Goal: Task Accomplishment & Management: Use online tool/utility

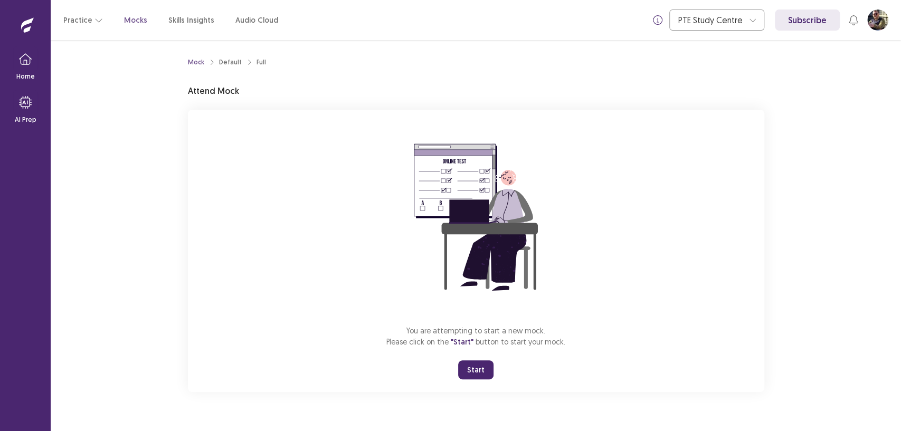
click at [479, 370] on button "Start" at bounding box center [475, 370] width 35 height 19
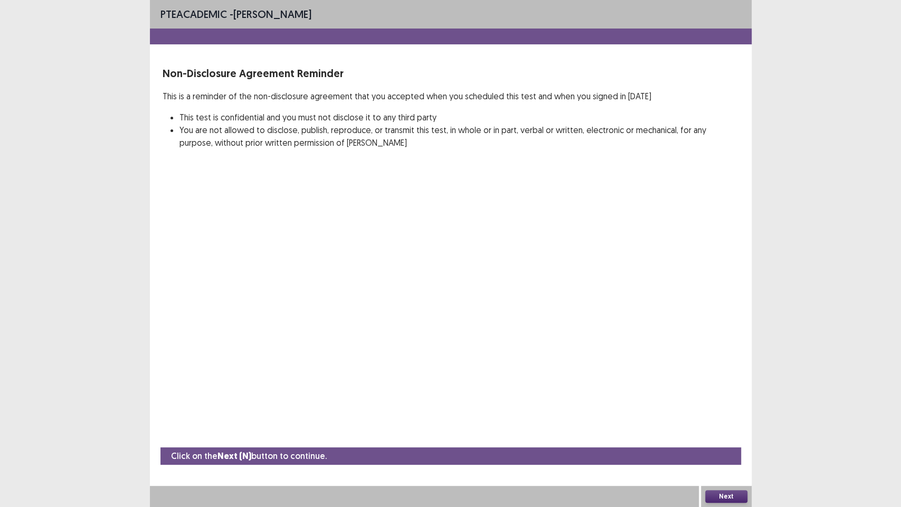
click at [721, 431] on button "Next" at bounding box center [727, 496] width 42 height 13
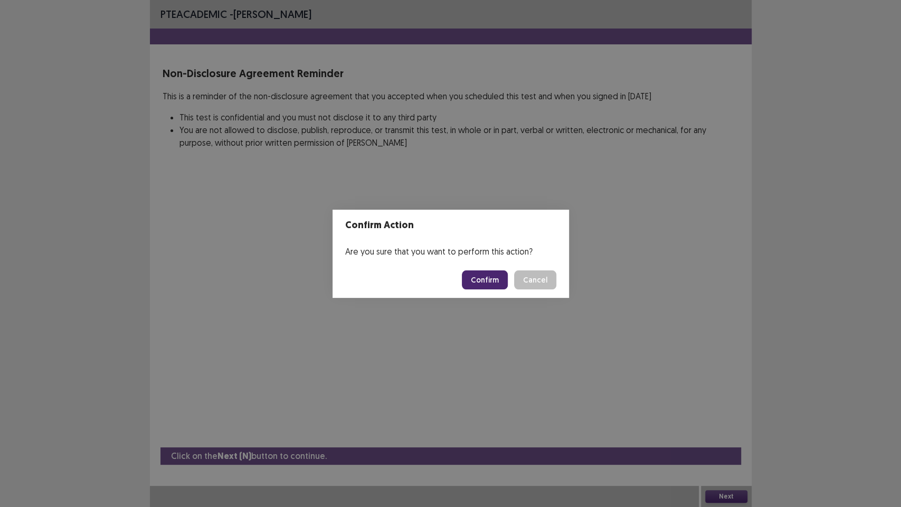
click at [504, 293] on footer "Confirm Cancel" at bounding box center [451, 280] width 237 height 36
click at [498, 284] on button "Confirm" at bounding box center [485, 279] width 46 height 19
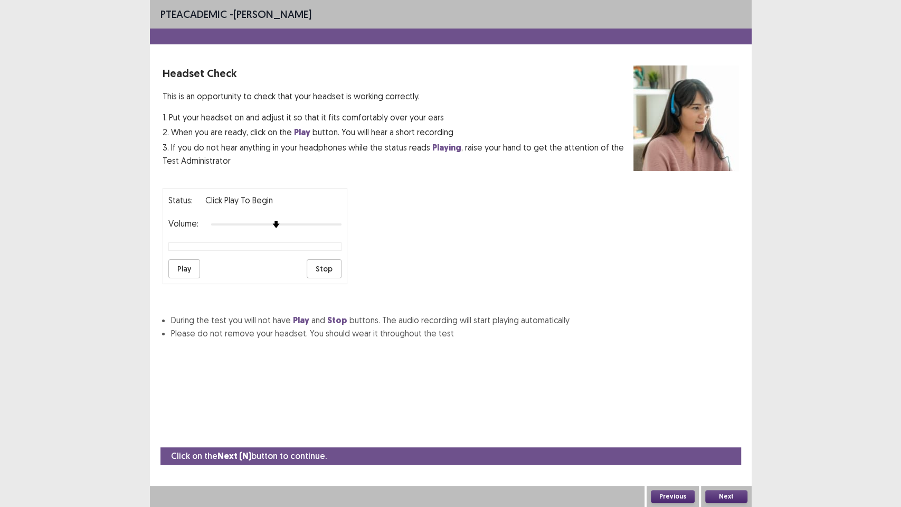
click at [717, 431] on button "Next" at bounding box center [727, 496] width 42 height 13
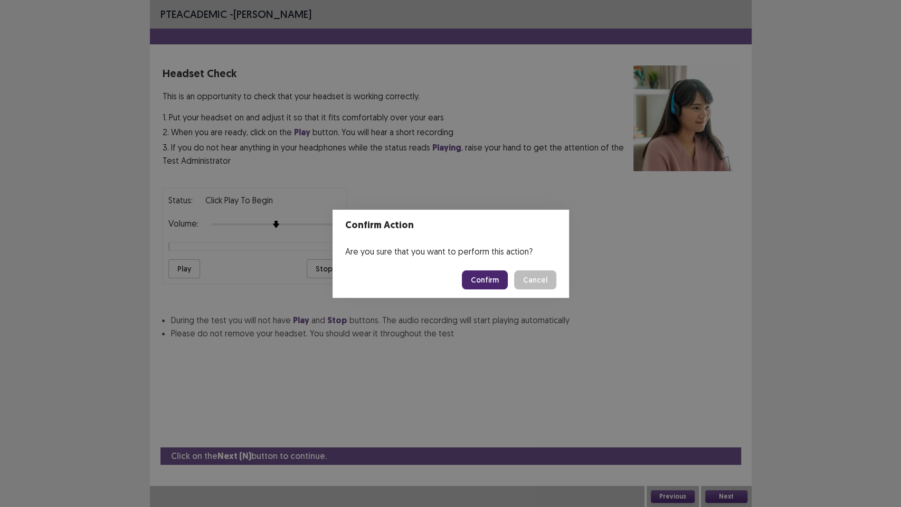
click at [486, 277] on button "Confirm" at bounding box center [485, 279] width 46 height 19
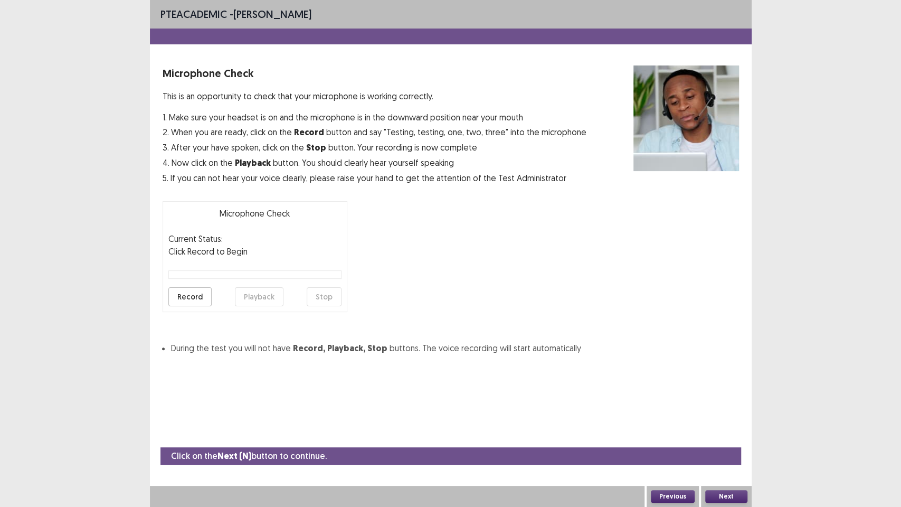
click at [716, 431] on button "Next" at bounding box center [727, 496] width 42 height 13
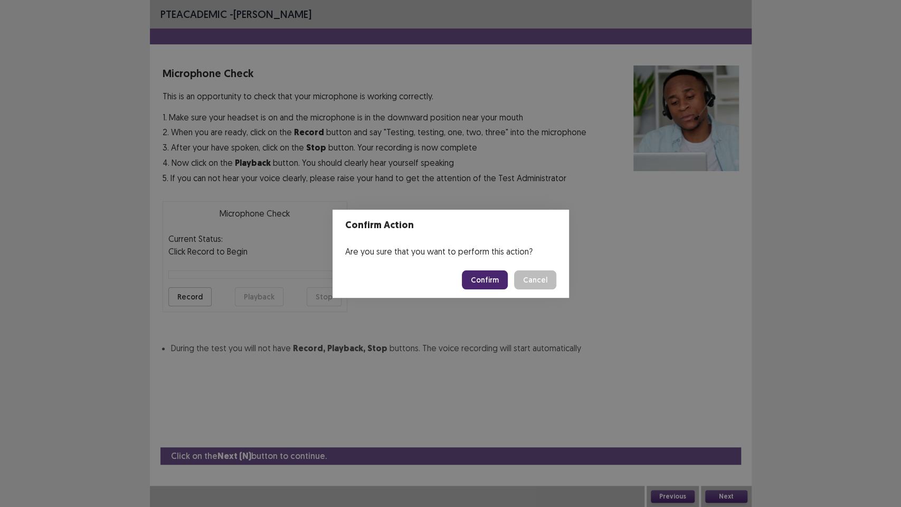
click at [479, 278] on button "Confirm" at bounding box center [485, 279] width 46 height 19
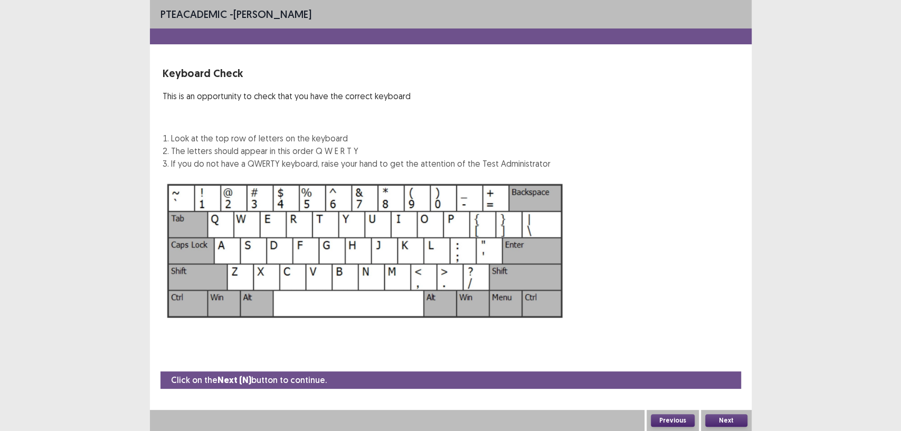
click at [728, 425] on button "Next" at bounding box center [727, 421] width 42 height 13
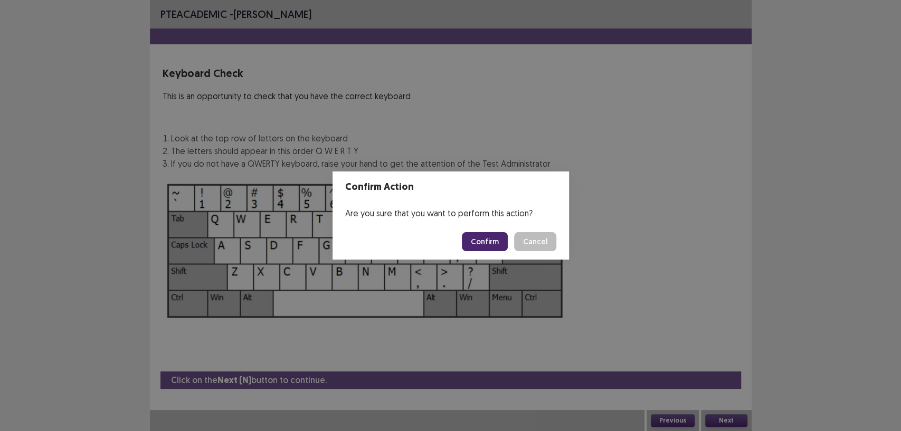
click at [492, 243] on button "Confirm" at bounding box center [485, 241] width 46 height 19
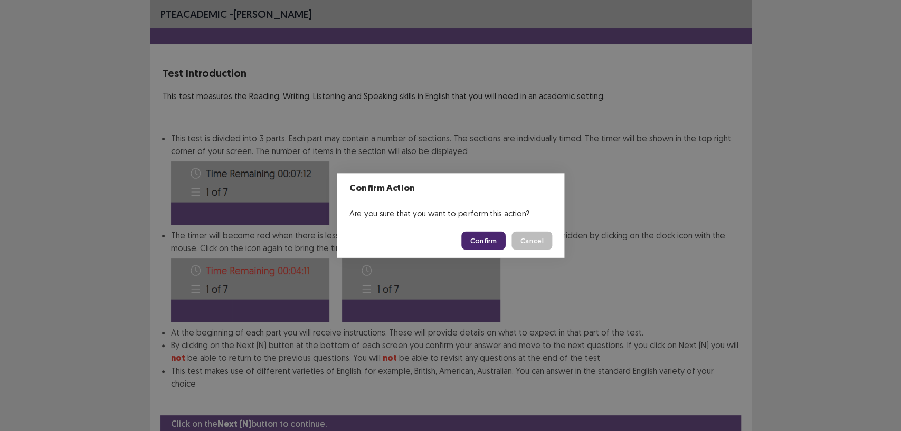
scroll to position [31, 0]
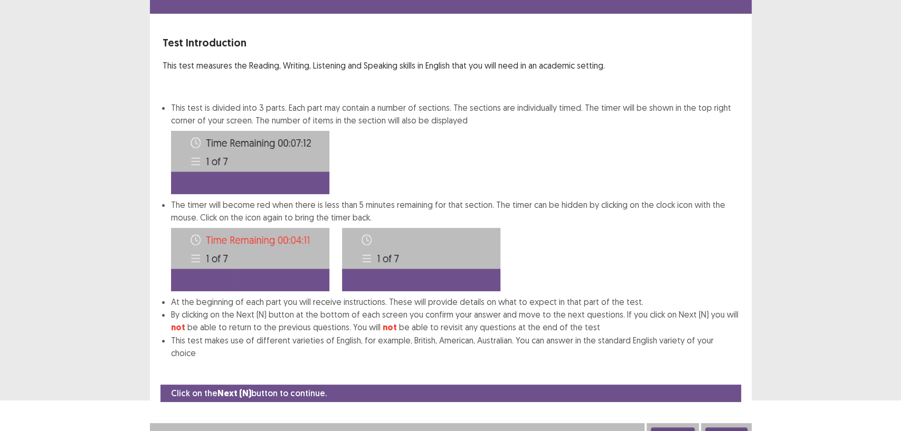
click at [720, 428] on button "Next" at bounding box center [727, 434] width 42 height 13
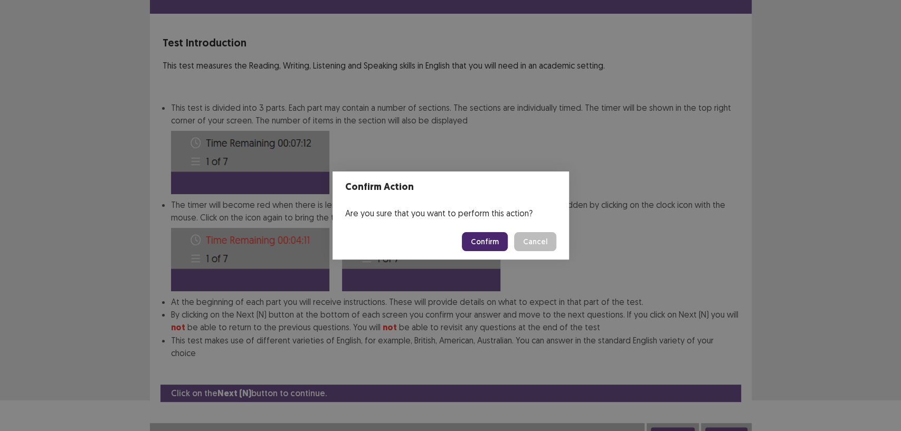
click at [476, 246] on button "Confirm" at bounding box center [485, 241] width 46 height 19
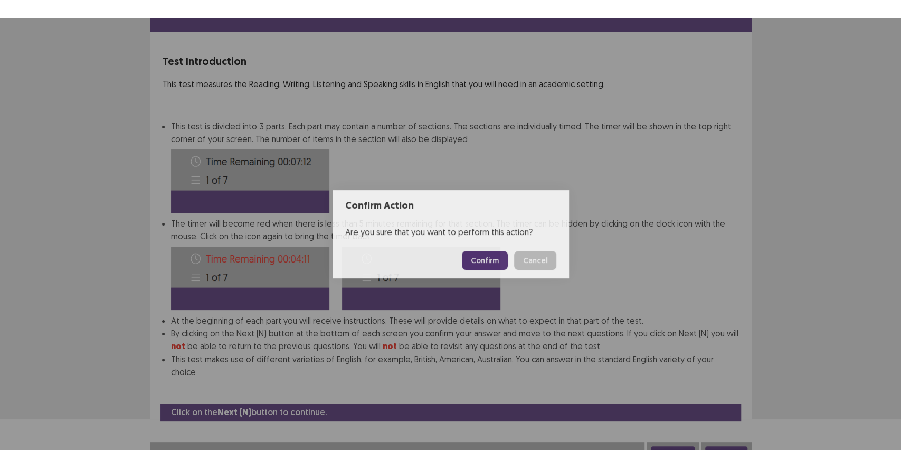
scroll to position [0, 0]
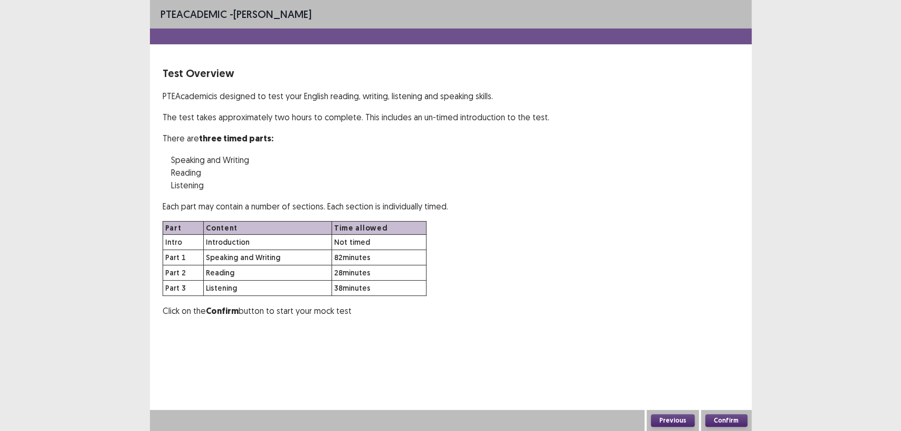
click at [743, 427] on button "Confirm" at bounding box center [727, 421] width 42 height 13
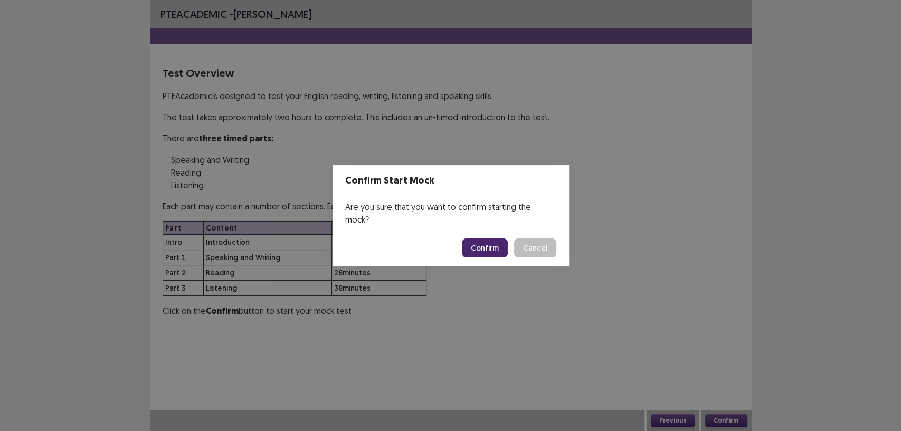
click at [487, 250] on button "Confirm" at bounding box center [485, 248] width 46 height 19
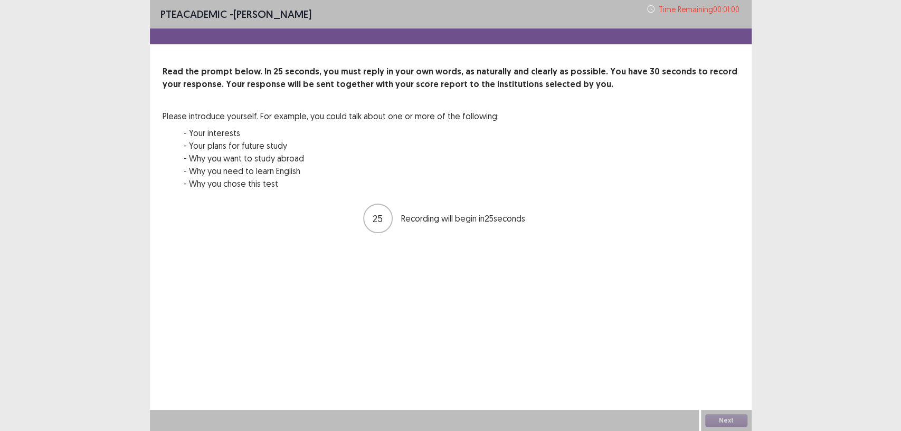
click at [465, 205] on div "25 Recording will begin in 25 seconds" at bounding box center [450, 219] width 175 height 30
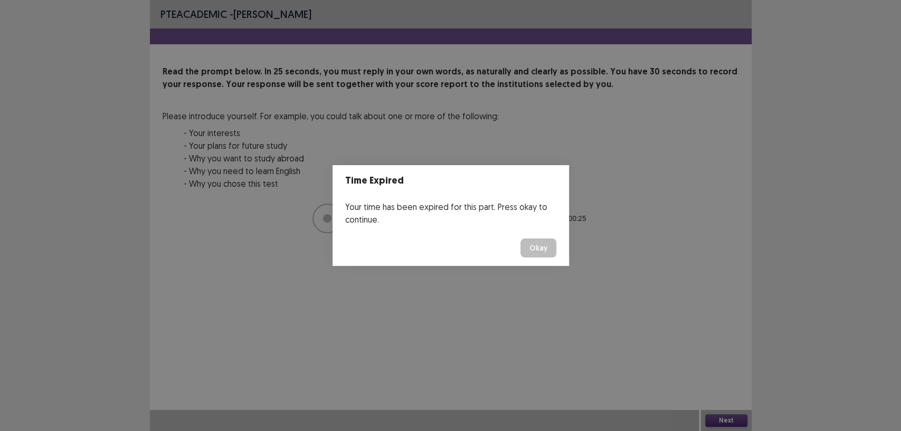
click at [532, 249] on button "Okay" at bounding box center [539, 248] width 36 height 19
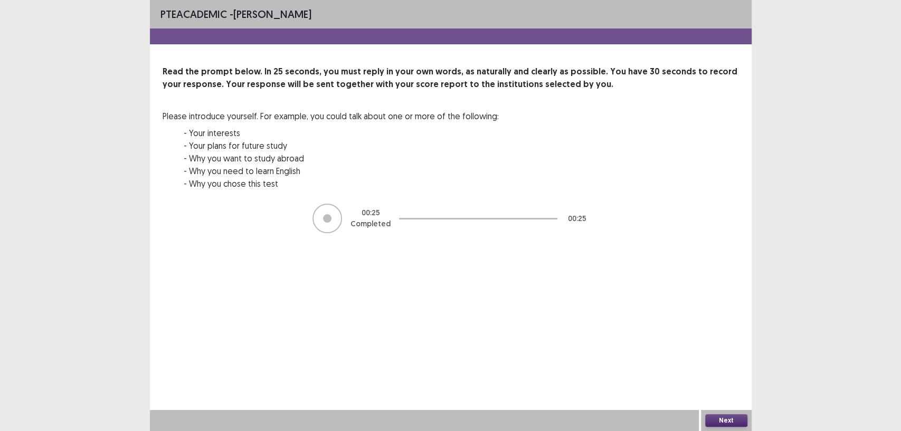
click at [720, 423] on button "Next" at bounding box center [727, 421] width 42 height 13
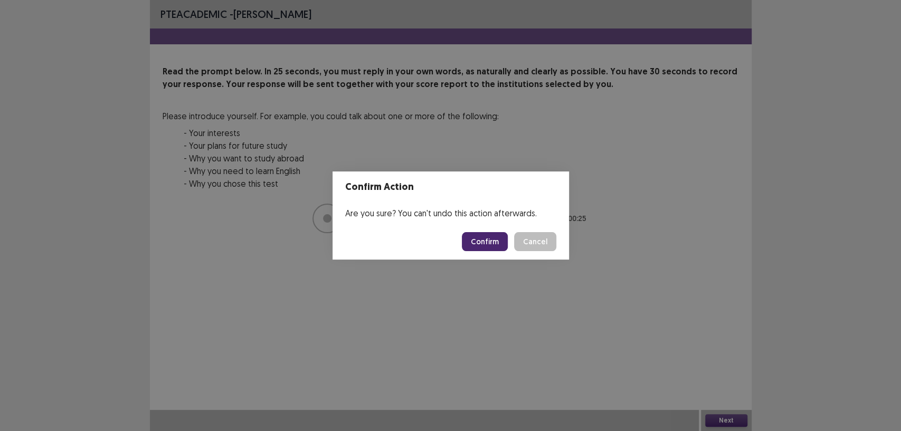
click at [476, 243] on button "Confirm" at bounding box center [485, 241] width 46 height 19
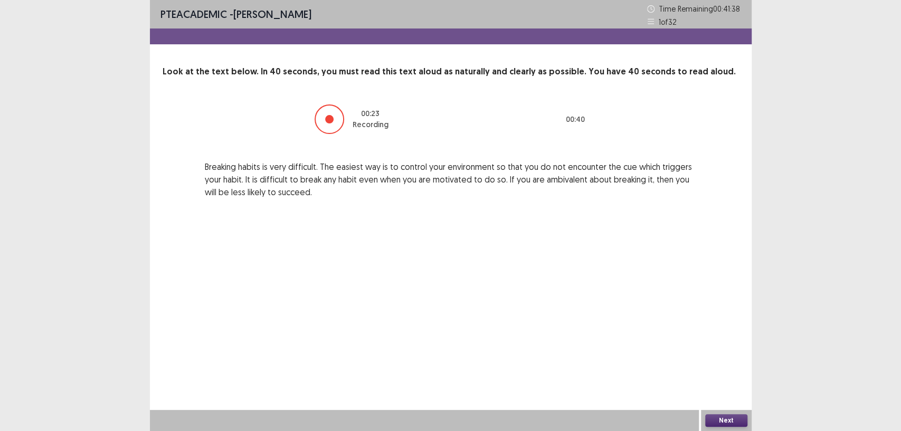
click at [720, 421] on button "Next" at bounding box center [727, 421] width 42 height 13
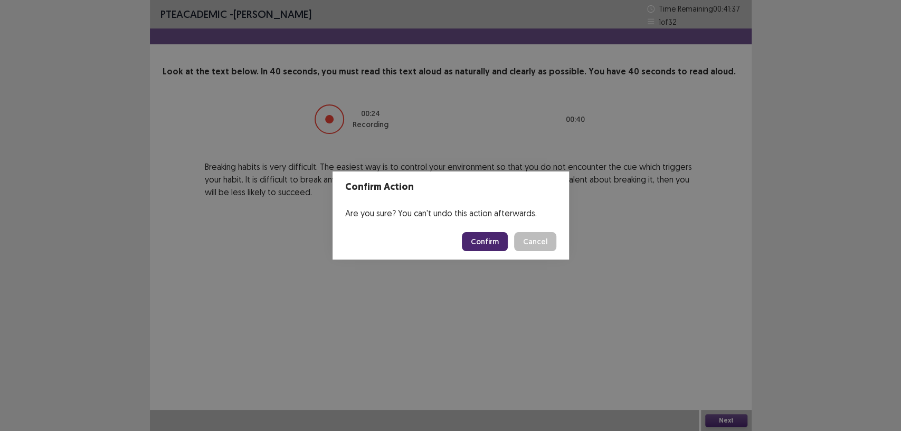
click at [498, 250] on button "Confirm" at bounding box center [485, 241] width 46 height 19
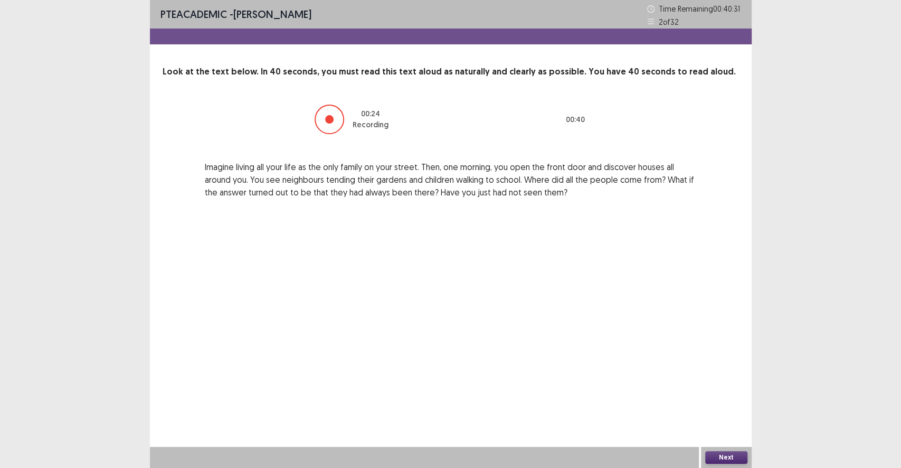
click at [734, 431] on button "Next" at bounding box center [727, 457] width 42 height 13
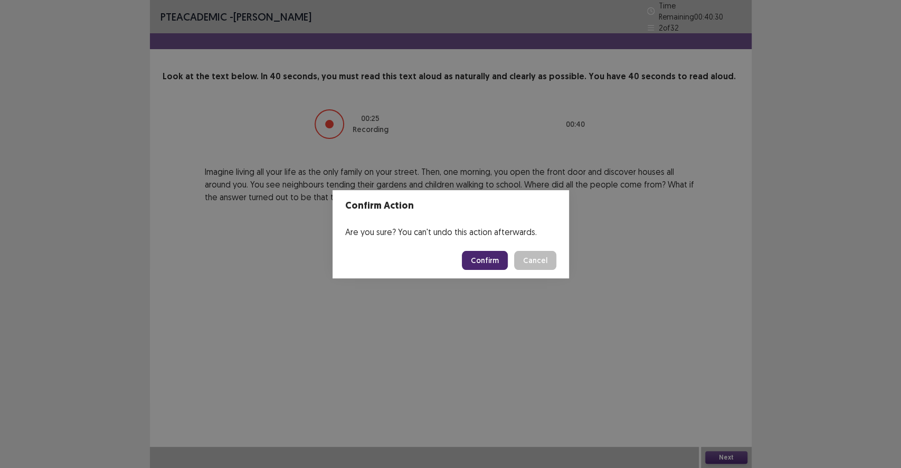
click at [490, 267] on button "Confirm" at bounding box center [485, 260] width 46 height 19
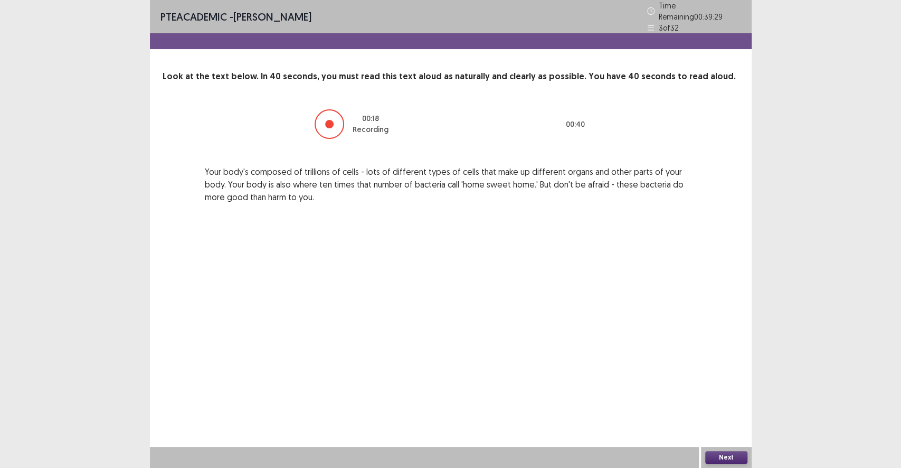
click at [716, 431] on button "Next" at bounding box center [727, 457] width 42 height 13
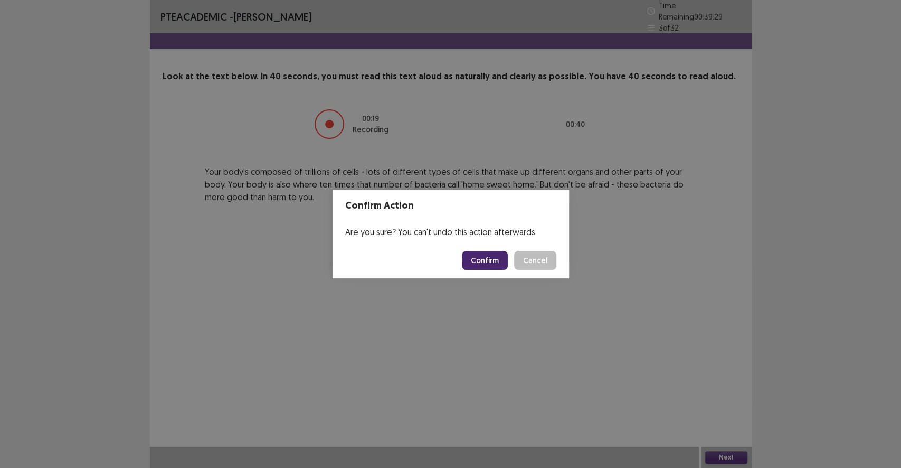
click at [479, 256] on button "Confirm" at bounding box center [485, 260] width 46 height 19
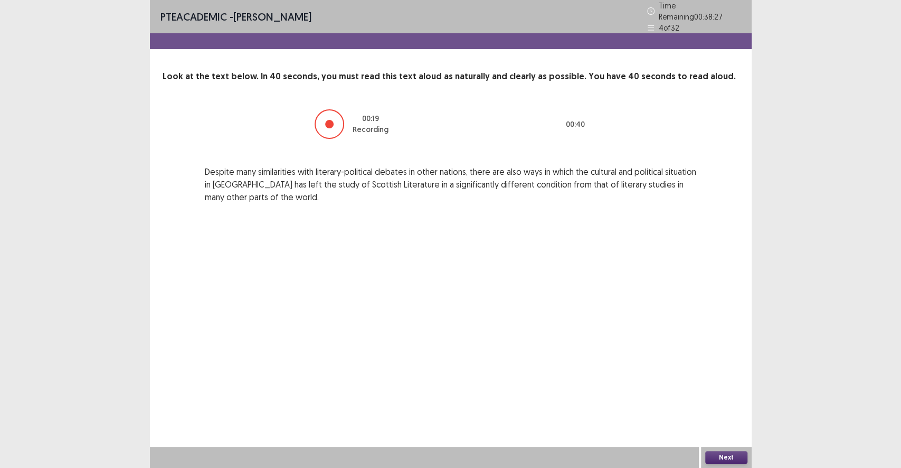
click at [714, 431] on button "Next" at bounding box center [727, 457] width 42 height 13
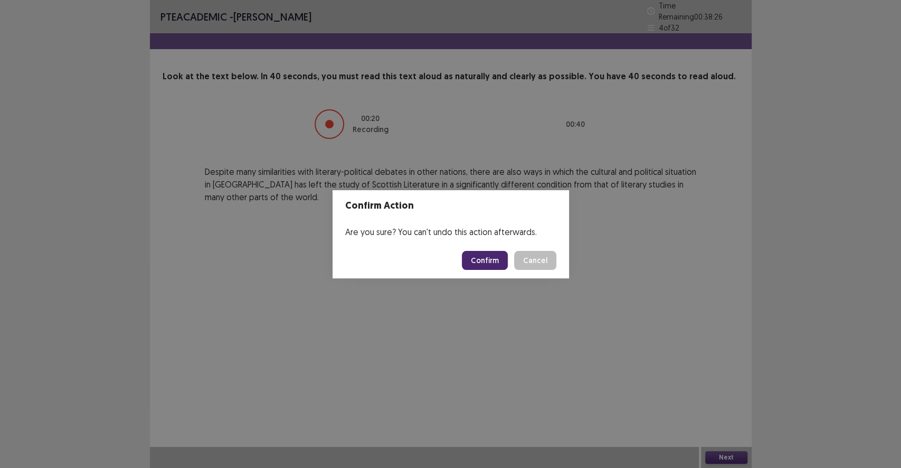
click at [503, 261] on button "Confirm" at bounding box center [485, 260] width 46 height 19
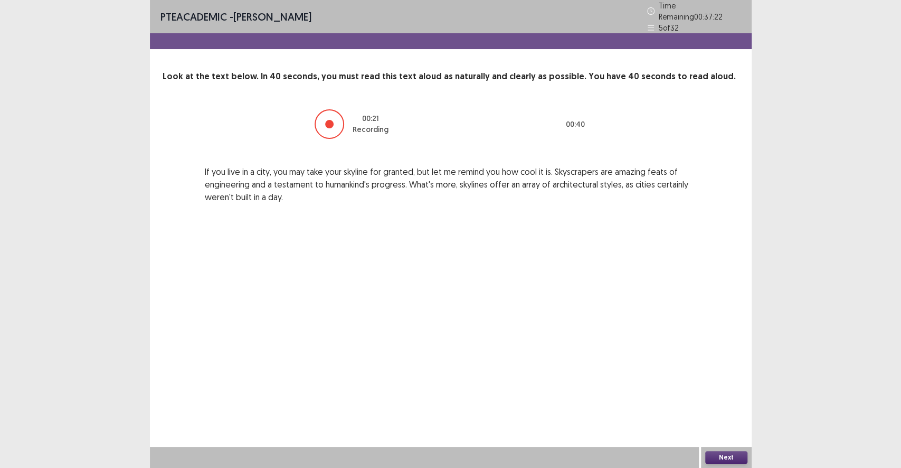
click at [738, 431] on button "Next" at bounding box center [727, 457] width 42 height 13
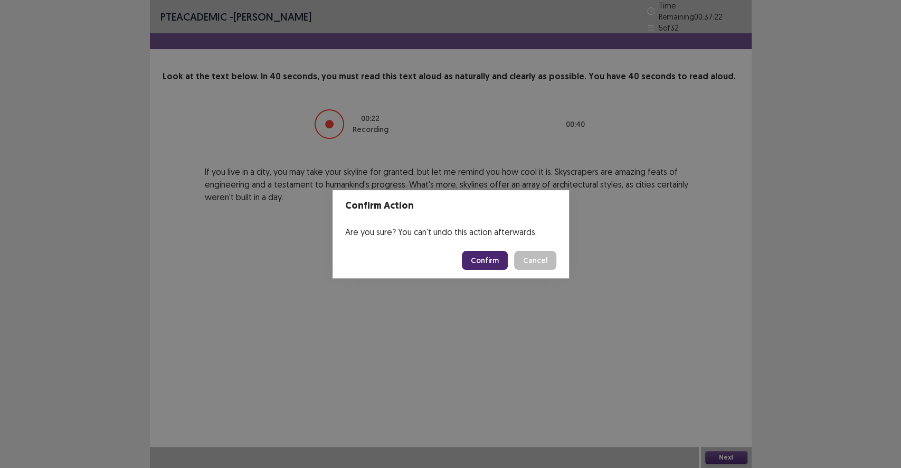
click at [469, 256] on button "Confirm" at bounding box center [485, 260] width 46 height 19
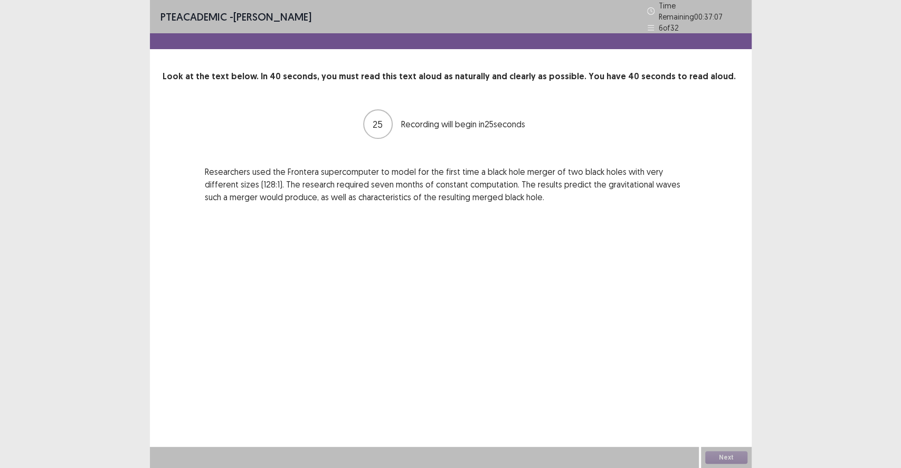
click at [318, 224] on div "PTE academic - [PERSON_NAME] Time Remaining 00 : 37 : 07 6 of 32 Look at the te…" at bounding box center [451, 234] width 602 height 468
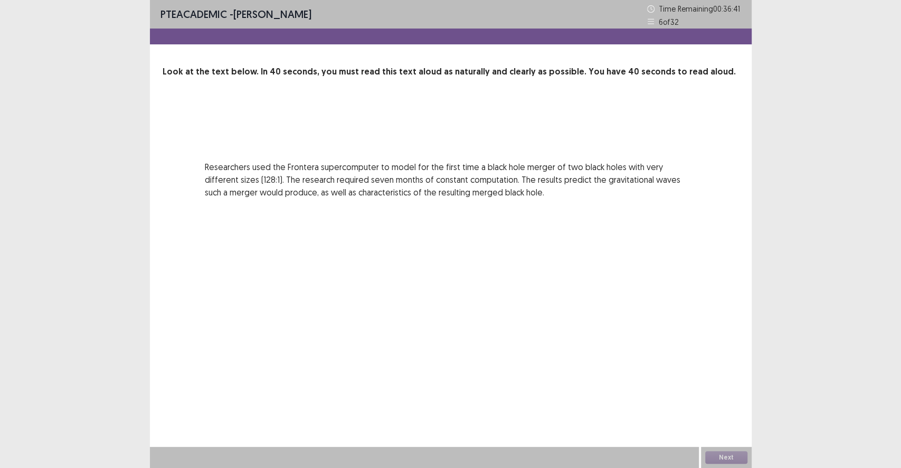
click at [322, 228] on div "PTE academic - [PERSON_NAME] Time Remaining 00 : 36 : 41 6 of 32 Look at the te…" at bounding box center [451, 234] width 602 height 468
click at [723, 431] on button "Next" at bounding box center [727, 457] width 42 height 13
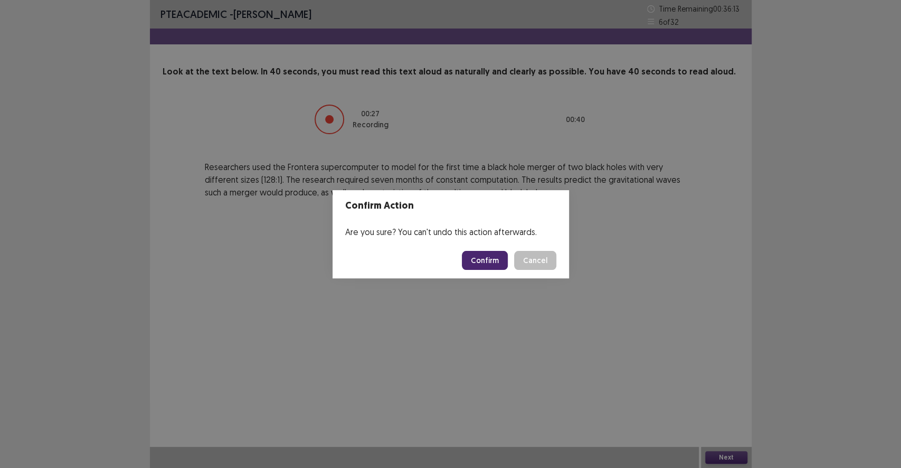
click at [488, 264] on button "Confirm" at bounding box center [485, 260] width 46 height 19
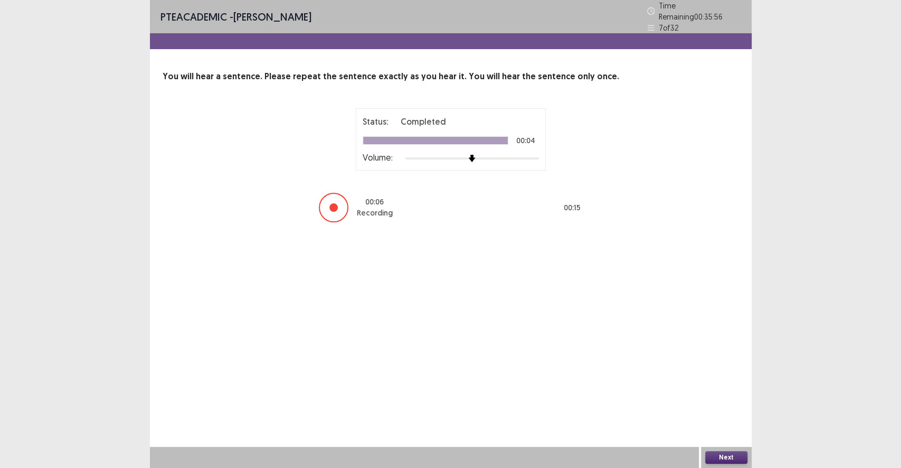
click at [725, 431] on button "Next" at bounding box center [727, 457] width 42 height 13
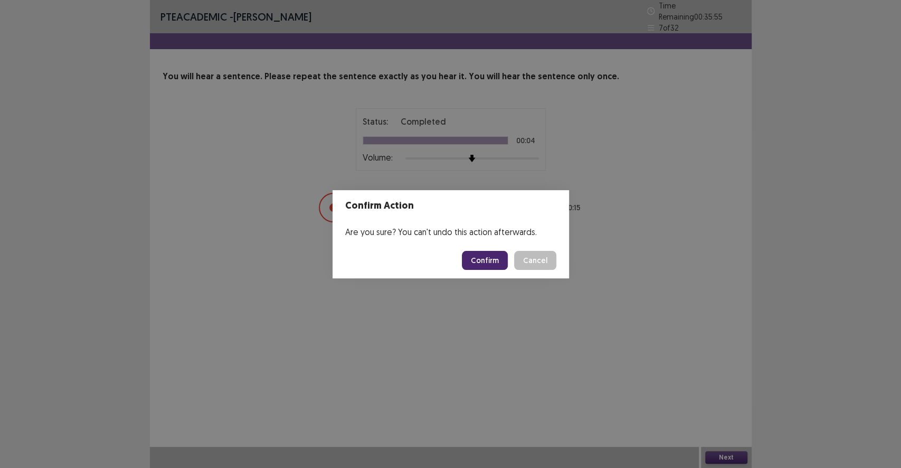
click at [504, 261] on button "Confirm" at bounding box center [485, 260] width 46 height 19
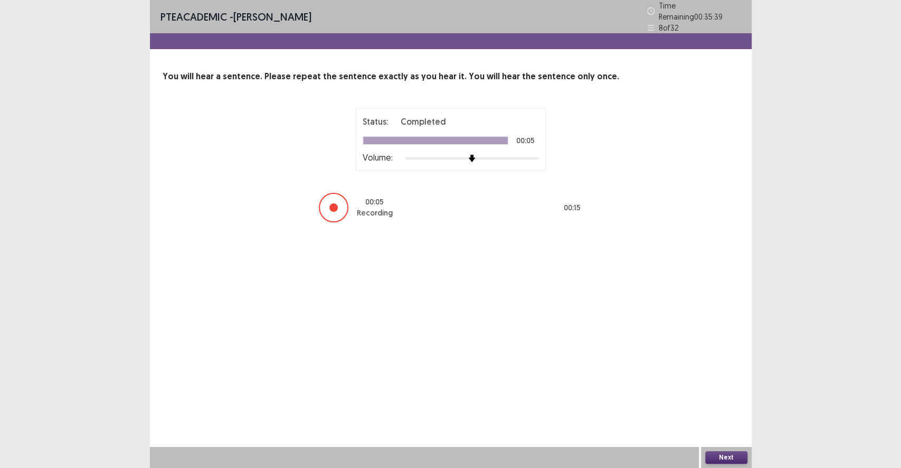
click at [716, 431] on button "Next" at bounding box center [727, 457] width 42 height 13
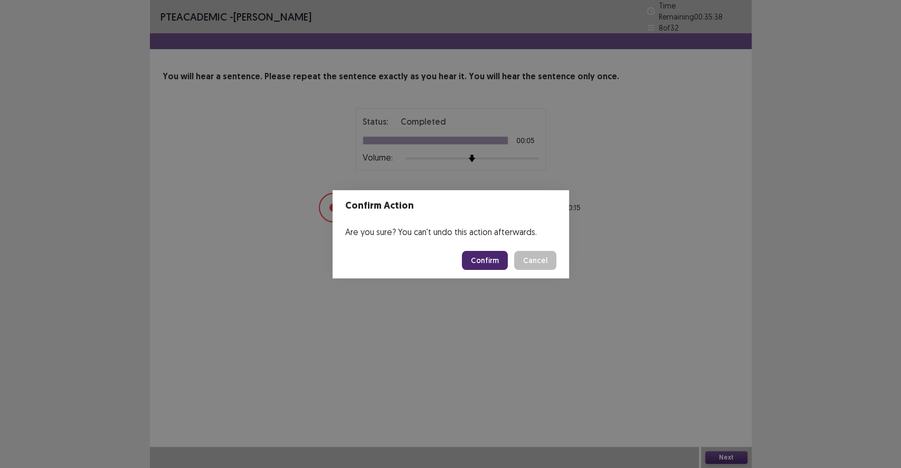
drag, startPoint x: 474, startPoint y: 271, endPoint x: 475, endPoint y: 263, distance: 8.6
click at [474, 271] on footer "Confirm Cancel" at bounding box center [451, 260] width 237 height 36
click at [476, 263] on button "Confirm" at bounding box center [485, 260] width 46 height 19
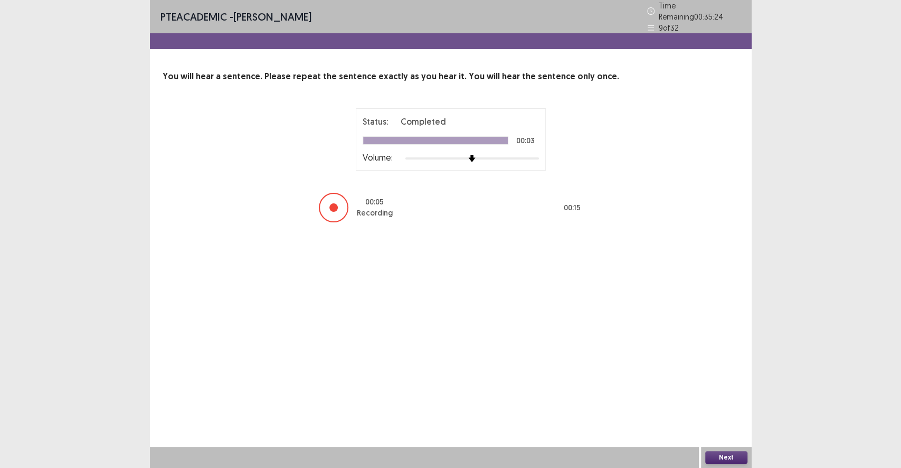
click at [714, 431] on button "Next" at bounding box center [727, 457] width 42 height 13
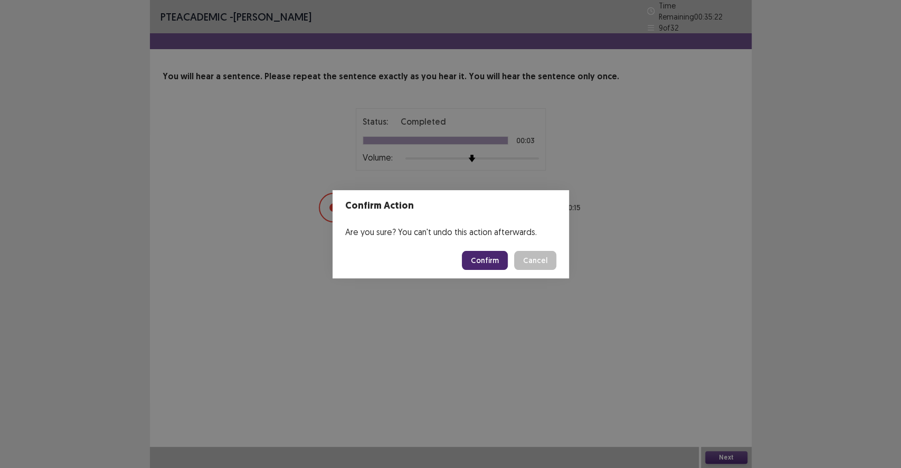
click at [497, 271] on footer "Confirm Cancel" at bounding box center [451, 260] width 237 height 36
click at [497, 267] on button "Confirm" at bounding box center [485, 260] width 46 height 19
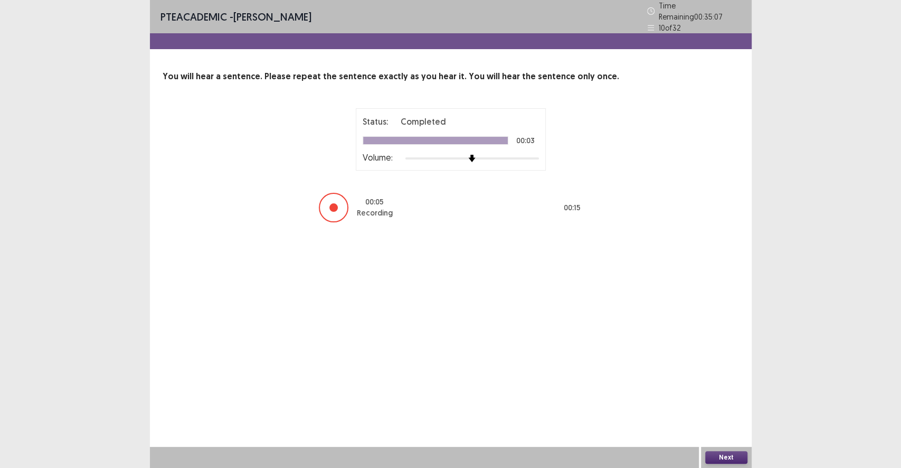
click at [740, 431] on button "Next" at bounding box center [727, 457] width 42 height 13
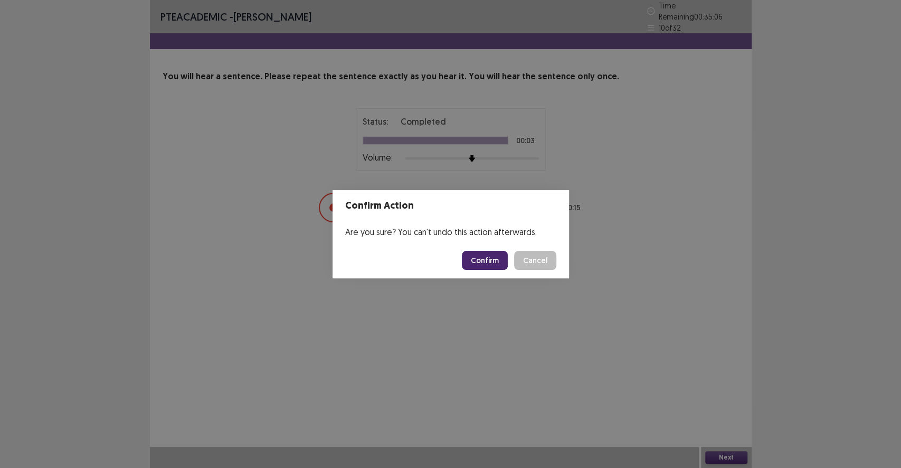
click at [504, 264] on button "Confirm" at bounding box center [485, 260] width 46 height 19
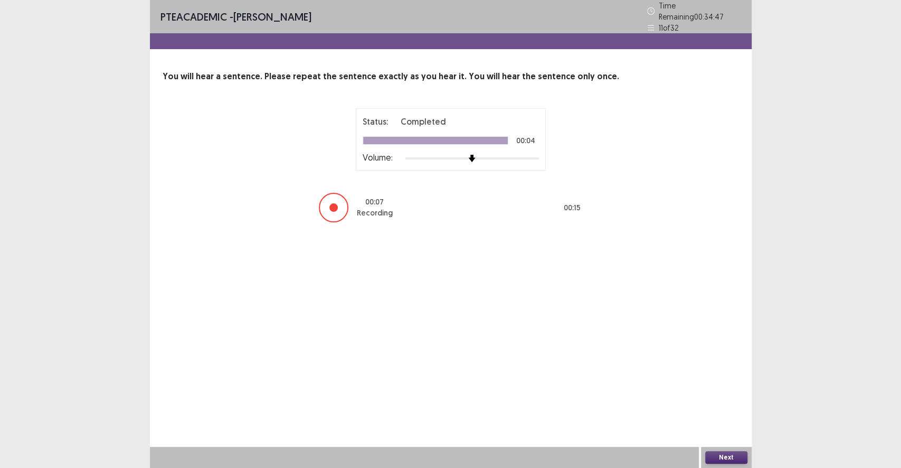
click at [728, 431] on button "Next" at bounding box center [727, 457] width 42 height 13
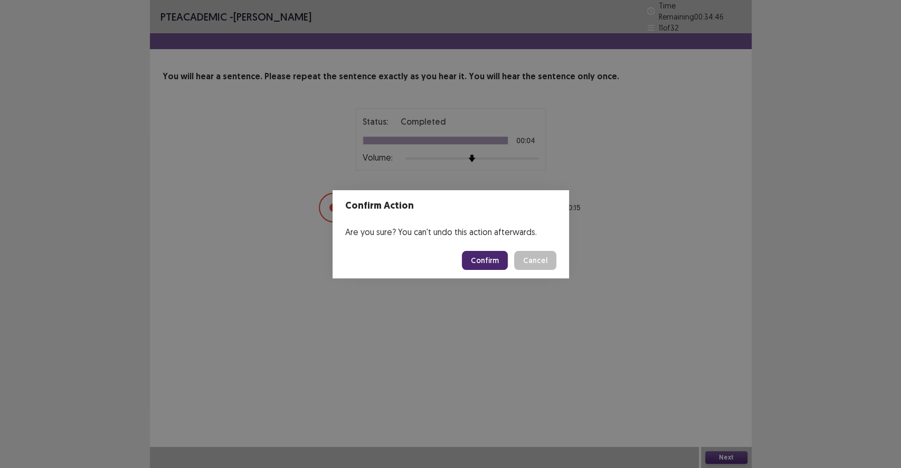
click at [488, 266] on button "Confirm" at bounding box center [485, 260] width 46 height 19
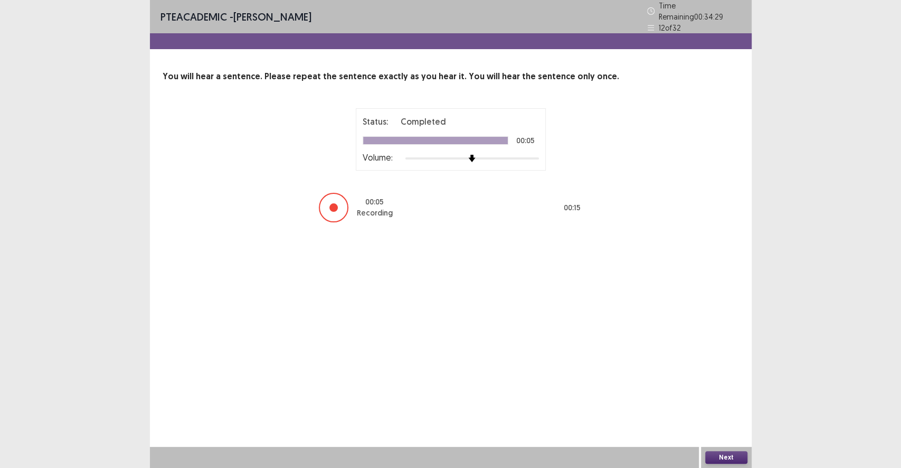
click at [730, 431] on button "Next" at bounding box center [727, 457] width 42 height 13
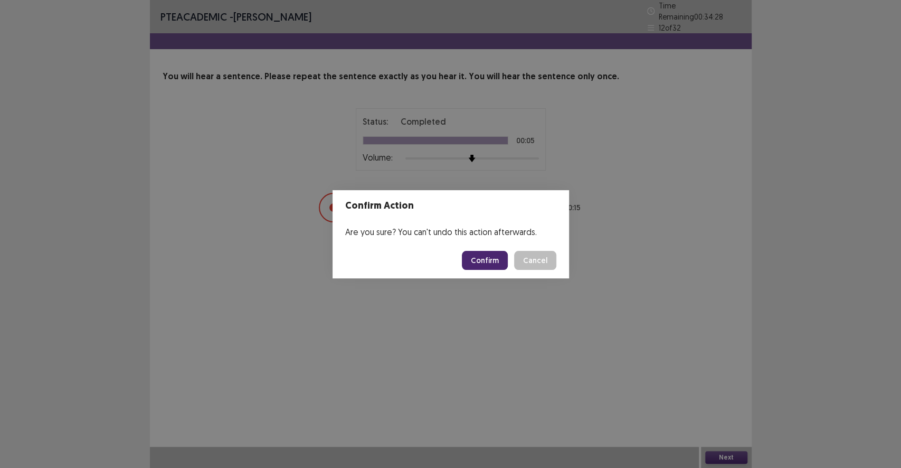
click at [466, 274] on footer "Confirm Cancel" at bounding box center [451, 260] width 237 height 36
click at [473, 258] on button "Confirm" at bounding box center [485, 260] width 46 height 19
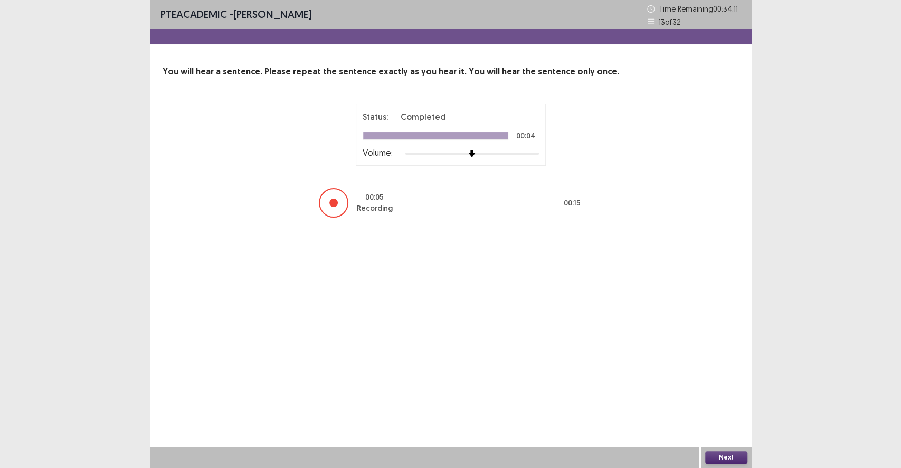
click at [727, 431] on button "Next" at bounding box center [727, 457] width 42 height 13
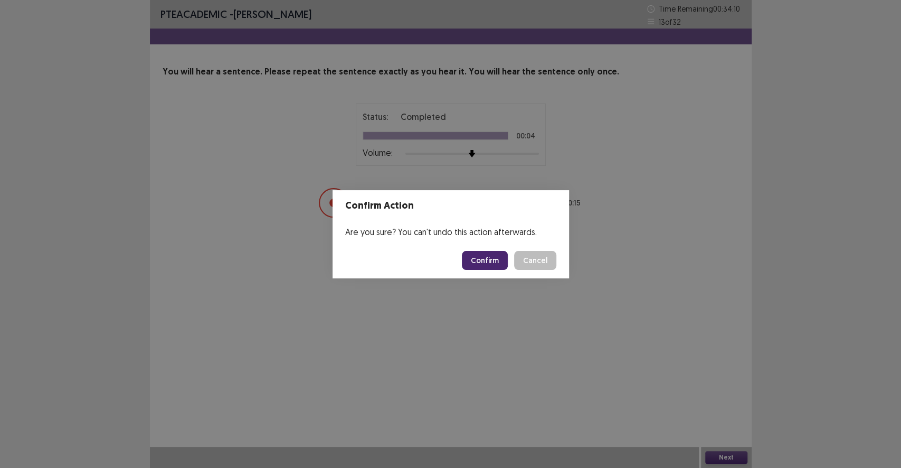
click at [494, 265] on button "Confirm" at bounding box center [485, 260] width 46 height 19
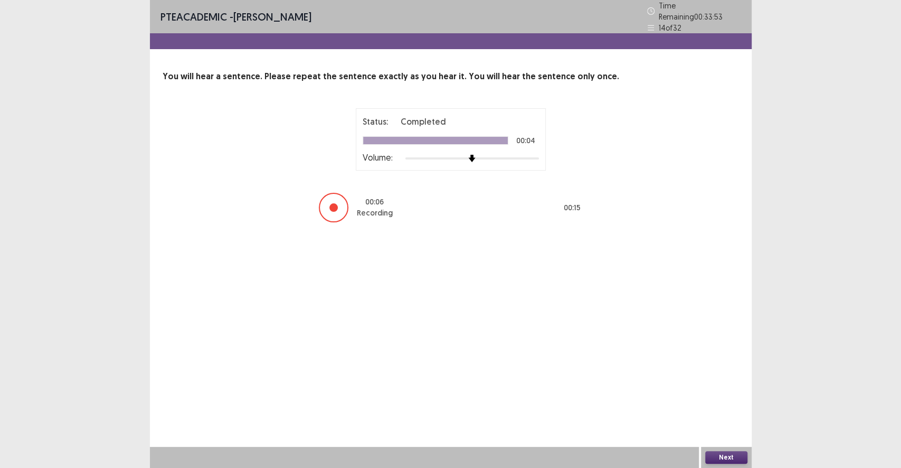
click at [731, 431] on button "Next" at bounding box center [727, 457] width 42 height 13
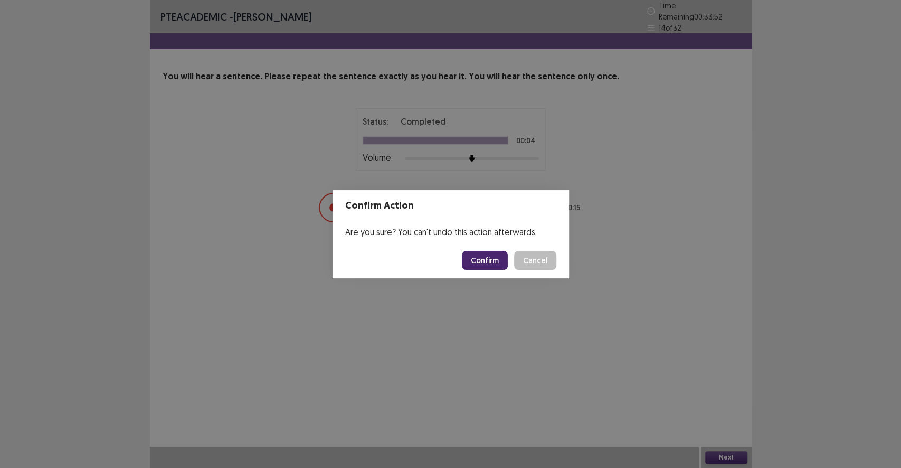
click at [470, 264] on button "Confirm" at bounding box center [485, 260] width 46 height 19
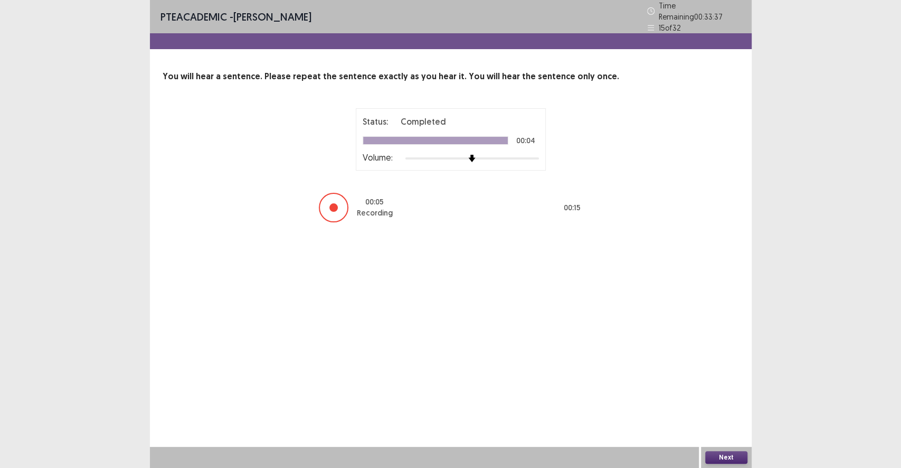
click at [734, 431] on button "Next" at bounding box center [727, 457] width 42 height 13
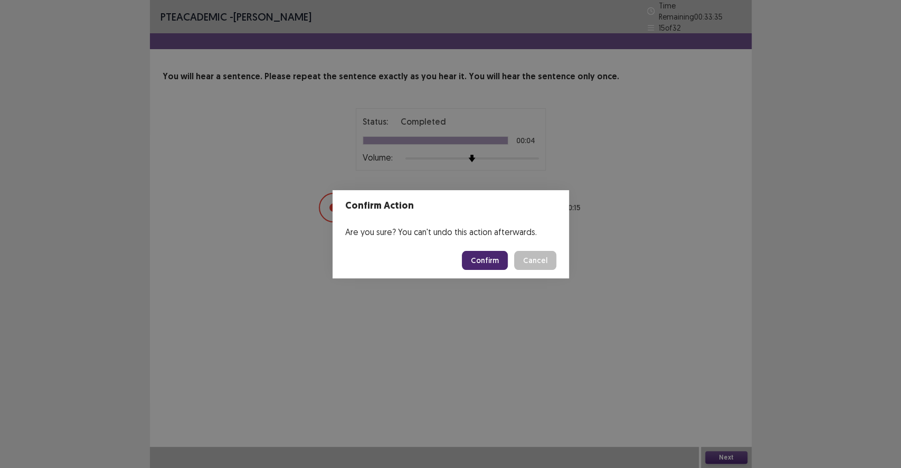
click at [495, 260] on button "Confirm" at bounding box center [485, 260] width 46 height 19
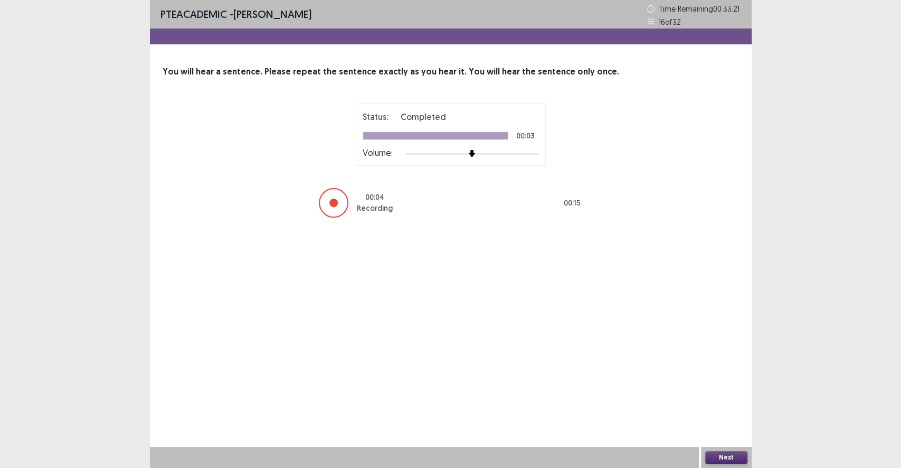
click at [717, 431] on button "Next" at bounding box center [727, 457] width 42 height 13
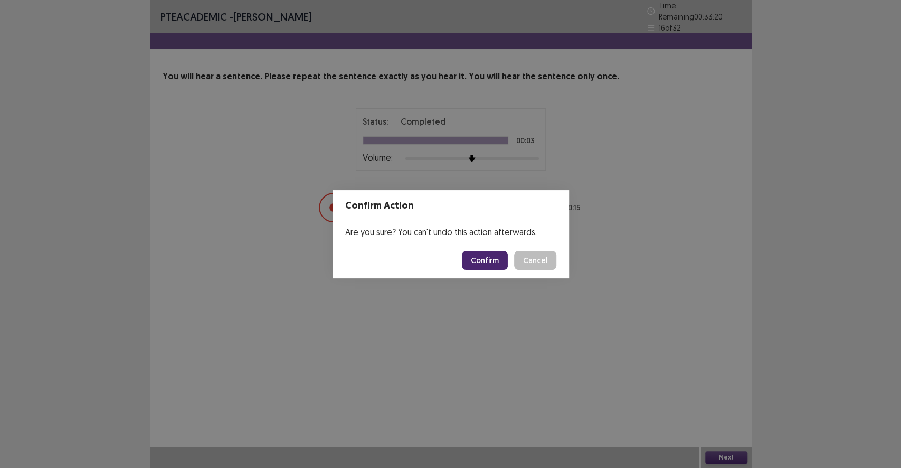
click at [504, 265] on button "Confirm" at bounding box center [485, 260] width 46 height 19
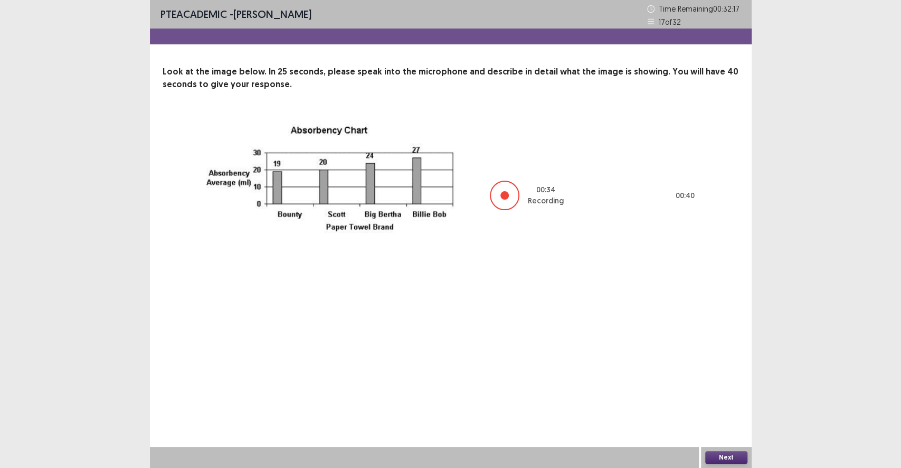
click at [740, 431] on button "Next" at bounding box center [727, 457] width 42 height 13
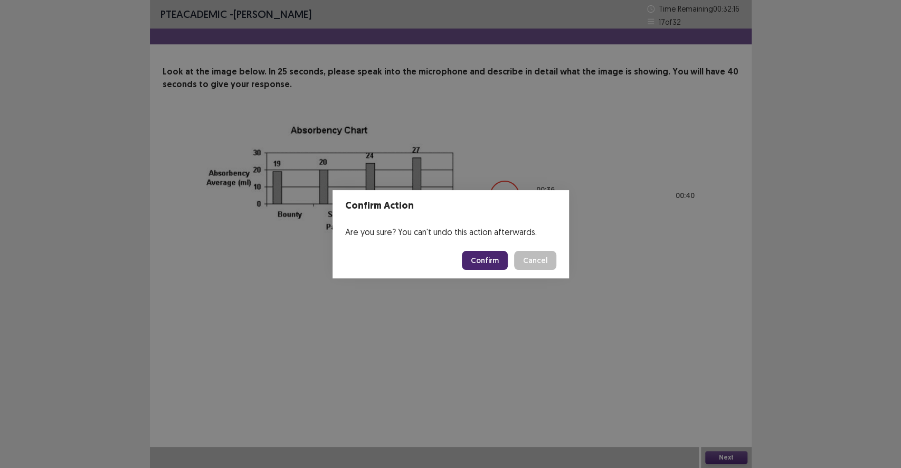
click at [486, 250] on footer "Confirm Cancel" at bounding box center [451, 260] width 237 height 36
click at [486, 252] on button "Confirm" at bounding box center [485, 260] width 46 height 19
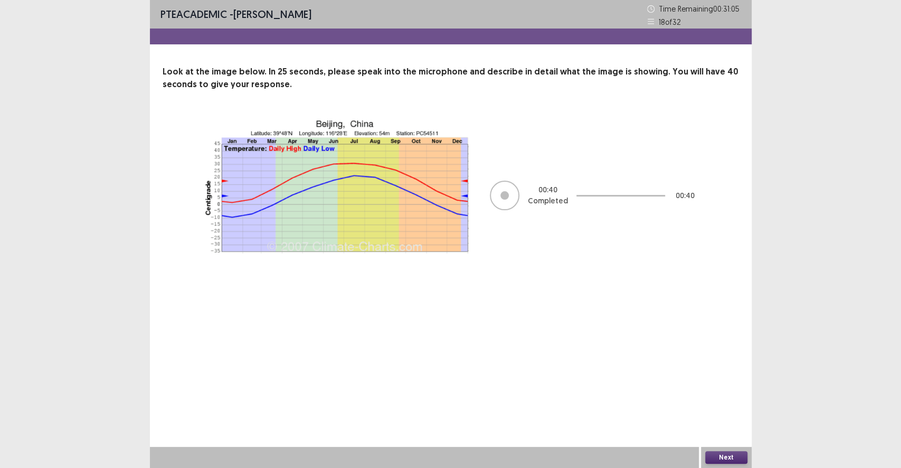
click at [707, 431] on button "Next" at bounding box center [727, 457] width 42 height 13
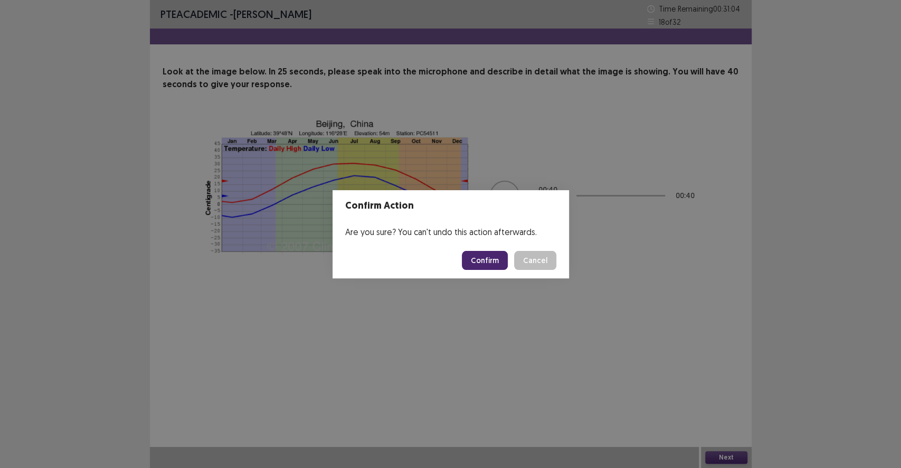
click at [501, 249] on footer "Confirm Cancel" at bounding box center [451, 260] width 237 height 36
click at [501, 259] on button "Confirm" at bounding box center [485, 260] width 46 height 19
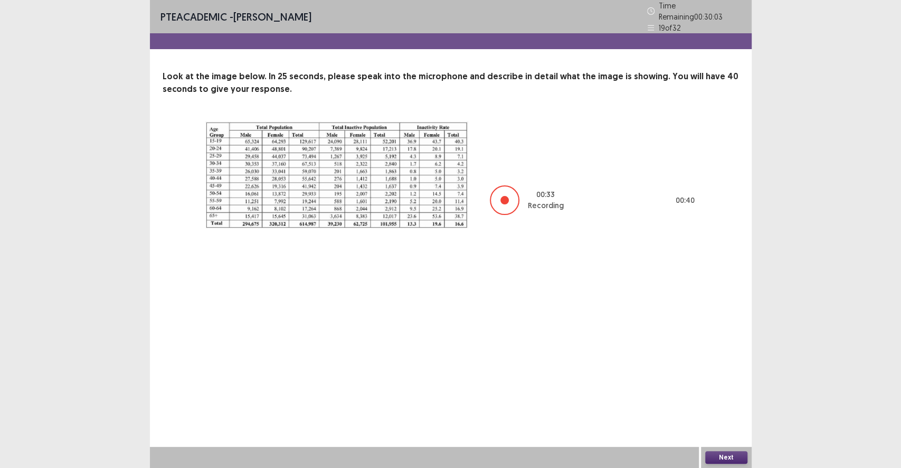
click at [718, 431] on button "Next" at bounding box center [727, 457] width 42 height 13
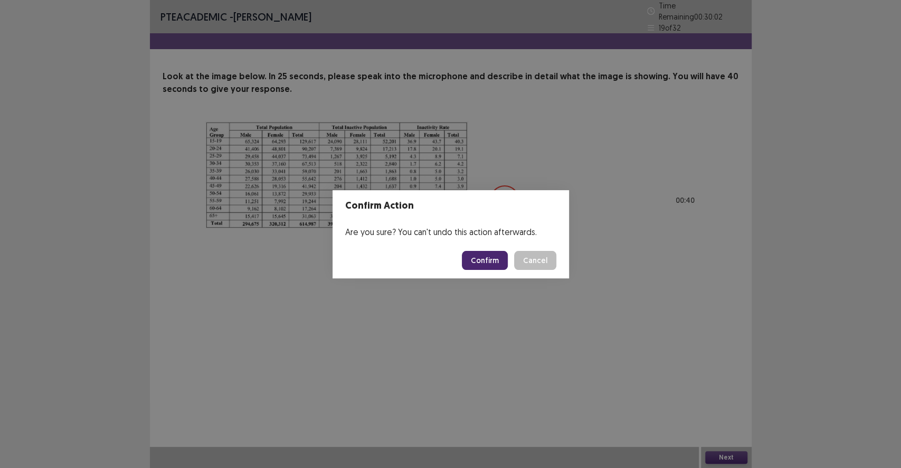
click at [493, 262] on button "Confirm" at bounding box center [485, 260] width 46 height 19
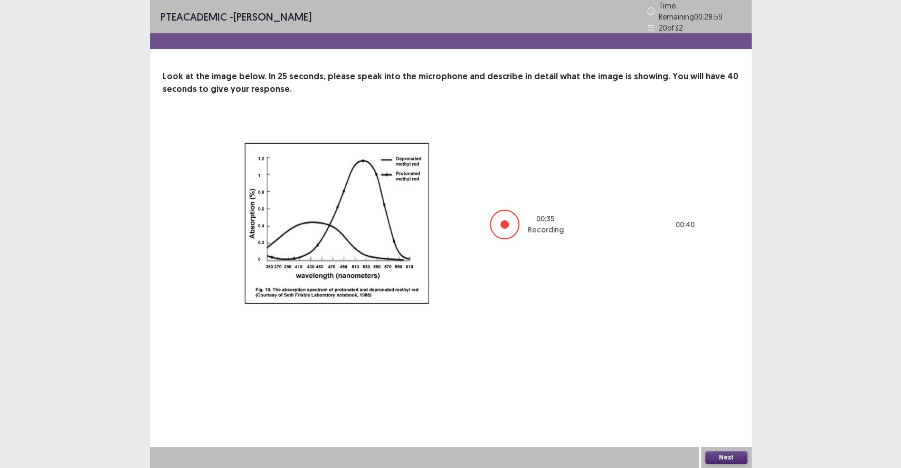
click at [726, 431] on button "Next" at bounding box center [727, 457] width 42 height 13
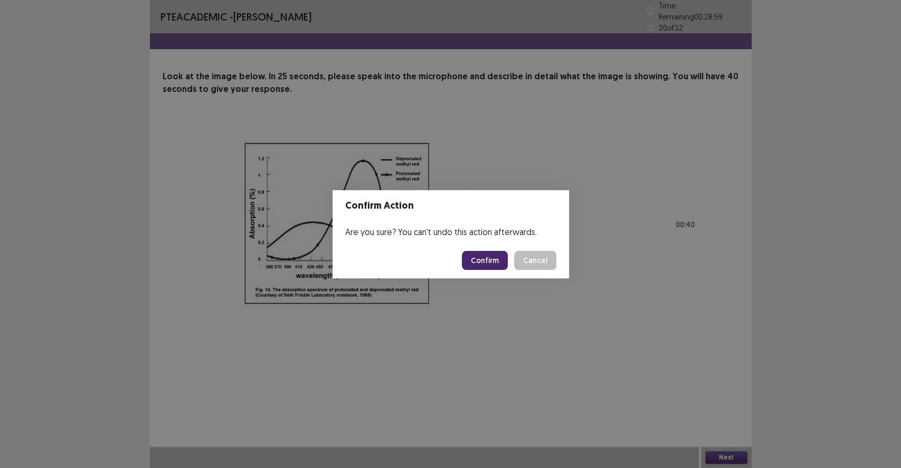
click at [478, 249] on footer "Confirm Cancel" at bounding box center [451, 260] width 237 height 36
click at [483, 257] on button "Confirm" at bounding box center [485, 260] width 46 height 19
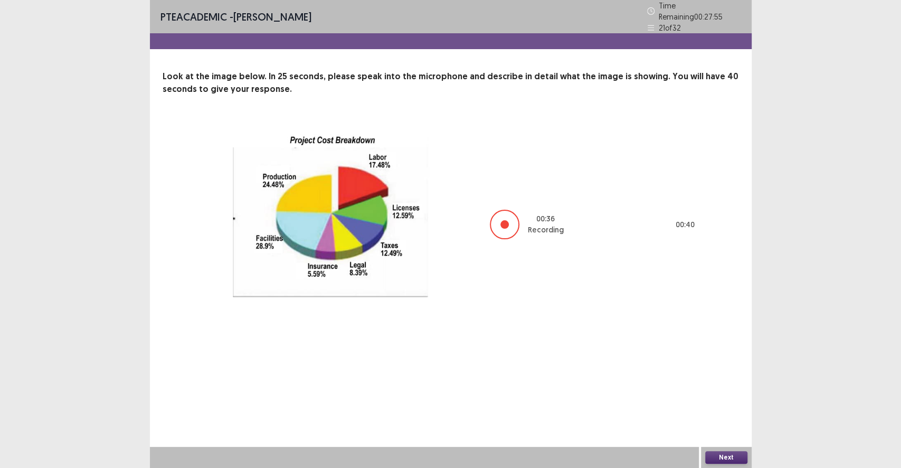
click at [706, 431] on button "Next" at bounding box center [727, 457] width 42 height 13
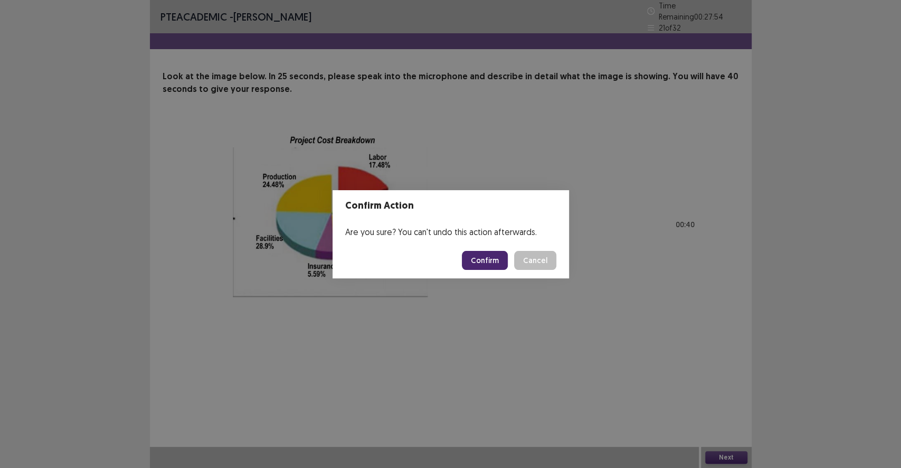
click at [485, 257] on button "Confirm" at bounding box center [485, 260] width 46 height 19
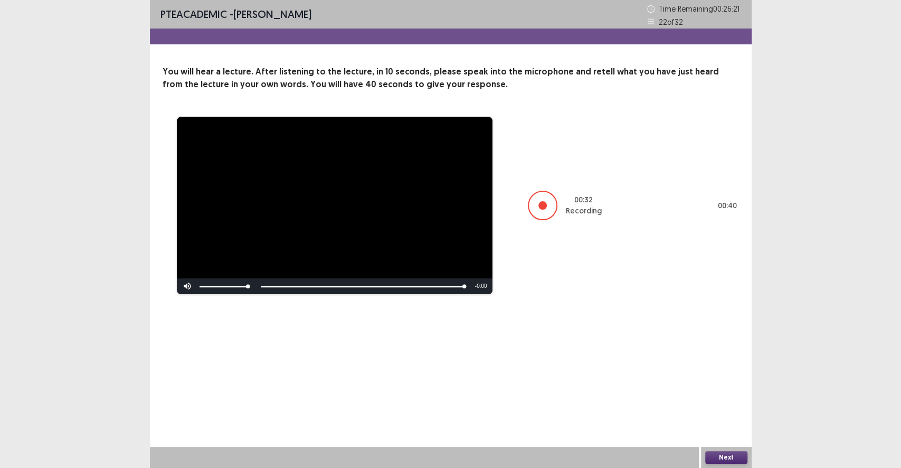
click at [734, 431] on button "Next" at bounding box center [727, 457] width 42 height 13
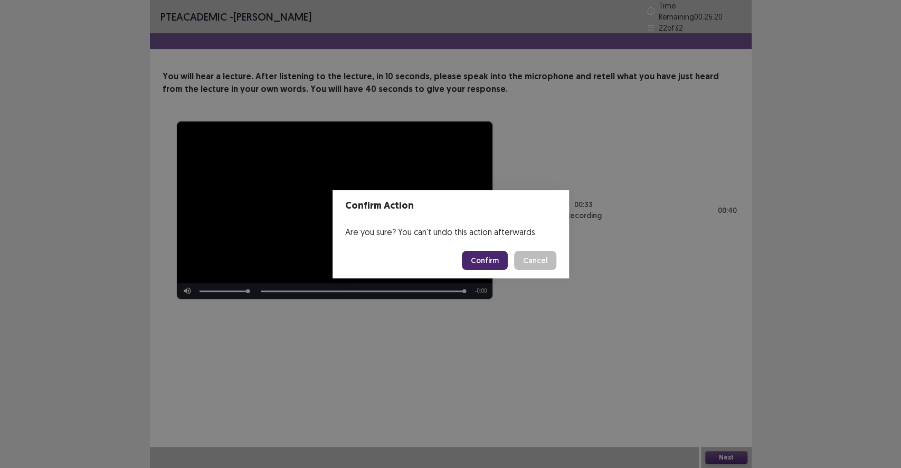
click at [499, 262] on button "Confirm" at bounding box center [485, 260] width 46 height 19
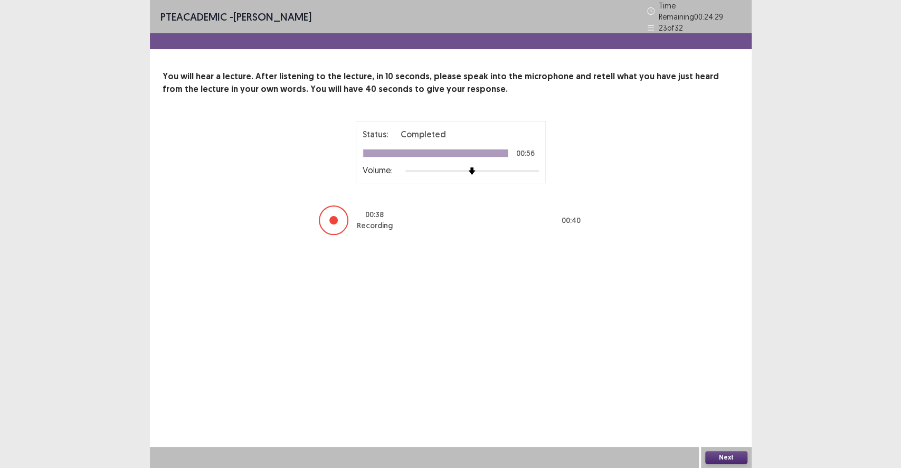
click at [730, 431] on button "Next" at bounding box center [727, 457] width 42 height 13
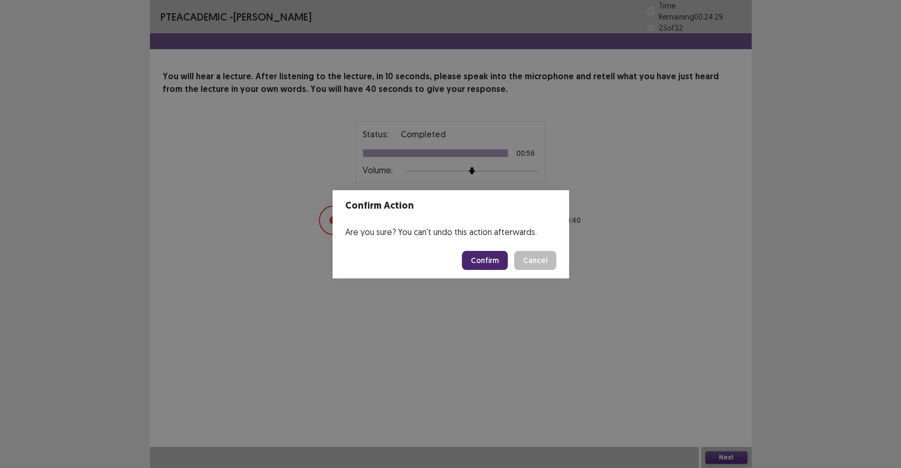
click at [484, 265] on button "Confirm" at bounding box center [485, 260] width 46 height 19
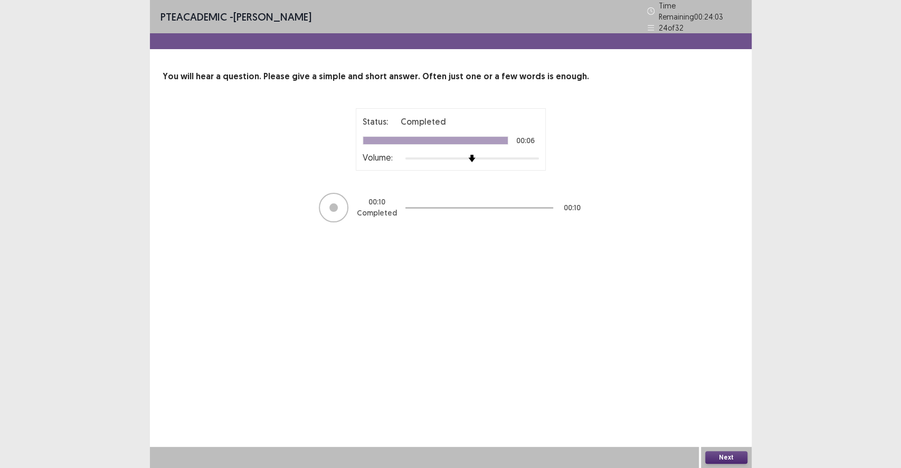
click at [709, 431] on button "Next" at bounding box center [727, 457] width 42 height 13
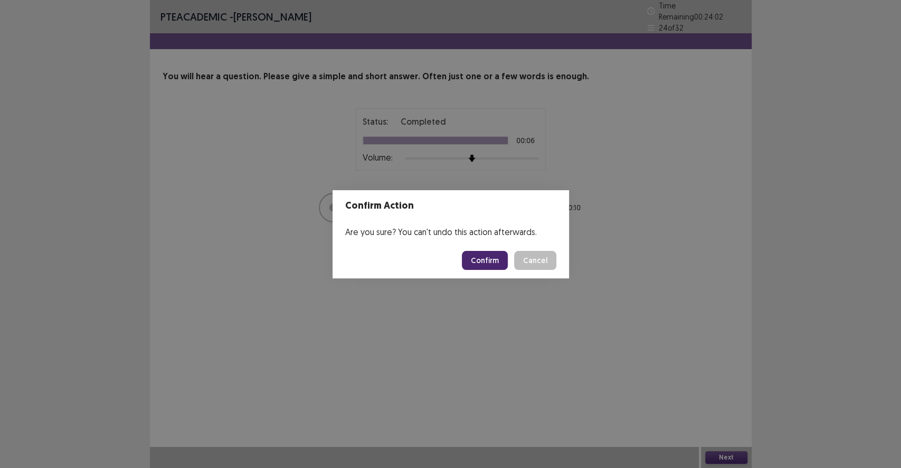
click at [486, 262] on button "Confirm" at bounding box center [485, 260] width 46 height 19
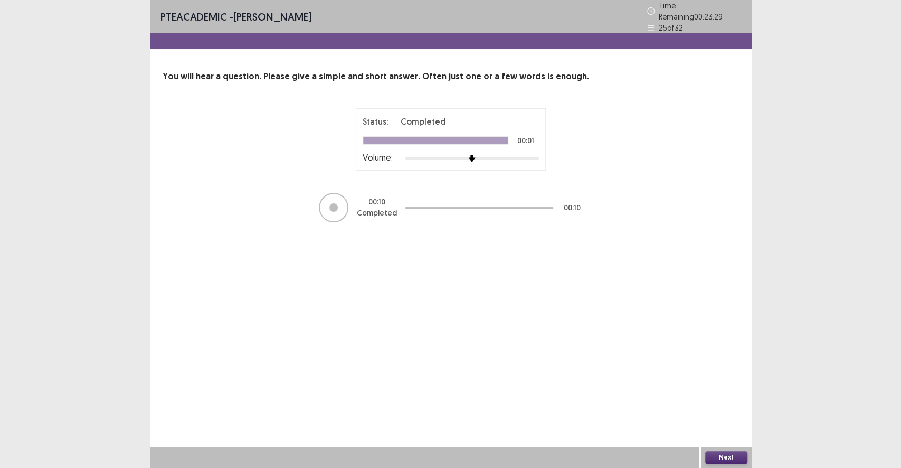
click at [737, 431] on button "Next" at bounding box center [727, 457] width 42 height 13
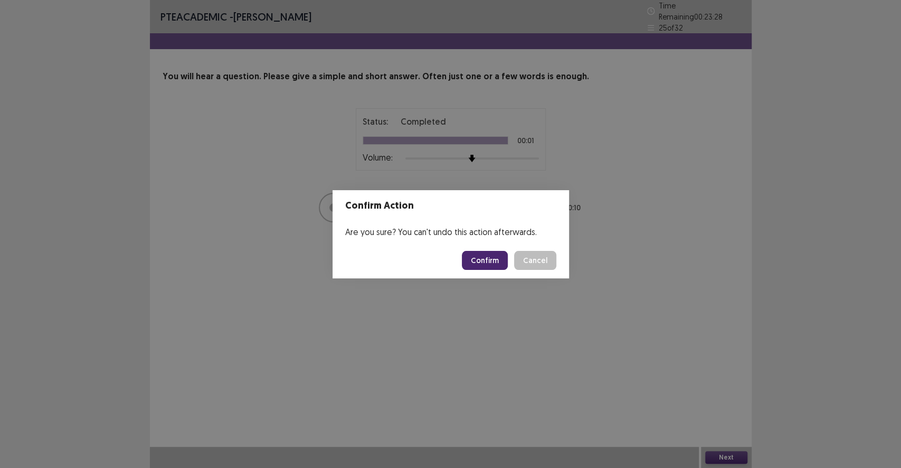
click at [482, 259] on button "Confirm" at bounding box center [485, 260] width 46 height 19
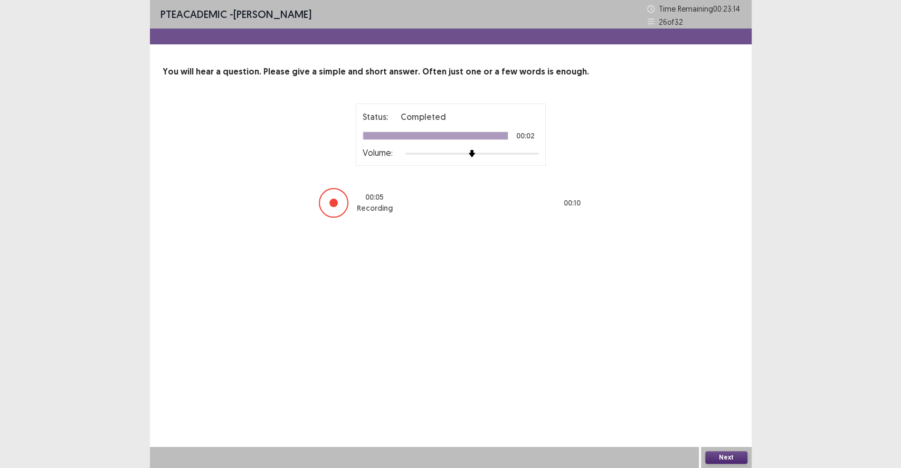
click at [730, 431] on button "Next" at bounding box center [727, 457] width 42 height 13
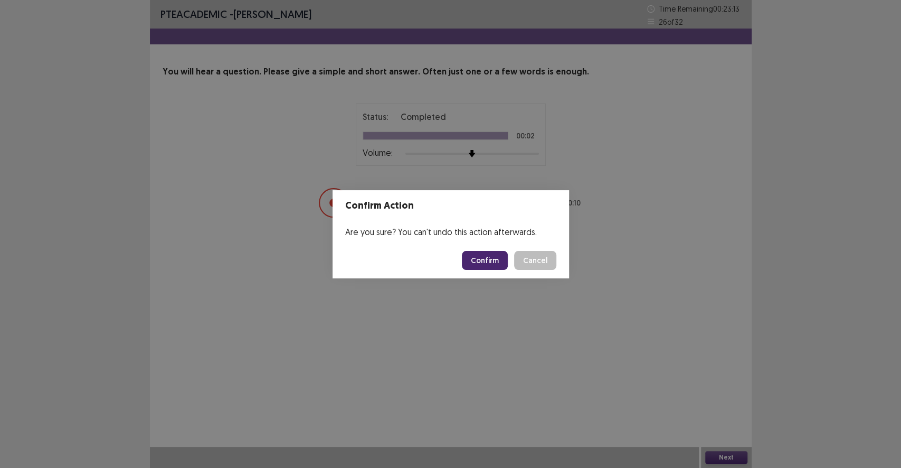
click at [497, 253] on button "Confirm" at bounding box center [485, 260] width 46 height 19
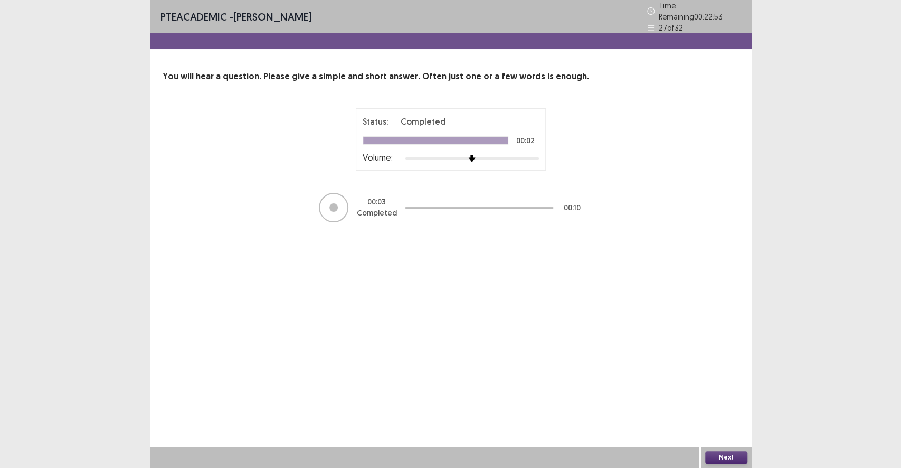
click at [730, 431] on button "Next" at bounding box center [727, 457] width 42 height 13
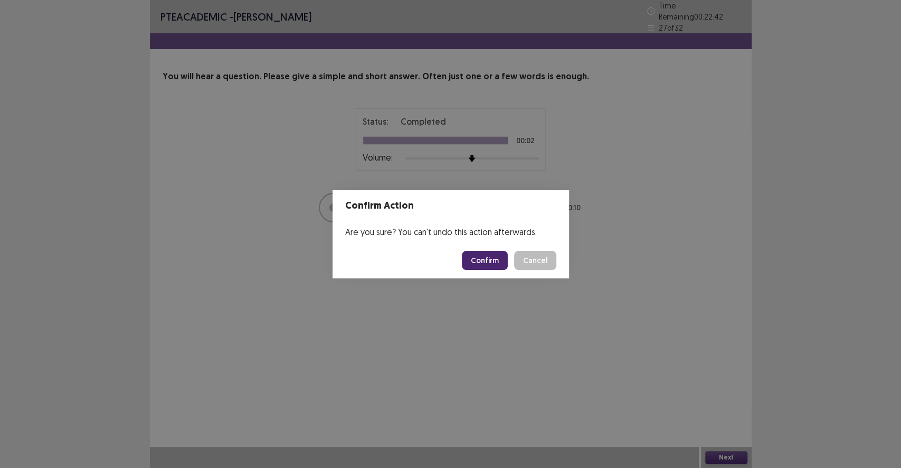
click at [481, 257] on button "Confirm" at bounding box center [485, 260] width 46 height 19
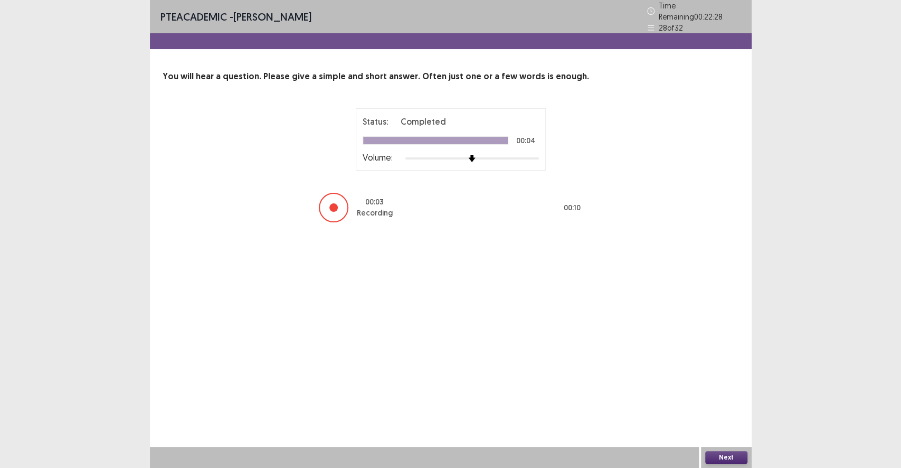
click at [725, 431] on button "Next" at bounding box center [727, 457] width 42 height 13
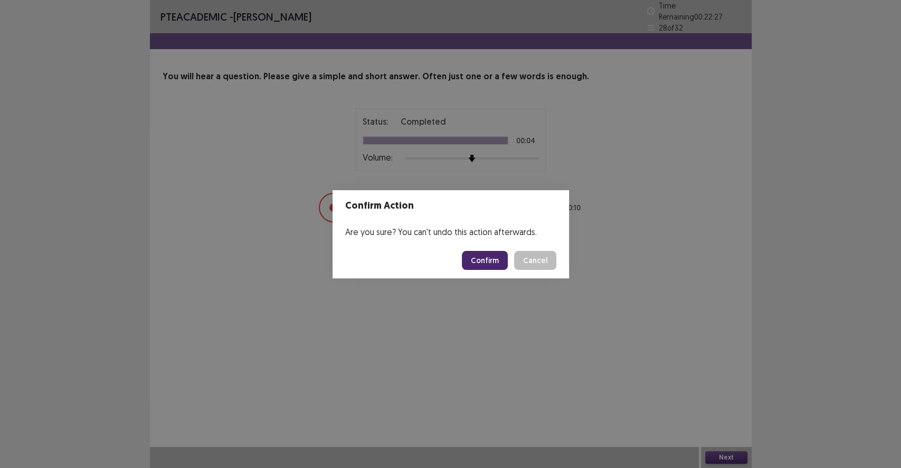
click at [501, 269] on button "Confirm" at bounding box center [485, 260] width 46 height 19
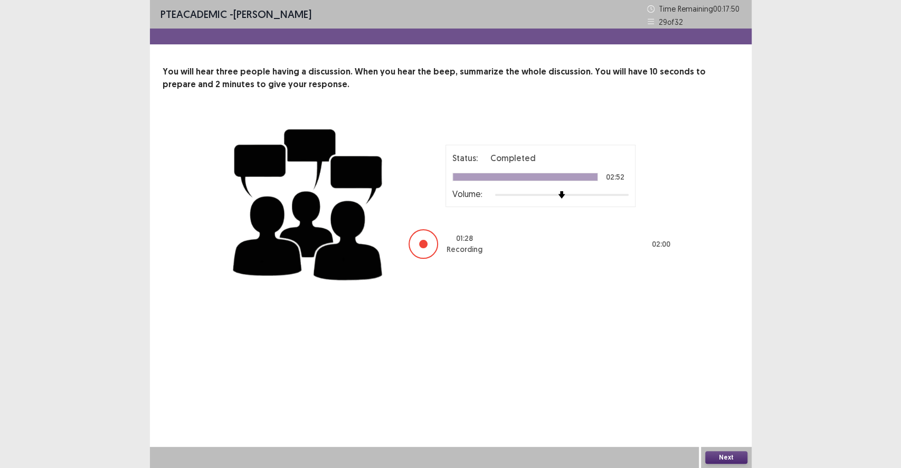
click at [710, 431] on button "Next" at bounding box center [727, 457] width 42 height 13
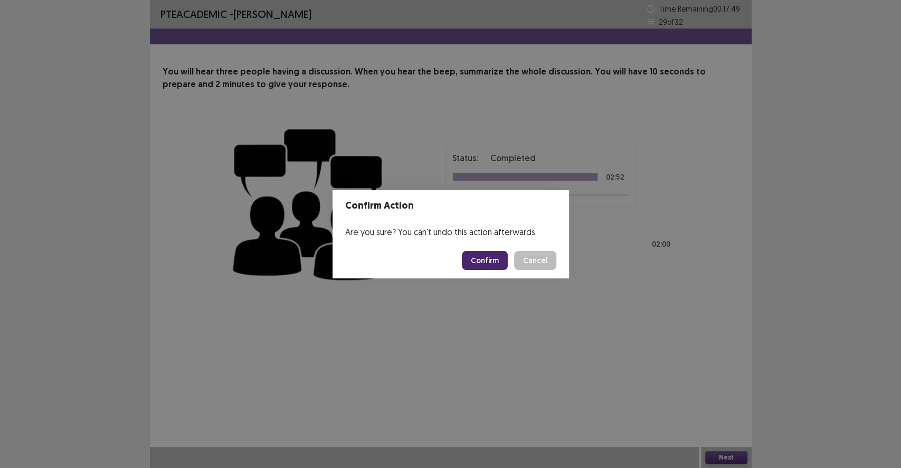
click at [488, 260] on button "Confirm" at bounding box center [485, 260] width 46 height 19
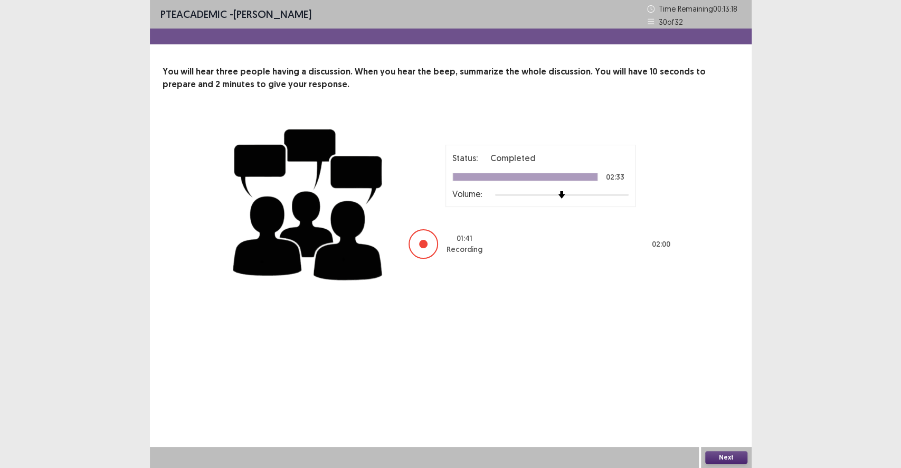
click at [731, 431] on button "Next" at bounding box center [727, 457] width 42 height 13
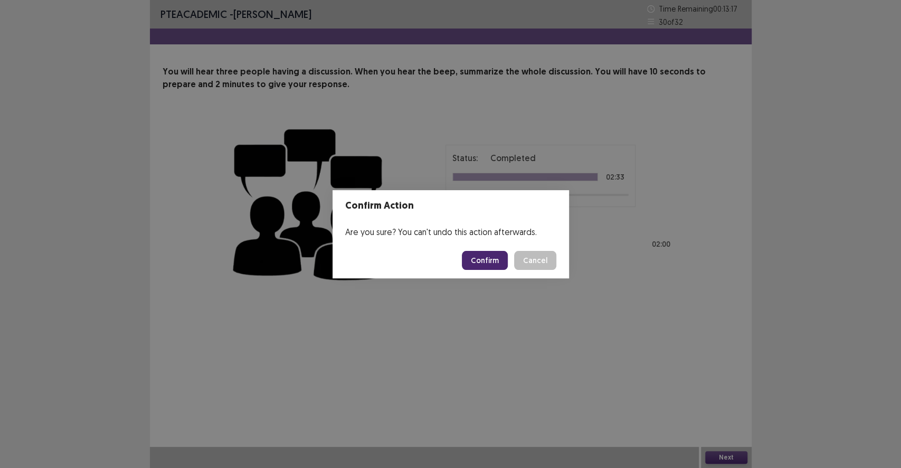
click at [501, 260] on button "Confirm" at bounding box center [485, 260] width 46 height 19
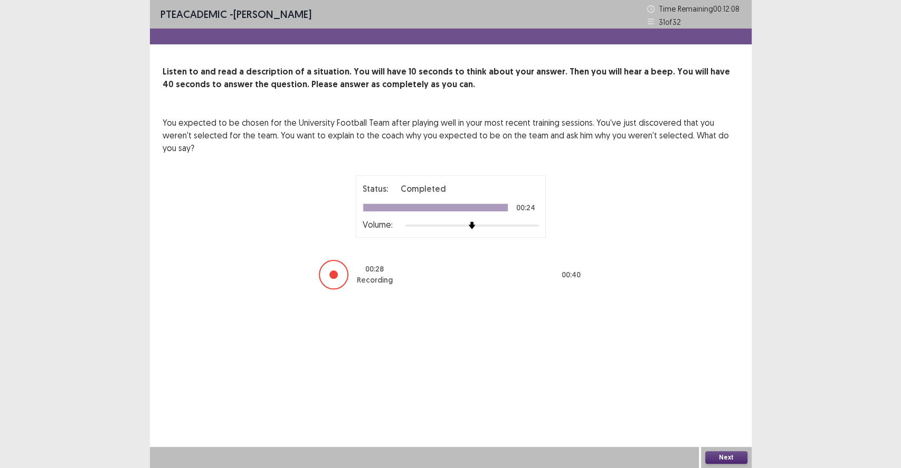
click at [736, 431] on button "Next" at bounding box center [727, 457] width 42 height 13
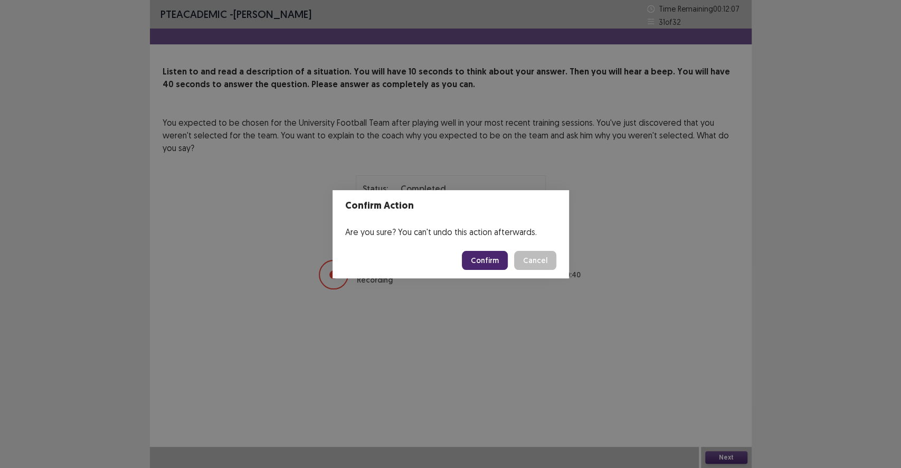
click at [478, 255] on button "Confirm" at bounding box center [485, 260] width 46 height 19
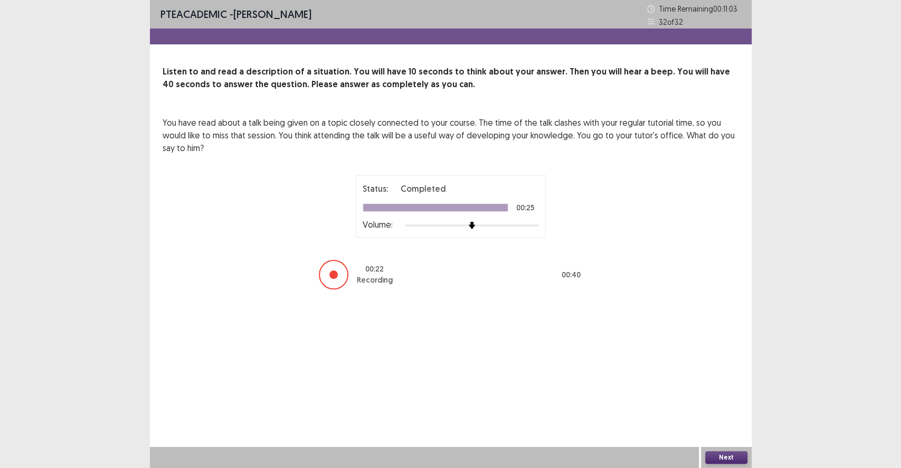
click at [734, 431] on button "Next" at bounding box center [727, 457] width 42 height 13
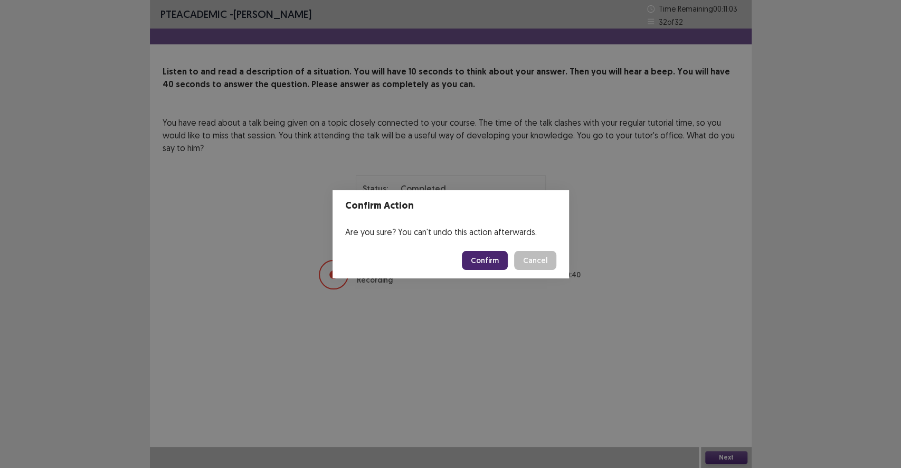
click at [487, 259] on button "Confirm" at bounding box center [485, 260] width 46 height 19
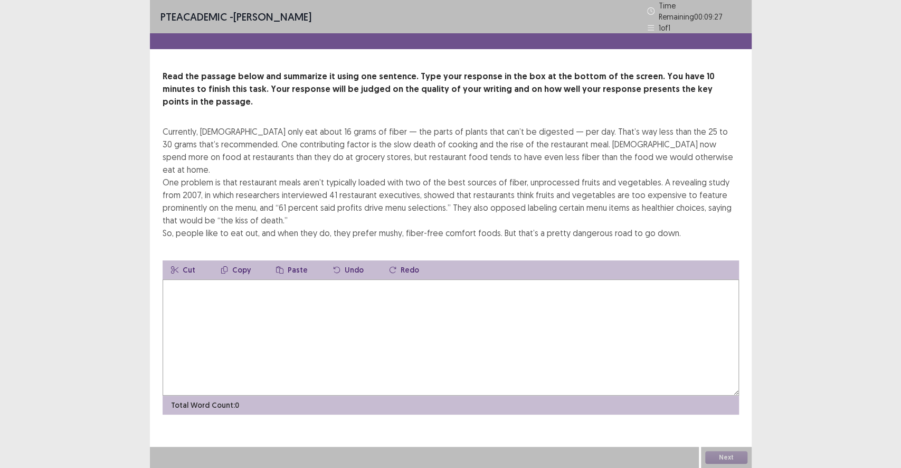
click at [339, 358] on textarea at bounding box center [451, 337] width 577 height 116
type textarea "*"
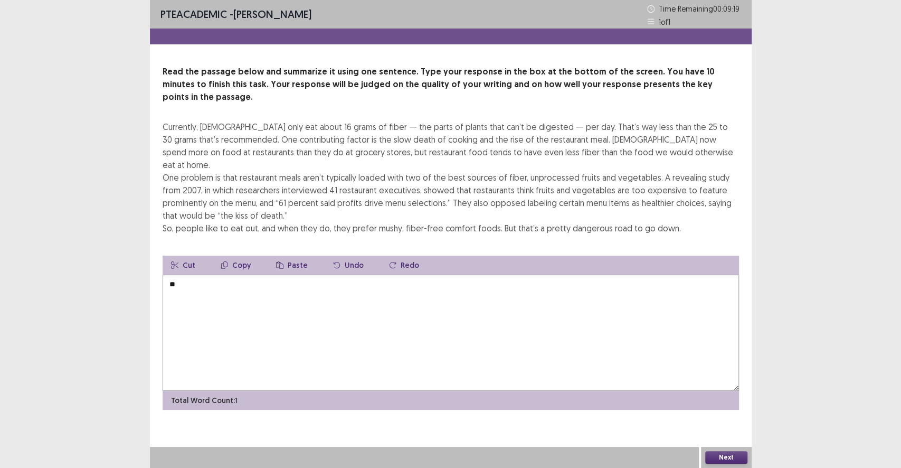
type textarea "*"
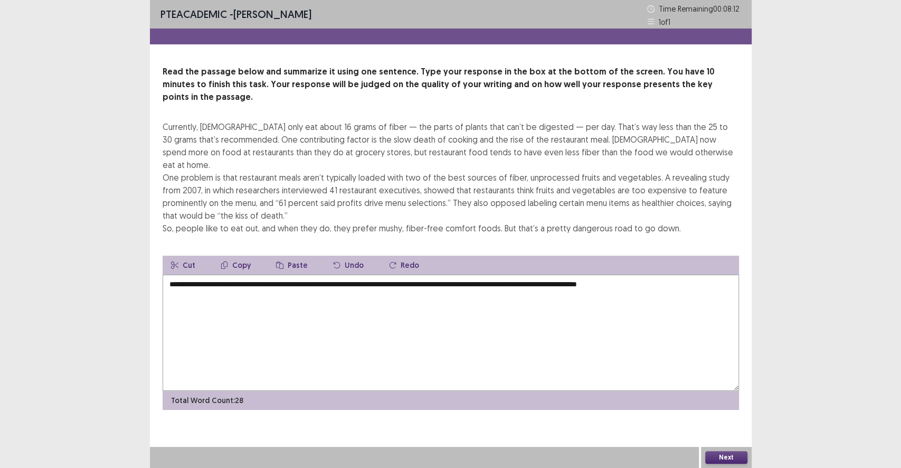
click at [600, 275] on textarea "**********" at bounding box center [451, 333] width 577 height 116
click at [681, 289] on textarea "**********" at bounding box center [451, 333] width 577 height 116
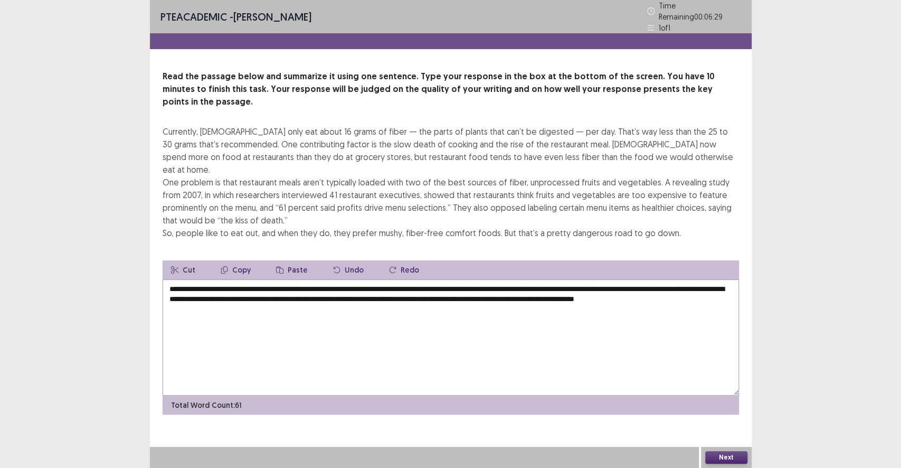
click at [428, 279] on textarea "**********" at bounding box center [451, 337] width 577 height 116
click at [422, 279] on textarea "**********" at bounding box center [451, 337] width 577 height 116
click at [202, 279] on textarea "**********" at bounding box center [451, 337] width 577 height 116
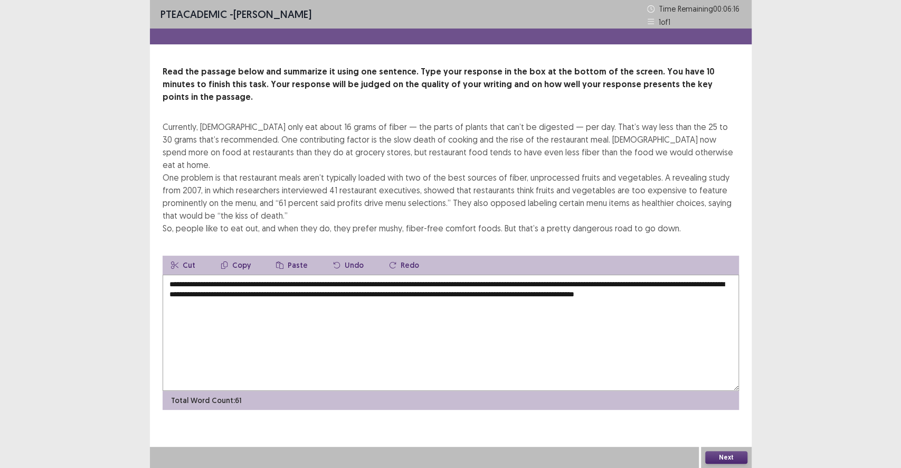
click at [229, 275] on textarea "**********" at bounding box center [451, 333] width 577 height 116
click at [231, 275] on textarea "**********" at bounding box center [451, 333] width 577 height 116
click at [230, 275] on textarea "**********" at bounding box center [451, 333] width 577 height 116
drag, startPoint x: 498, startPoint y: 259, endPoint x: 465, endPoint y: 254, distance: 33.2
click at [465, 275] on textarea "**********" at bounding box center [451, 333] width 577 height 116
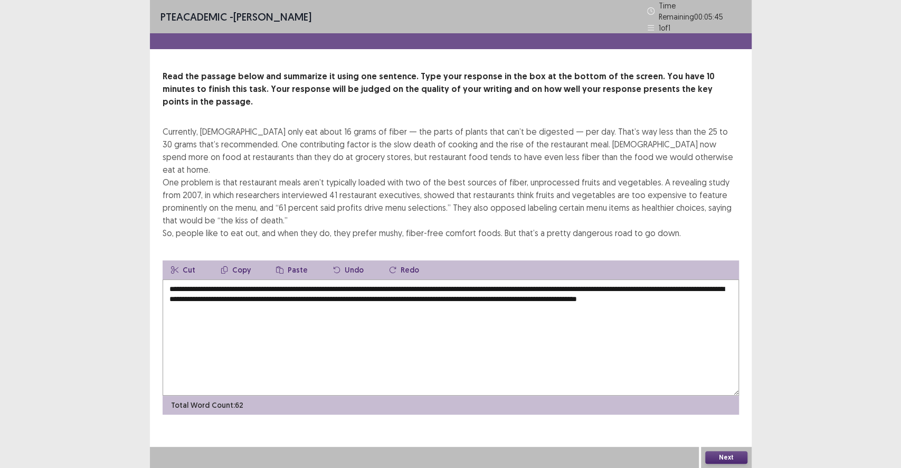
click at [313, 279] on textarea "**********" at bounding box center [451, 337] width 577 height 116
click at [321, 300] on textarea "**********" at bounding box center [451, 337] width 577 height 116
type textarea "**********"
click at [721, 431] on button "Next" at bounding box center [727, 457] width 42 height 13
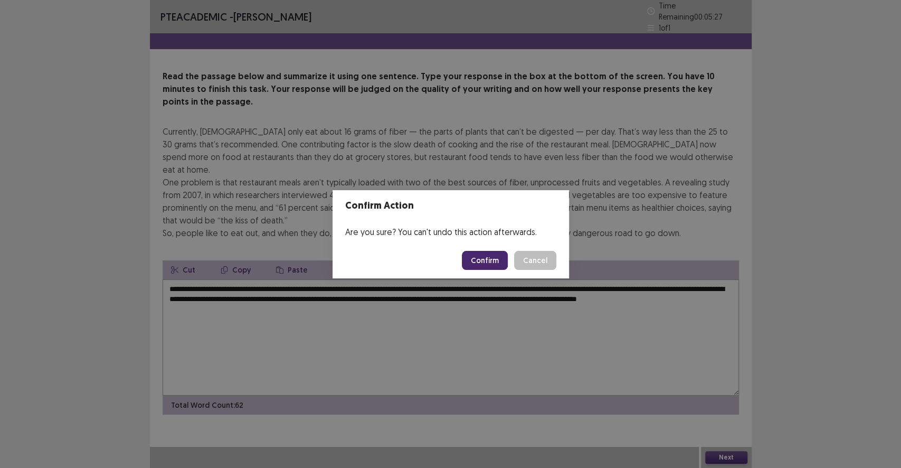
click at [488, 257] on button "Confirm" at bounding box center [485, 260] width 46 height 19
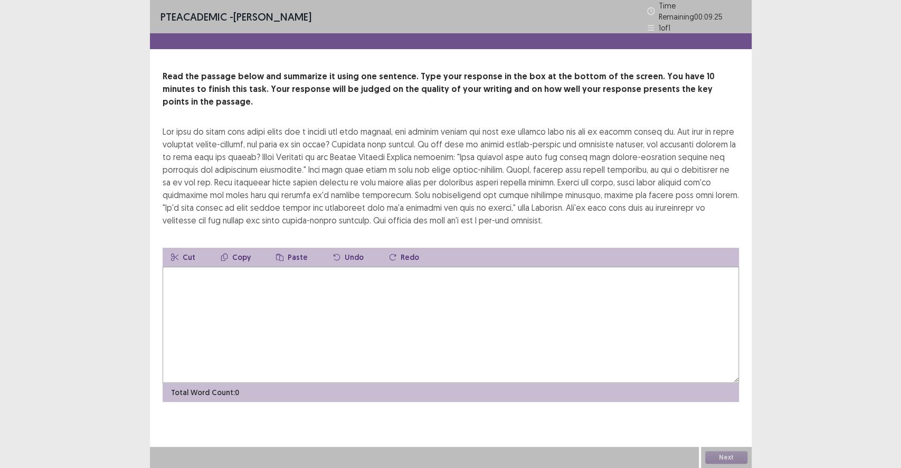
click at [505, 144] on div at bounding box center [451, 175] width 577 height 101
click at [276, 303] on textarea at bounding box center [451, 325] width 577 height 116
type textarea "*"
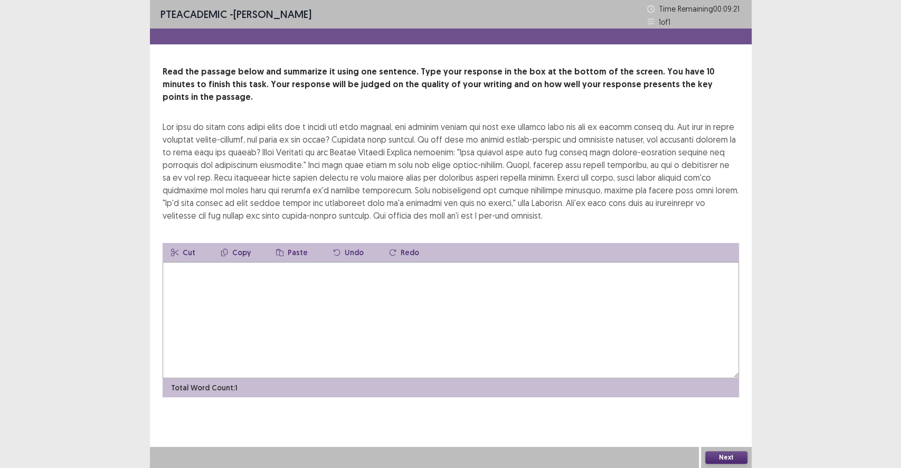
type textarea "*"
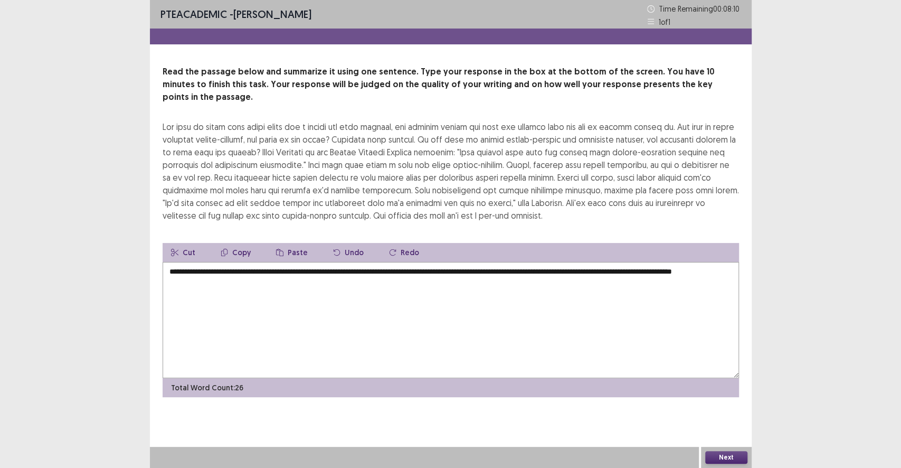
click at [254, 268] on textarea "**********" at bounding box center [451, 320] width 577 height 116
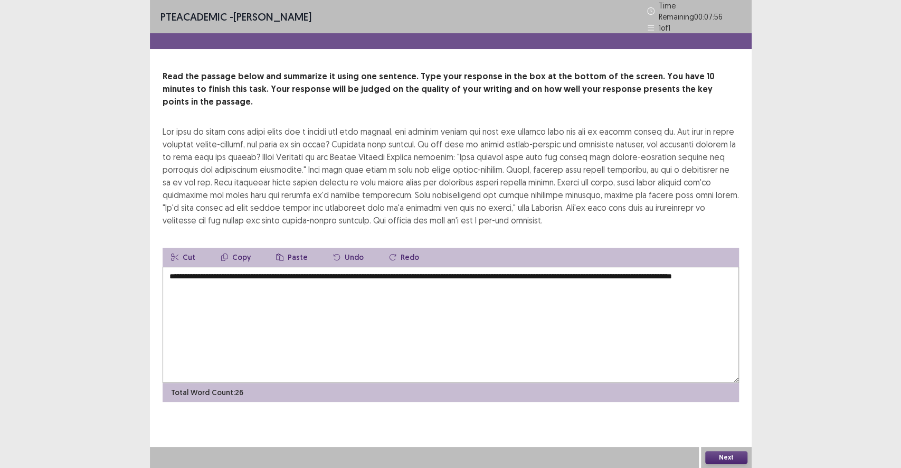
click at [671, 267] on textarea "**********" at bounding box center [451, 325] width 577 height 116
click at [670, 267] on textarea "**********" at bounding box center [451, 325] width 577 height 116
click at [671, 267] on textarea "**********" at bounding box center [451, 325] width 577 height 116
click at [271, 281] on textarea "**********" at bounding box center [451, 325] width 577 height 116
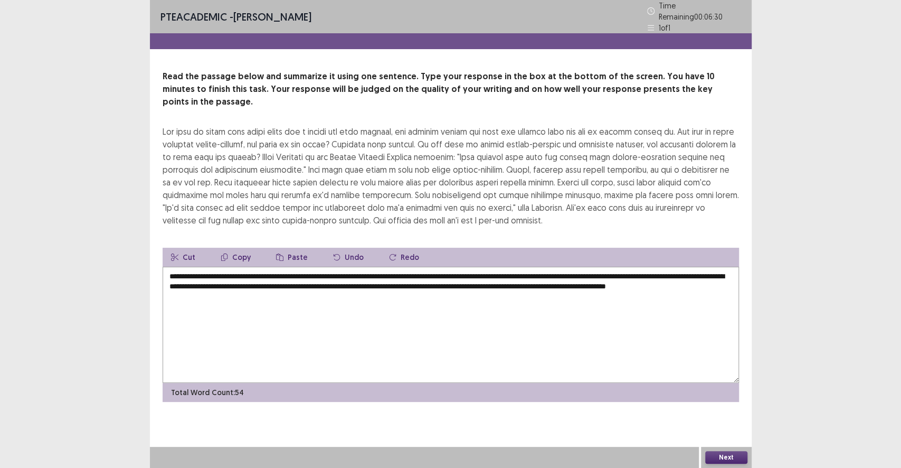
click at [328, 289] on textarea "**********" at bounding box center [451, 325] width 577 height 116
click at [464, 289] on textarea "**********" at bounding box center [451, 325] width 577 height 116
click at [454, 288] on textarea "**********" at bounding box center [451, 325] width 577 height 116
type textarea "**********"
click at [728, 431] on button "Next" at bounding box center [727, 457] width 42 height 13
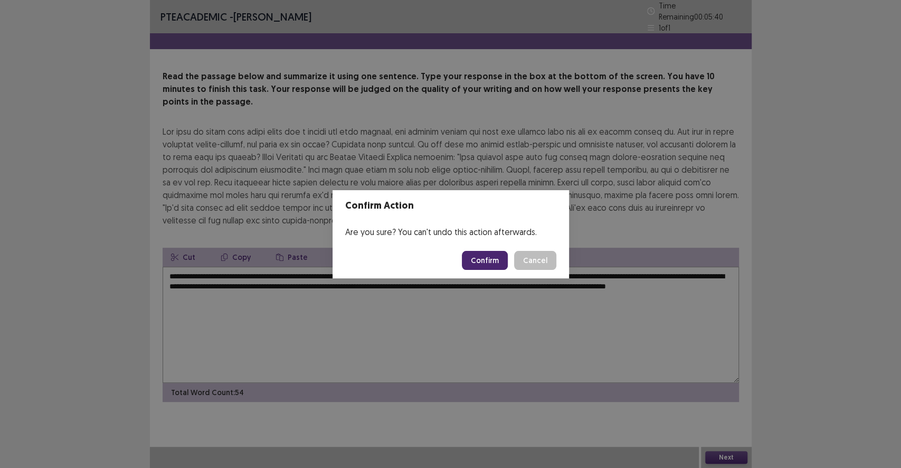
click at [491, 263] on footer "Confirm Cancel" at bounding box center [451, 260] width 237 height 36
click at [492, 266] on button "Confirm" at bounding box center [485, 260] width 46 height 19
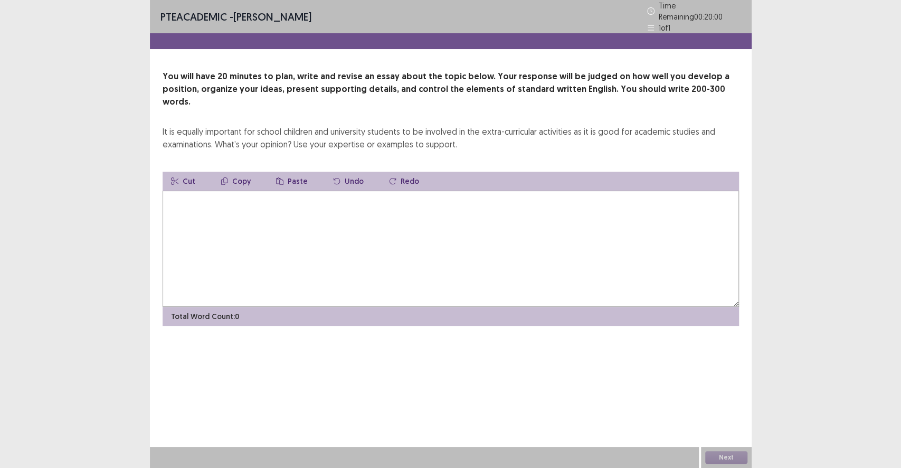
click at [351, 220] on textarea at bounding box center [451, 249] width 577 height 116
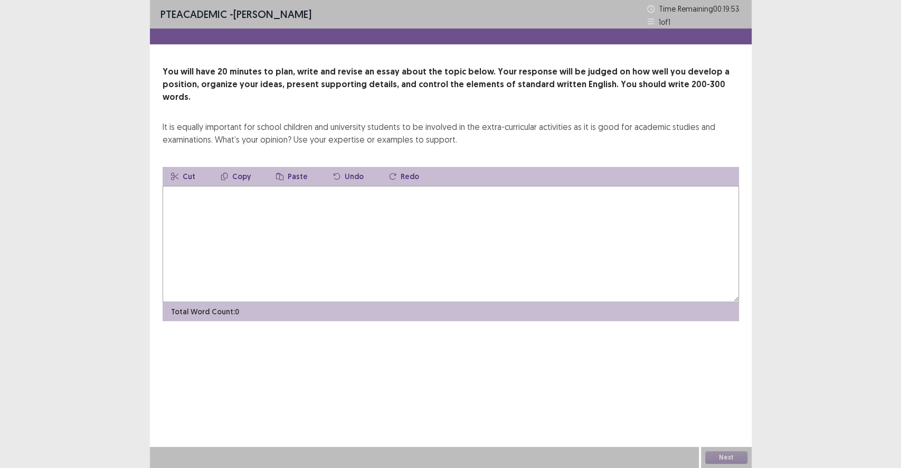
click at [215, 186] on textarea at bounding box center [451, 244] width 577 height 116
click at [217, 190] on textarea at bounding box center [451, 244] width 577 height 116
click at [222, 132] on div "It is equally important for school children and university students to be invol…" at bounding box center [451, 132] width 577 height 25
click at [223, 218] on textarea at bounding box center [451, 244] width 577 height 116
click at [290, 206] on textarea at bounding box center [451, 244] width 577 height 116
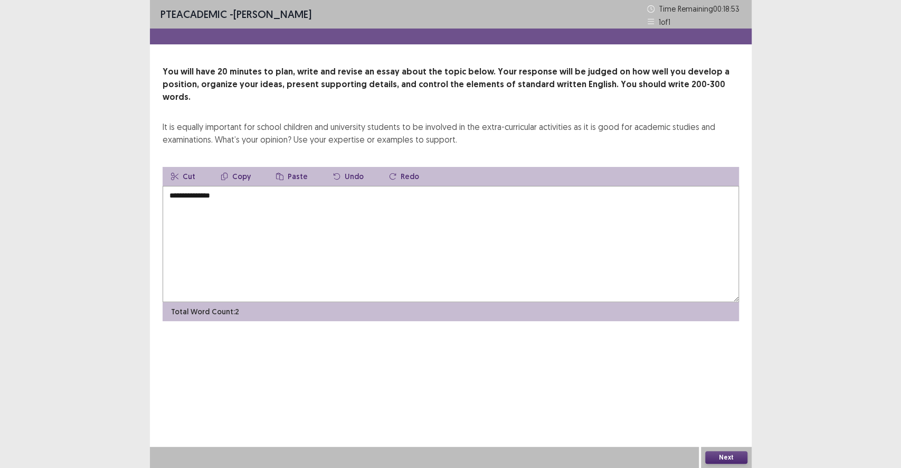
click at [245, 191] on textarea "**********" at bounding box center [451, 244] width 577 height 116
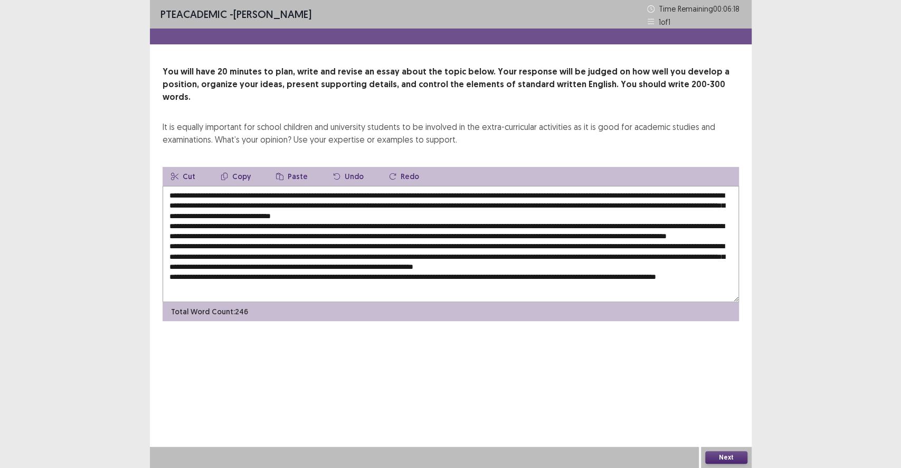
scroll to position [1, 0]
type textarea "**********"
click at [741, 431] on button "Next" at bounding box center [727, 457] width 42 height 13
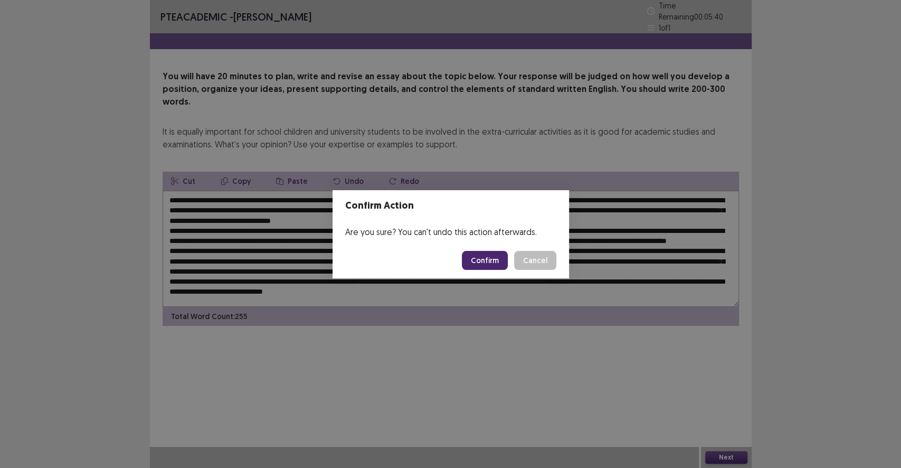
click at [498, 260] on button "Confirm" at bounding box center [485, 260] width 46 height 19
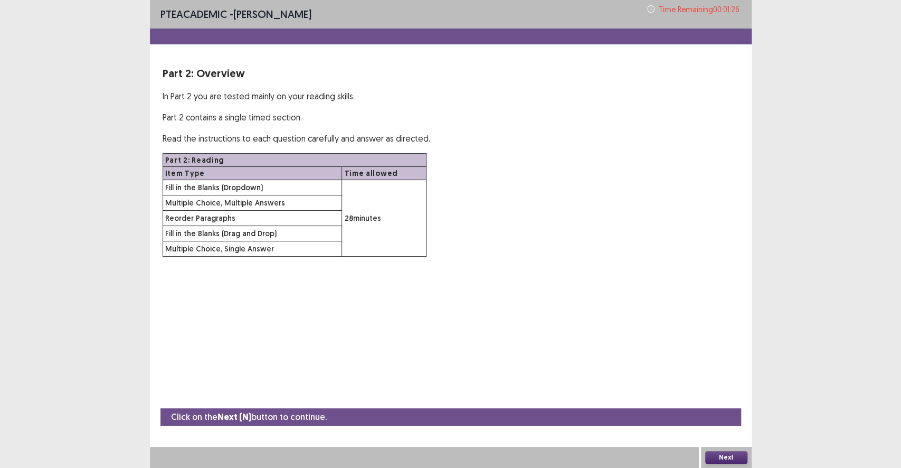
click at [708, 431] on button "Next" at bounding box center [727, 457] width 42 height 13
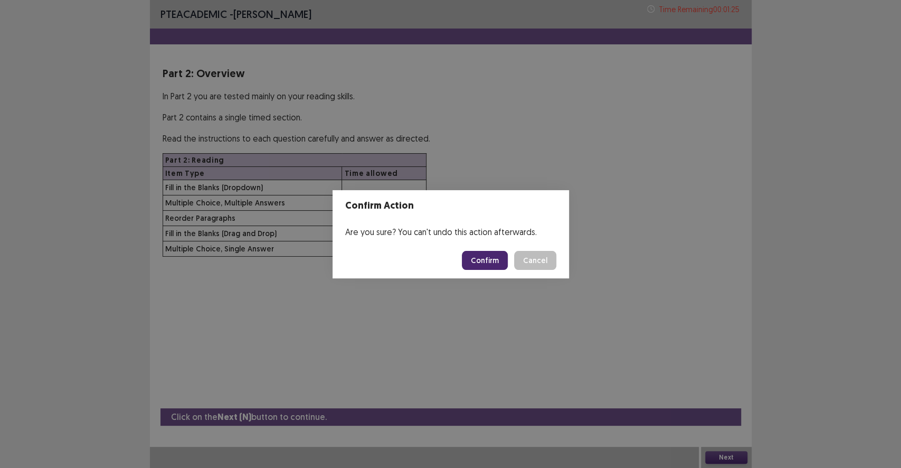
click at [475, 258] on button "Confirm" at bounding box center [485, 260] width 46 height 19
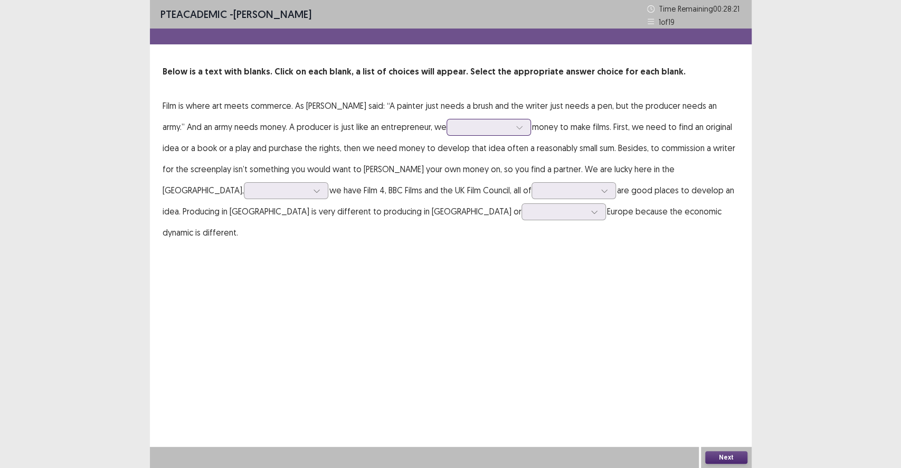
click at [478, 124] on div at bounding box center [483, 127] width 55 height 10
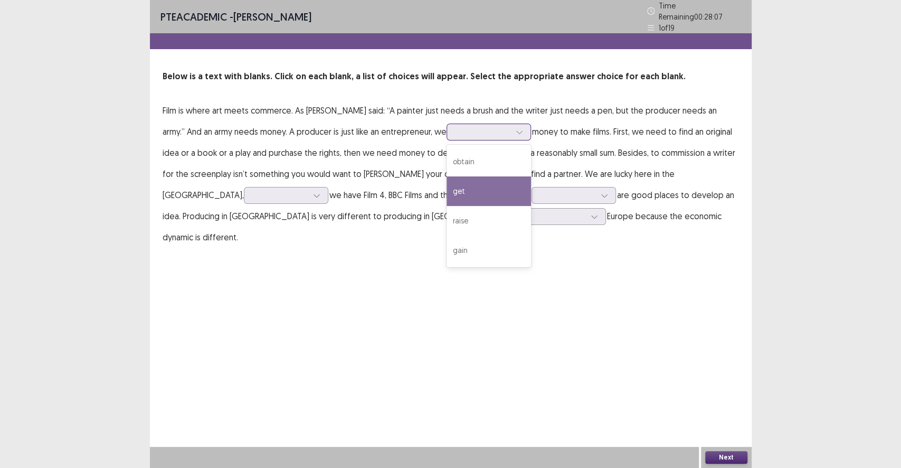
click at [456, 187] on div "get" at bounding box center [489, 191] width 84 height 30
click at [461, 130] on div at bounding box center [483, 132] width 55 height 10
click at [308, 190] on div at bounding box center [280, 195] width 55 height 10
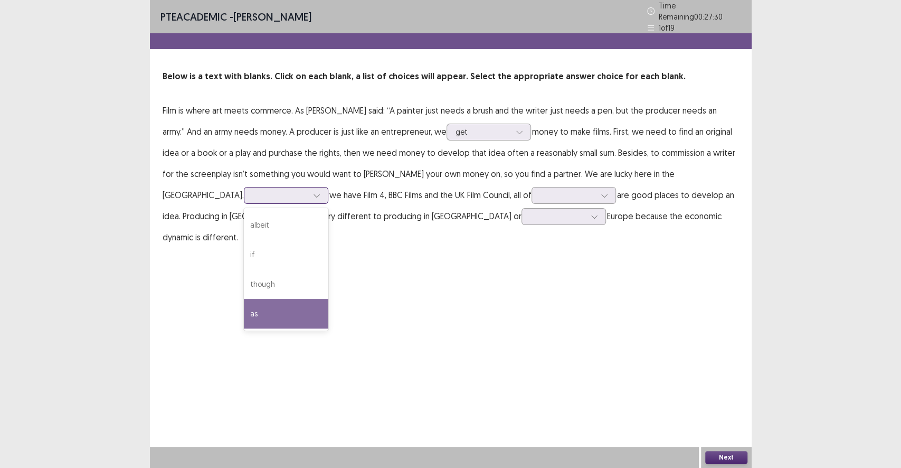
click at [328, 299] on div "as" at bounding box center [286, 314] width 84 height 30
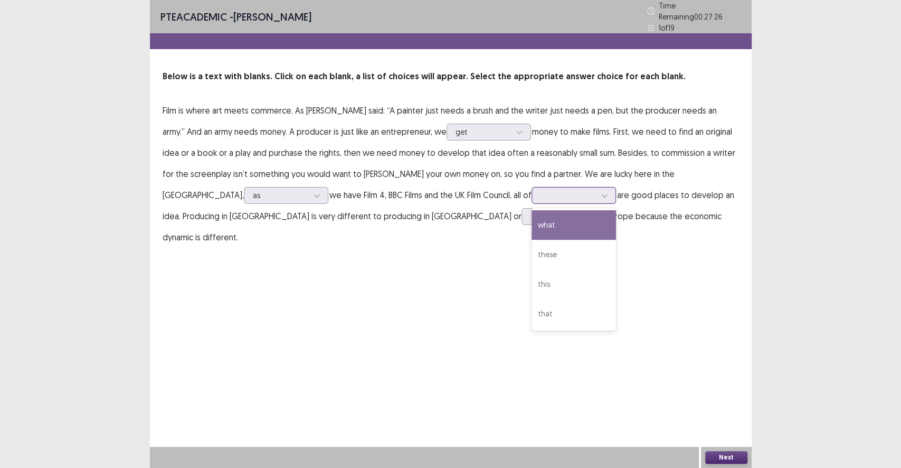
click at [541, 192] on div at bounding box center [568, 195] width 55 height 10
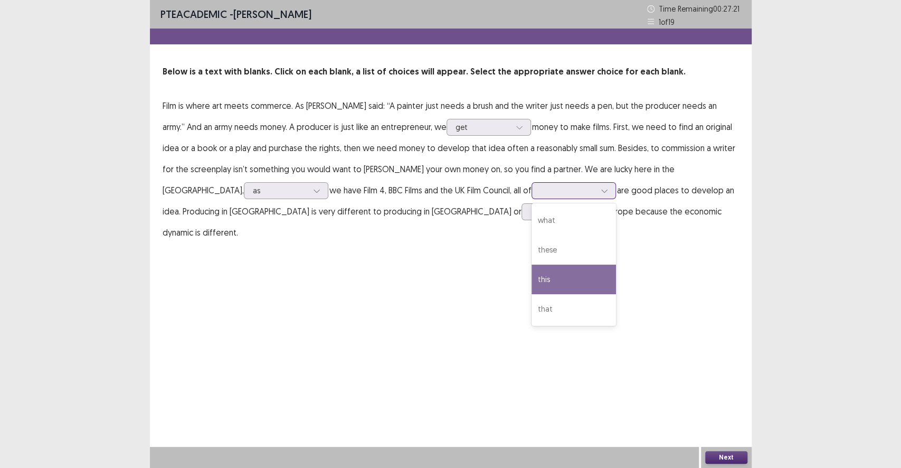
click at [532, 284] on div "this" at bounding box center [574, 280] width 84 height 30
click at [541, 188] on div at bounding box center [568, 190] width 55 height 10
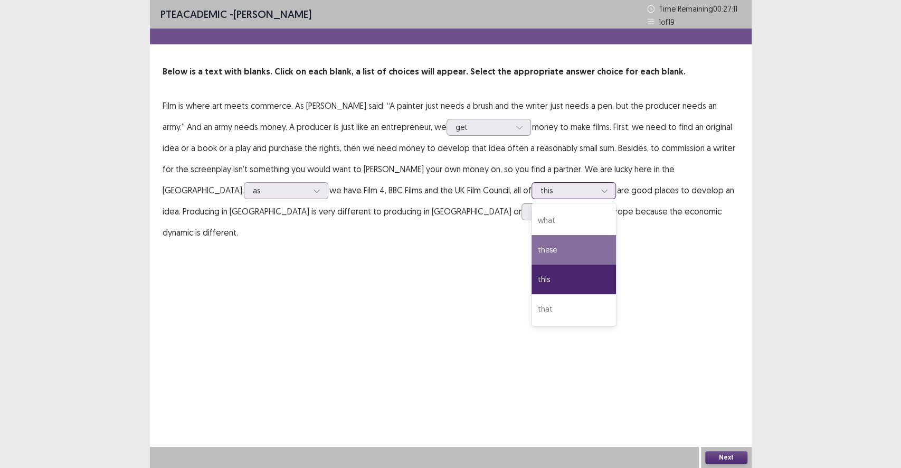
click at [532, 254] on div "these" at bounding box center [574, 250] width 84 height 30
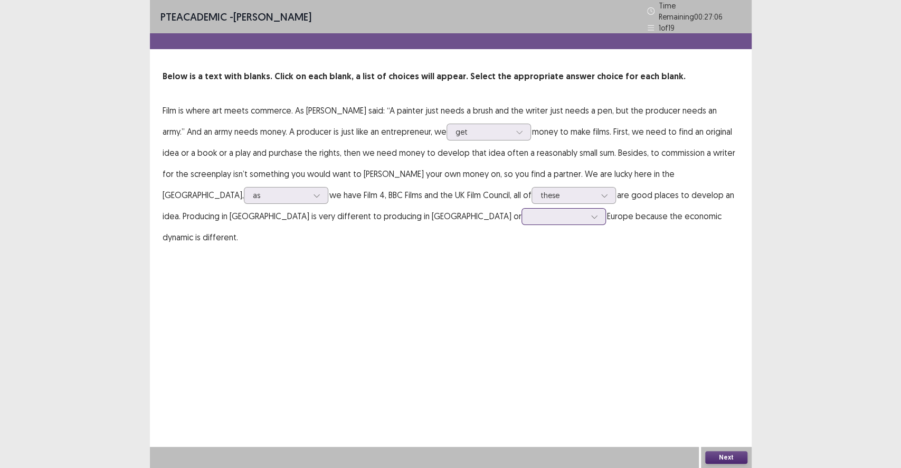
click at [531, 213] on div at bounding box center [558, 216] width 55 height 10
click at [522, 274] on div "even if" at bounding box center [564, 276] width 84 height 30
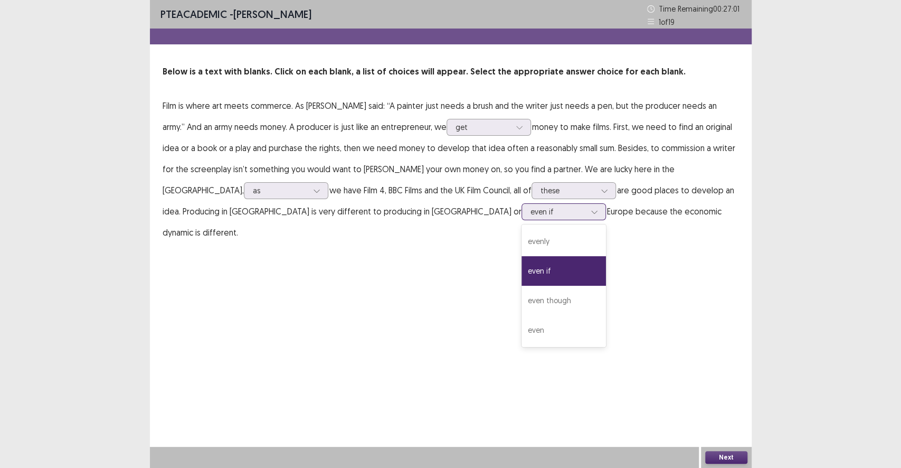
click at [531, 207] on div at bounding box center [558, 211] width 55 height 10
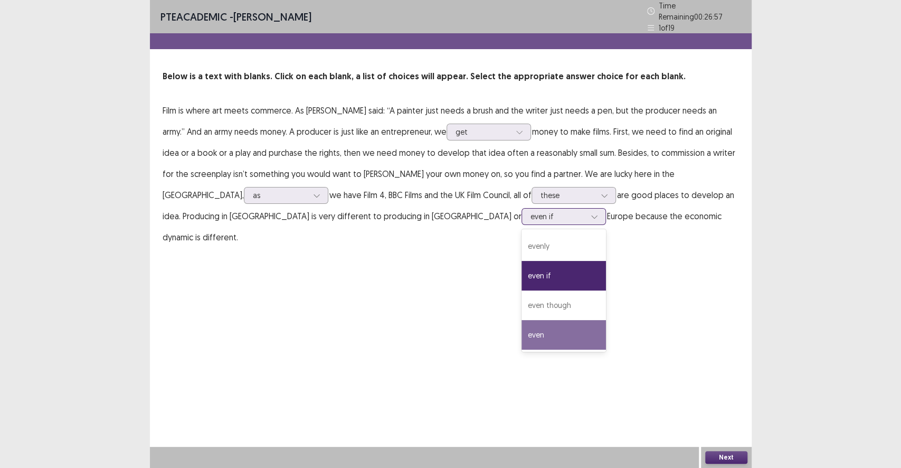
click at [522, 332] on div "even" at bounding box center [564, 335] width 84 height 30
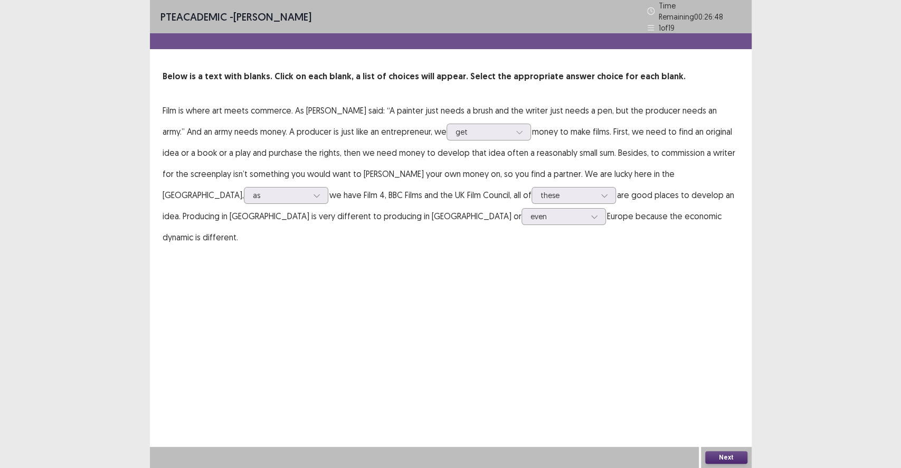
click at [737, 431] on button "Next" at bounding box center [727, 457] width 42 height 13
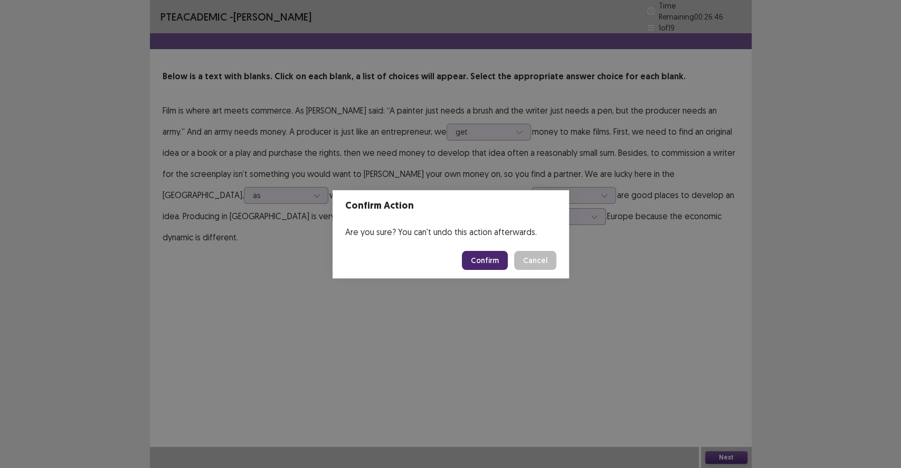
click at [463, 258] on footer "Confirm Cancel" at bounding box center [451, 260] width 237 height 36
click at [483, 258] on button "Confirm" at bounding box center [485, 260] width 46 height 19
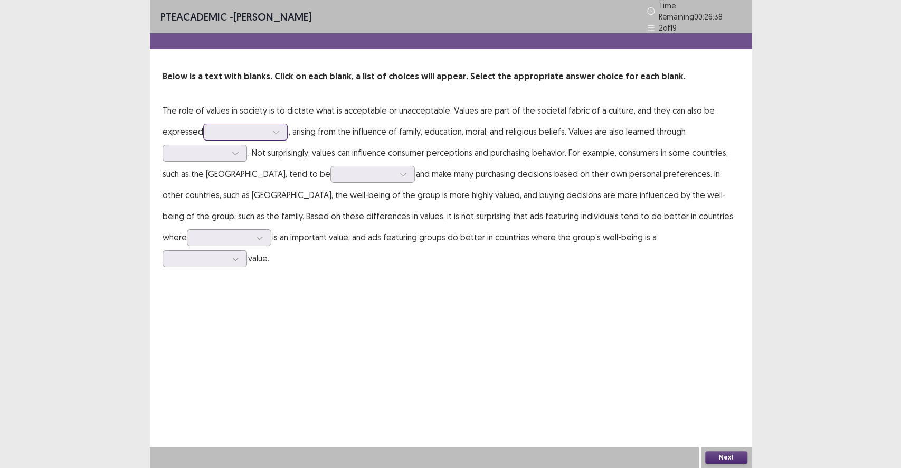
click at [246, 129] on div at bounding box center [239, 132] width 55 height 10
click at [247, 131] on div at bounding box center [239, 132] width 55 height 10
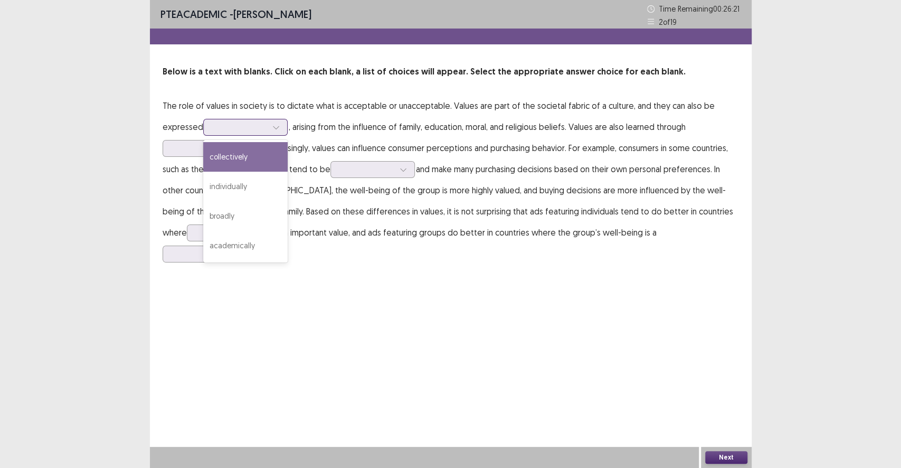
click at [247, 132] on div at bounding box center [239, 127] width 55 height 10
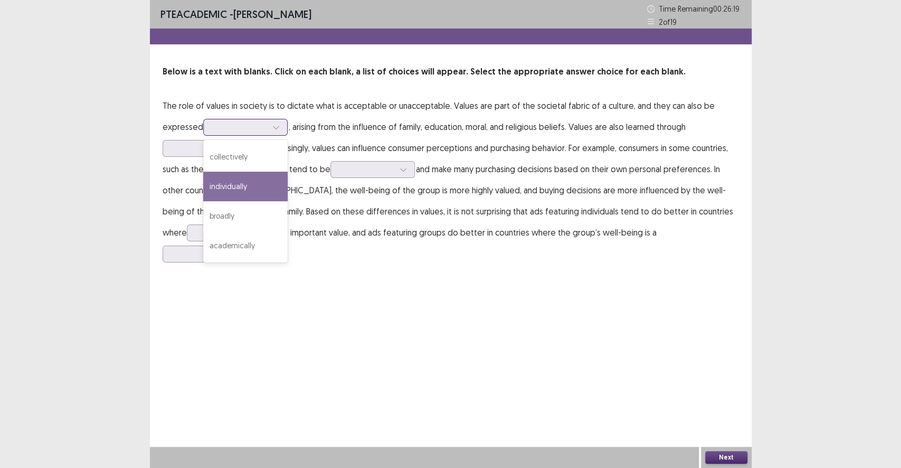
click at [246, 181] on div "individually" at bounding box center [245, 187] width 84 height 30
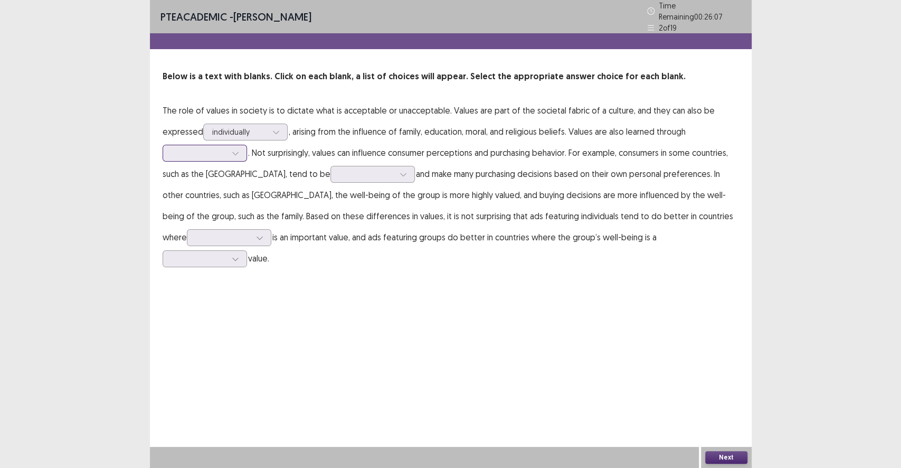
click at [232, 153] on div at bounding box center [236, 153] width 16 height 16
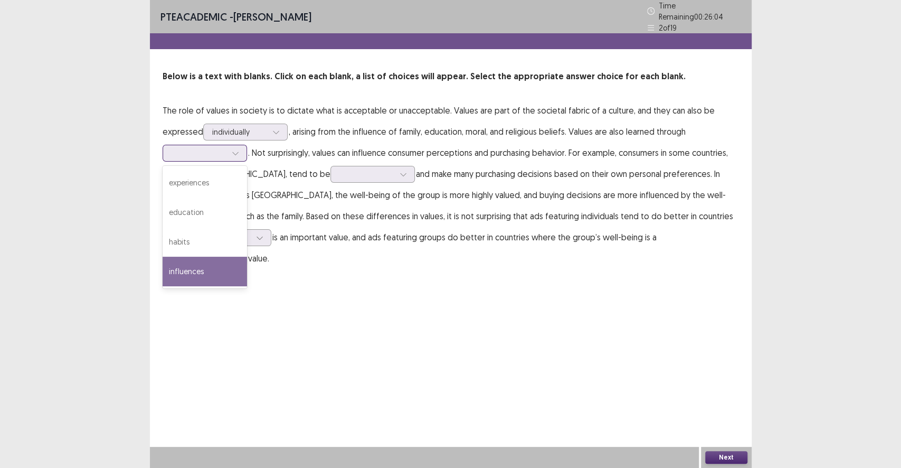
click at [204, 272] on div "influences" at bounding box center [205, 272] width 84 height 30
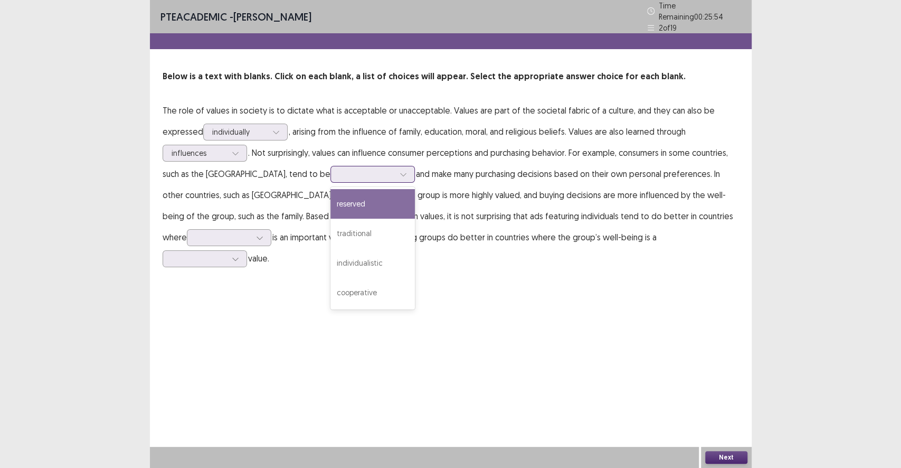
click at [345, 169] on div at bounding box center [367, 174] width 55 height 10
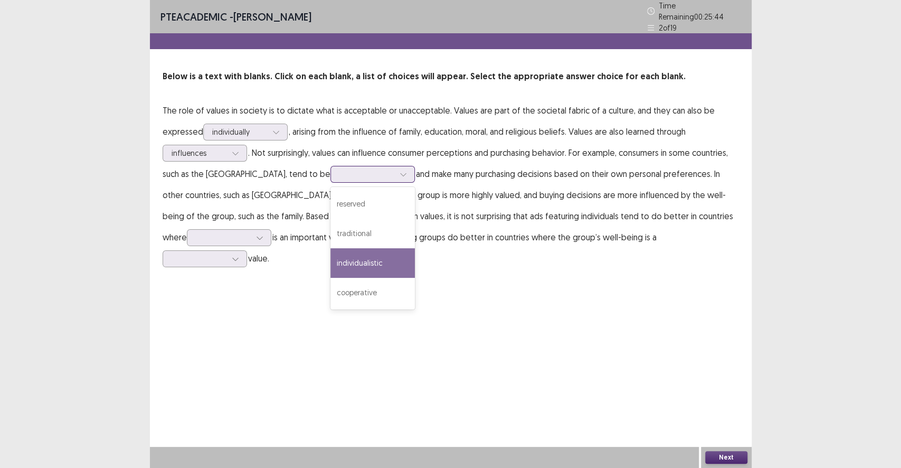
click at [354, 270] on div "individualistic" at bounding box center [373, 263] width 84 height 30
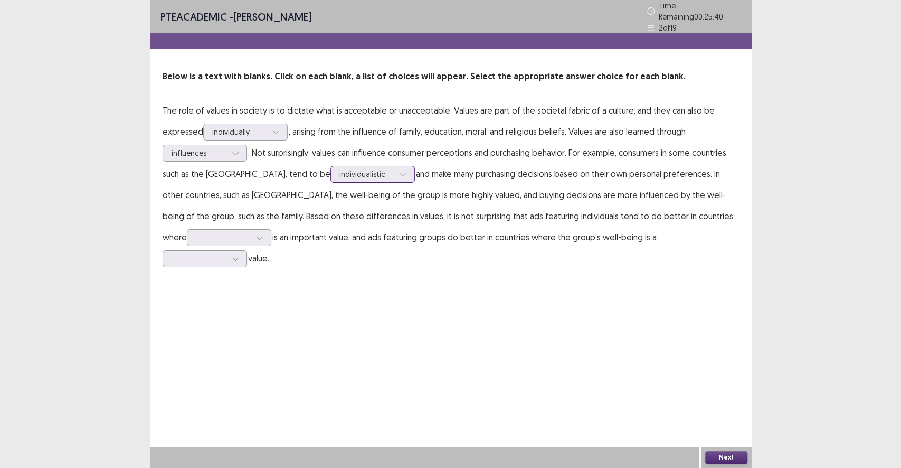
click at [396, 173] on div at bounding box center [404, 174] width 16 height 16
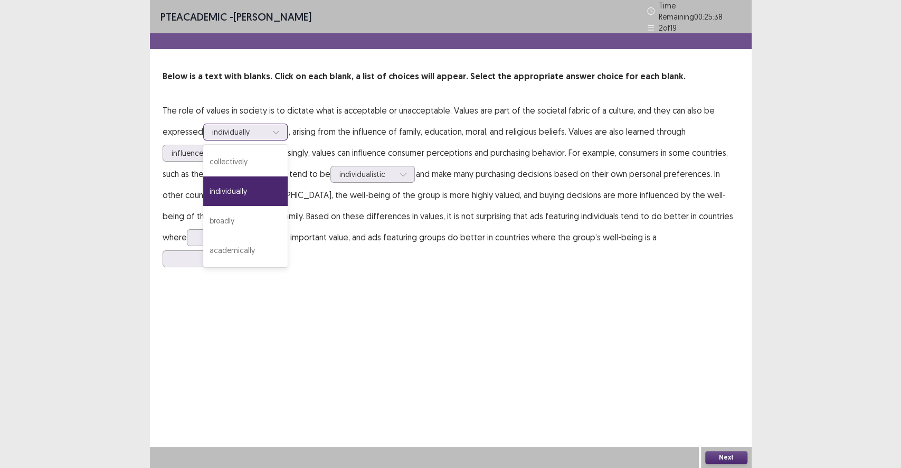
click at [268, 130] on div at bounding box center [276, 132] width 16 height 16
click at [340, 169] on div at bounding box center [367, 174] width 55 height 10
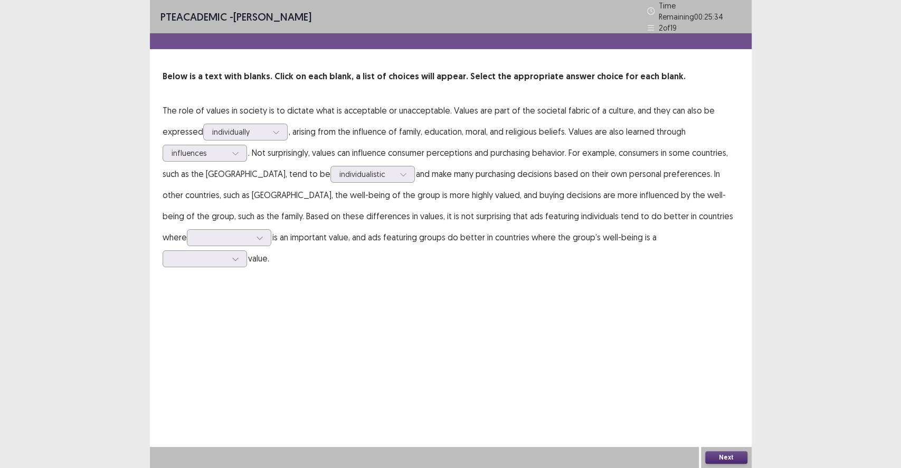
click at [489, 218] on p "The role of values in society is to dictate what is acceptable or unacceptable.…" at bounding box center [451, 184] width 577 height 169
click at [252, 234] on div at bounding box center [260, 238] width 16 height 16
click at [213, 325] on div "individualism" at bounding box center [229, 327] width 84 height 30
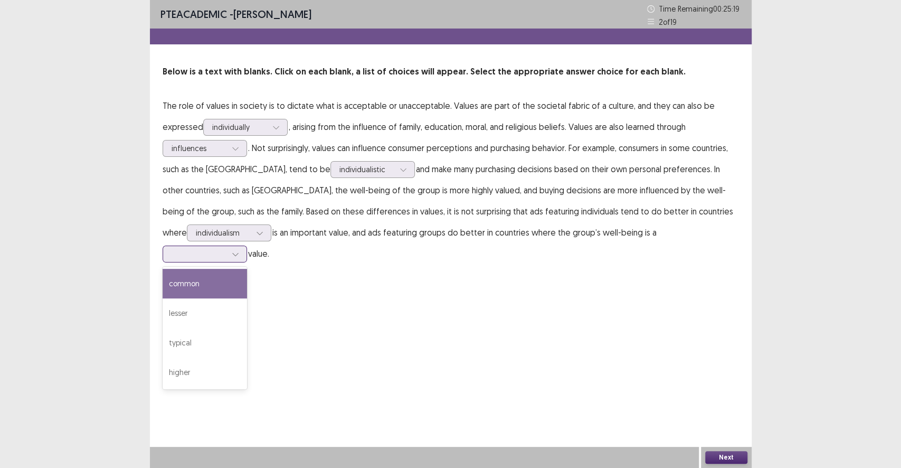
click at [228, 248] on div at bounding box center [199, 254] width 57 height 12
click at [247, 270] on div "common" at bounding box center [205, 284] width 84 height 30
click at [769, 431] on div "PTE academic - [PERSON_NAME] Time Remaining 00 : 25 : 14 2 of 19 Below is a tex…" at bounding box center [450, 234] width 901 height 468
click at [751, 431] on div "Next" at bounding box center [726, 457] width 51 height 21
click at [730, 431] on button "Next" at bounding box center [727, 457] width 42 height 13
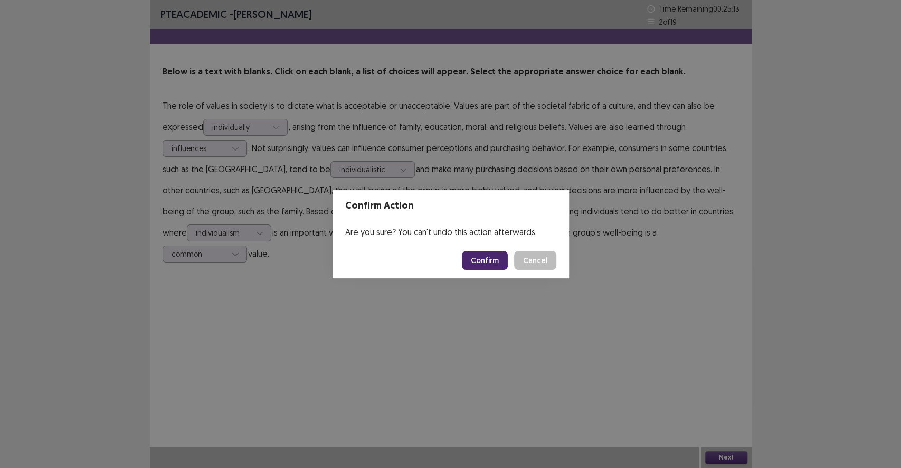
click at [484, 269] on button "Confirm" at bounding box center [485, 260] width 46 height 19
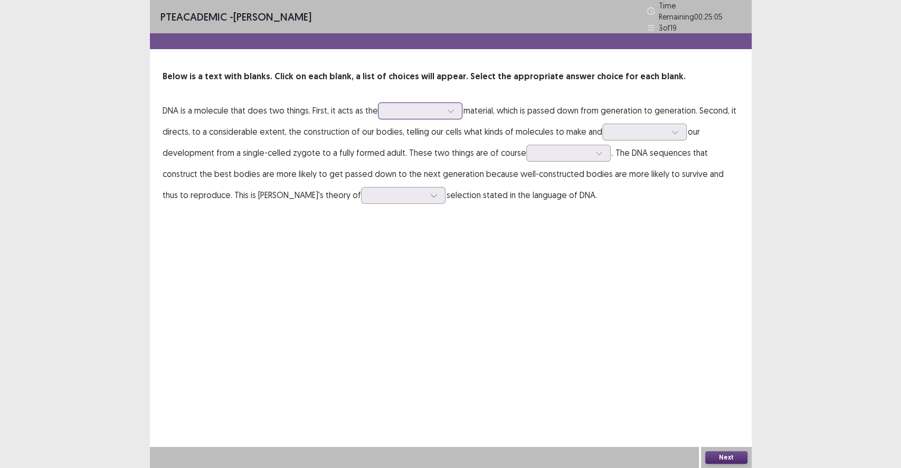
click at [413, 106] on div at bounding box center [414, 111] width 55 height 10
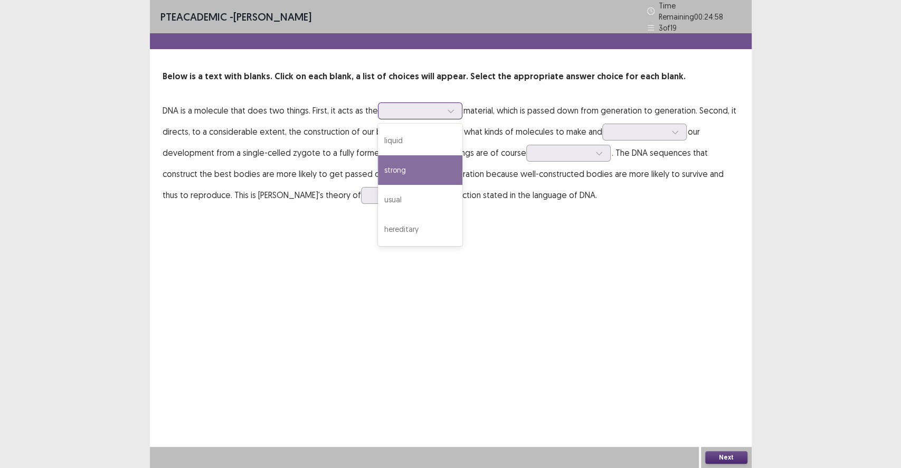
click at [422, 166] on div "strong" at bounding box center [420, 170] width 84 height 30
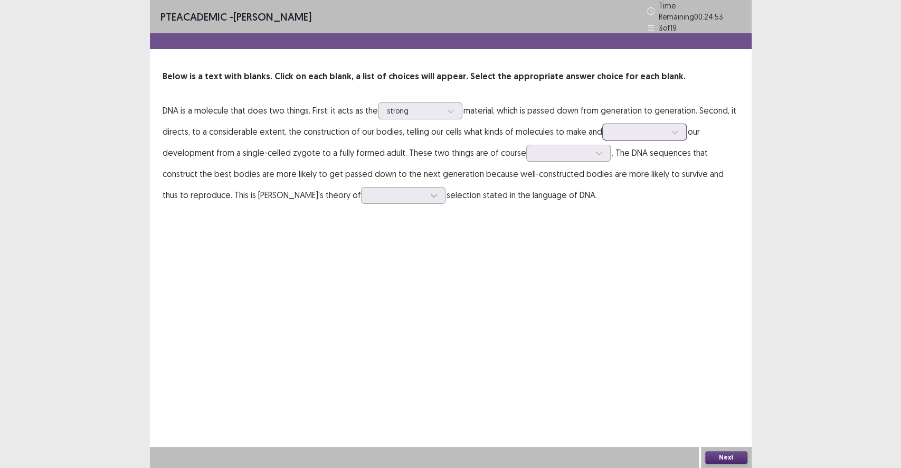
click at [618, 127] on div at bounding box center [639, 132] width 55 height 10
click at [622, 196] on div "guide" at bounding box center [645, 191] width 84 height 30
click at [563, 153] on div at bounding box center [562, 153] width 55 height 10
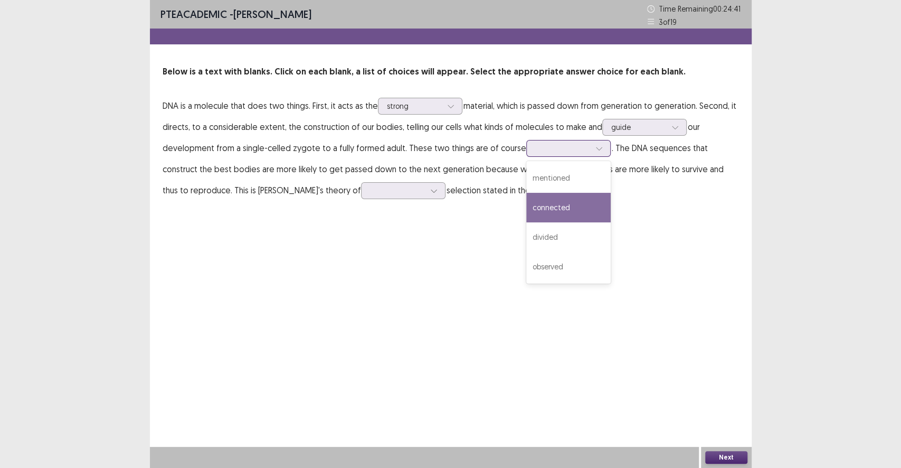
click at [564, 209] on div "connected" at bounding box center [568, 208] width 84 height 30
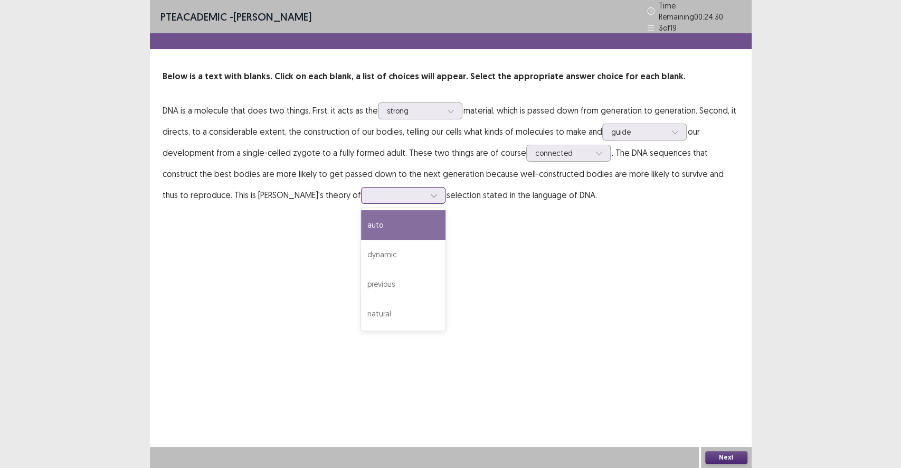
click at [370, 193] on div at bounding box center [397, 195] width 55 height 10
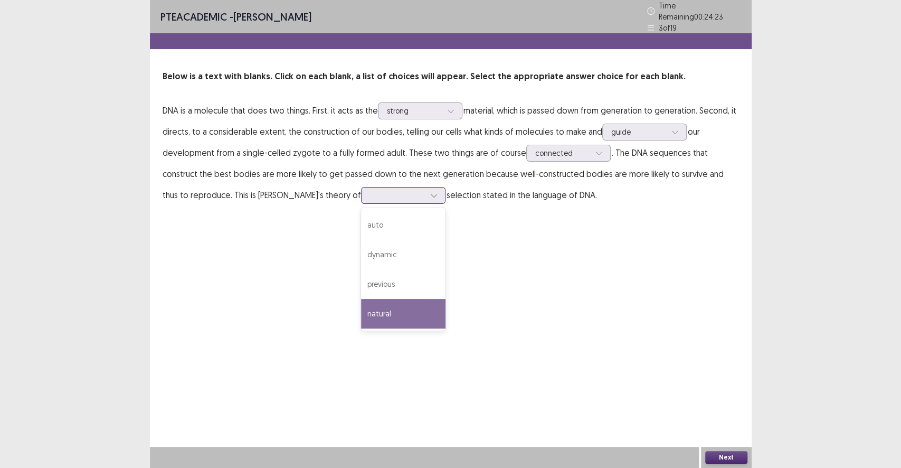
click at [361, 307] on div "natural" at bounding box center [403, 314] width 84 height 30
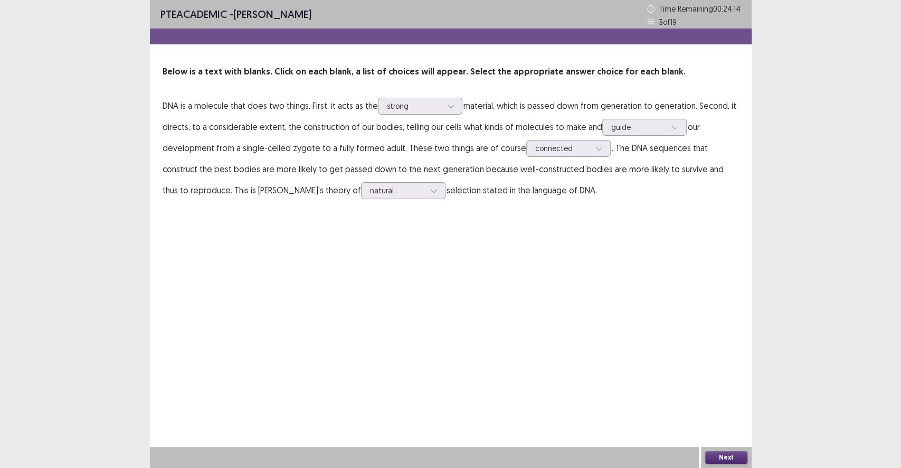
click at [717, 431] on button "Next" at bounding box center [727, 457] width 42 height 13
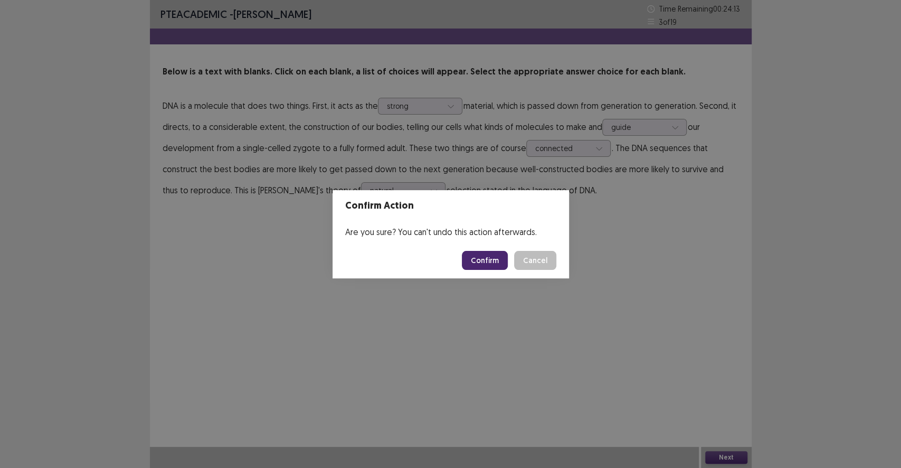
click at [491, 265] on button "Confirm" at bounding box center [485, 260] width 46 height 19
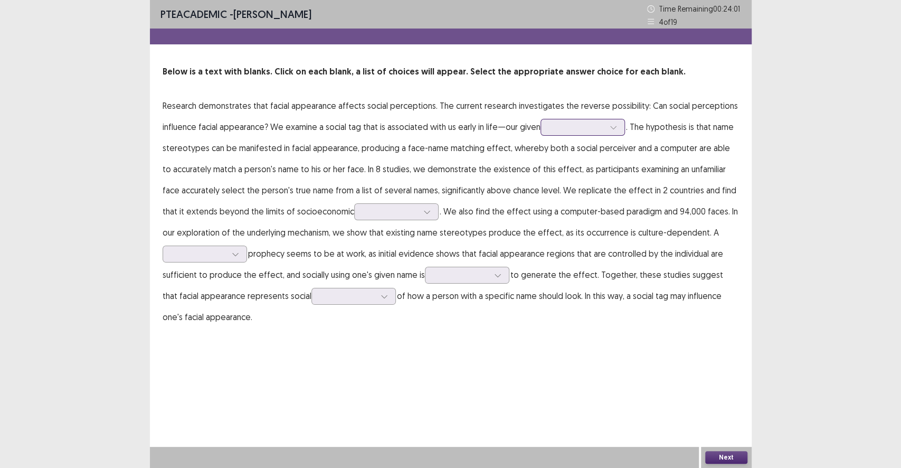
click at [582, 129] on div at bounding box center [577, 127] width 55 height 10
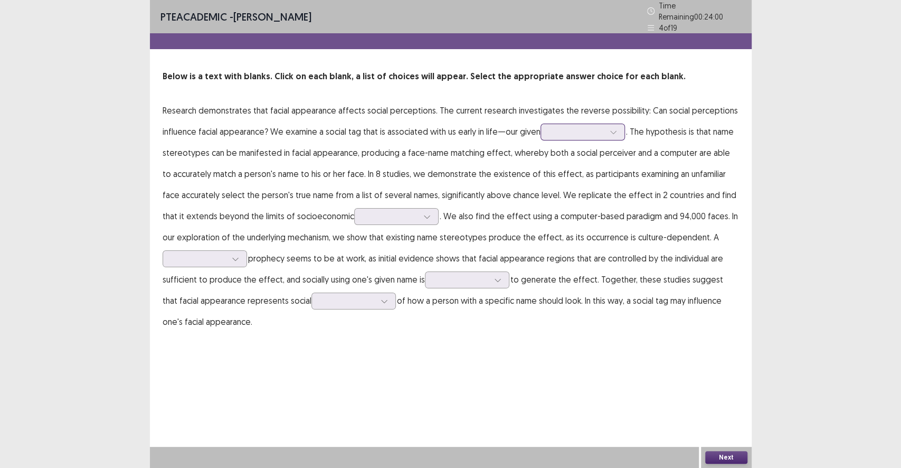
click at [582, 129] on div at bounding box center [577, 132] width 55 height 10
click at [278, 193] on p "Research demonstrates that facial appearance affects social perceptions. The cu…" at bounding box center [451, 216] width 577 height 232
drag, startPoint x: 286, startPoint y: 192, endPoint x: 317, endPoint y: 187, distance: 31.0
click at [317, 187] on p "Research demonstrates that facial appearance affects social perceptions. The cu…" at bounding box center [451, 216] width 577 height 232
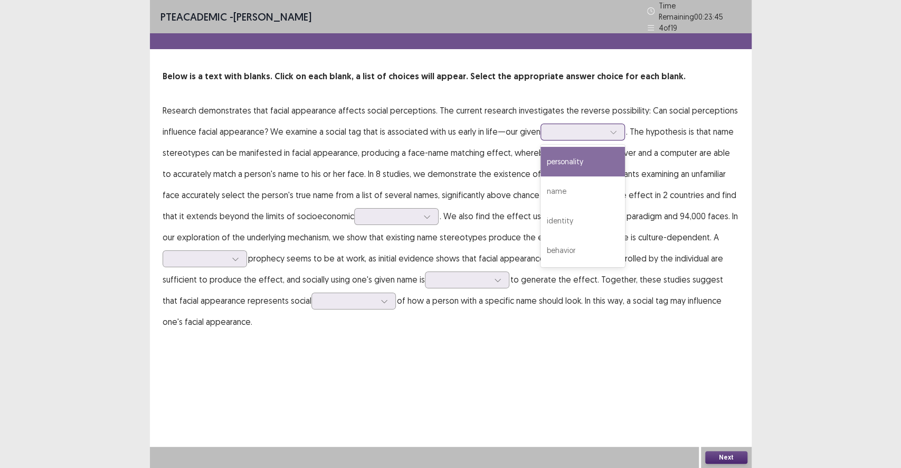
click at [585, 127] on div at bounding box center [577, 132] width 55 height 10
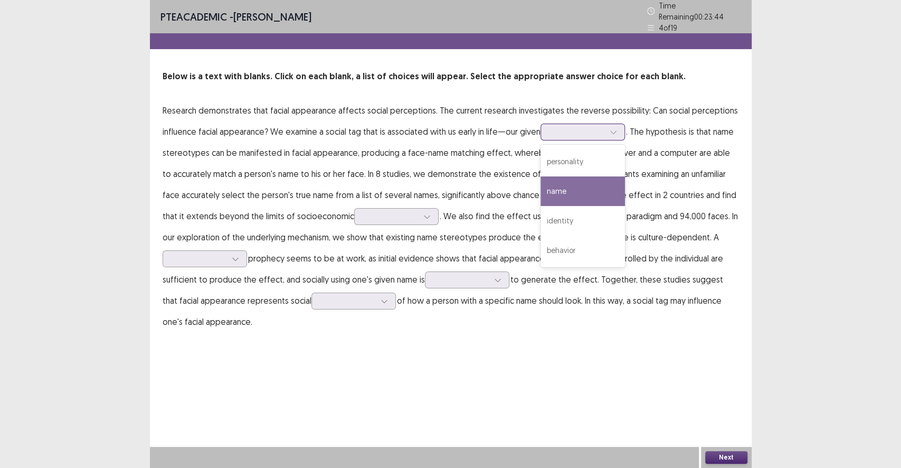
click at [563, 176] on div "name" at bounding box center [583, 191] width 84 height 30
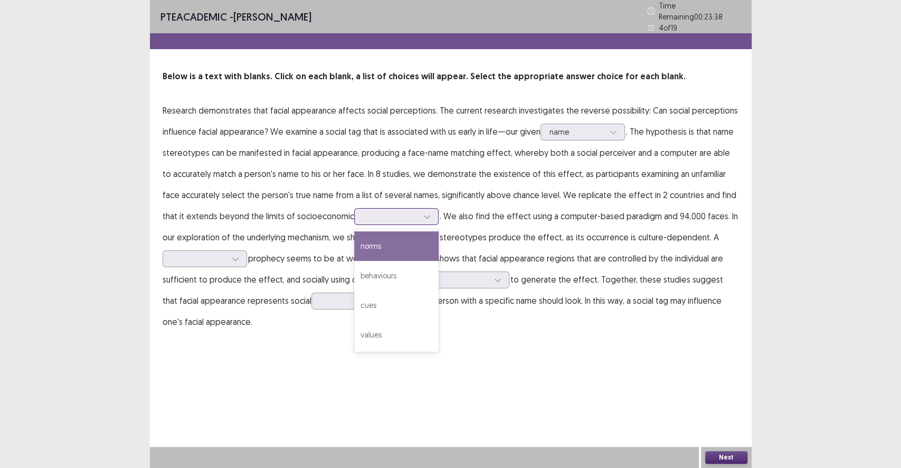
click at [372, 212] on div at bounding box center [390, 216] width 55 height 10
click at [372, 218] on div at bounding box center [390, 216] width 57 height 12
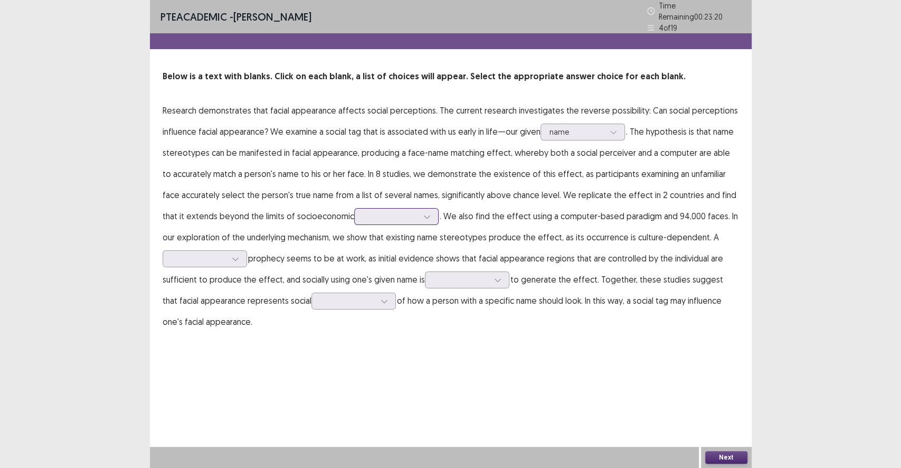
click at [363, 211] on div at bounding box center [390, 216] width 55 height 10
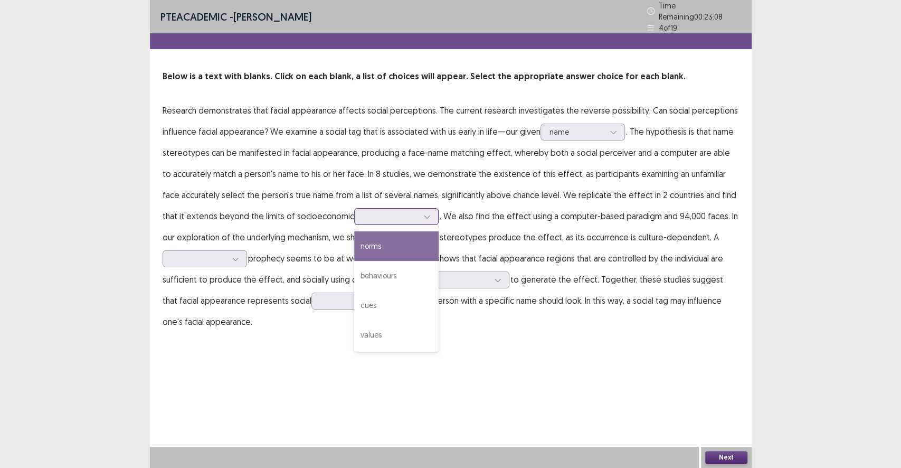
click at [367, 249] on div "norms" at bounding box center [396, 246] width 84 height 30
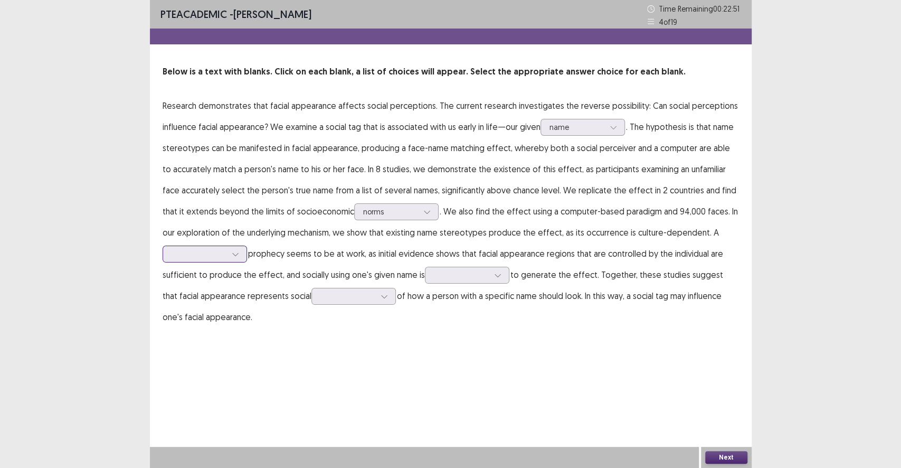
click at [190, 261] on div at bounding box center [205, 254] width 84 height 17
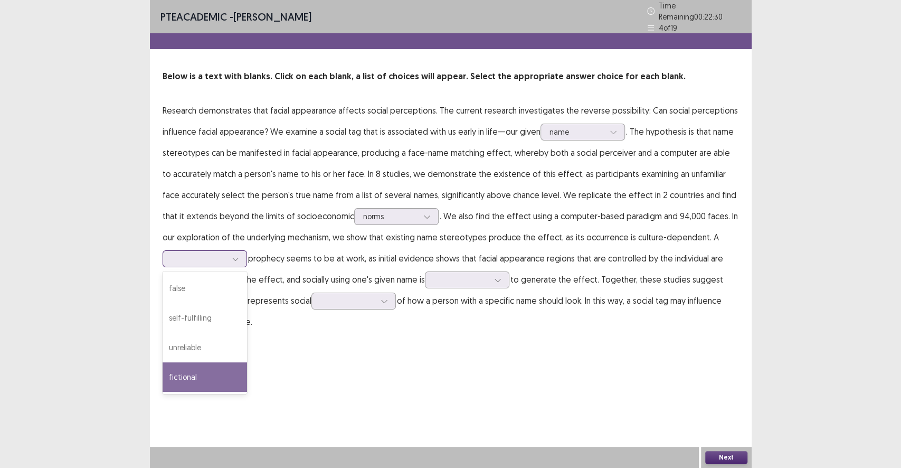
click at [217, 374] on div "fictional" at bounding box center [205, 377] width 84 height 30
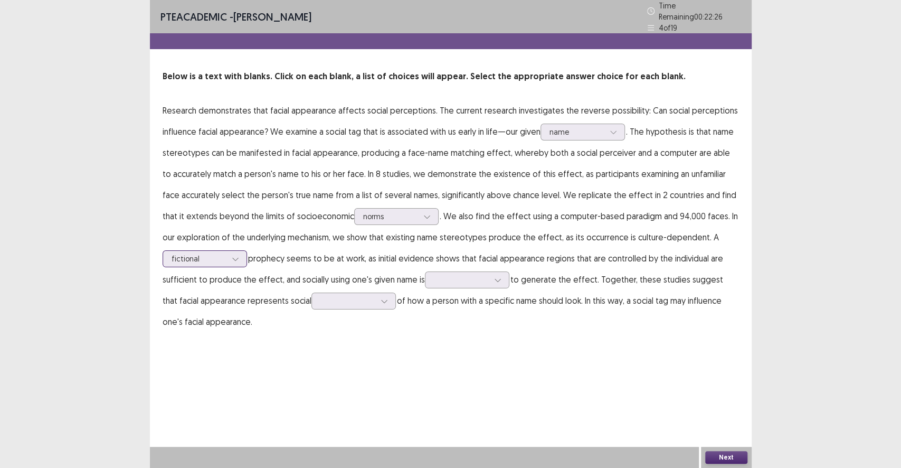
click at [229, 258] on div at bounding box center [236, 259] width 16 height 16
click at [334, 276] on p "Research demonstrates that facial appearance affects social perceptions. The cu…" at bounding box center [451, 216] width 577 height 232
click at [446, 279] on div at bounding box center [461, 280] width 55 height 10
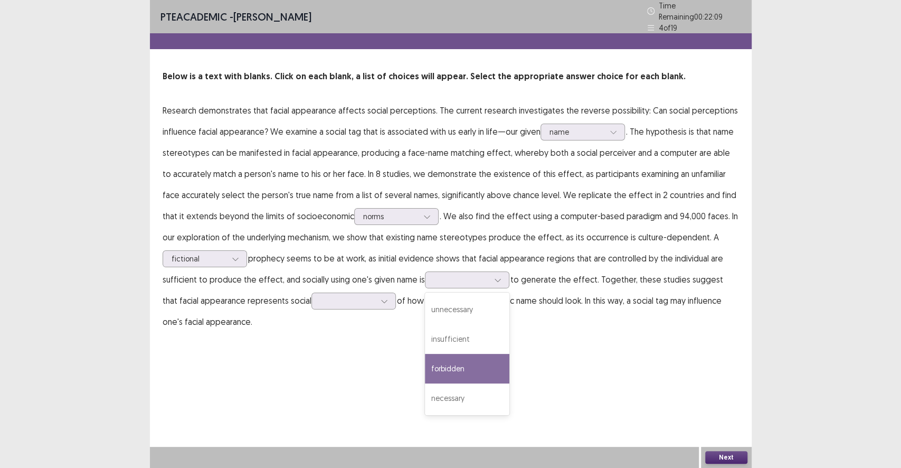
click at [361, 330] on div "PTE academic - [PERSON_NAME] Time Remaining 00 : 22 : 09 4 of 19 Below is a tex…" at bounding box center [451, 176] width 602 height 353
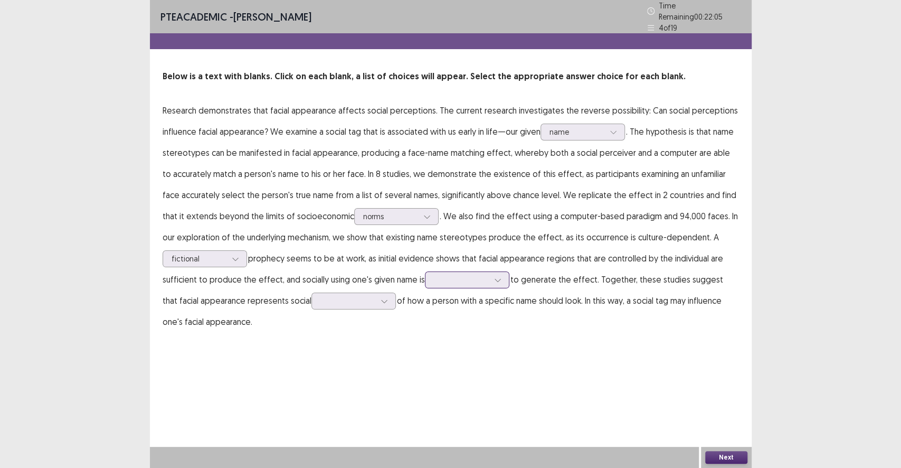
click at [468, 280] on div at bounding box center [461, 280] width 55 height 10
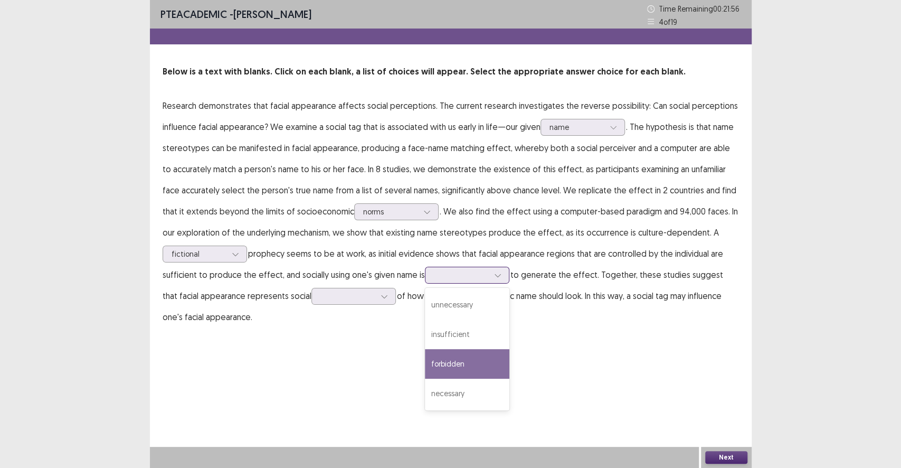
click at [458, 360] on div "forbidden" at bounding box center [467, 364] width 84 height 30
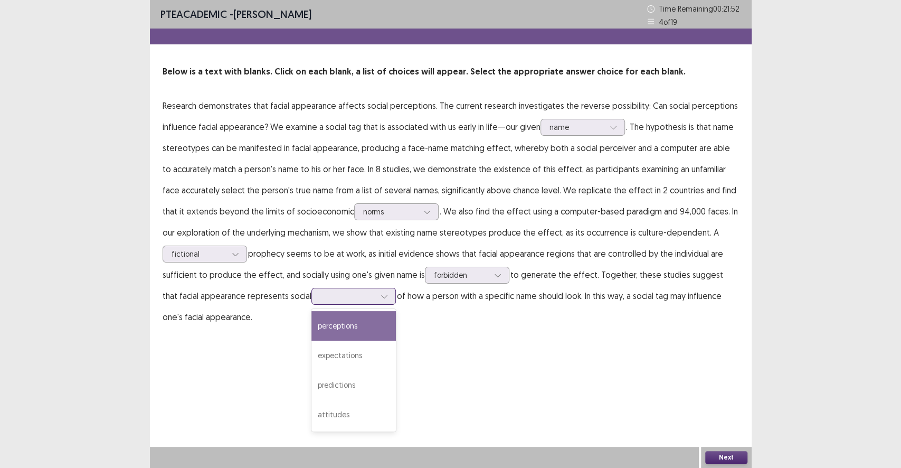
click at [323, 297] on div at bounding box center [348, 296] width 55 height 10
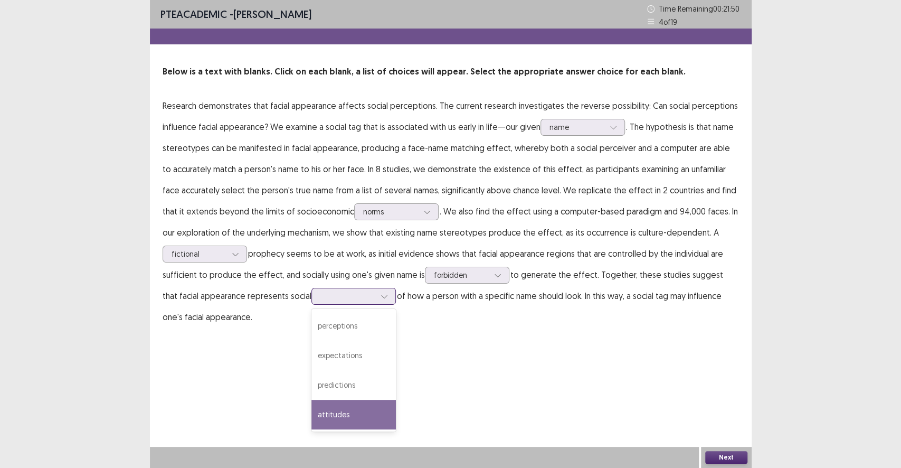
click at [335, 418] on div "attitudes" at bounding box center [354, 415] width 84 height 30
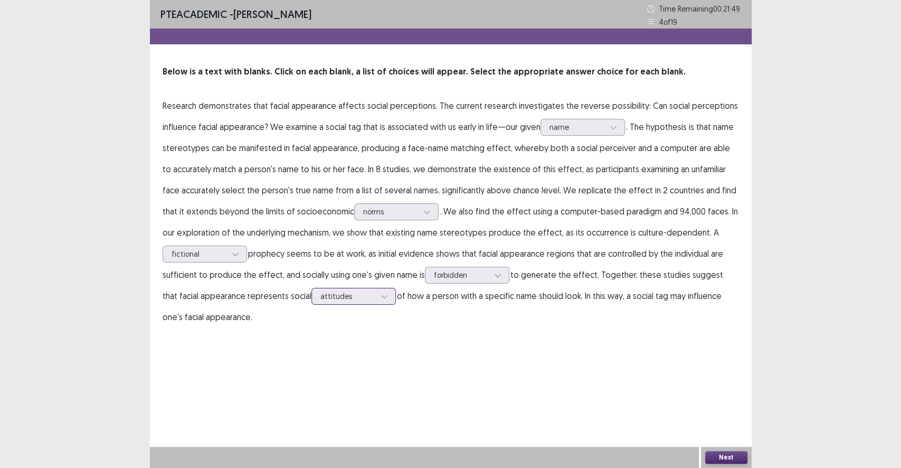
click at [334, 300] on div at bounding box center [348, 296] width 55 height 10
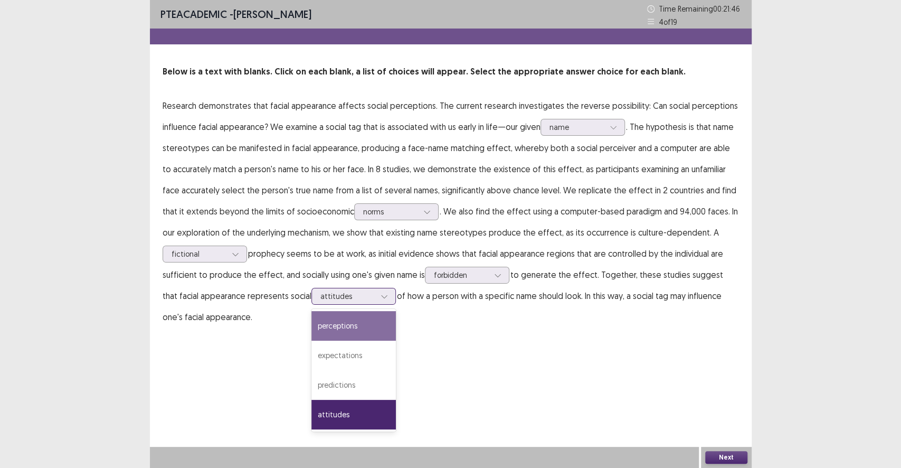
click at [326, 332] on div "perceptions" at bounding box center [354, 326] width 84 height 30
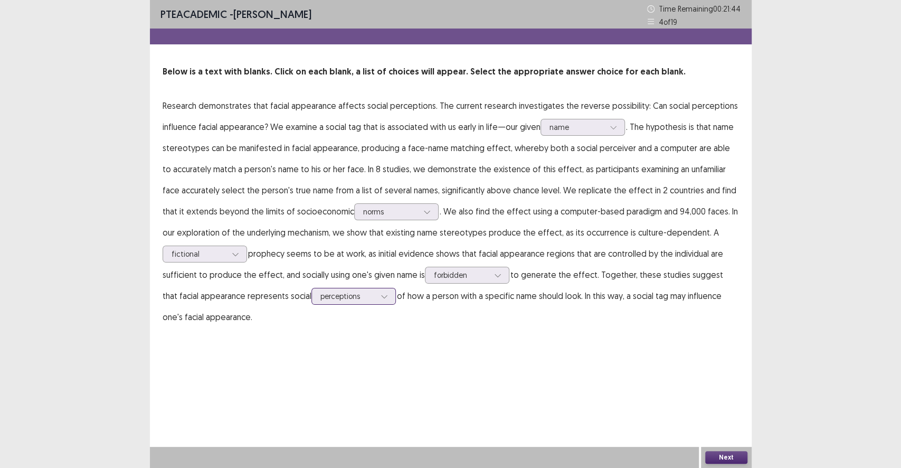
click at [329, 301] on div at bounding box center [348, 296] width 55 height 10
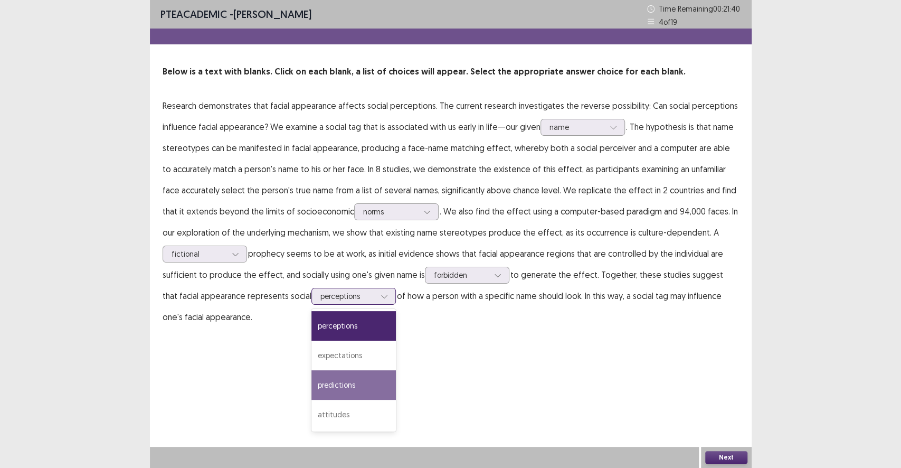
click at [330, 389] on div "predictions" at bounding box center [354, 385] width 84 height 30
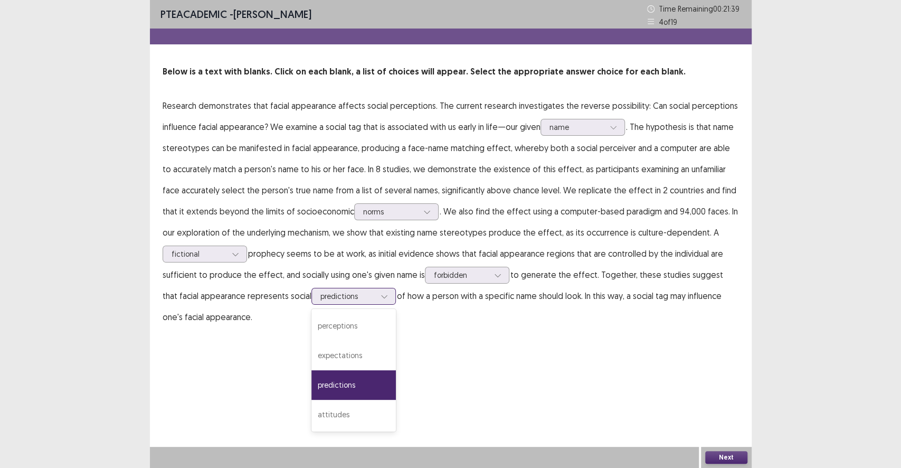
click at [335, 292] on div at bounding box center [348, 296] width 55 height 10
click at [480, 335] on div "PTE academic - [PERSON_NAME] Time Remaining 00 : 21 : 38 4 of 19 Below is a tex…" at bounding box center [451, 174] width 602 height 349
click at [713, 431] on button "Next" at bounding box center [727, 457] width 42 height 13
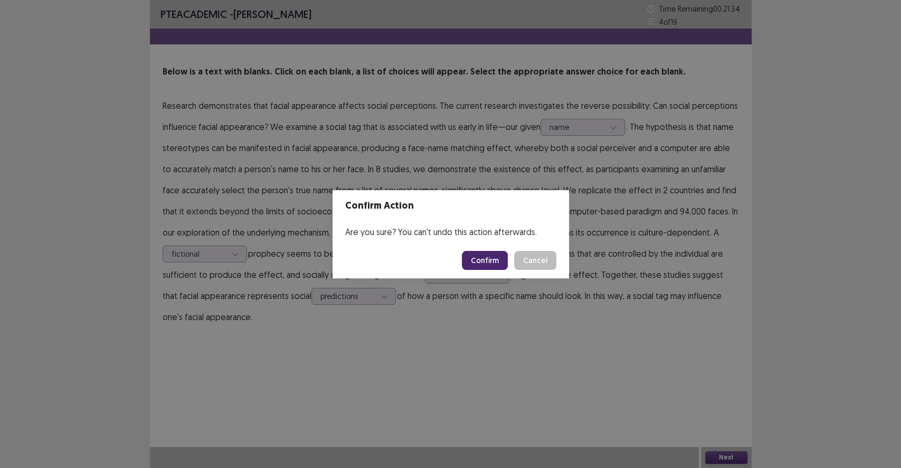
click at [495, 264] on button "Confirm" at bounding box center [485, 260] width 46 height 19
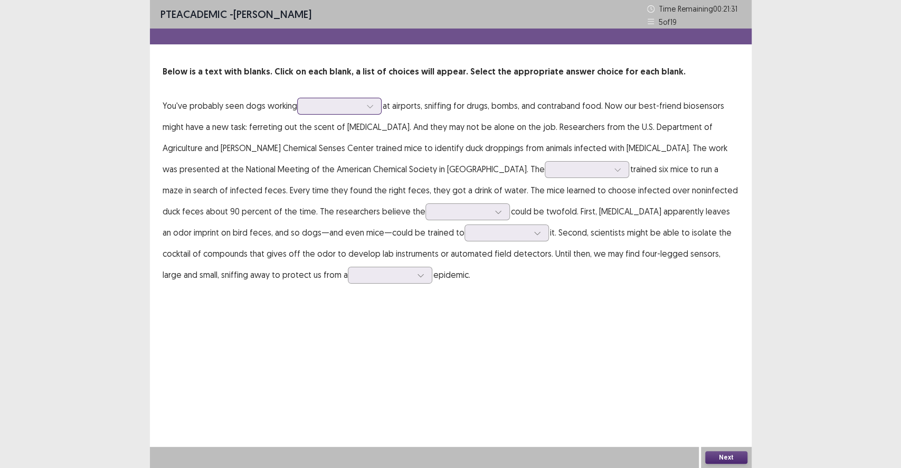
click at [331, 109] on div at bounding box center [333, 106] width 55 height 10
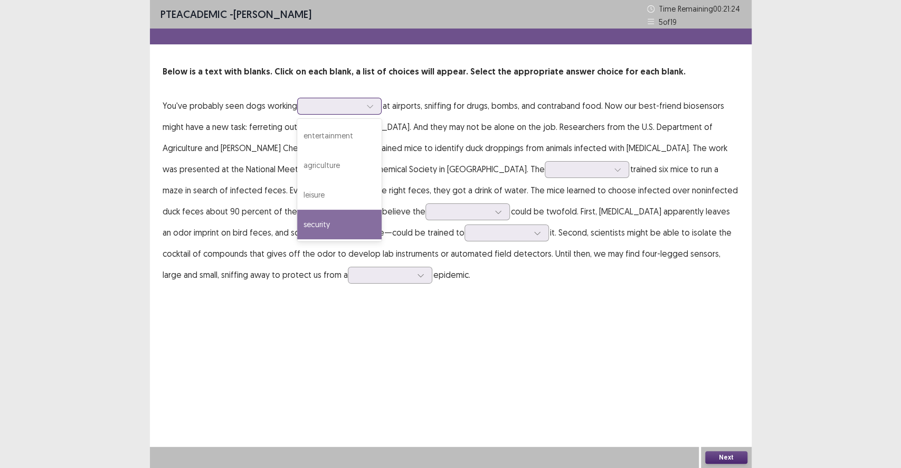
click at [337, 220] on div "security" at bounding box center [339, 225] width 84 height 30
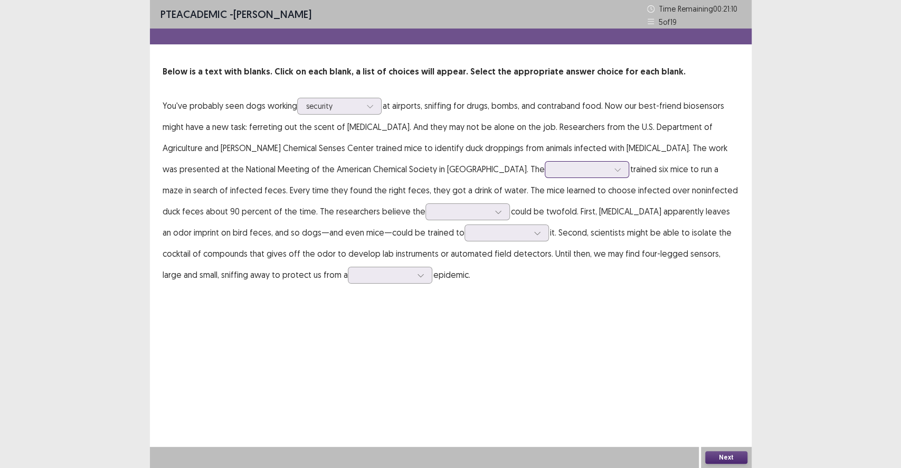
click at [554, 167] on div at bounding box center [581, 169] width 55 height 10
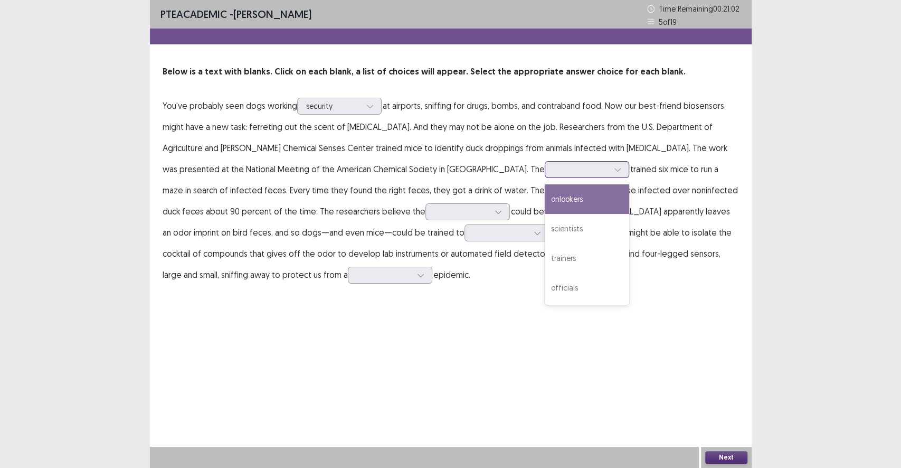
click at [554, 164] on div at bounding box center [581, 169] width 55 height 10
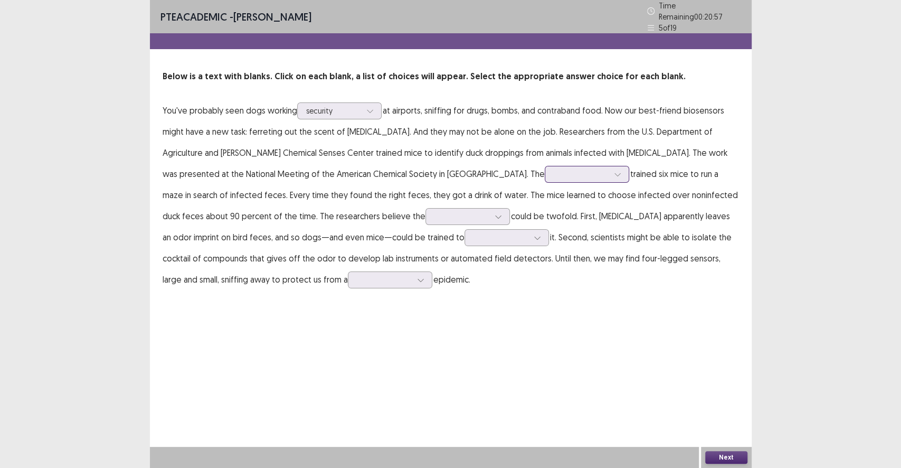
click at [554, 169] on div at bounding box center [581, 174] width 55 height 10
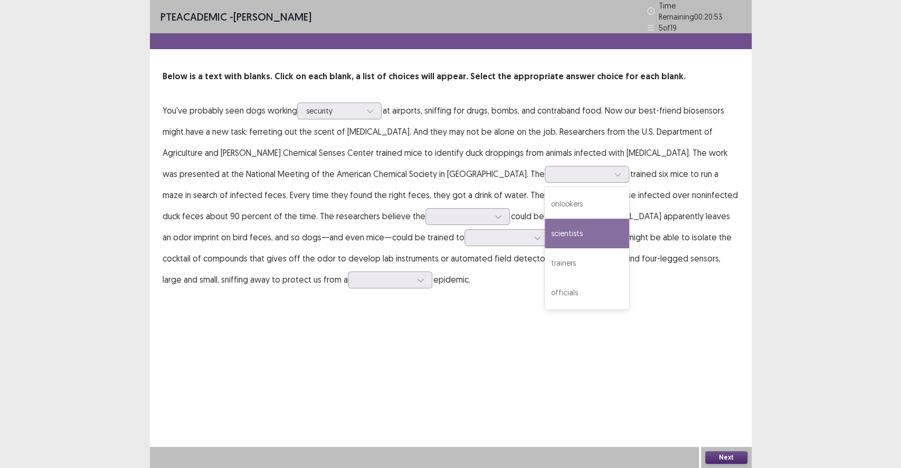
click at [285, 195] on p "You've probably seen dogs working security at airports, sniffing for drugs, bom…" at bounding box center [451, 195] width 577 height 190
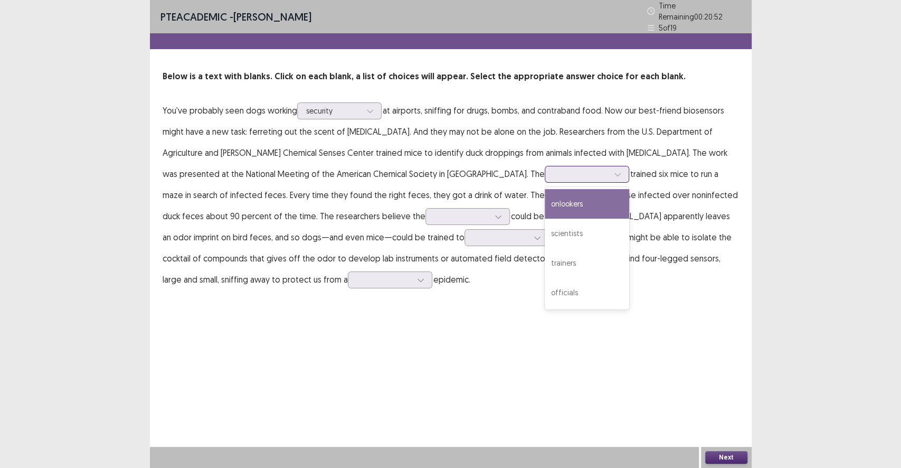
click at [554, 169] on div at bounding box center [581, 174] width 55 height 10
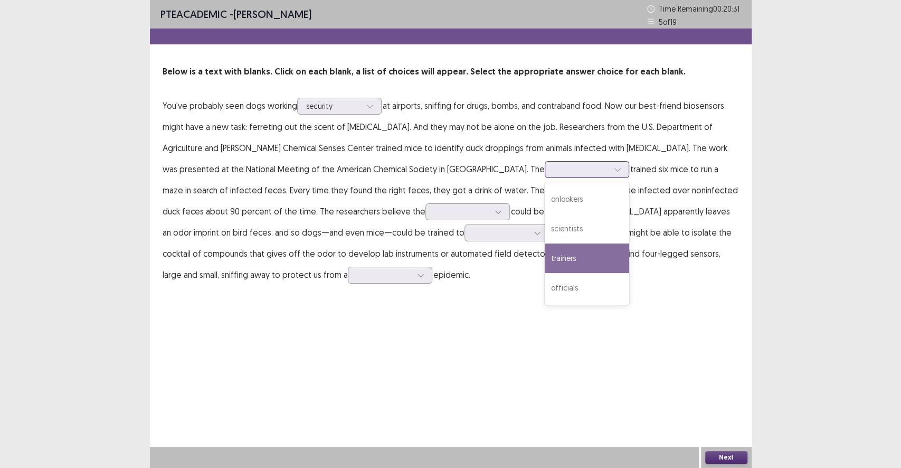
click at [545, 264] on div "trainers" at bounding box center [587, 258] width 84 height 30
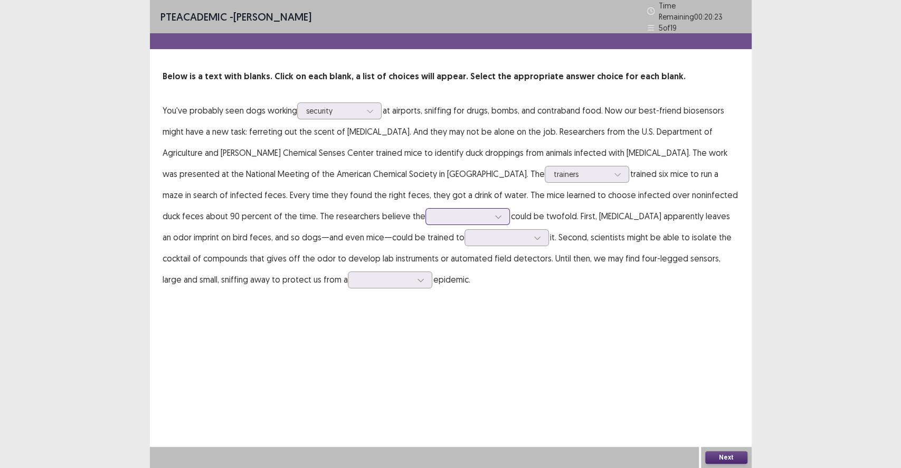
click at [435, 211] on div at bounding box center [462, 216] width 55 height 10
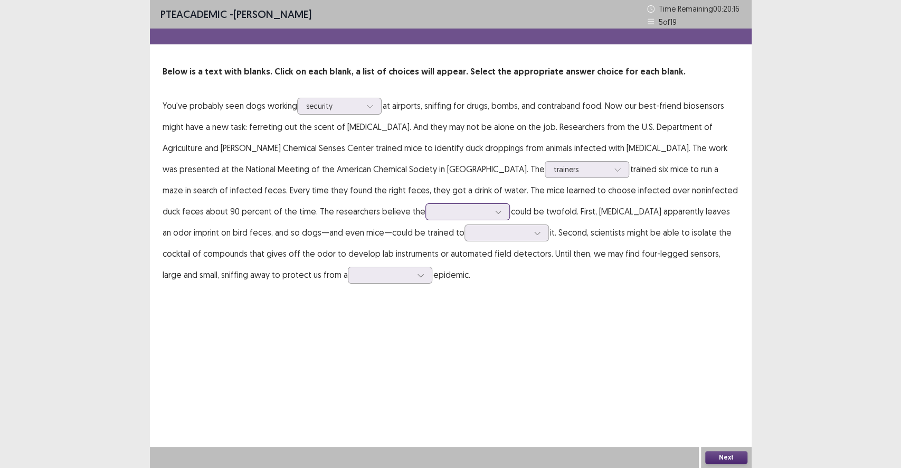
click at [435, 210] on div at bounding box center [462, 211] width 55 height 10
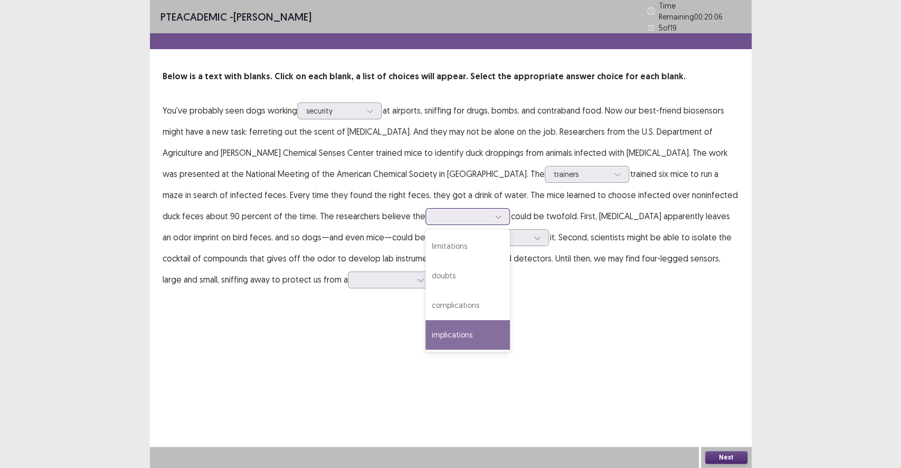
click at [426, 334] on div "implications" at bounding box center [468, 335] width 84 height 30
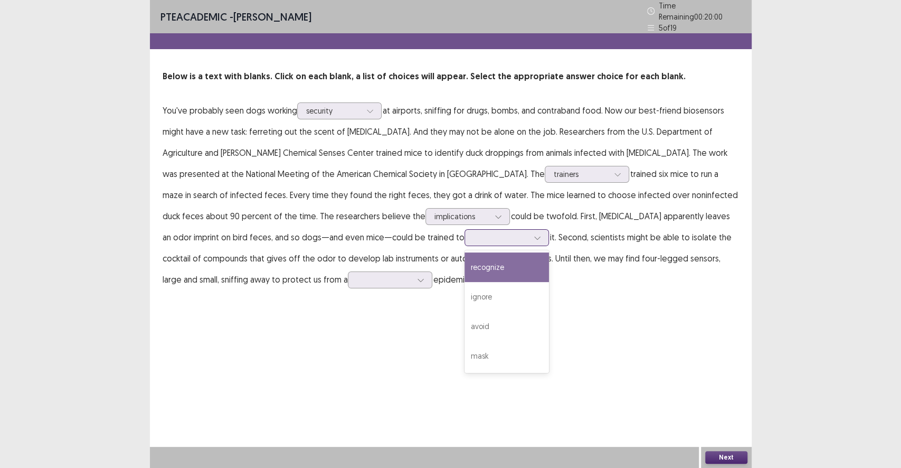
click at [474, 234] on div at bounding box center [501, 237] width 55 height 10
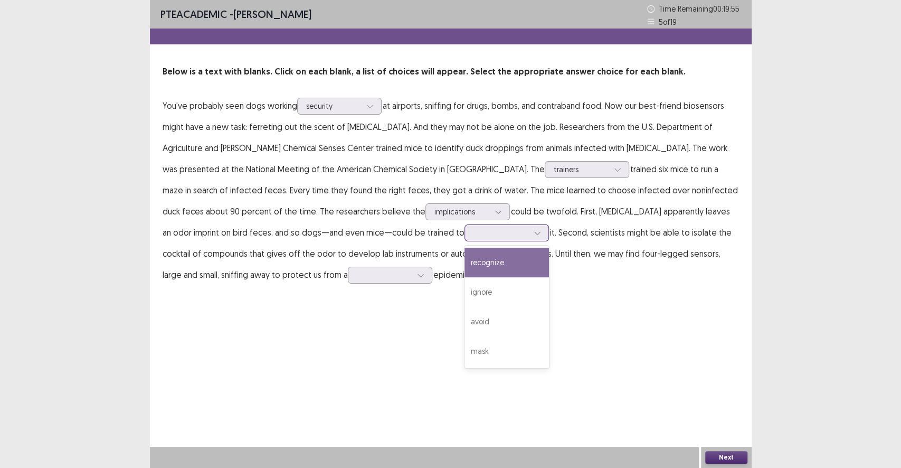
click at [465, 272] on div "recognize" at bounding box center [507, 263] width 84 height 30
click at [348, 283] on div at bounding box center [390, 275] width 84 height 17
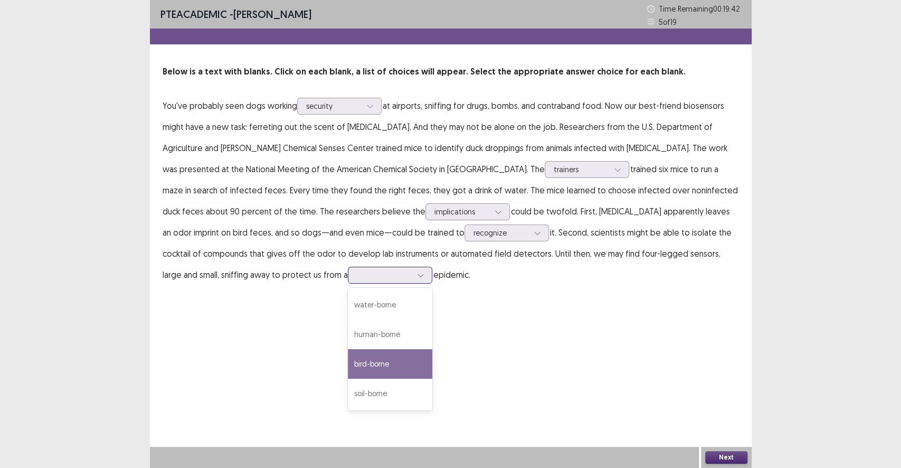
drag, startPoint x: 199, startPoint y: 371, endPoint x: 196, endPoint y: 348, distance: 22.9
click at [348, 367] on div "bird-borne" at bounding box center [390, 364] width 84 height 30
click at [731, 431] on button "Next" at bounding box center [727, 457] width 42 height 13
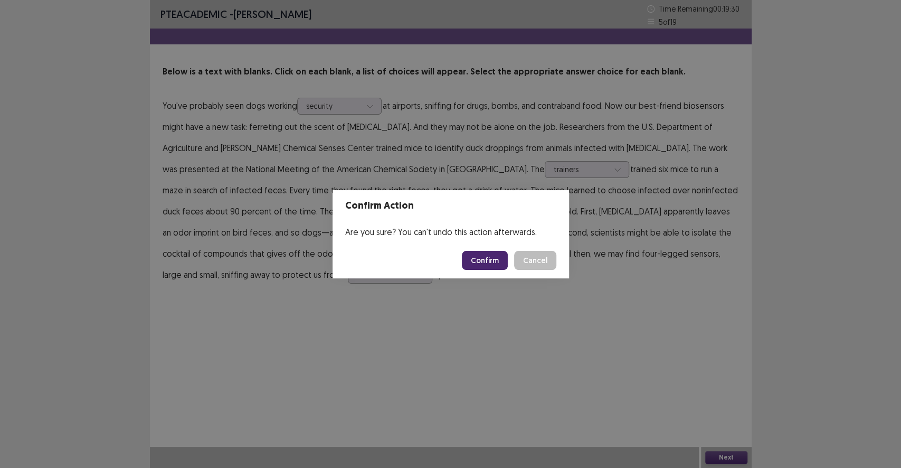
click at [490, 261] on button "Confirm" at bounding box center [485, 260] width 46 height 19
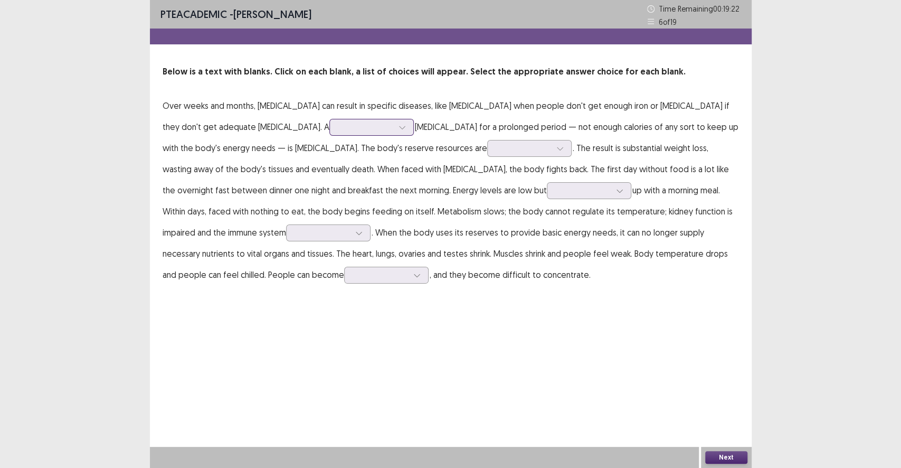
click at [339, 127] on div at bounding box center [366, 127] width 55 height 10
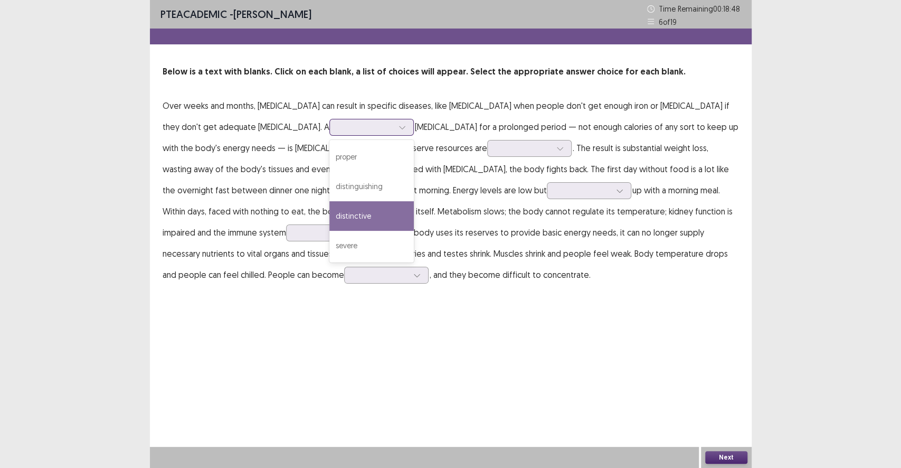
click at [330, 215] on div "distinctive" at bounding box center [372, 216] width 84 height 30
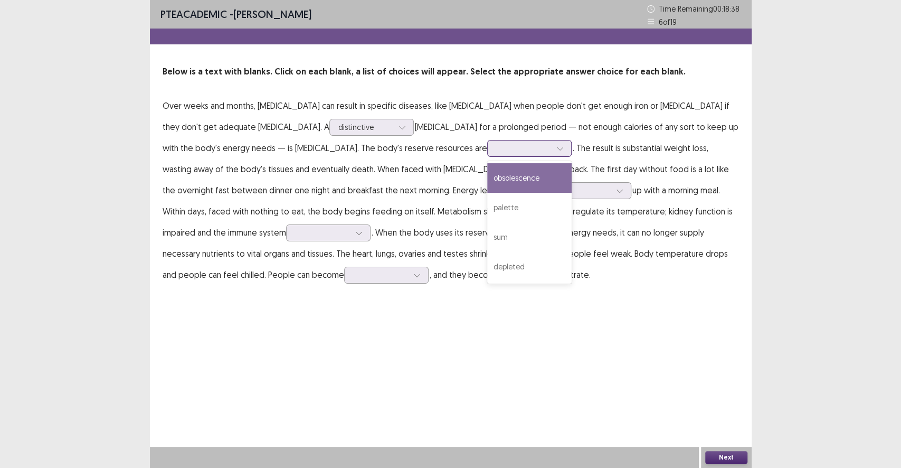
click at [496, 148] on div at bounding box center [523, 148] width 55 height 10
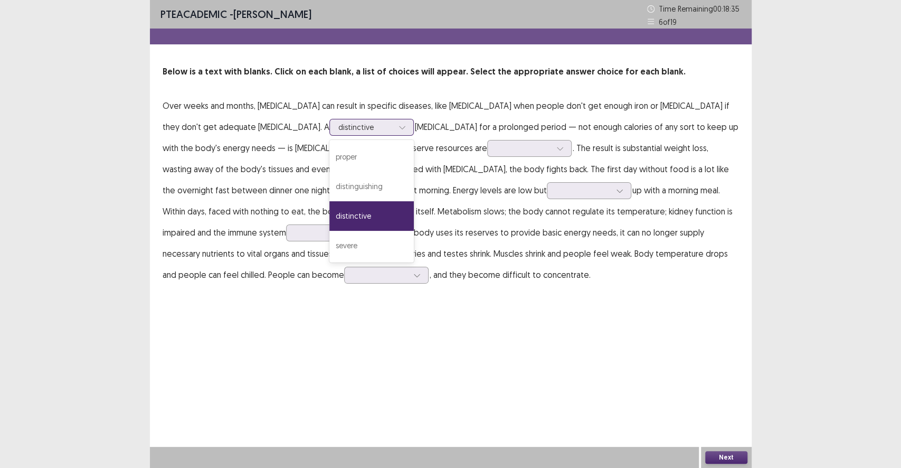
click at [339, 132] on div at bounding box center [366, 127] width 55 height 10
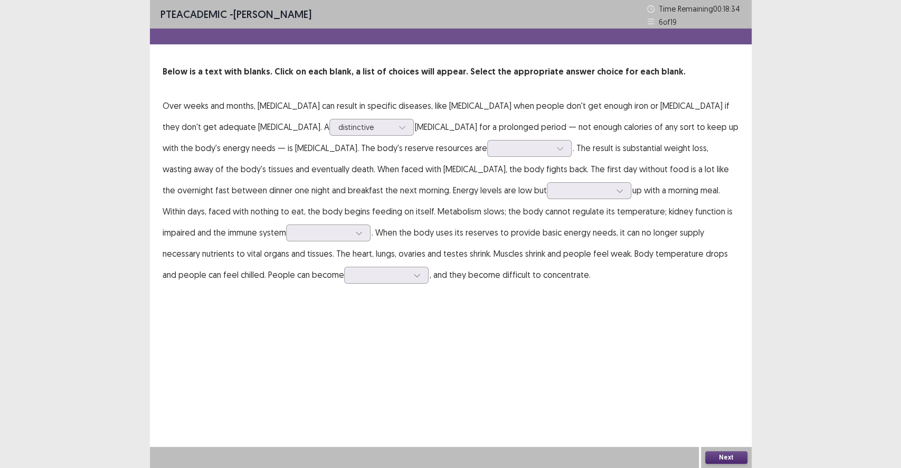
drag, startPoint x: 328, startPoint y: 138, endPoint x: 339, endPoint y: 143, distance: 11.6
click at [329, 138] on p "Over weeks and months, [MEDICAL_DATA] can result in specific diseases, like [ME…" at bounding box center [451, 190] width 577 height 190
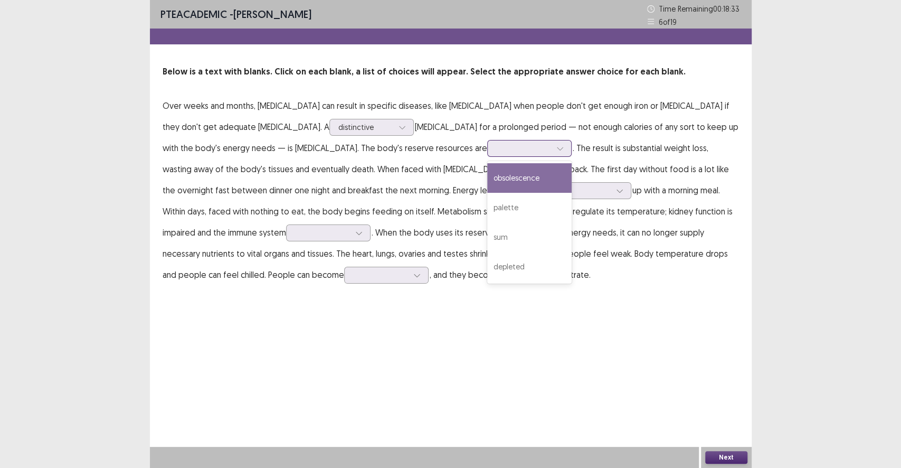
click at [496, 143] on div at bounding box center [523, 148] width 55 height 10
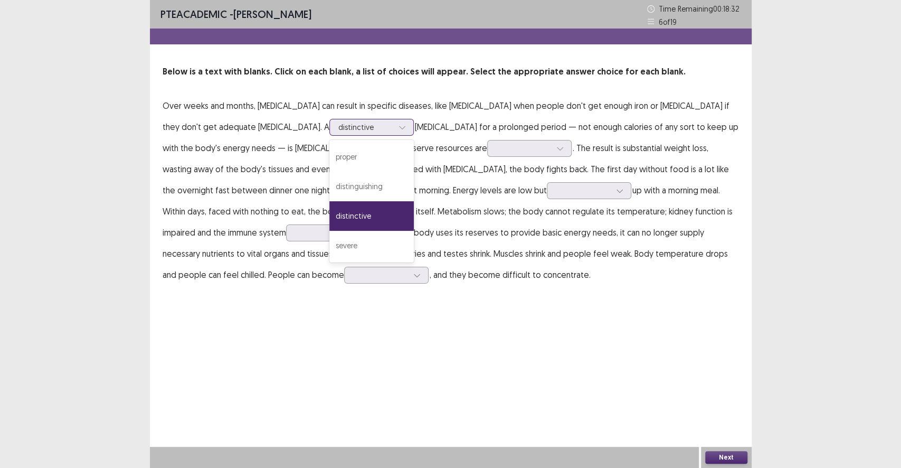
click at [330, 135] on div "distinctive" at bounding box center [372, 127] width 84 height 17
click at [496, 151] on div at bounding box center [523, 148] width 55 height 10
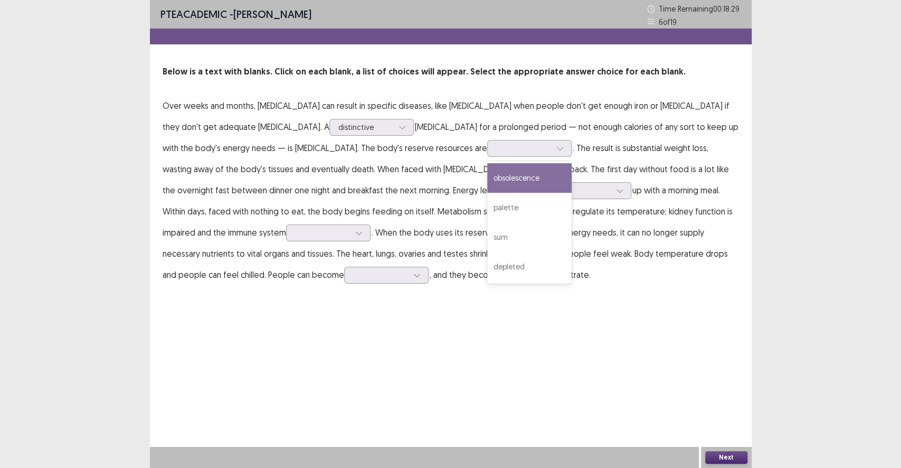
click at [241, 137] on p "Over weeks and months, [MEDICAL_DATA] can result in specific diseases, like [ME…" at bounding box center [451, 190] width 577 height 190
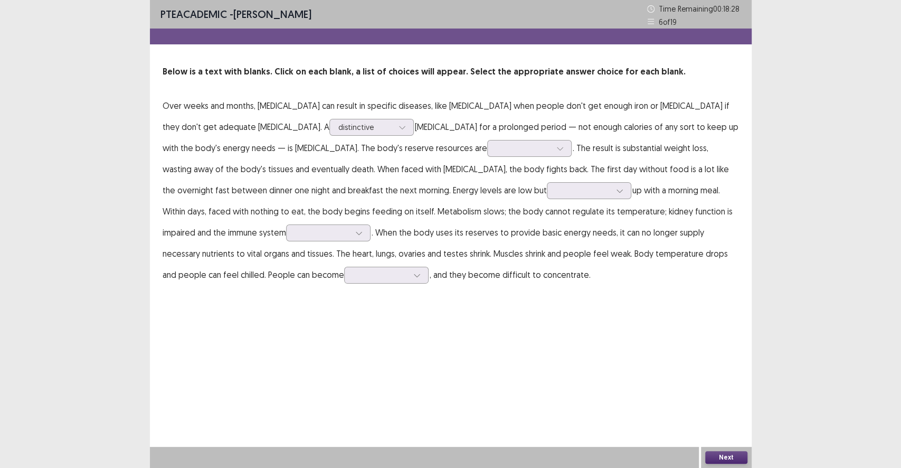
click at [241, 137] on p "Over weeks and months, [MEDICAL_DATA] can result in specific diseases, like [ME…" at bounding box center [451, 190] width 577 height 190
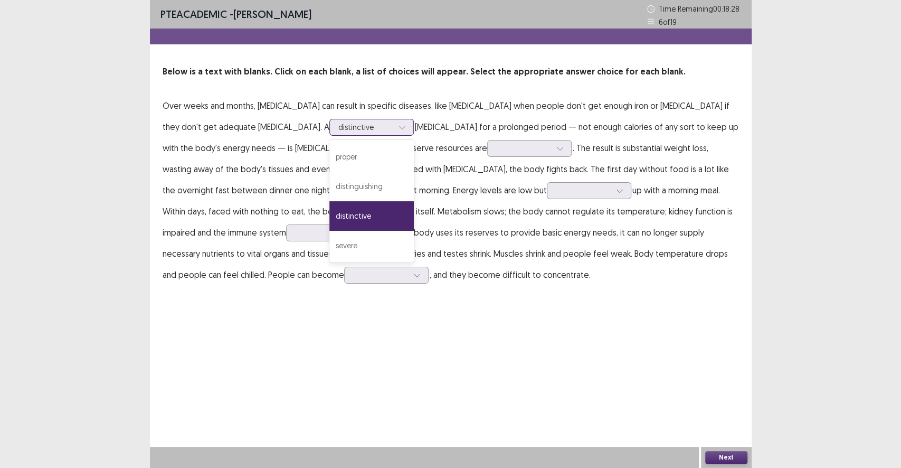
click at [339, 128] on div at bounding box center [366, 127] width 55 height 10
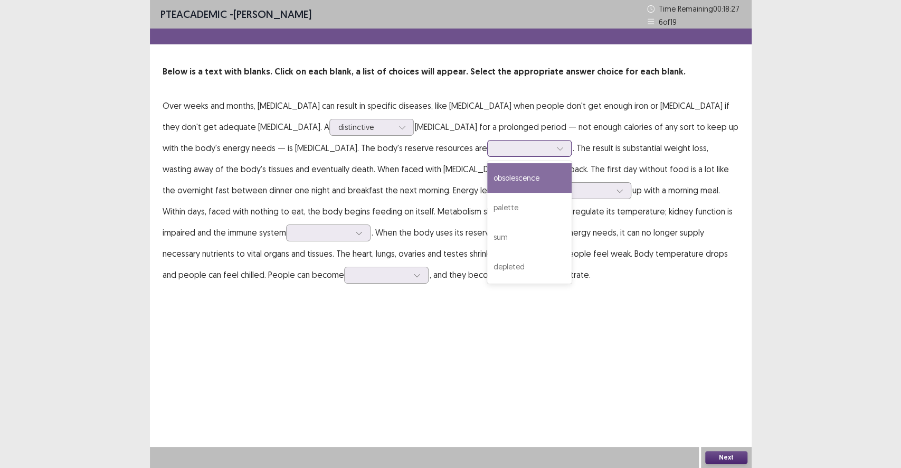
click at [495, 154] on div at bounding box center [523, 148] width 57 height 12
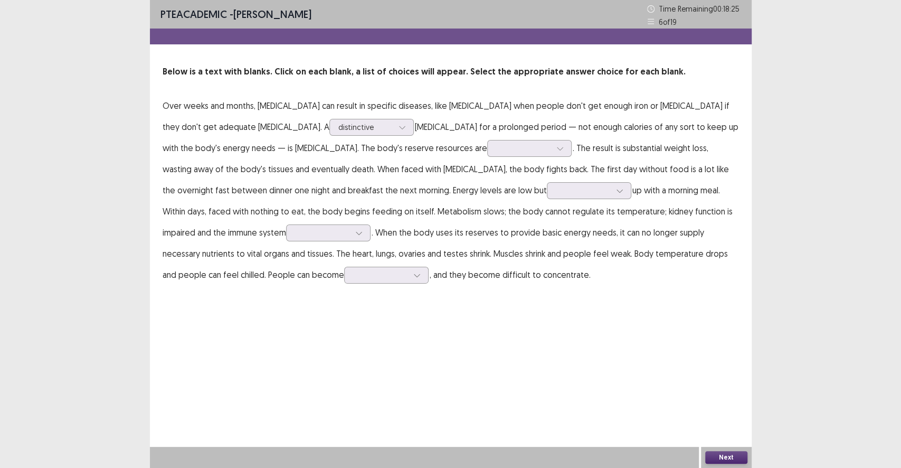
click at [454, 163] on p "Over weeks and months, [MEDICAL_DATA] can result in specific diseases, like [ME…" at bounding box center [451, 190] width 577 height 190
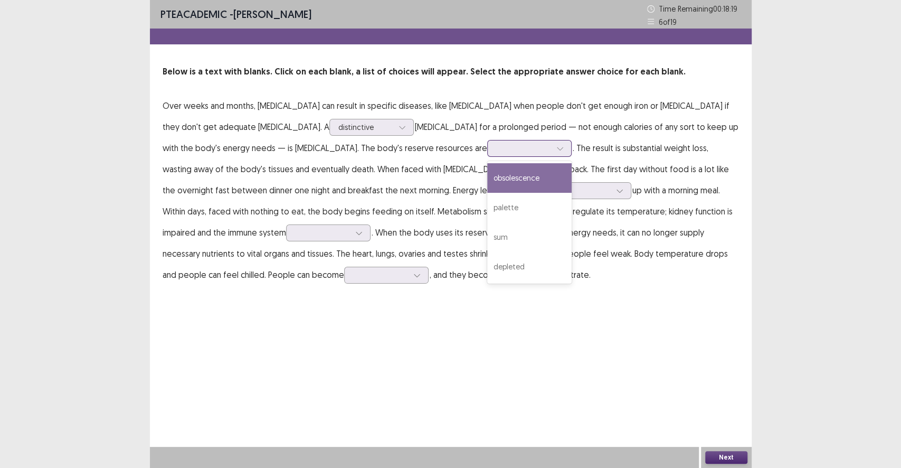
click at [552, 153] on div at bounding box center [560, 148] width 16 height 16
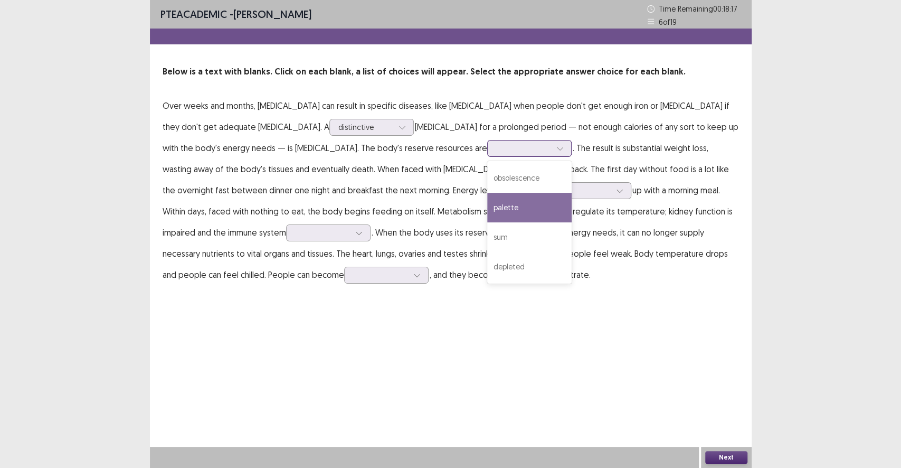
click at [487, 214] on div "palette" at bounding box center [529, 208] width 84 height 30
click at [496, 143] on div at bounding box center [523, 148] width 55 height 10
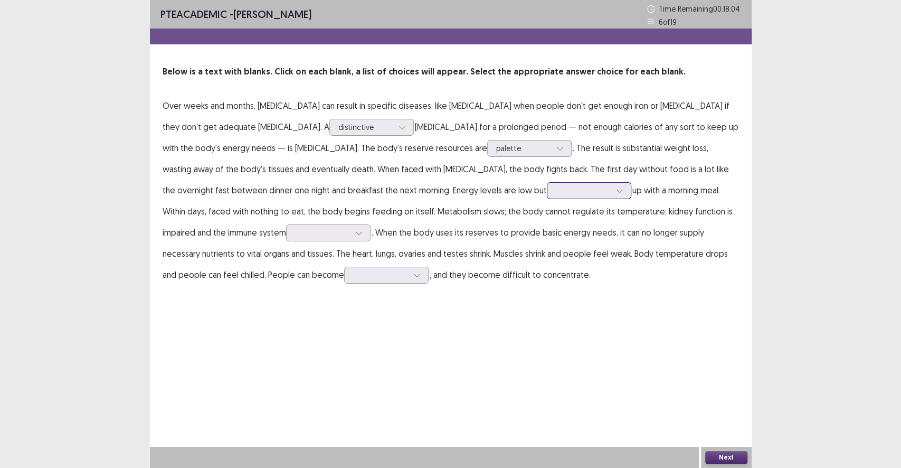
click at [556, 194] on div at bounding box center [583, 190] width 55 height 10
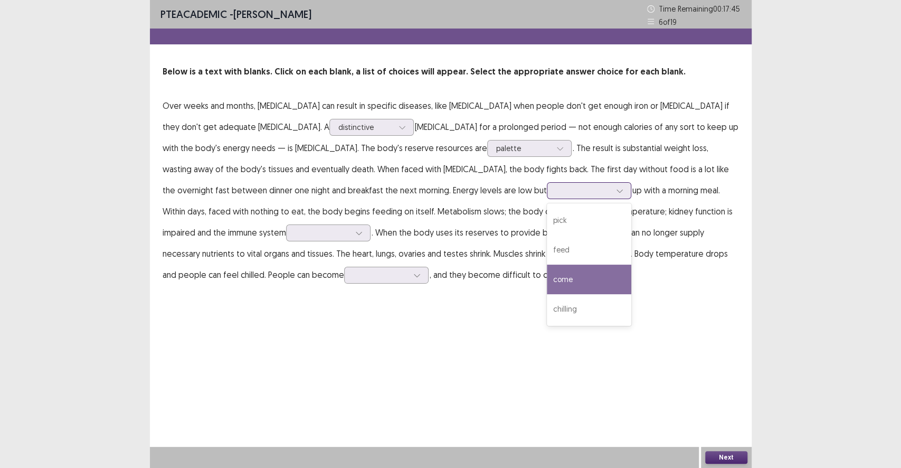
click at [547, 285] on div "come" at bounding box center [589, 280] width 84 height 30
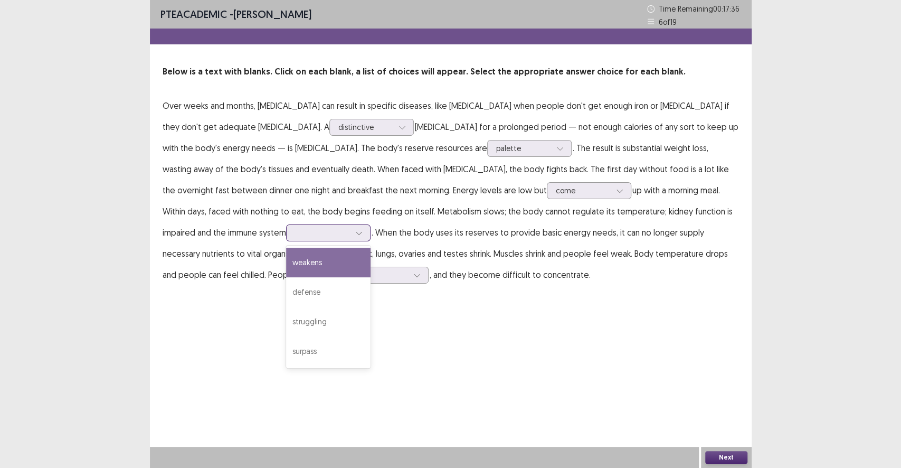
click at [350, 228] on div at bounding box center [322, 233] width 55 height 10
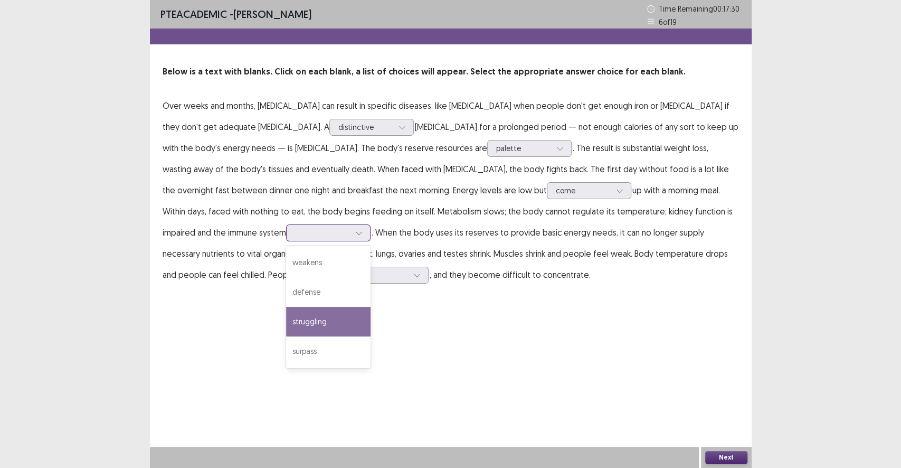
click at [371, 307] on div "struggling" at bounding box center [328, 322] width 84 height 30
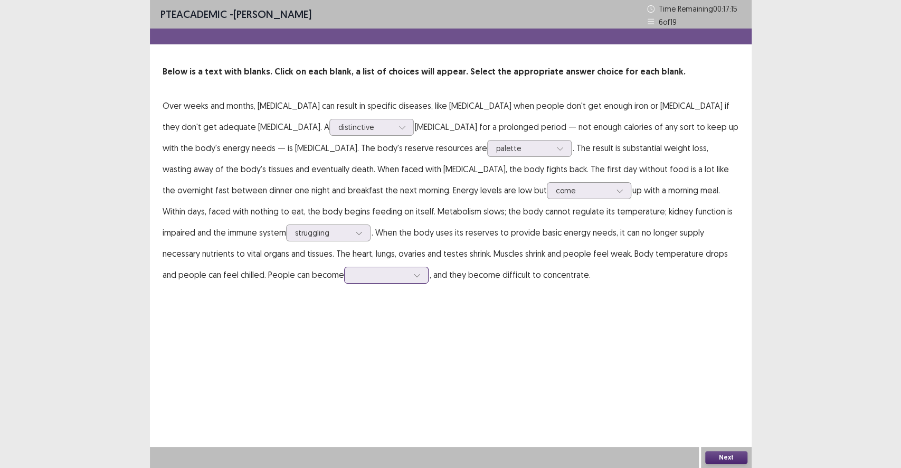
click at [344, 282] on div at bounding box center [386, 275] width 84 height 17
click at [344, 367] on div "account" at bounding box center [386, 364] width 84 height 30
click at [353, 274] on div at bounding box center [380, 275] width 55 height 10
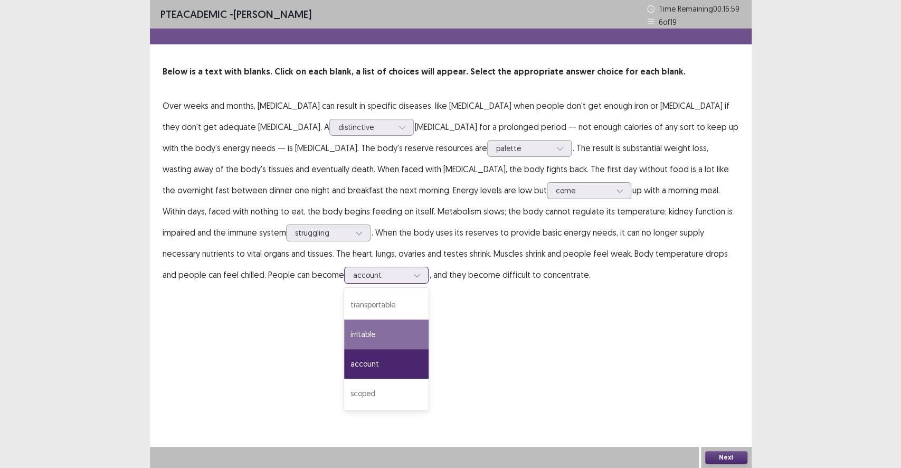
click at [344, 345] on div "irritable" at bounding box center [386, 334] width 84 height 30
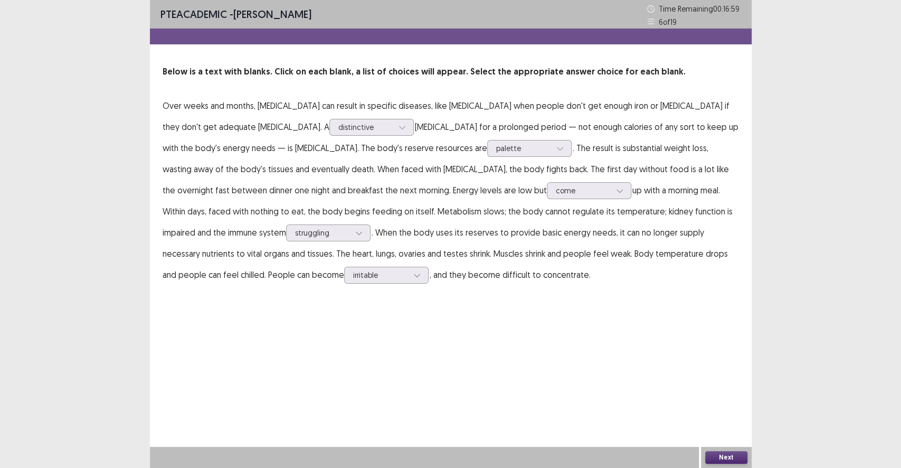
click at [195, 251] on p "Over weeks and months, [MEDICAL_DATA] can result in specific diseases, like [ME…" at bounding box center [451, 190] width 577 height 190
click at [715, 431] on button "Next" at bounding box center [727, 457] width 42 height 13
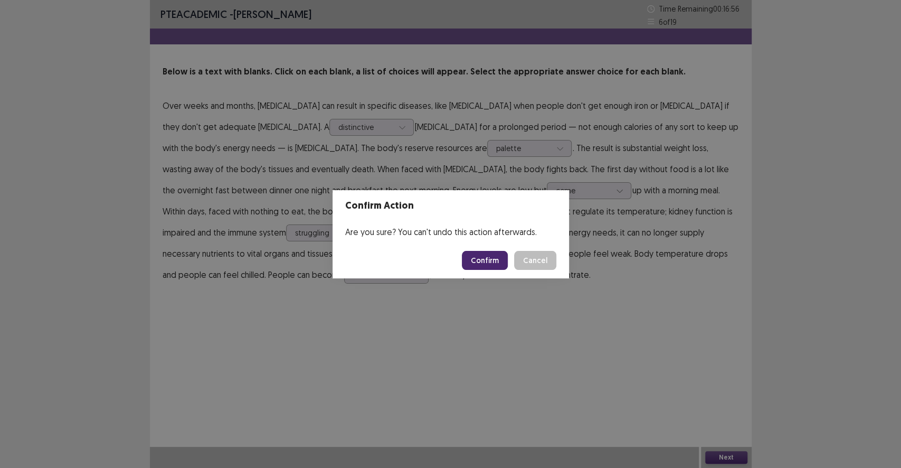
click at [494, 260] on button "Confirm" at bounding box center [485, 260] width 46 height 19
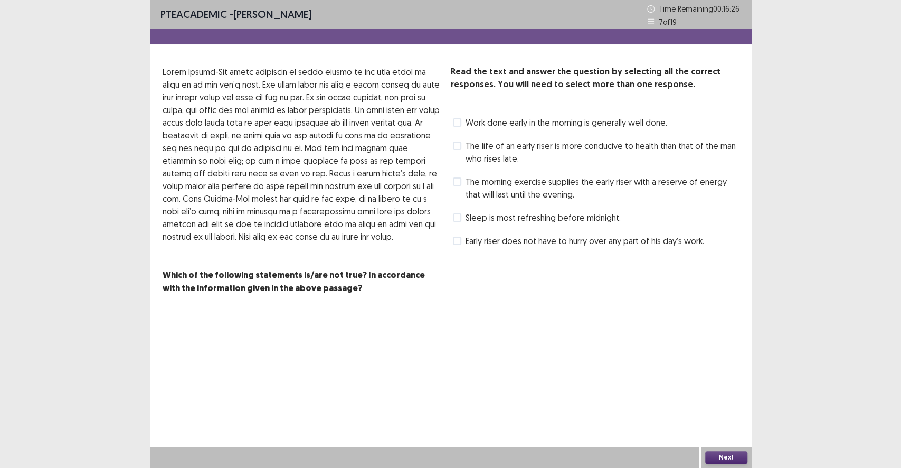
click at [554, 152] on span "The life of an early riser is more conducive to health than that of the man who…" at bounding box center [603, 151] width 274 height 25
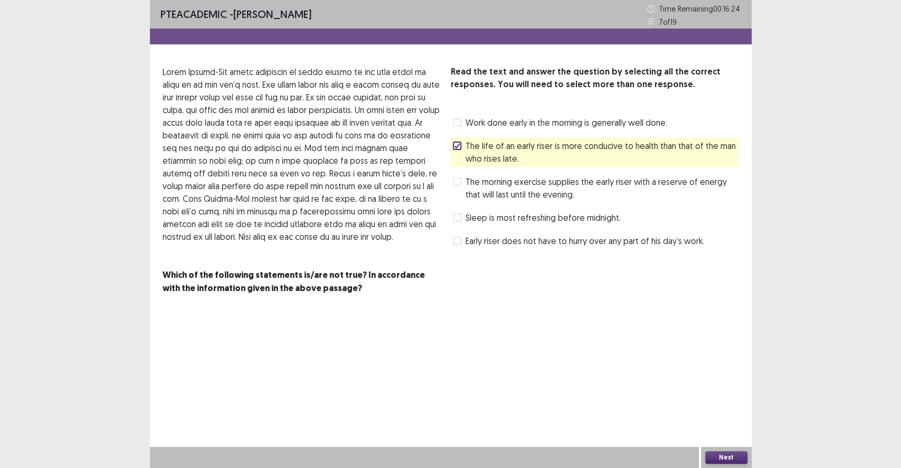
click at [555, 152] on span "The life of an early riser is more conducive to health than that of the man who…" at bounding box center [603, 151] width 274 height 25
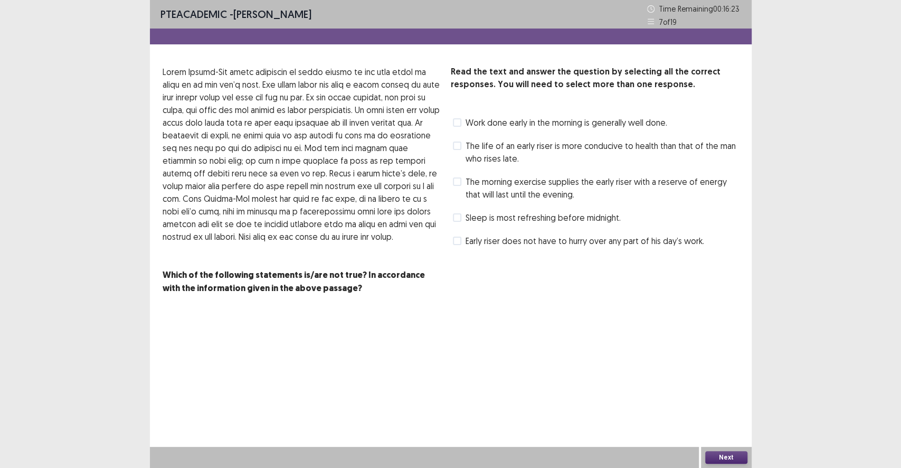
click at [547, 182] on span "The morning exercise supplies the early riser with a reserve of energy that wil…" at bounding box center [603, 187] width 274 height 25
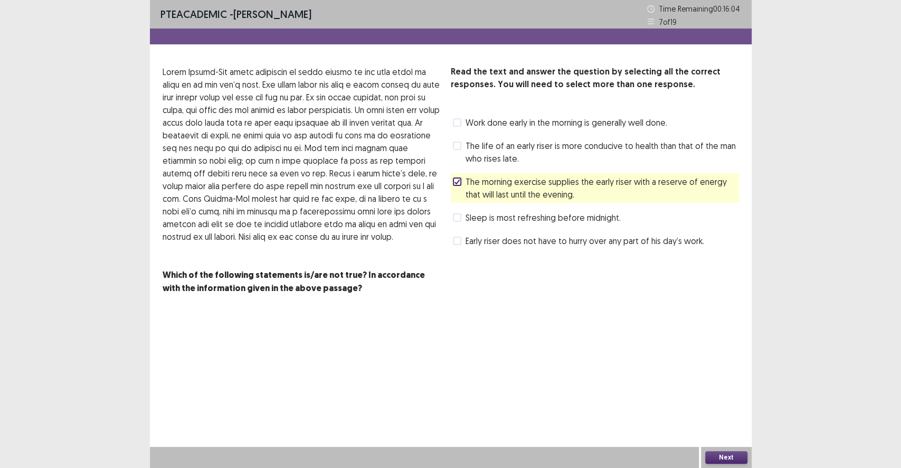
click at [524, 225] on div "Sleep is most refreshing before midnight." at bounding box center [536, 217] width 170 height 17
click at [477, 222] on span "Sleep is most refreshing before midnight." at bounding box center [543, 217] width 155 height 13
click at [504, 196] on span "The morning exercise supplies the early riser with a reserve of energy that wil…" at bounding box center [603, 187] width 274 height 25
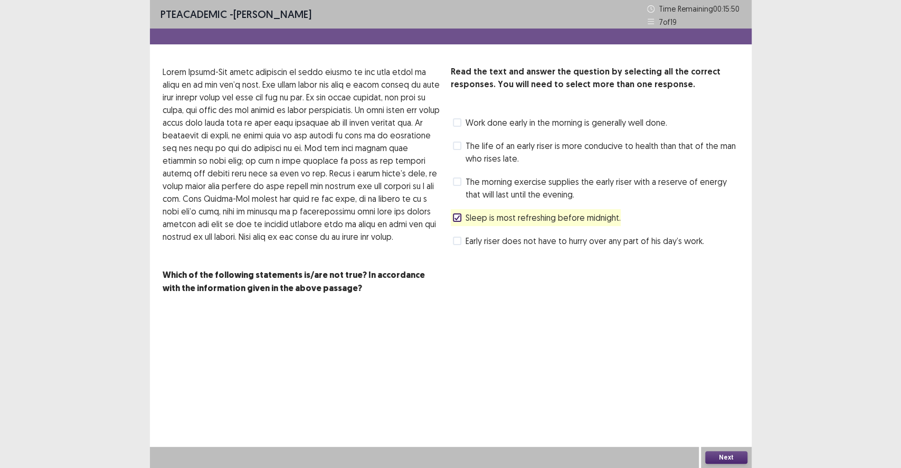
click at [539, 245] on span "Early riser does not have to hurry over any part of his day’s work." at bounding box center [585, 240] width 239 height 13
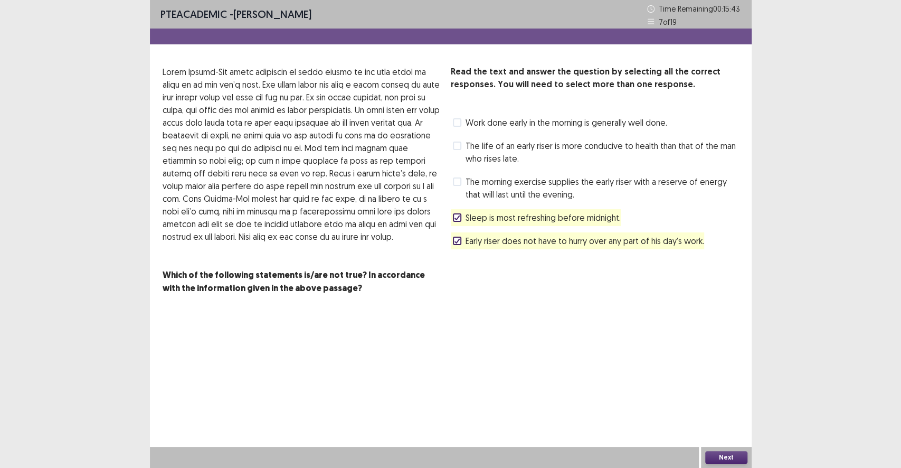
click at [537, 242] on span "Early riser does not have to hurry over any part of his day’s work." at bounding box center [585, 240] width 239 height 13
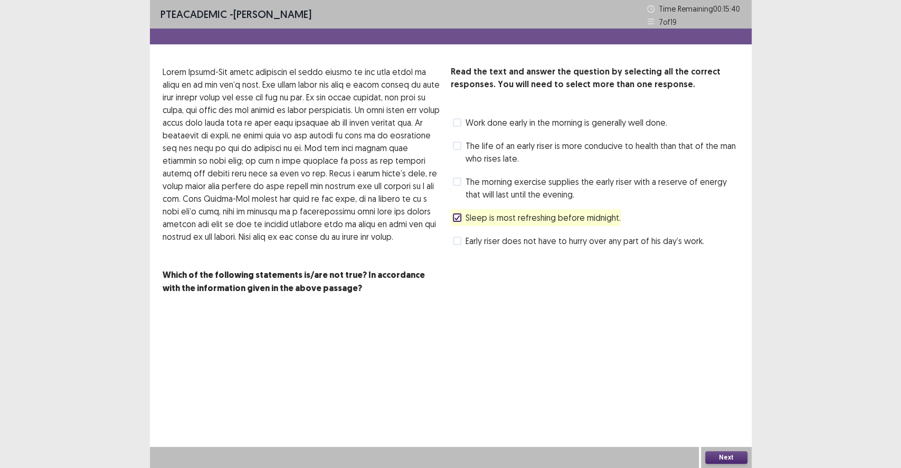
click at [510, 193] on span "The morning exercise supplies the early riser with a reserve of energy that wil…" at bounding box center [603, 187] width 274 height 25
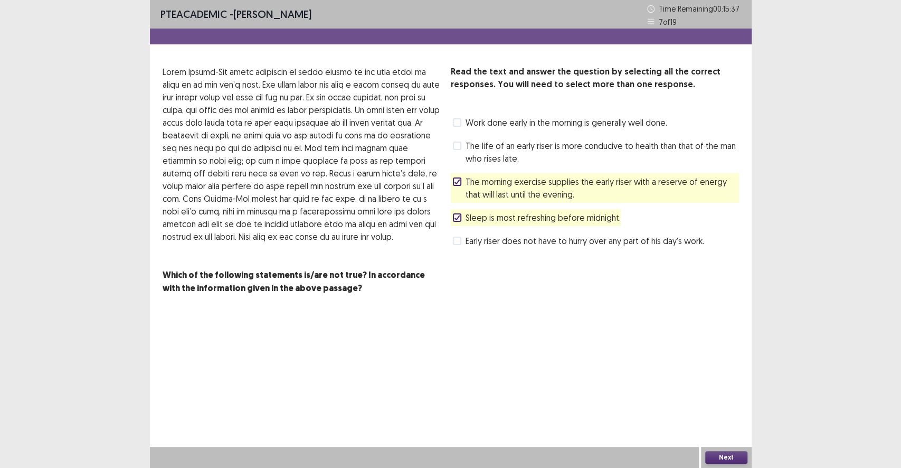
click at [736, 431] on button "Next" at bounding box center [727, 457] width 42 height 13
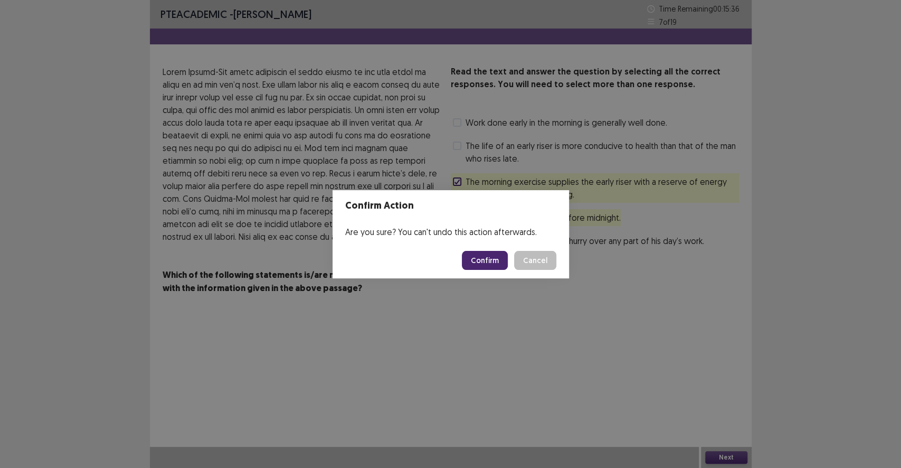
click at [544, 261] on button "Cancel" at bounding box center [535, 260] width 42 height 19
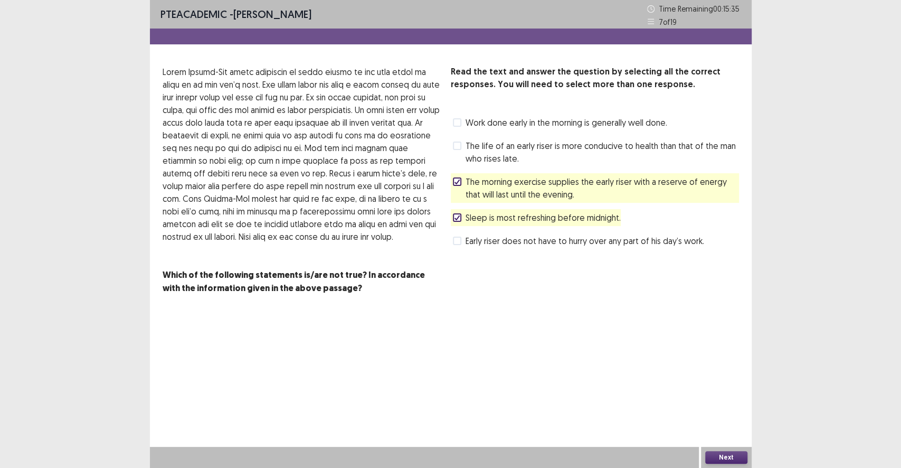
click at [548, 247] on span "Early riser does not have to hurry over any part of his day’s work." at bounding box center [585, 240] width 239 height 13
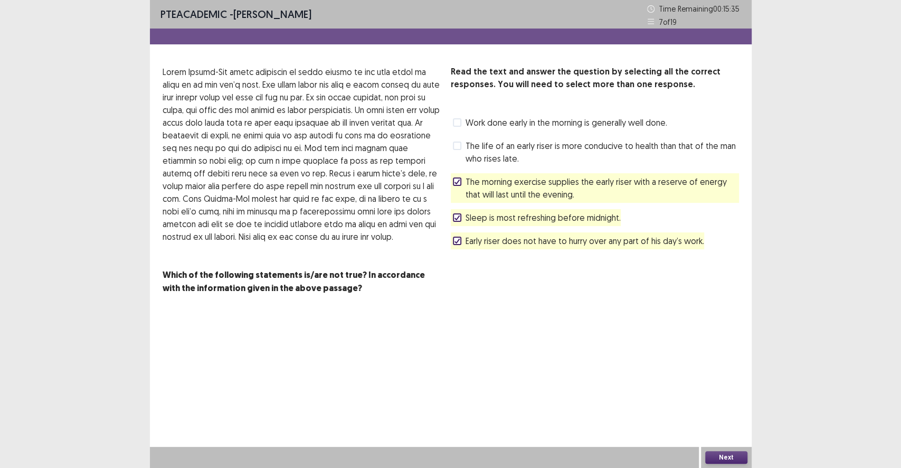
click at [551, 196] on span "The morning exercise supplies the early riser with a reserve of energy that wil…" at bounding box center [603, 187] width 274 height 25
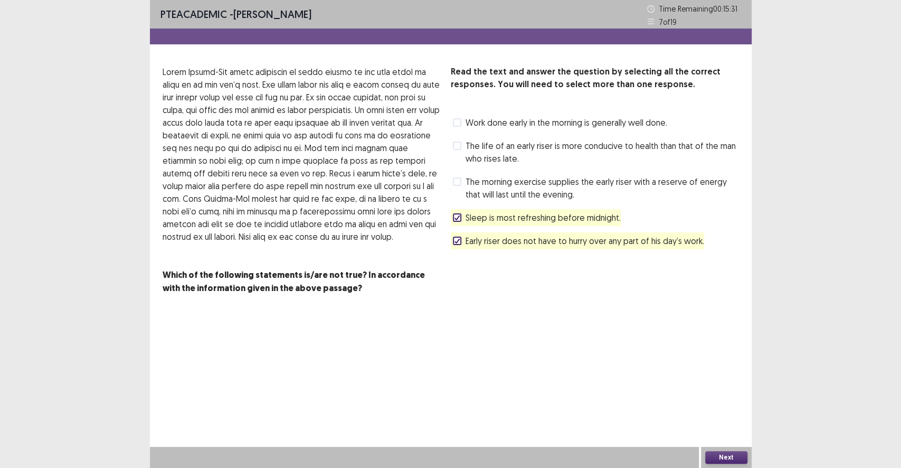
click at [510, 194] on span "The morning exercise supplies the early riser with a reserve of energy that wil…" at bounding box center [603, 187] width 274 height 25
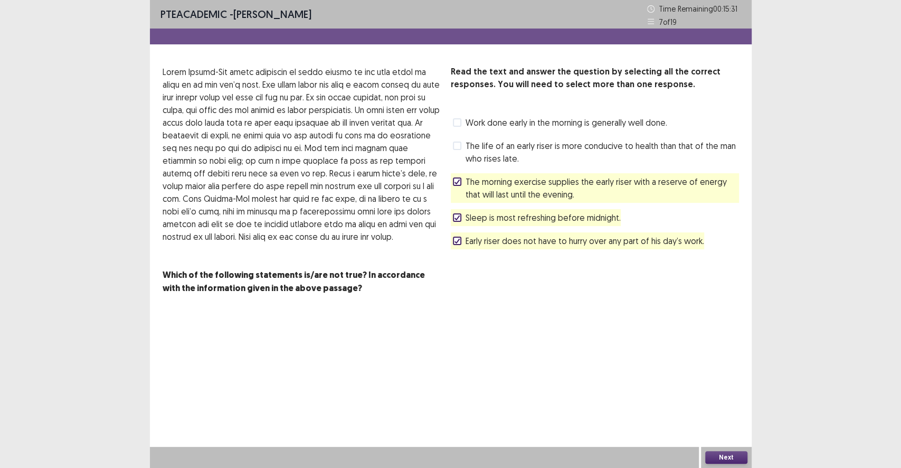
click at [508, 233] on div "Early riser does not have to hurry over any part of his day’s work." at bounding box center [577, 240] width 253 height 17
click at [580, 245] on span "Early riser does not have to hurry over any part of his day’s work." at bounding box center [585, 240] width 239 height 13
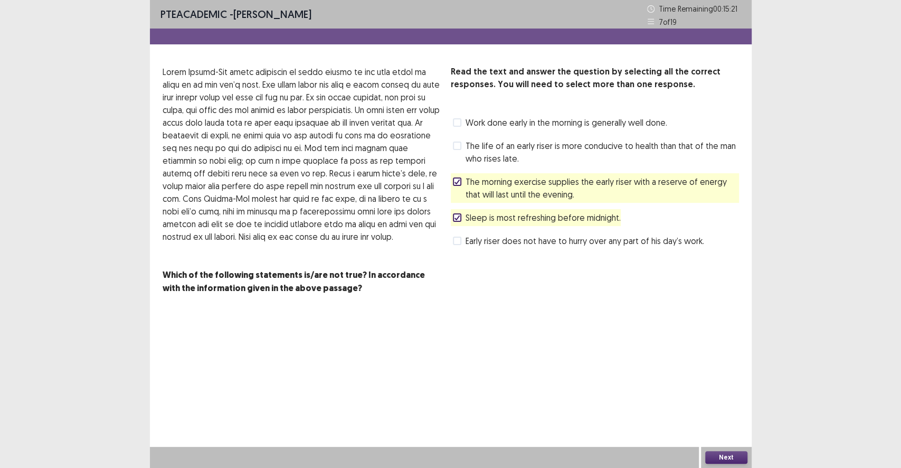
click at [737, 431] on button "Next" at bounding box center [727, 457] width 42 height 13
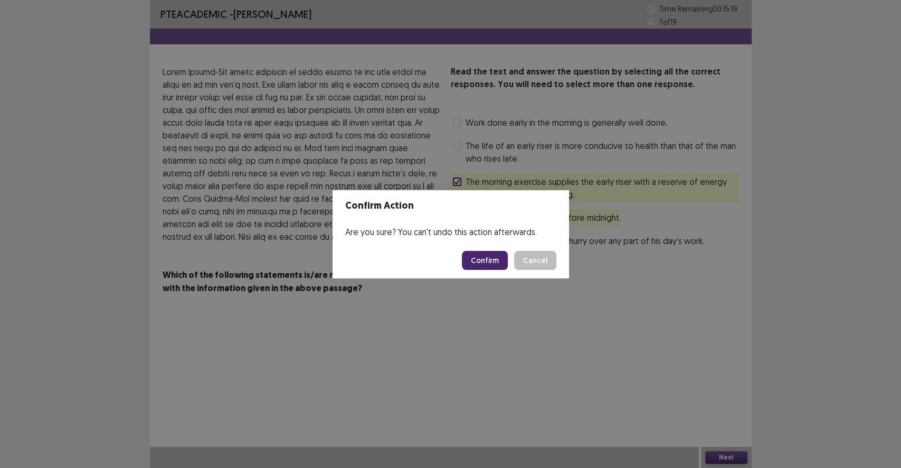
click at [495, 262] on button "Confirm" at bounding box center [485, 260] width 46 height 19
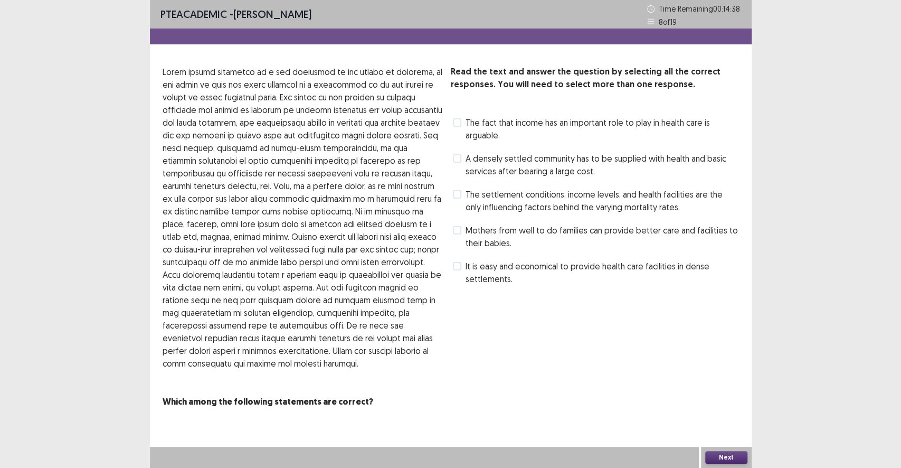
click at [405, 137] on p at bounding box center [303, 217] width 280 height 304
click at [366, 135] on p at bounding box center [303, 217] width 280 height 304
click at [629, 273] on span "It is easy and economical to provide health care facilities in dense settlement…" at bounding box center [603, 272] width 274 height 25
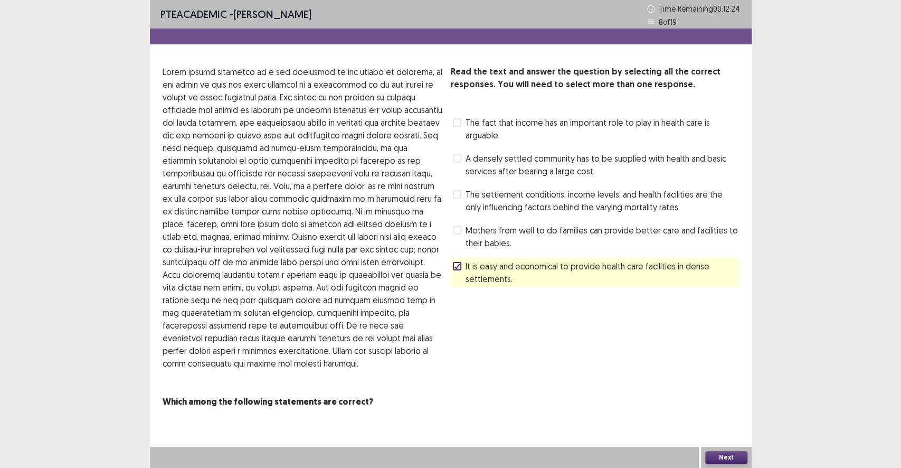
click at [567, 245] on span "Mothers from well to do families can provide better care and facilities to thei…" at bounding box center [603, 236] width 274 height 25
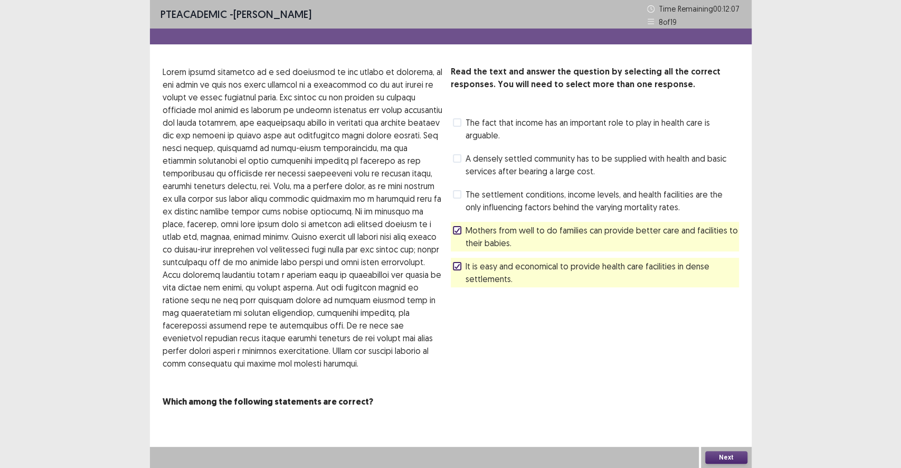
click at [556, 238] on span "Mothers from well to do families can provide better care and facilities to thei…" at bounding box center [603, 236] width 274 height 25
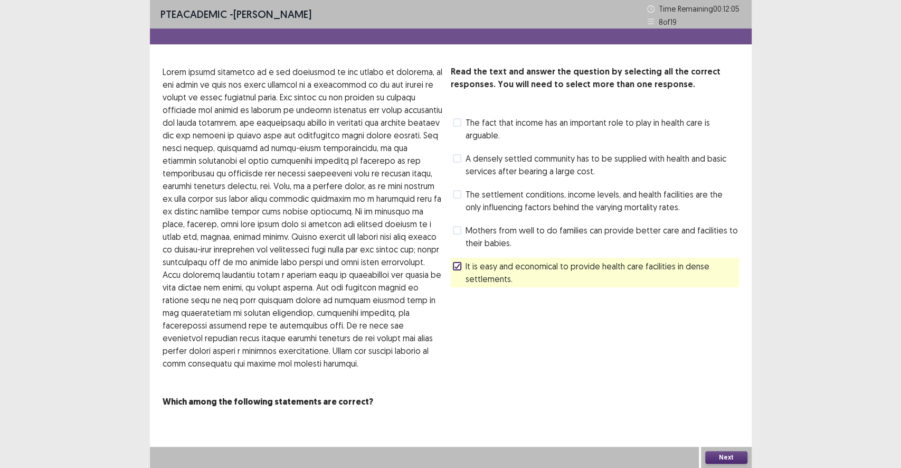
click at [528, 199] on span "The settlement conditions, income levels, and health facilities are the only in…" at bounding box center [603, 200] width 274 height 25
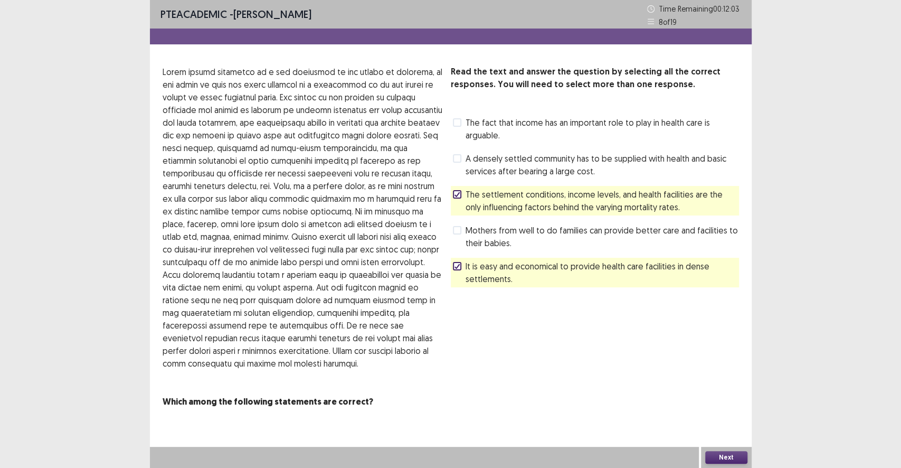
click at [719, 431] on button "Next" at bounding box center [727, 457] width 42 height 13
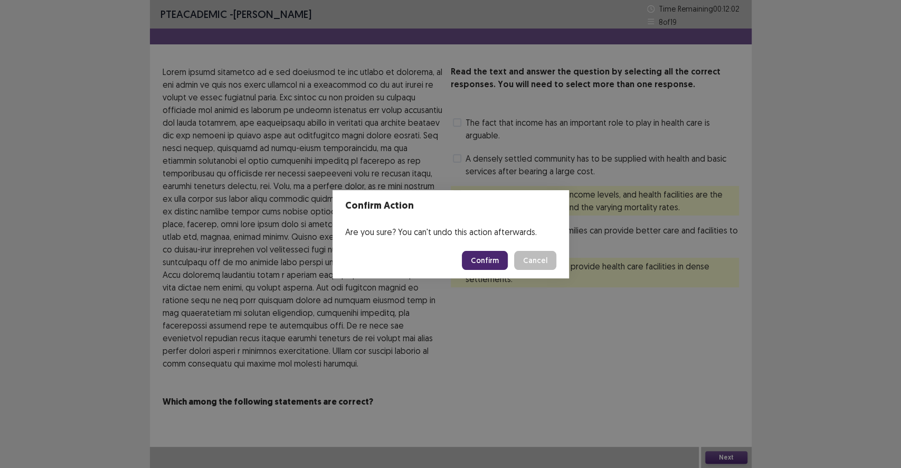
click at [492, 260] on button "Confirm" at bounding box center [485, 260] width 46 height 19
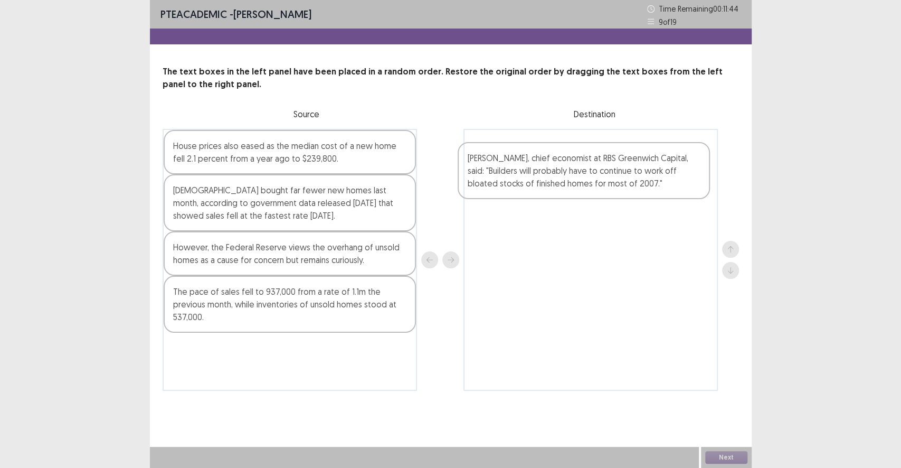
drag, startPoint x: 237, startPoint y: 306, endPoint x: 535, endPoint y: 172, distance: 326.9
click at [535, 172] on div "House prices also eased as the median cost of a new home fell 2.1 percent from …" at bounding box center [451, 260] width 577 height 262
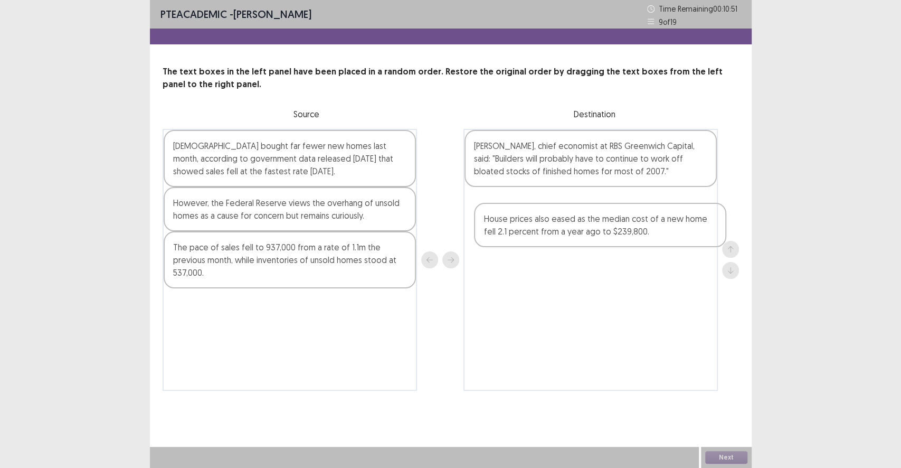
drag, startPoint x: 243, startPoint y: 157, endPoint x: 554, endPoint y: 226, distance: 318.0
click at [557, 229] on div "House prices also eased as the median cost of a new home fell 2.1 percent from …" at bounding box center [451, 260] width 577 height 262
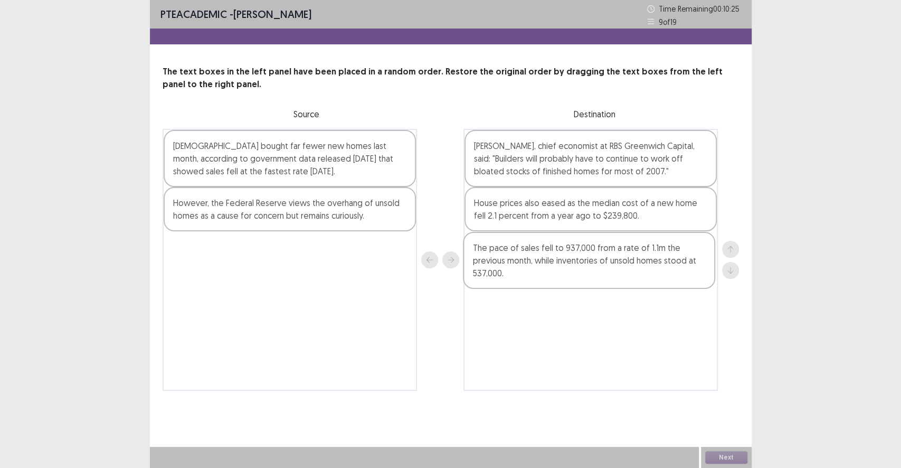
drag, startPoint x: 256, startPoint y: 265, endPoint x: 563, endPoint y: 263, distance: 306.8
click at [563, 263] on div "[DEMOGRAPHIC_DATA] bought far fewer new homes last month, according to governme…" at bounding box center [451, 260] width 577 height 262
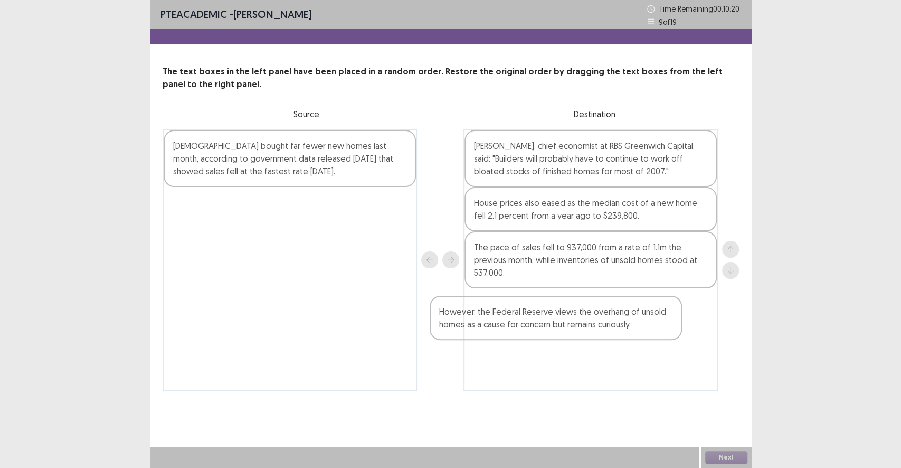
drag, startPoint x: 255, startPoint y: 215, endPoint x: 542, endPoint y: 315, distance: 304.1
click at [541, 315] on div "[DEMOGRAPHIC_DATA] bought far fewer new homes last month, according to governme…" at bounding box center [451, 260] width 577 height 262
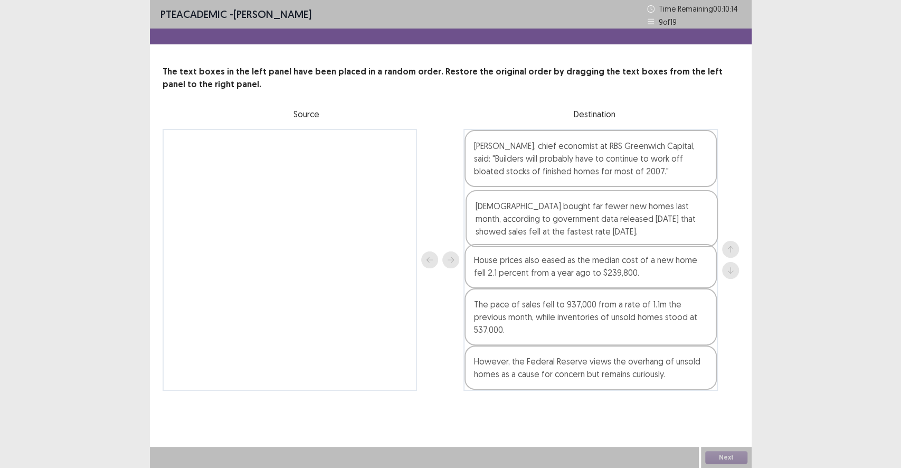
drag, startPoint x: 282, startPoint y: 167, endPoint x: 588, endPoint y: 232, distance: 313.0
click at [588, 231] on div "[DEMOGRAPHIC_DATA] bought far fewer new homes last month, according to governme…" at bounding box center [451, 260] width 577 height 262
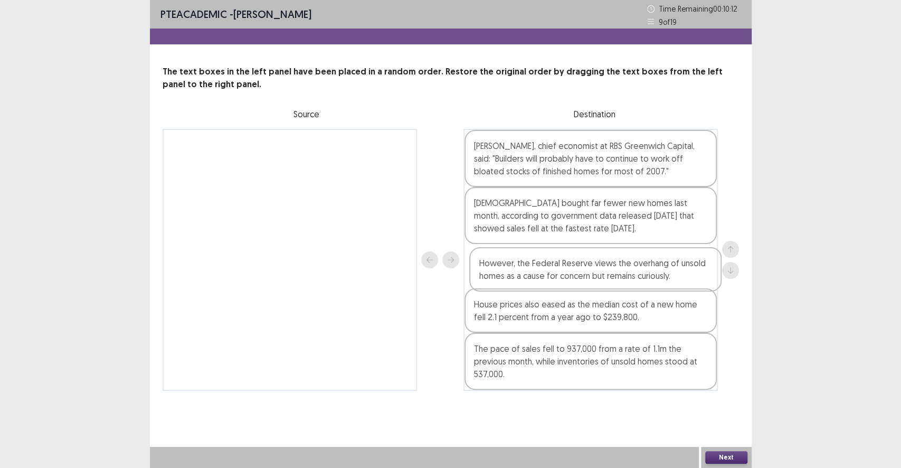
drag, startPoint x: 517, startPoint y: 375, endPoint x: 521, endPoint y: 271, distance: 103.6
click at [522, 272] on div "[PERSON_NAME], chief economist at RBS Greenwich Capital, said: "Builders will p…" at bounding box center [591, 260] width 255 height 262
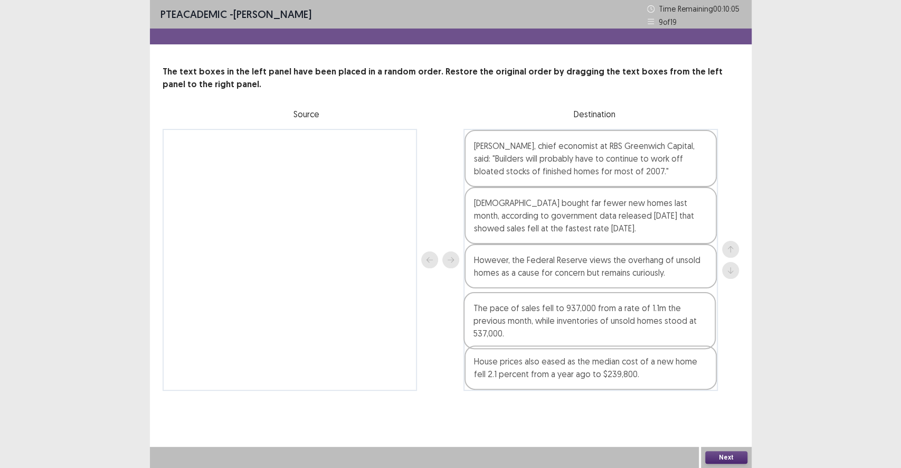
drag, startPoint x: 550, startPoint y: 365, endPoint x: 550, endPoint y: 311, distance: 54.4
click at [550, 311] on div "[PERSON_NAME], chief economist at RBS Greenwich Capital, said: "Builders will p…" at bounding box center [591, 260] width 255 height 262
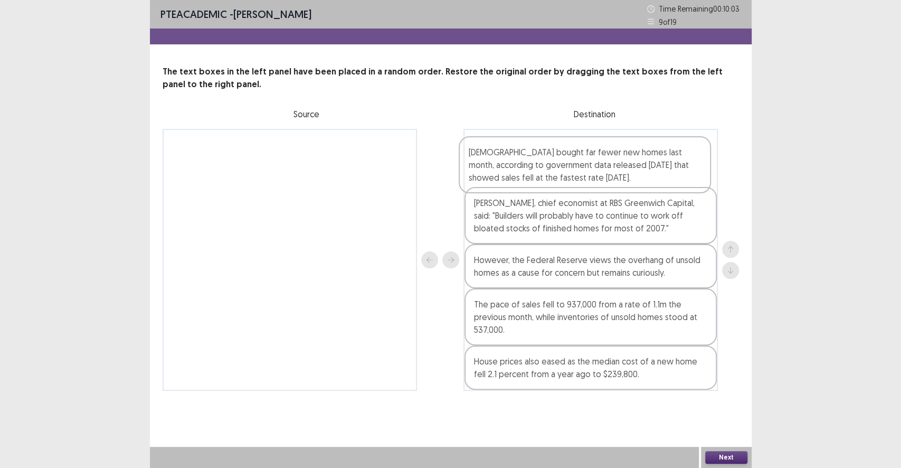
drag, startPoint x: 529, startPoint y: 208, endPoint x: 522, endPoint y: 159, distance: 49.0
click at [522, 159] on div "[PERSON_NAME], chief economist at RBS Greenwich Capital, said: "Builders will p…" at bounding box center [591, 260] width 255 height 262
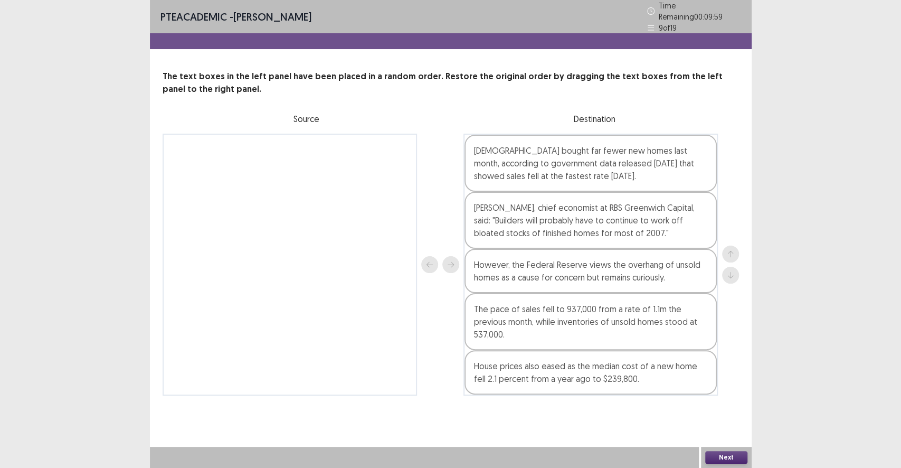
click at [730, 431] on button "Next" at bounding box center [727, 457] width 42 height 13
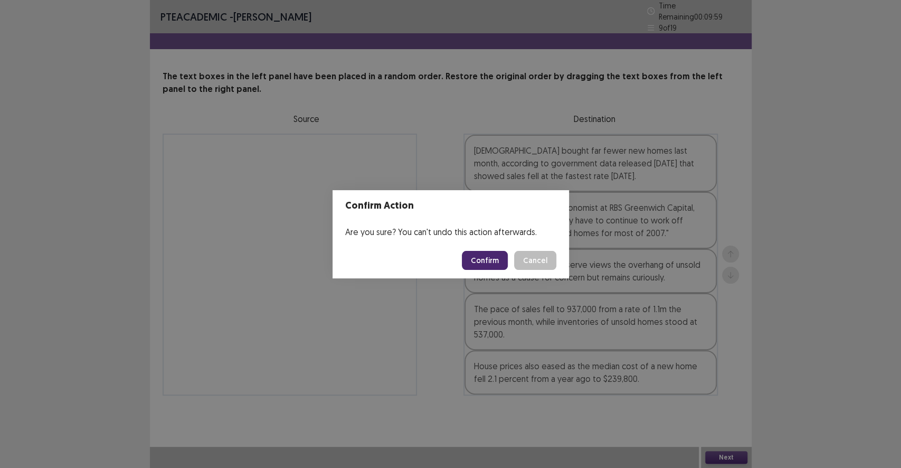
click at [473, 251] on button "Confirm" at bounding box center [485, 260] width 46 height 19
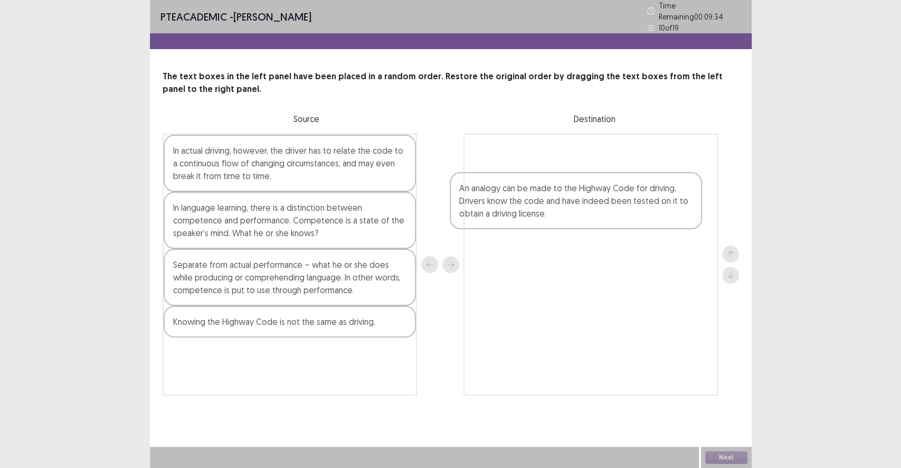
drag, startPoint x: 274, startPoint y: 217, endPoint x: 590, endPoint y: 174, distance: 318.6
click at [589, 176] on div "In actual driving, however, the driver has to relate the code to a continuous f…" at bounding box center [451, 265] width 577 height 262
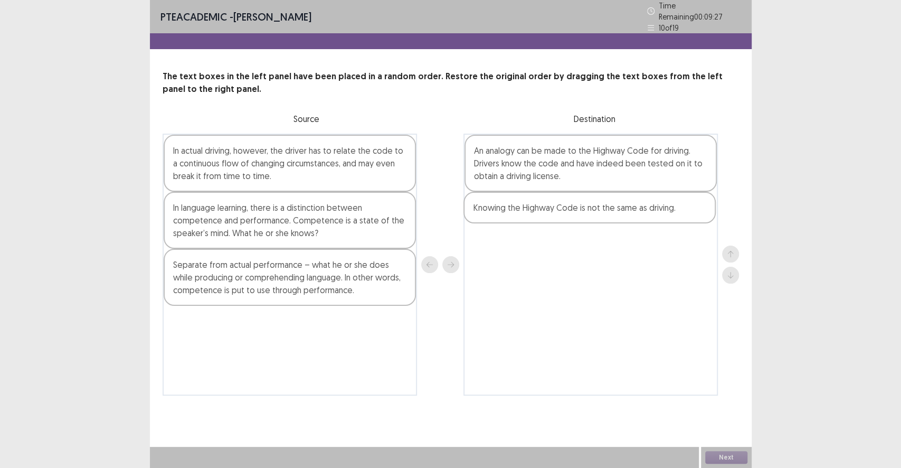
drag, startPoint x: 303, startPoint y: 322, endPoint x: 609, endPoint y: 204, distance: 328.6
click at [609, 204] on div "In actual driving, however, the driver has to relate the code to a continuous f…" at bounding box center [451, 265] width 577 height 262
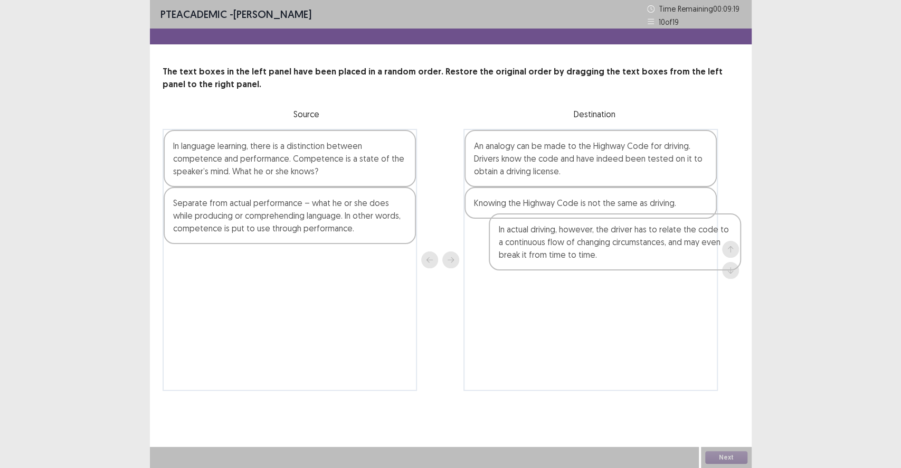
drag, startPoint x: 234, startPoint y: 164, endPoint x: 543, endPoint y: 247, distance: 320.4
click at [543, 247] on div "In actual driving, however, the driver has to relate the code to a continuous f…" at bounding box center [451, 260] width 577 height 262
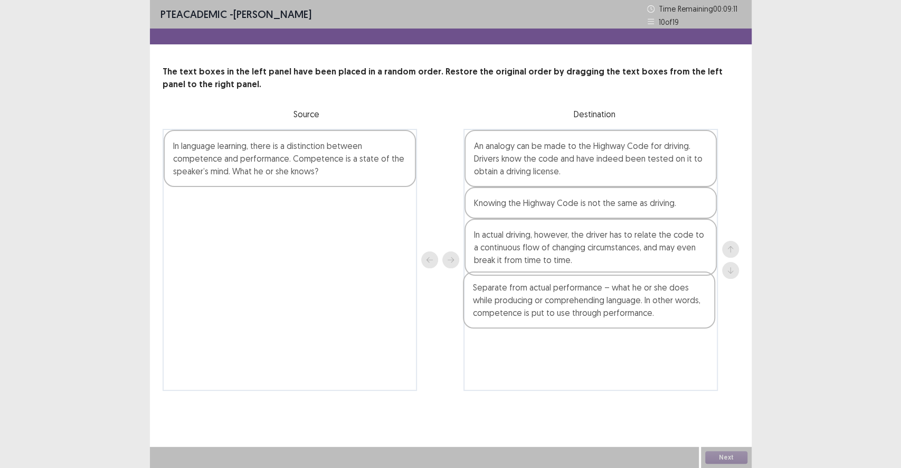
drag, startPoint x: 270, startPoint y: 222, endPoint x: 572, endPoint y: 308, distance: 314.6
click at [572, 308] on div "In language learning, there is a distinction between competence and performance…" at bounding box center [451, 260] width 577 height 262
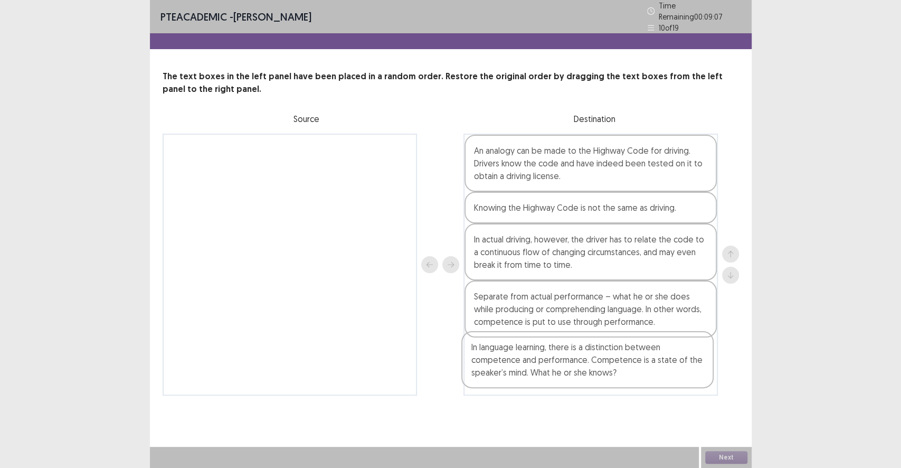
drag, startPoint x: 251, startPoint y: 164, endPoint x: 551, endPoint y: 370, distance: 363.9
click at [551, 370] on div "In language learning, there is a distinction between competence and performance…" at bounding box center [451, 265] width 577 height 262
click at [743, 431] on button "Next" at bounding box center [727, 457] width 42 height 13
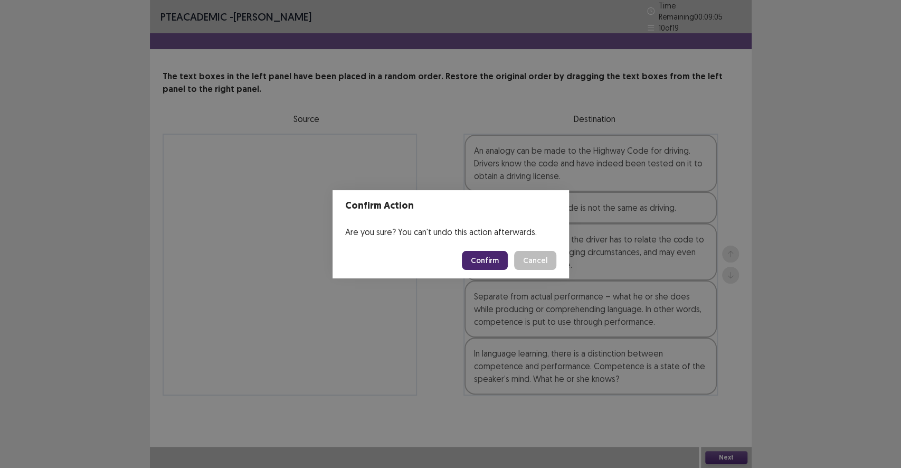
click at [493, 271] on footer "Confirm Cancel" at bounding box center [451, 260] width 237 height 36
click at [493, 266] on button "Confirm" at bounding box center [485, 260] width 46 height 19
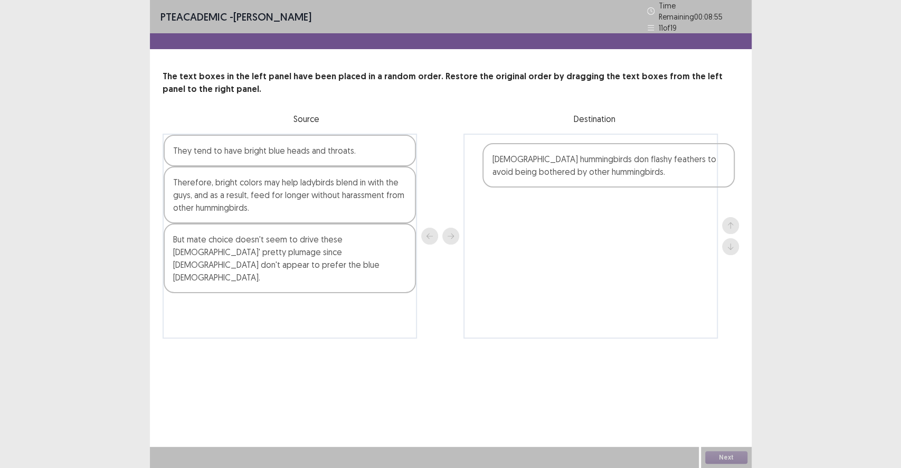
drag, startPoint x: 229, startPoint y: 191, endPoint x: 554, endPoint y: 172, distance: 325.9
click at [554, 172] on div "They tend to have bright blue heads and throats. [DEMOGRAPHIC_DATA] hummingbird…" at bounding box center [451, 236] width 577 height 205
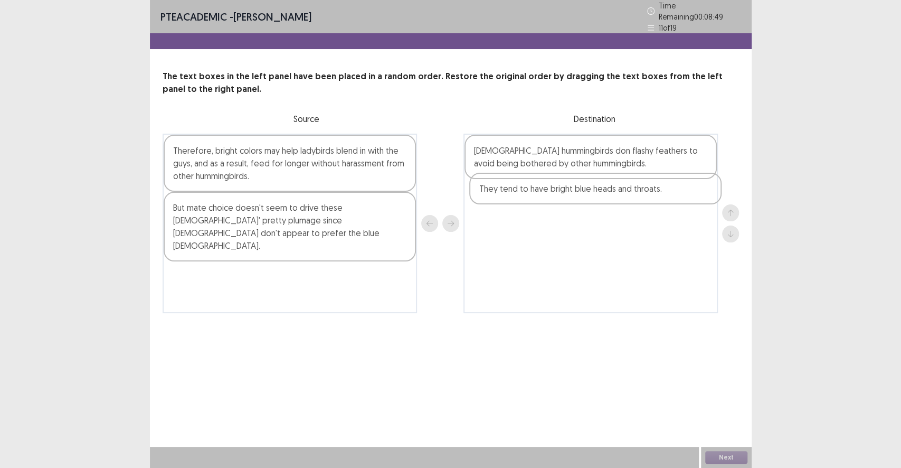
drag, startPoint x: 219, startPoint y: 153, endPoint x: 526, endPoint y: 198, distance: 310.6
click at [527, 198] on div "They tend to have bright blue heads and throats. Therefore, bright colors may h…" at bounding box center [451, 224] width 577 height 180
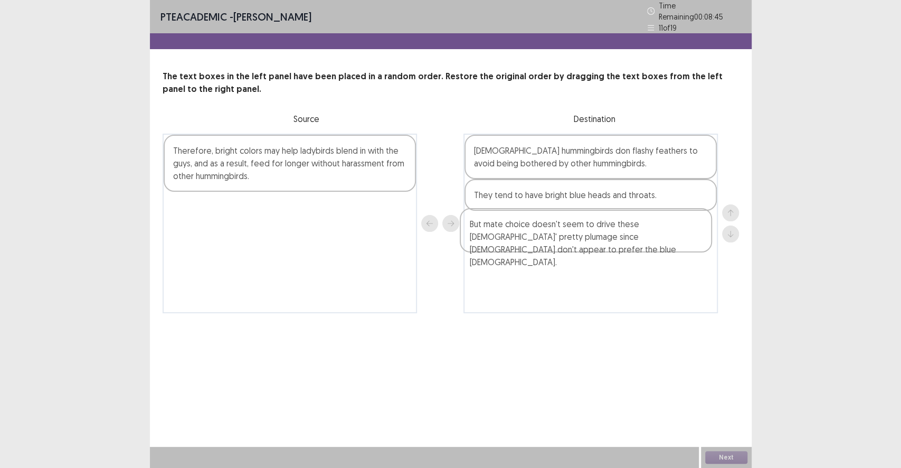
drag, startPoint x: 233, startPoint y: 212, endPoint x: 529, endPoint y: 233, distance: 296.5
click at [537, 234] on div "Therefore, bright colors may help ladybirds blend in with the guys, and as a re…" at bounding box center [451, 224] width 577 height 180
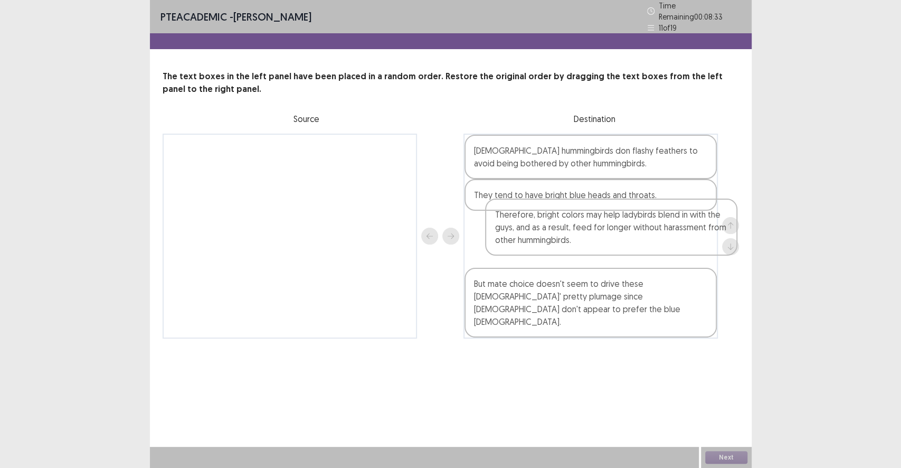
drag, startPoint x: 252, startPoint y: 161, endPoint x: 556, endPoint y: 241, distance: 313.9
click at [556, 241] on div "Therefore, bright colors may help ladybirds blend in with the guys, and as a re…" at bounding box center [451, 236] width 577 height 205
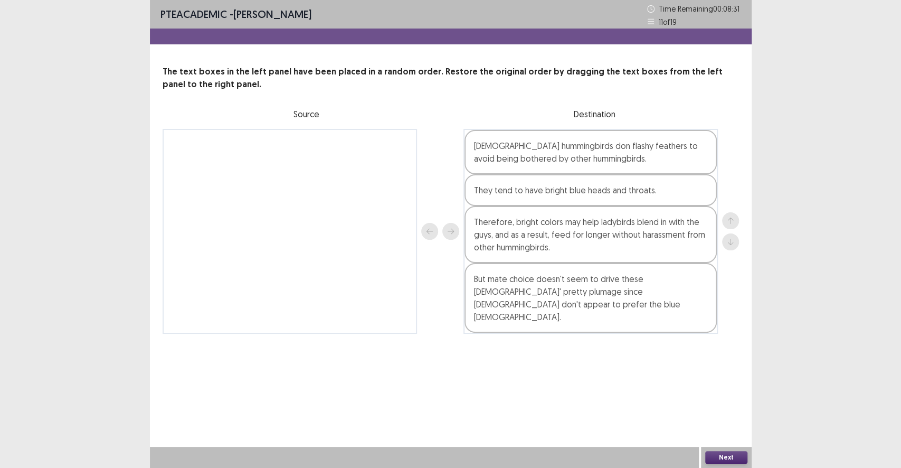
click at [709, 431] on button "Next" at bounding box center [727, 457] width 42 height 13
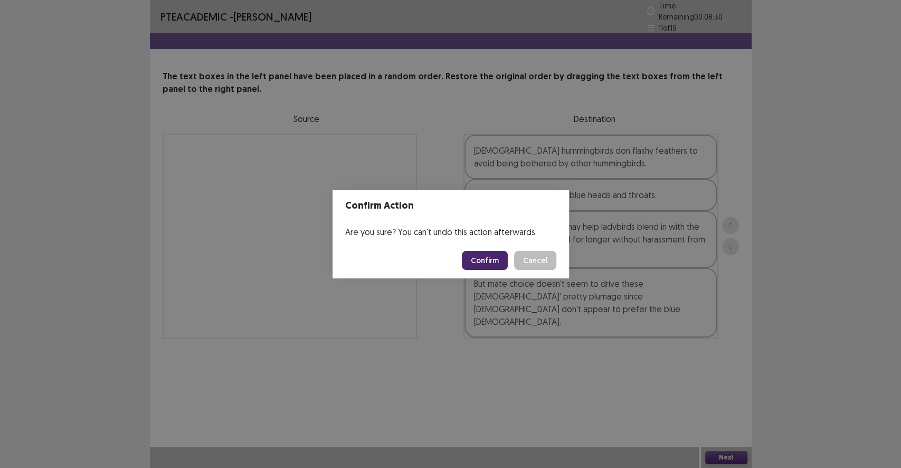
click at [486, 265] on button "Confirm" at bounding box center [485, 260] width 46 height 19
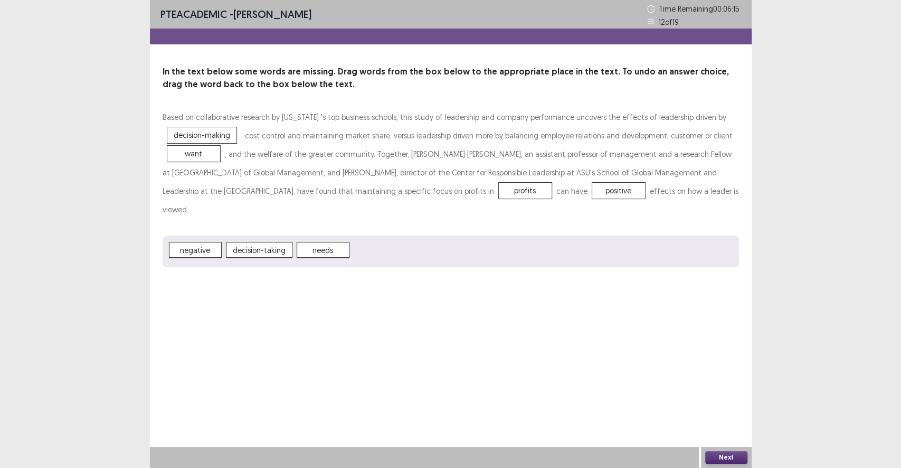
click at [732, 431] on button "Next" at bounding box center [727, 457] width 42 height 13
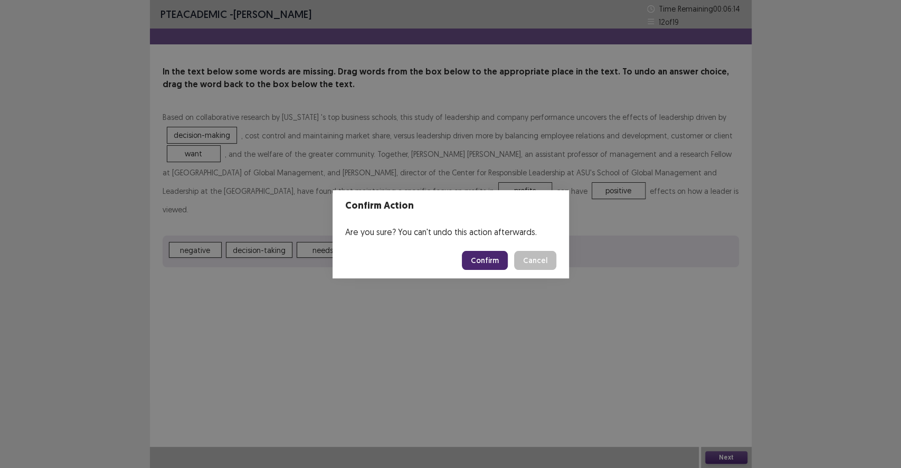
click at [490, 267] on button "Confirm" at bounding box center [485, 260] width 46 height 19
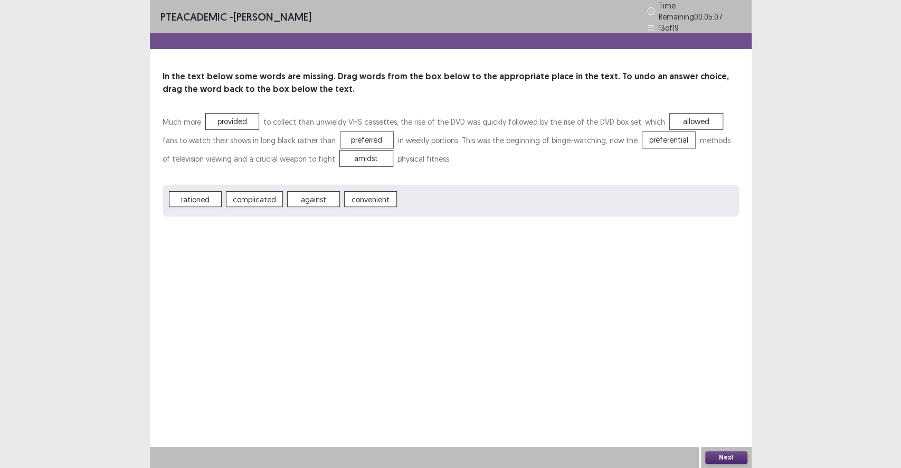
click at [716, 431] on button "Next" at bounding box center [727, 457] width 42 height 13
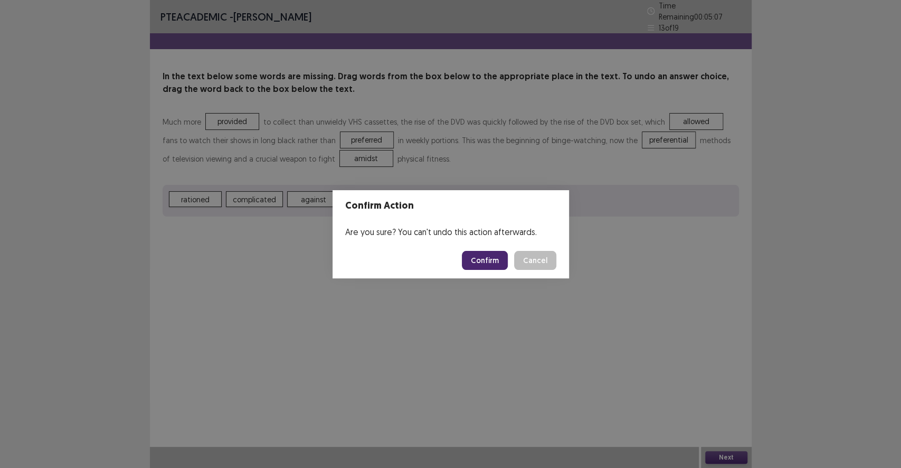
click at [493, 264] on button "Confirm" at bounding box center [485, 260] width 46 height 19
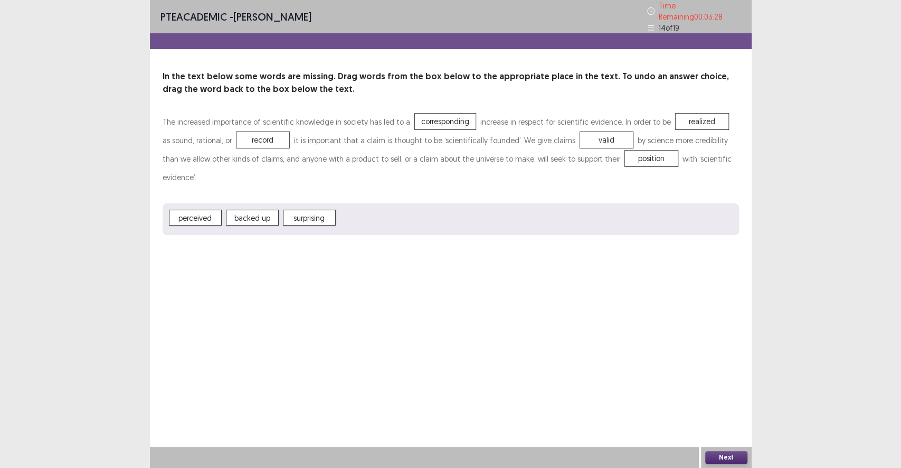
click at [722, 431] on button "Next" at bounding box center [727, 457] width 42 height 13
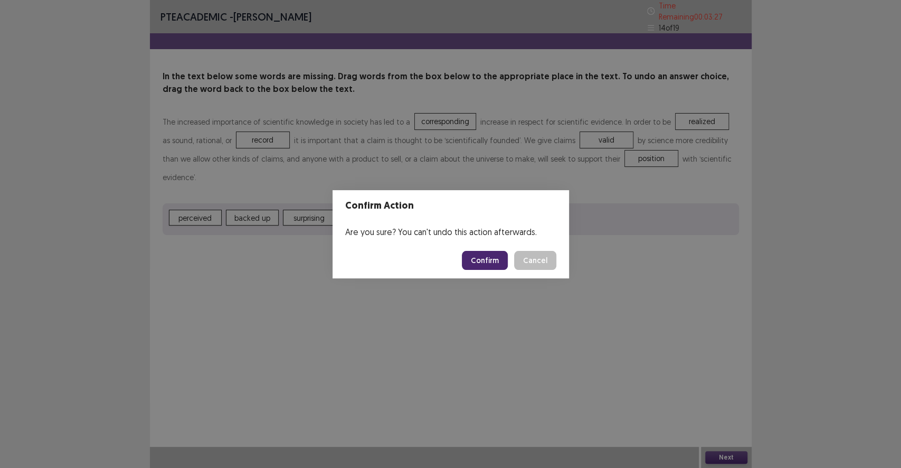
click at [503, 257] on button "Confirm" at bounding box center [485, 260] width 46 height 19
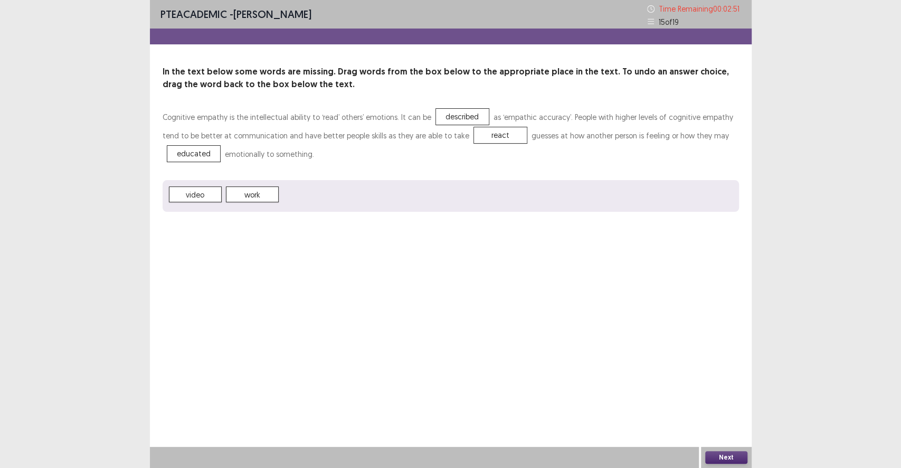
click at [726, 431] on button "Next" at bounding box center [727, 457] width 42 height 13
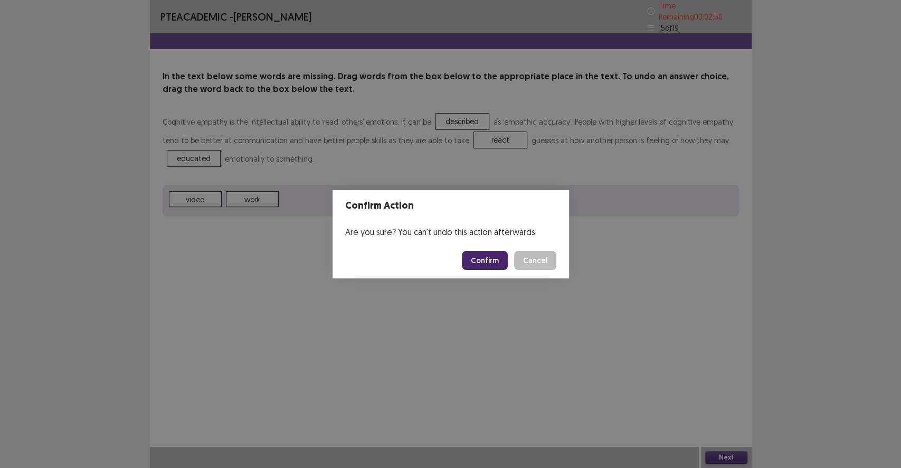
click at [473, 263] on button "Confirm" at bounding box center [485, 260] width 46 height 19
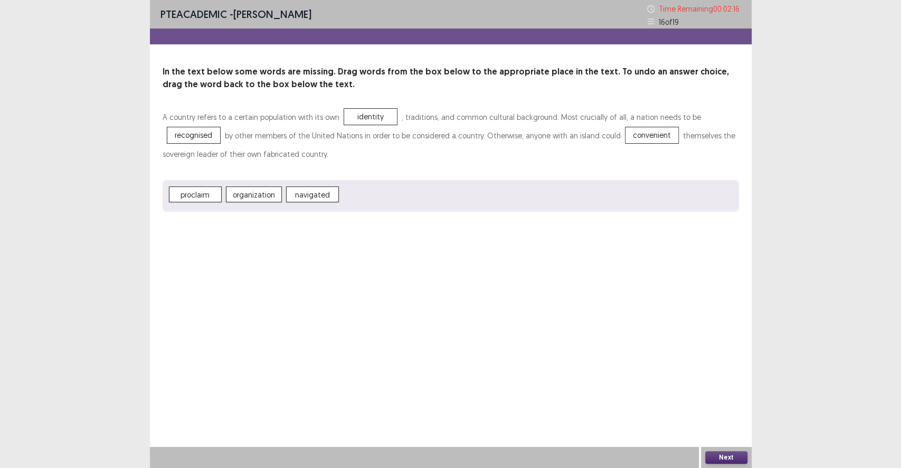
click at [731, 431] on button "Next" at bounding box center [727, 457] width 42 height 13
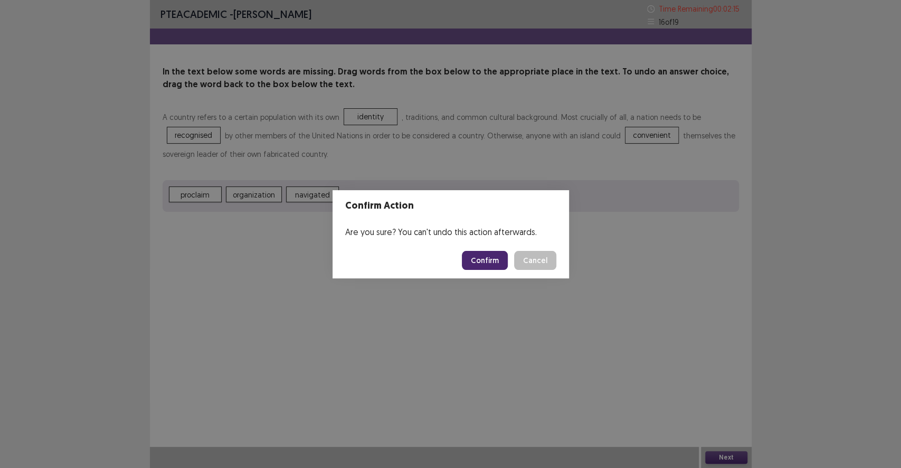
click at [506, 270] on footer "Confirm Cancel" at bounding box center [451, 260] width 237 height 36
click at [493, 268] on button "Confirm" at bounding box center [485, 260] width 46 height 19
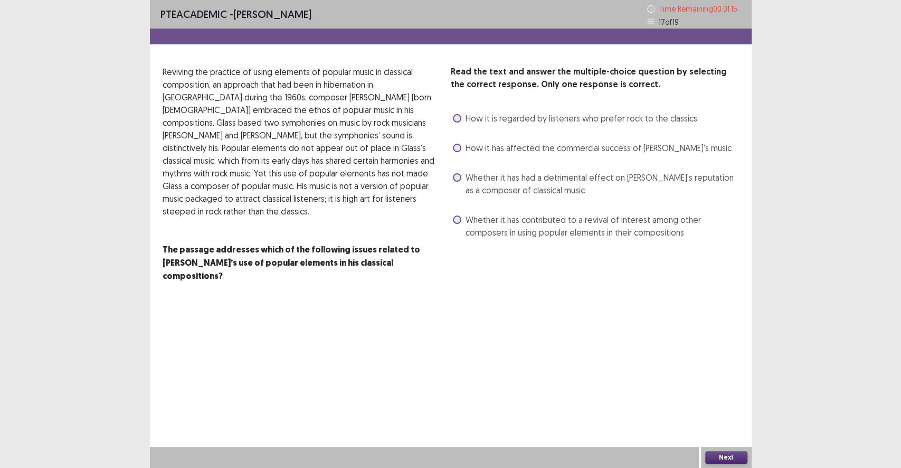
click at [571, 148] on span "How it has affected the commercial success of [PERSON_NAME]’s music" at bounding box center [599, 148] width 266 height 13
click at [715, 431] on button "Next" at bounding box center [727, 457] width 42 height 13
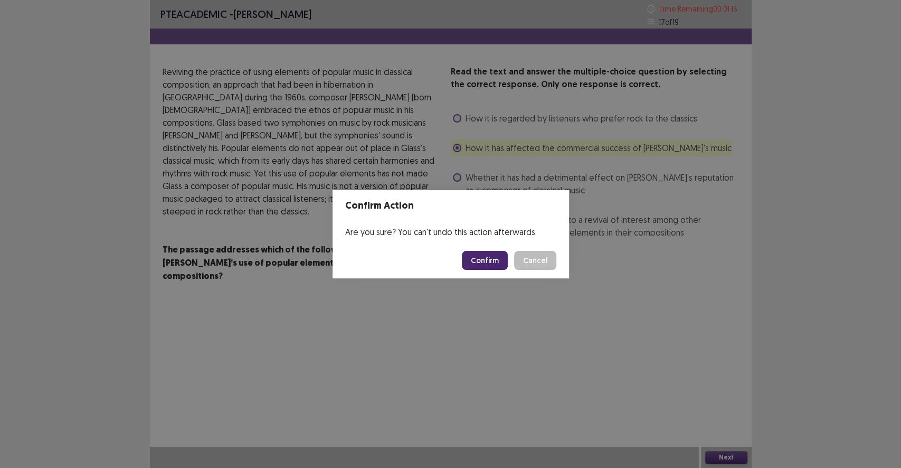
drag, startPoint x: 498, startPoint y: 286, endPoint x: 499, endPoint y: 275, distance: 11.6
click at [499, 286] on div "Confirm Action Are you sure? You can't undo this action afterwards. Confirm Can…" at bounding box center [450, 234] width 901 height 468
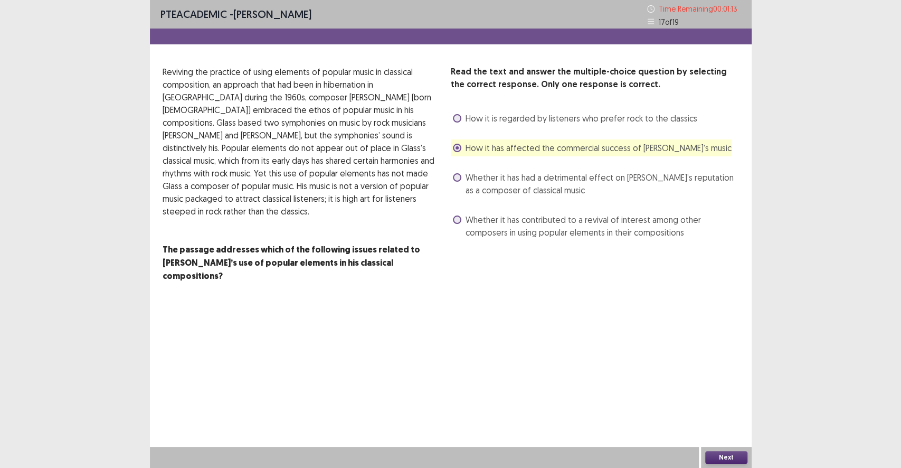
click at [499, 270] on div "PTE academic - [PERSON_NAME] Time Remaining 00 : 01 : 13 17 of 19 Read the text…" at bounding box center [451, 158] width 602 height 316
click at [735, 431] on button "Next" at bounding box center [727, 457] width 42 height 13
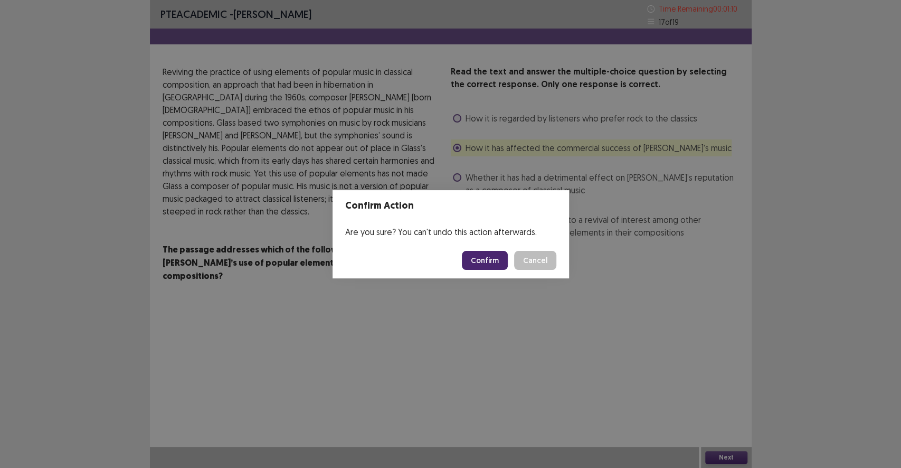
click at [487, 262] on button "Confirm" at bounding box center [485, 260] width 46 height 19
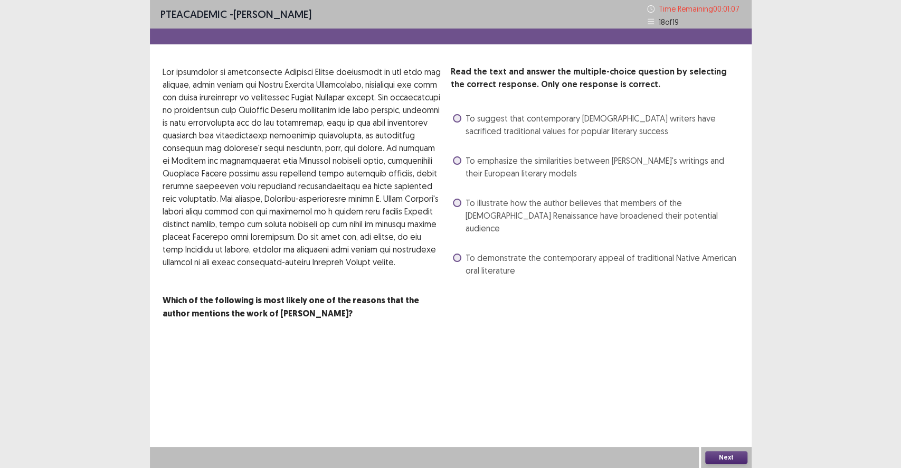
click at [496, 253] on span "To demonstrate the contemporary appeal of traditional Native American oral lite…" at bounding box center [603, 263] width 274 height 25
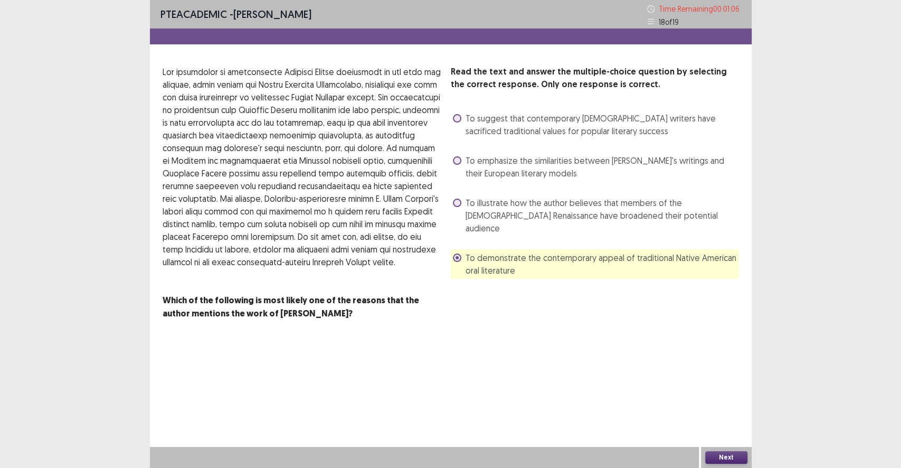
click at [707, 431] on button "Next" at bounding box center [727, 457] width 42 height 13
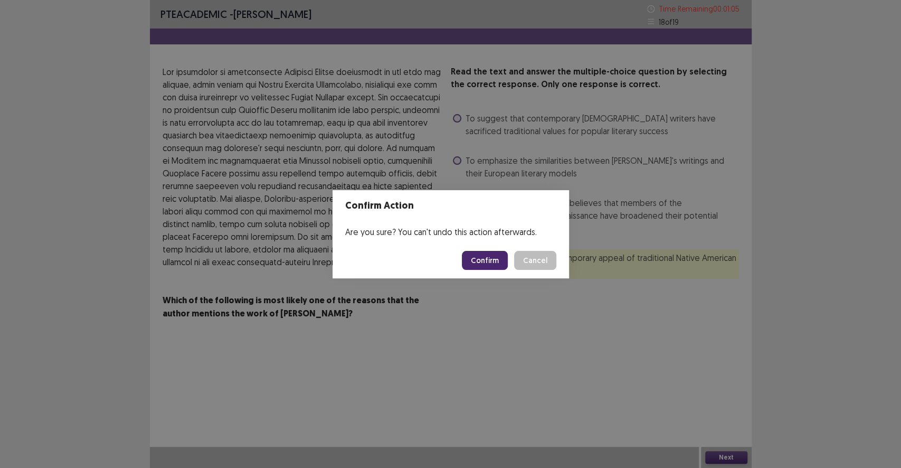
click at [485, 249] on footer "Confirm Cancel" at bounding box center [451, 260] width 237 height 36
click at [486, 258] on button "Confirm" at bounding box center [485, 260] width 46 height 19
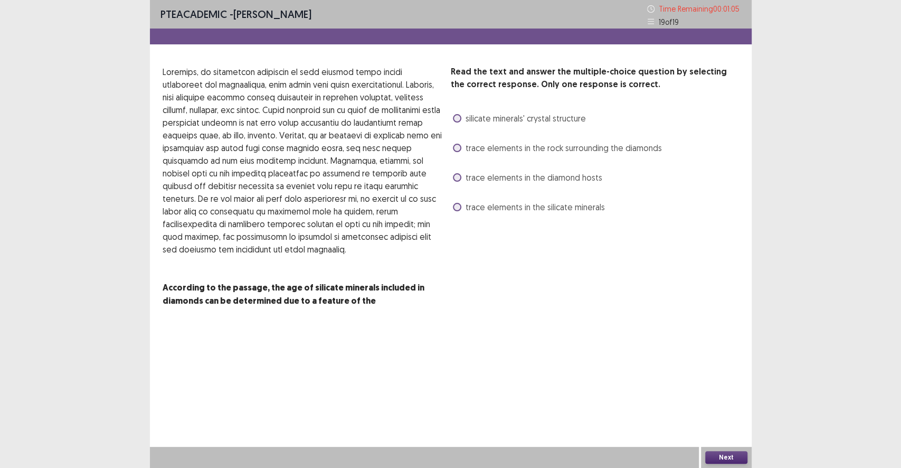
click at [568, 215] on div "trace elements in the silicate minerals" at bounding box center [528, 207] width 154 height 17
click at [512, 146] on span "trace elements in the rock surrounding the diamonds" at bounding box center [564, 148] width 196 height 13
click at [747, 431] on button "Next" at bounding box center [727, 457] width 42 height 13
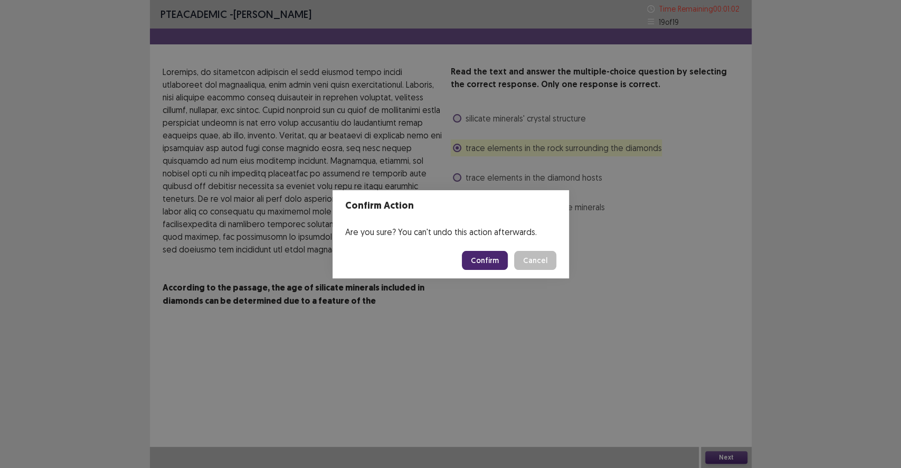
click at [486, 272] on footer "Confirm Cancel" at bounding box center [451, 260] width 237 height 36
click at [487, 266] on button "Confirm" at bounding box center [485, 260] width 46 height 19
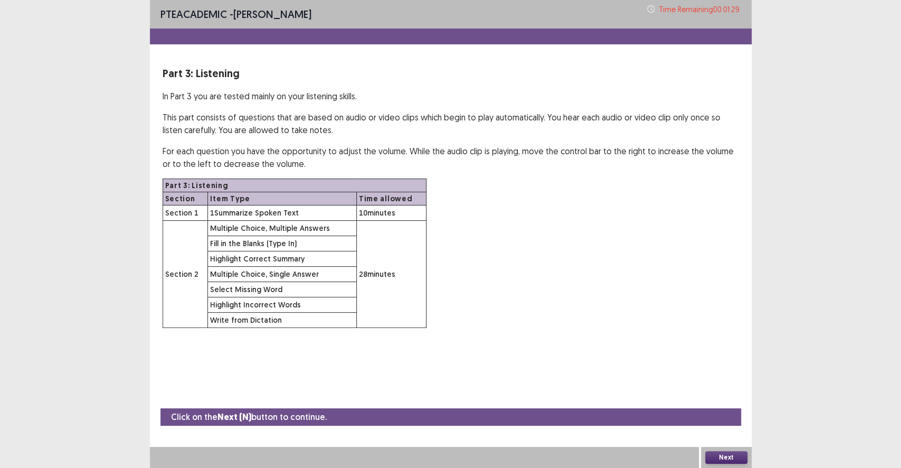
click at [738, 431] on button "Next" at bounding box center [727, 457] width 42 height 13
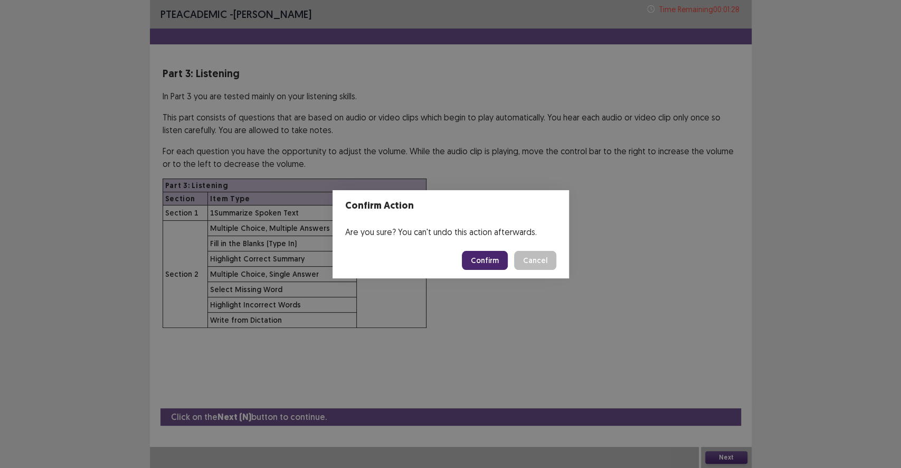
click at [497, 264] on button "Confirm" at bounding box center [485, 260] width 46 height 19
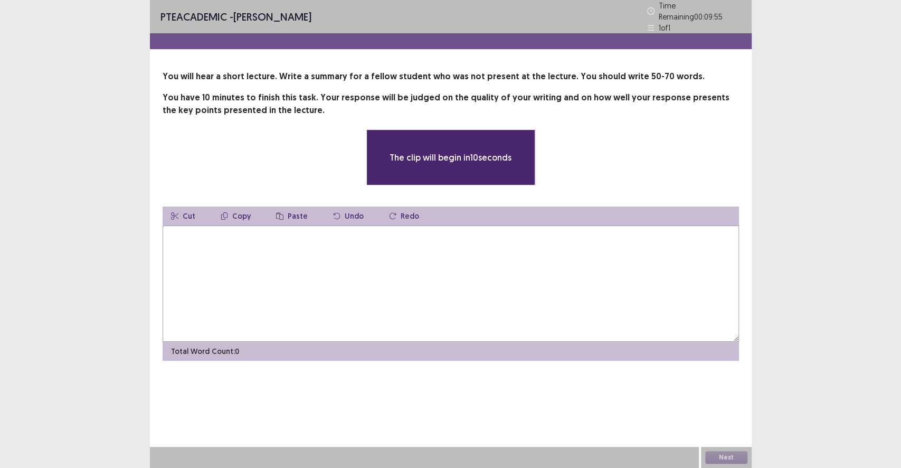
click at [257, 273] on textarea at bounding box center [451, 283] width 577 height 116
click at [333, 248] on textarea at bounding box center [451, 283] width 577 height 116
click at [332, 265] on textarea at bounding box center [451, 283] width 577 height 116
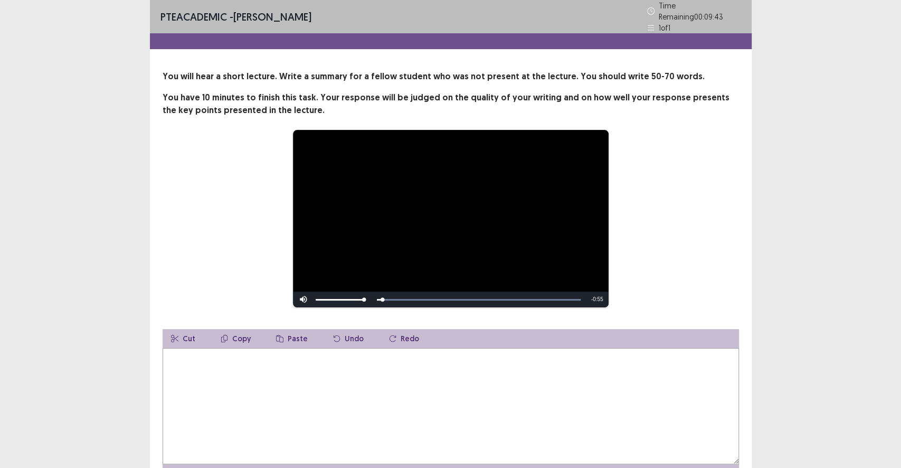
type textarea "*"
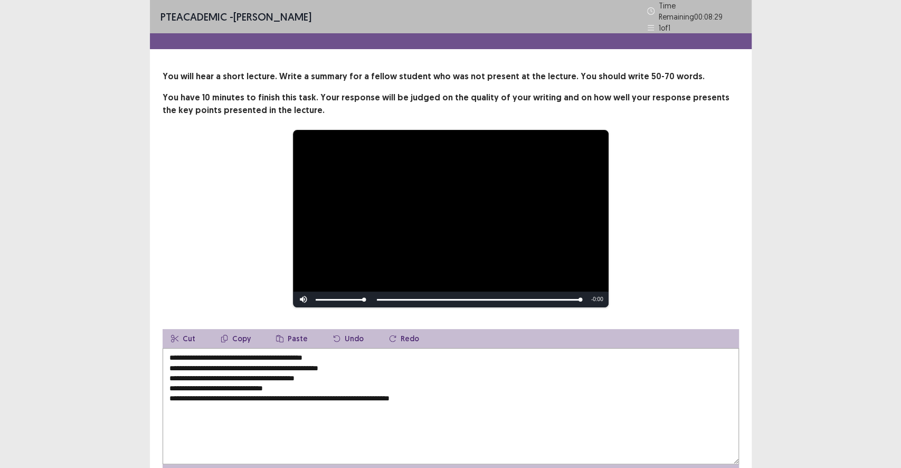
click at [360, 348] on textarea "**********" at bounding box center [451, 406] width 577 height 116
click at [185, 354] on textarea "**********" at bounding box center [451, 406] width 577 height 116
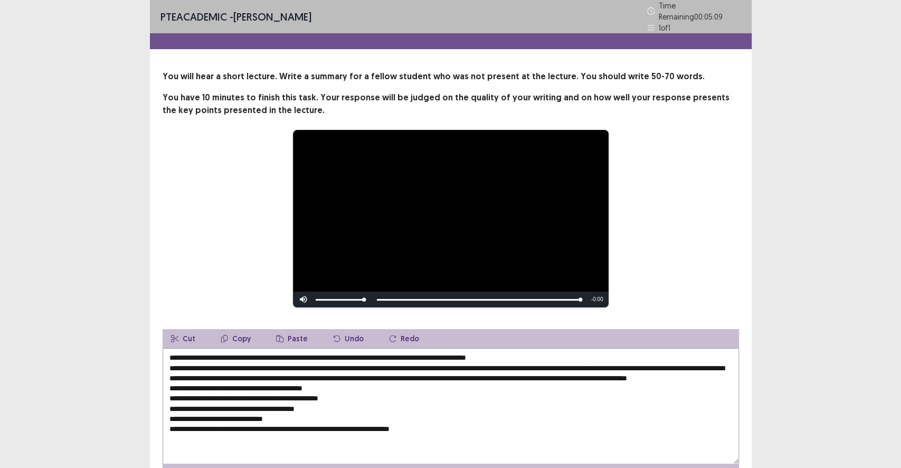
drag, startPoint x: 449, startPoint y: 439, endPoint x: 319, endPoint y: 393, distance: 137.5
click at [319, 393] on textarea "**********" at bounding box center [451, 406] width 577 height 116
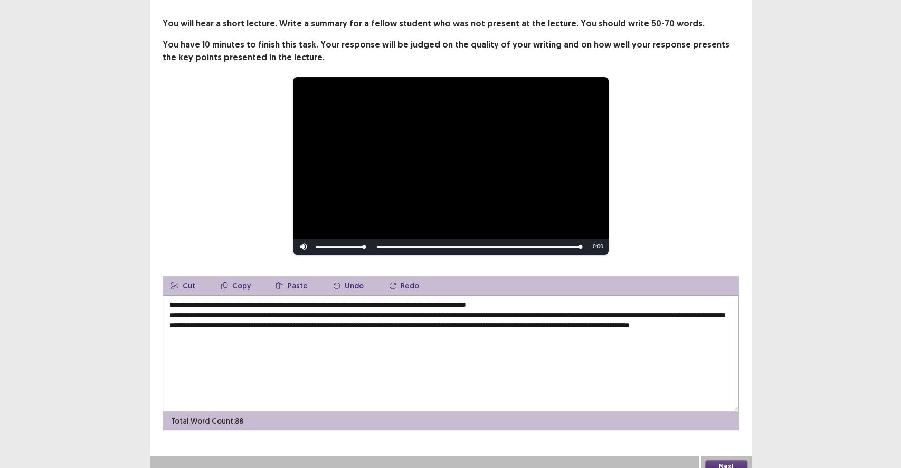
scroll to position [57, 0]
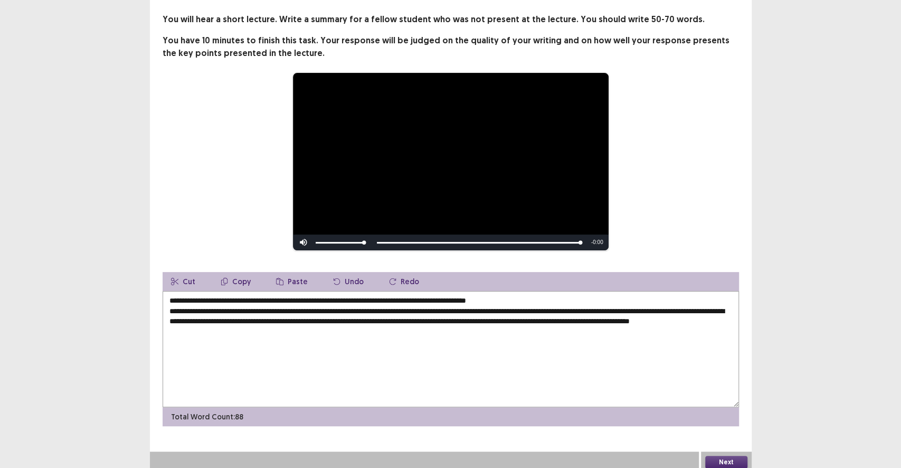
click at [410, 324] on textarea "**********" at bounding box center [451, 349] width 577 height 116
drag, startPoint x: 410, startPoint y: 324, endPoint x: 403, endPoint y: 237, distance: 88.0
click at [405, 309] on textarea "**********" at bounding box center [451, 349] width 577 height 116
click at [465, 314] on textarea "**********" at bounding box center [451, 349] width 577 height 116
drag, startPoint x: 616, startPoint y: 307, endPoint x: 321, endPoint y: 305, distance: 295.7
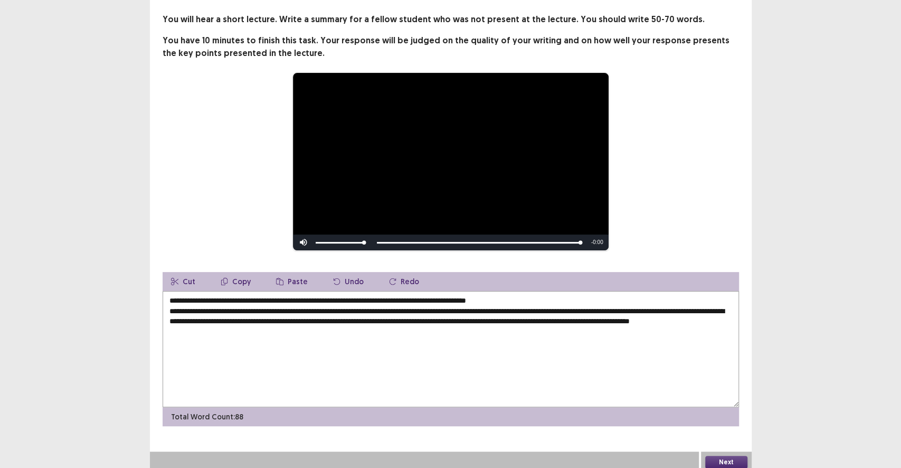
click at [321, 305] on textarea "**********" at bounding box center [451, 349] width 577 height 116
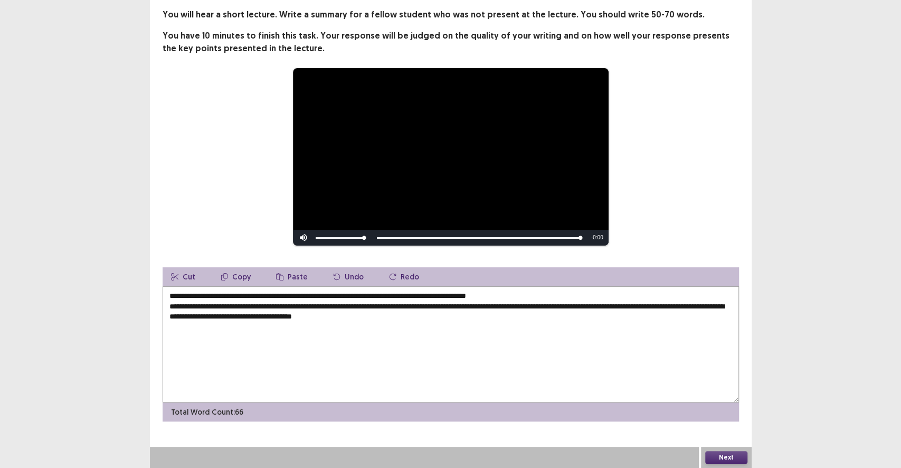
click at [463, 328] on textarea "**********" at bounding box center [451, 344] width 577 height 116
click at [435, 321] on textarea "**********" at bounding box center [451, 344] width 577 height 116
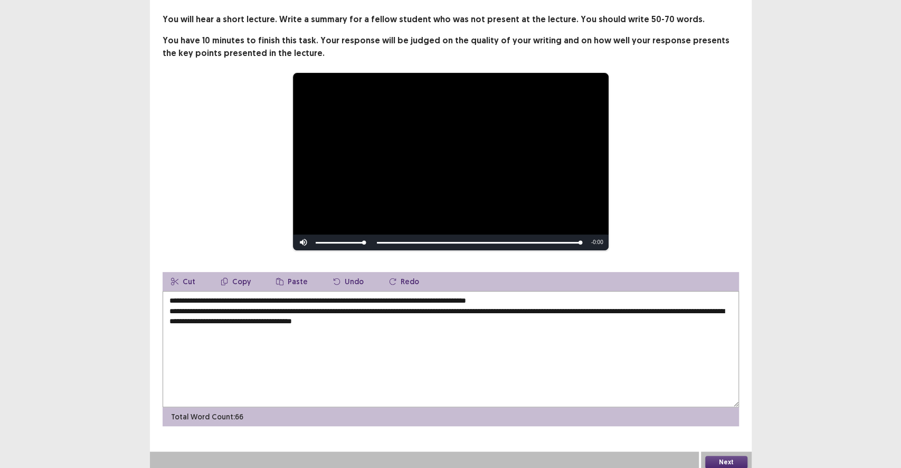
click at [431, 321] on textarea "**********" at bounding box center [451, 349] width 577 height 116
type textarea "**********"
click at [718, 431] on div "Next" at bounding box center [726, 462] width 51 height 21
click at [718, 431] on button "Next" at bounding box center [727, 462] width 42 height 13
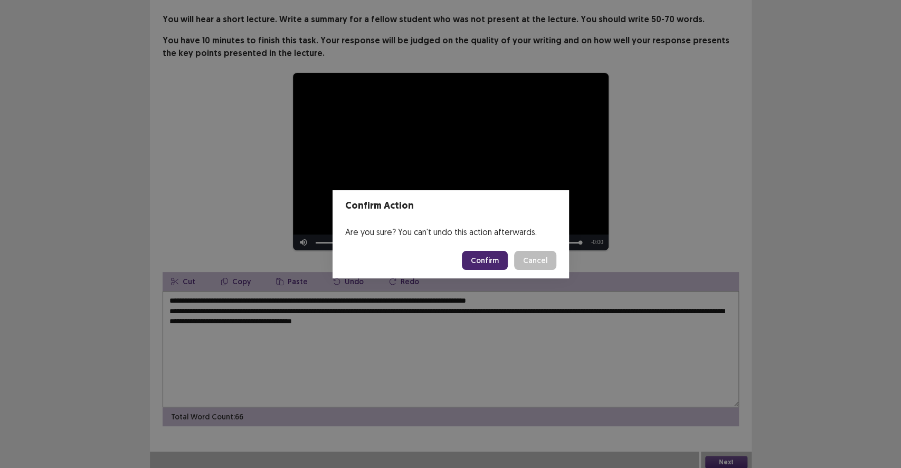
click at [489, 265] on button "Confirm" at bounding box center [485, 260] width 46 height 19
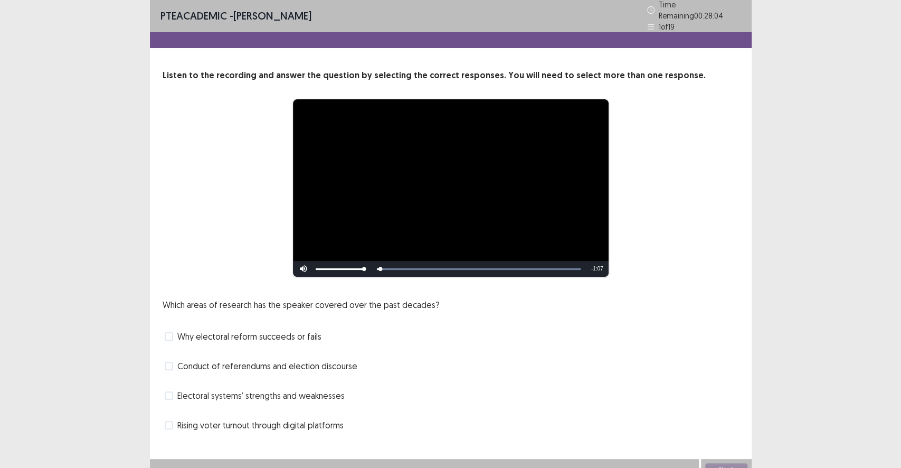
scroll to position [0, 0]
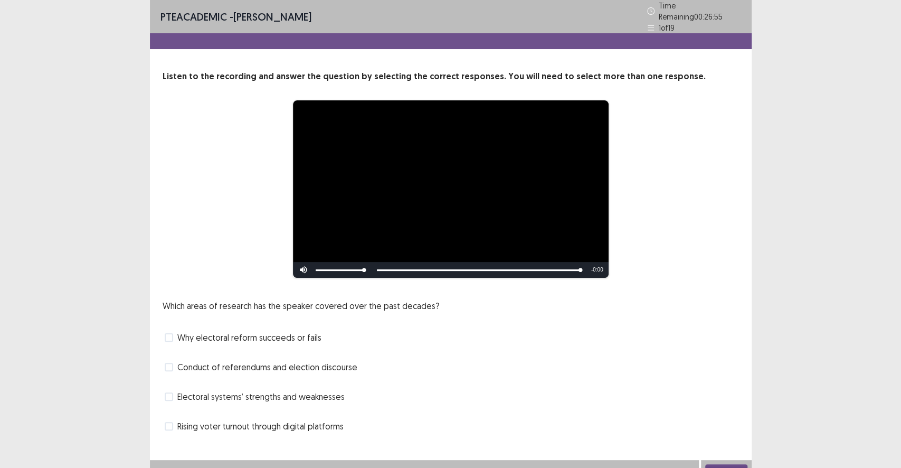
click at [253, 418] on div "Rising voter turnout through digital platforms" at bounding box center [451, 426] width 577 height 17
click at [253, 423] on span "Rising voter turnout through digital platforms" at bounding box center [260, 426] width 166 height 13
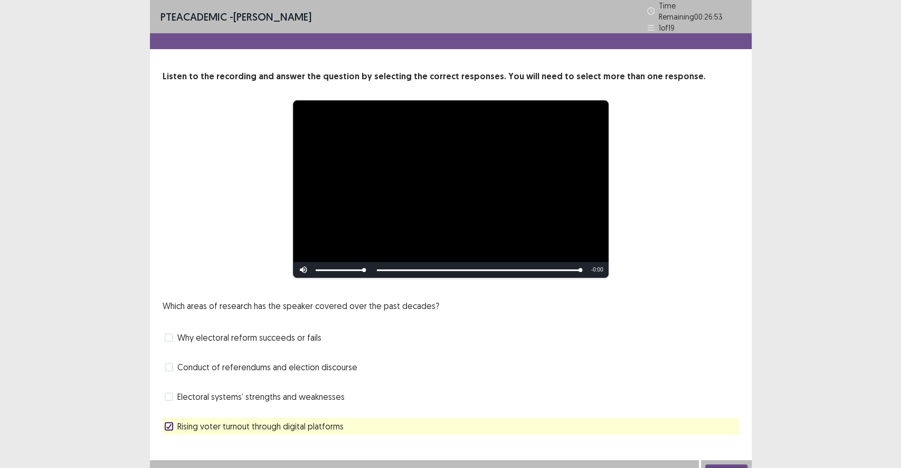
click at [712, 431] on button "Next" at bounding box center [727, 470] width 42 height 13
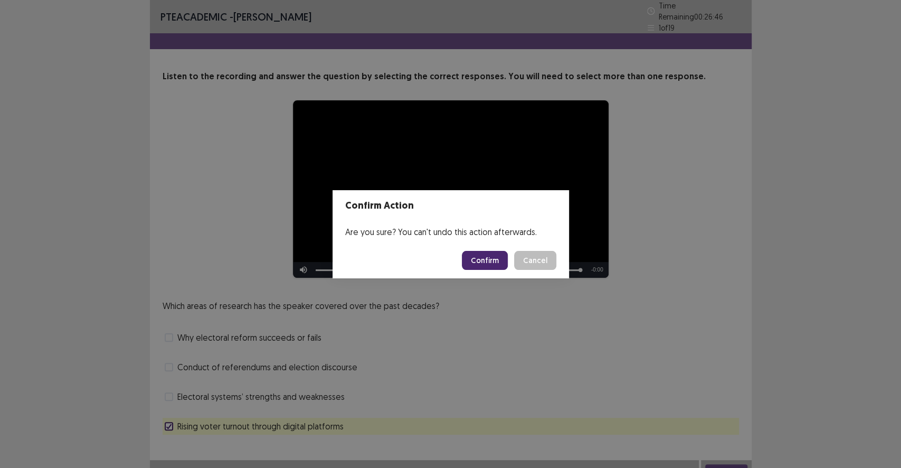
click at [474, 266] on button "Confirm" at bounding box center [485, 260] width 46 height 19
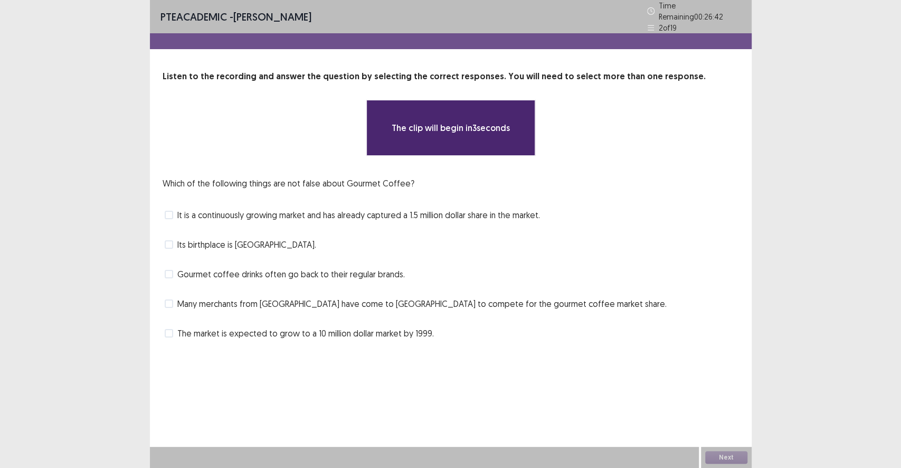
click at [453, 286] on div "Which of the following things are not false about Gourmet Coffee? It is a conti…" at bounding box center [451, 259] width 577 height 165
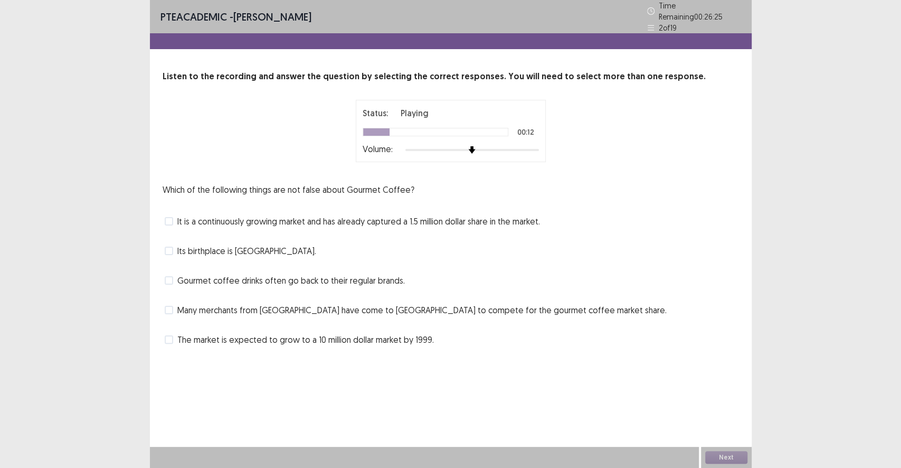
click at [361, 279] on span "Gourmet coffee drinks often go back to their regular brands." at bounding box center [291, 280] width 228 height 13
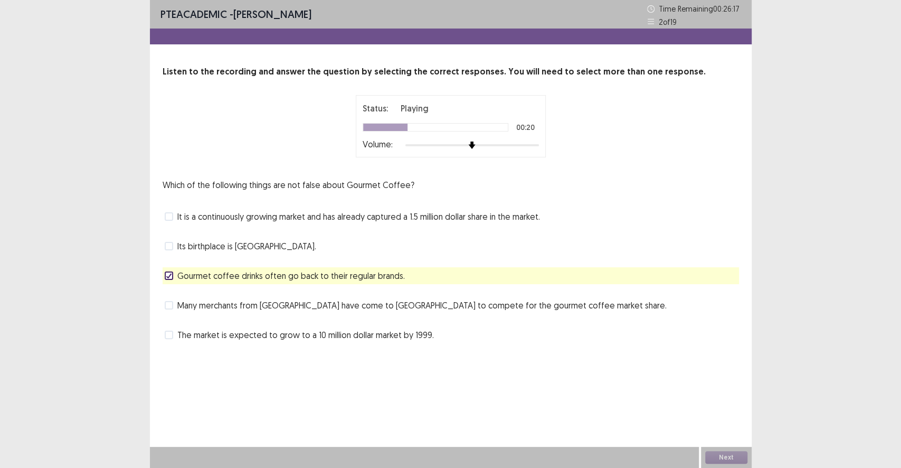
click at [264, 250] on span "Its birthplace is [GEOGRAPHIC_DATA]." at bounding box center [246, 246] width 139 height 13
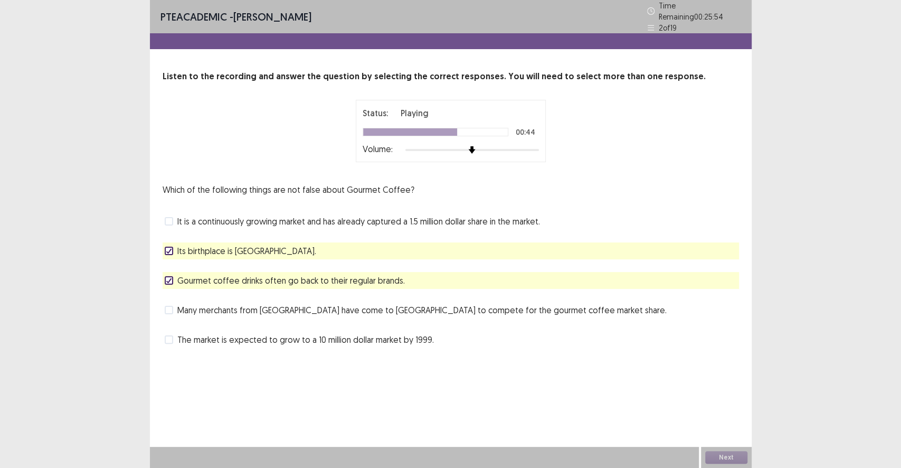
click at [308, 339] on span "The market is expected to grow to a 10 million dollar market by 1999." at bounding box center [305, 339] width 257 height 13
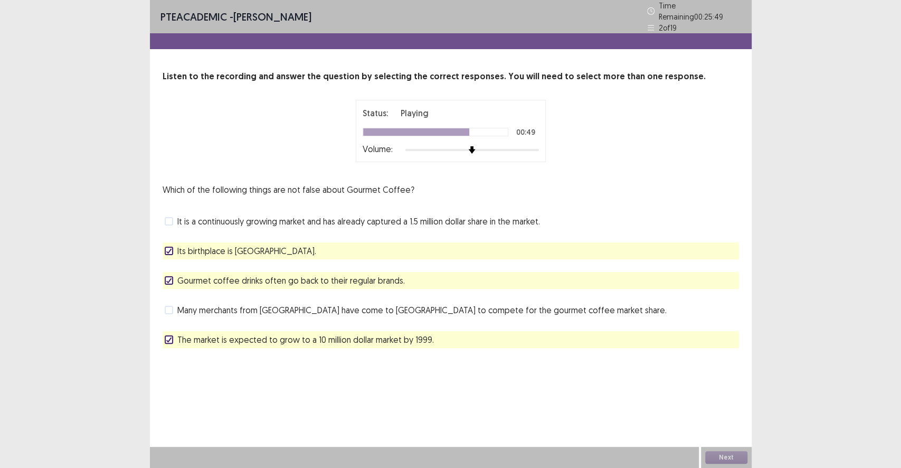
click at [412, 215] on span "It is a continuously growing market and has already captured a 1.5 million doll…" at bounding box center [358, 221] width 363 height 13
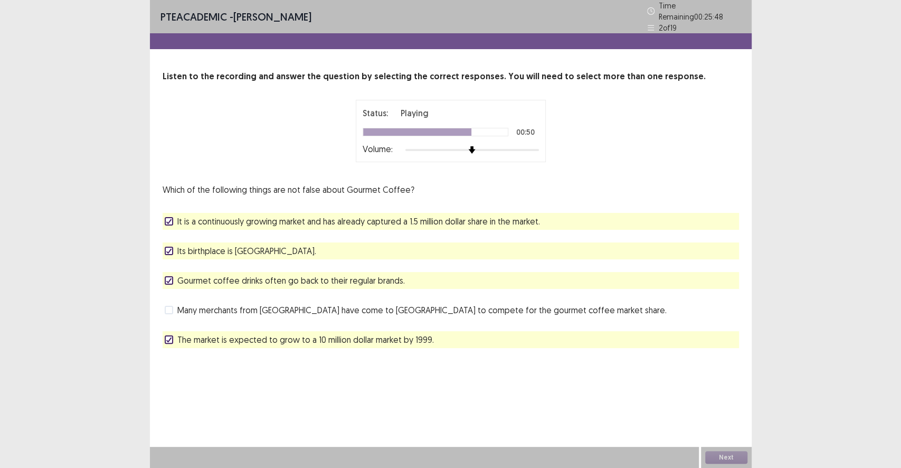
click at [356, 342] on div "The market is expected to grow to a 10 million dollar market by 1999." at bounding box center [451, 339] width 577 height 17
click at [354, 333] on span "The market is expected to grow to a 10 million dollar market by 1999." at bounding box center [305, 339] width 257 height 13
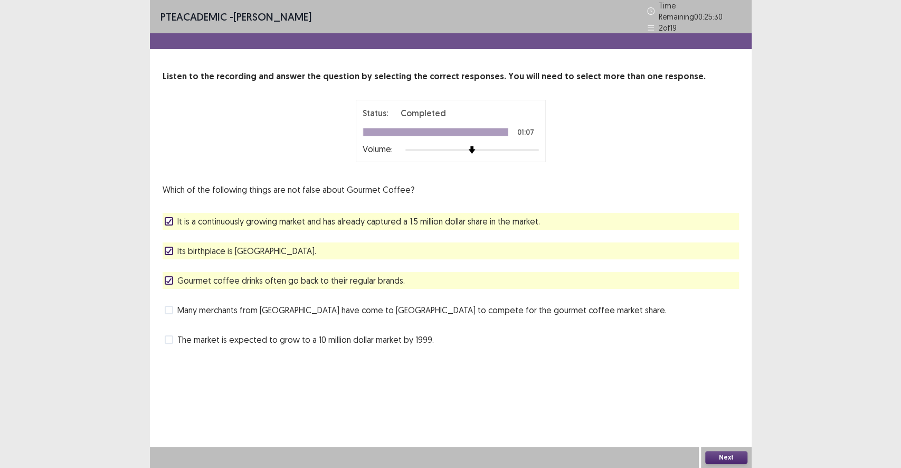
click at [267, 279] on span "Gourmet coffee drinks often go back to their regular brands." at bounding box center [291, 280] width 228 height 13
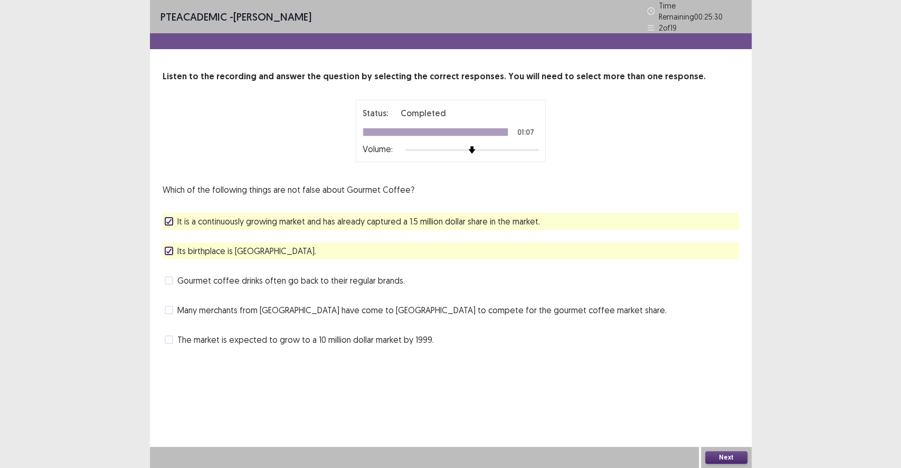
click at [265, 247] on span "Its birthplace is [GEOGRAPHIC_DATA]." at bounding box center [246, 251] width 139 height 13
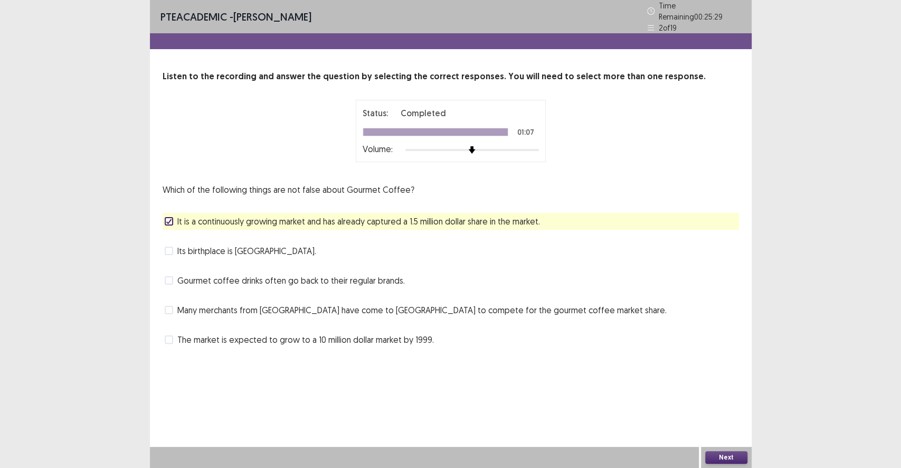
click at [272, 204] on div "Which of the following things are not false about Gourmet Coffee? It is a conti…" at bounding box center [451, 265] width 577 height 165
click at [270, 215] on span "It is a continuously growing market and has already captured a 1.5 million doll…" at bounding box center [358, 221] width 363 height 13
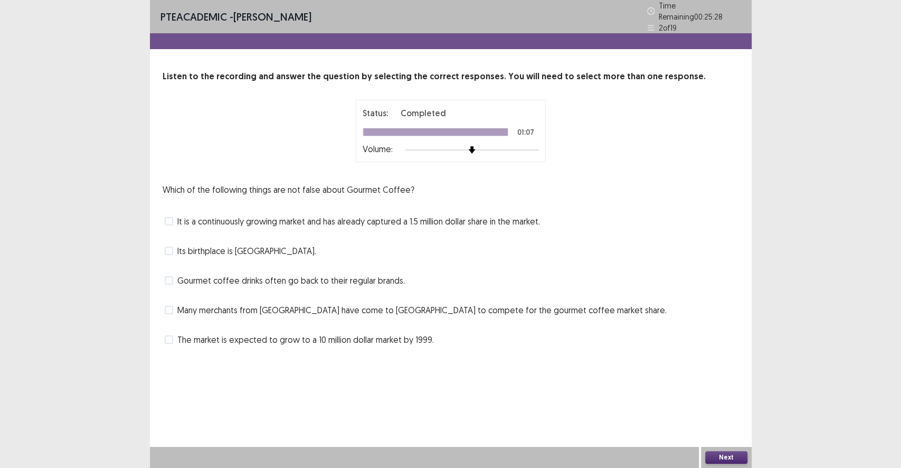
click at [288, 336] on span "The market is expected to grow to a 10 million dollar market by 1999." at bounding box center [305, 339] width 257 height 13
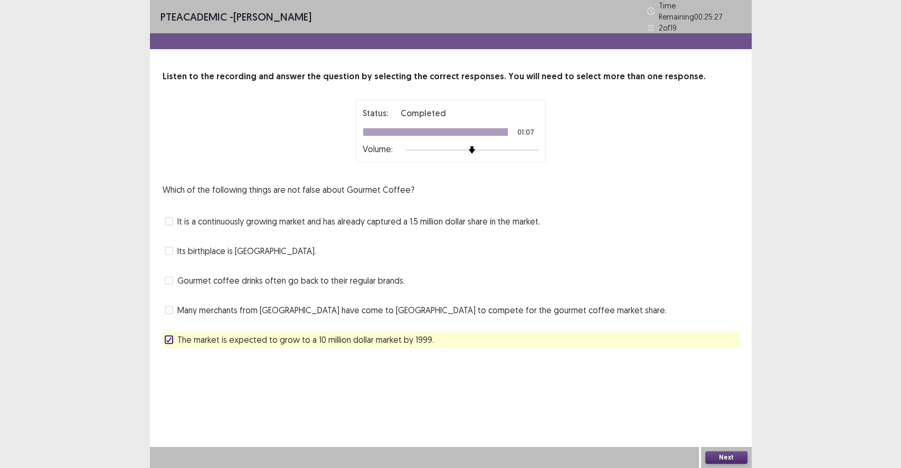
click at [743, 431] on button "Next" at bounding box center [727, 457] width 42 height 13
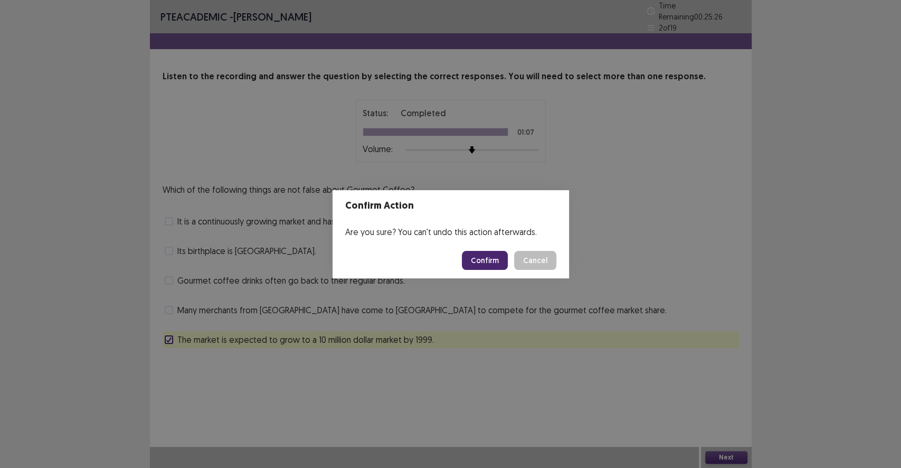
click at [484, 258] on button "Confirm" at bounding box center [485, 260] width 46 height 19
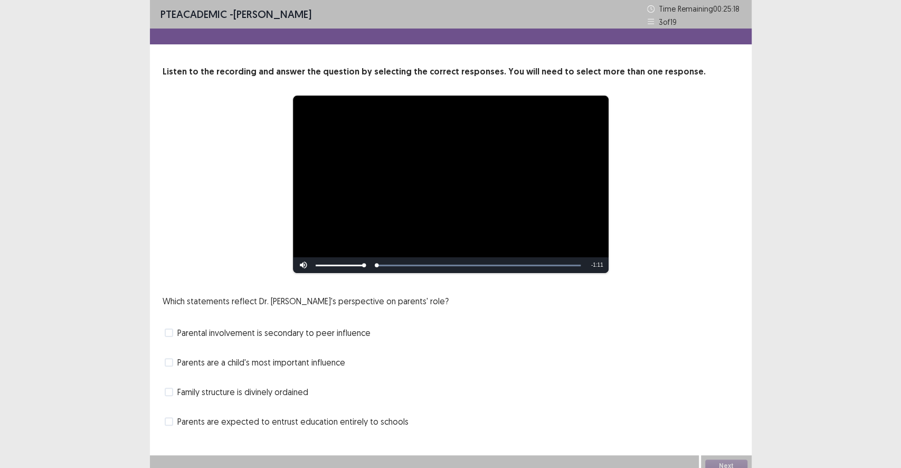
scroll to position [8, 0]
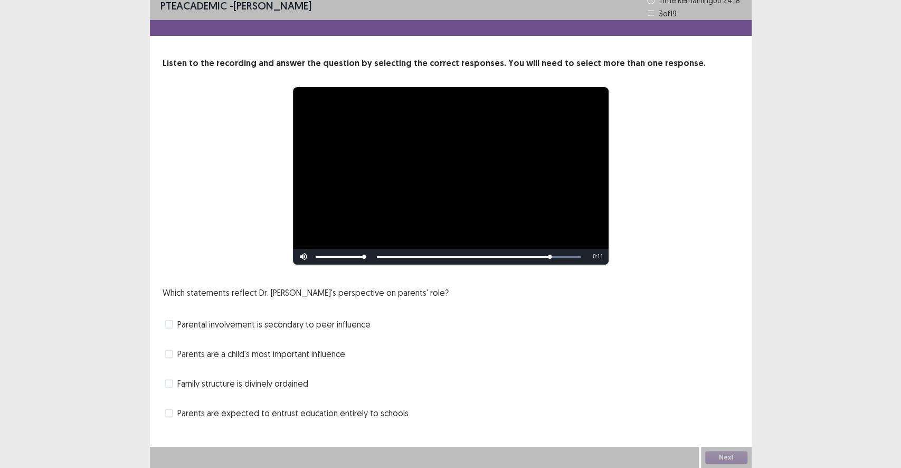
click at [329, 356] on span "Parents are a child's most important influence" at bounding box center [261, 353] width 168 height 13
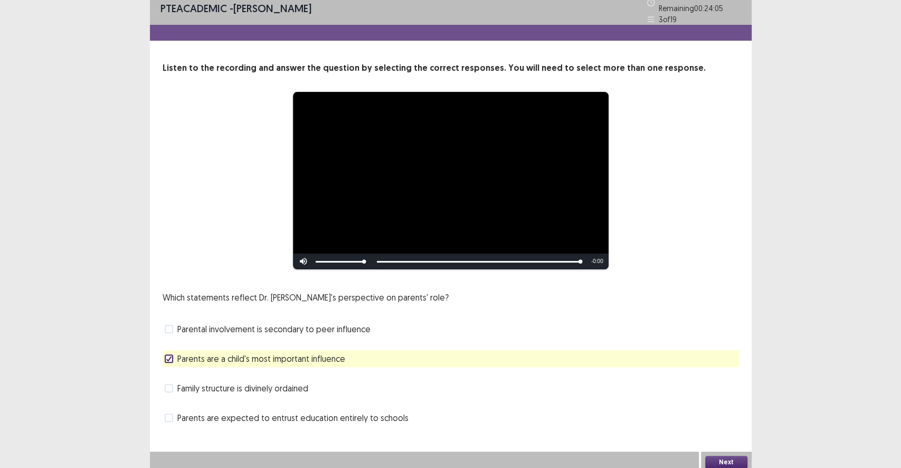
click at [711, 431] on button "Next" at bounding box center [727, 462] width 42 height 13
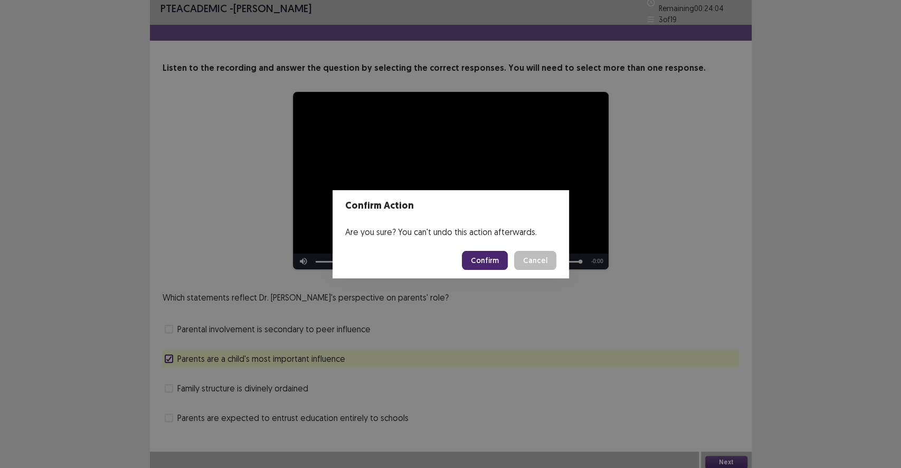
click at [500, 265] on button "Confirm" at bounding box center [485, 260] width 46 height 19
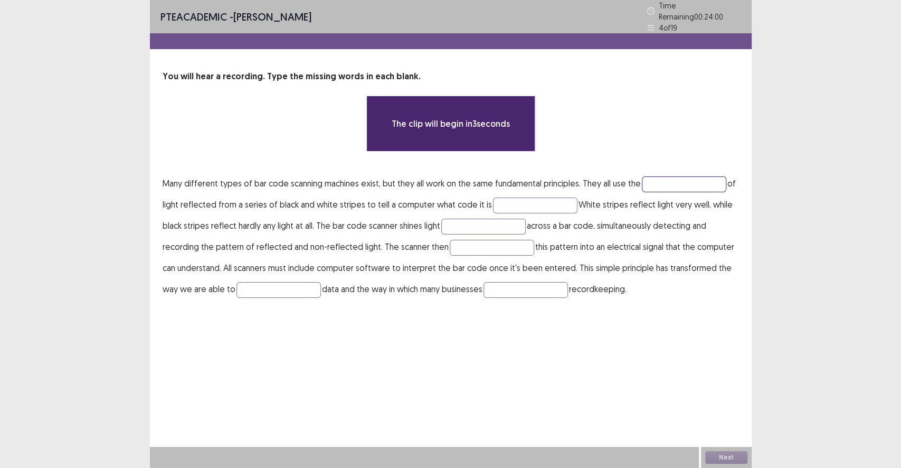
click at [665, 183] on input "text" at bounding box center [684, 184] width 84 height 16
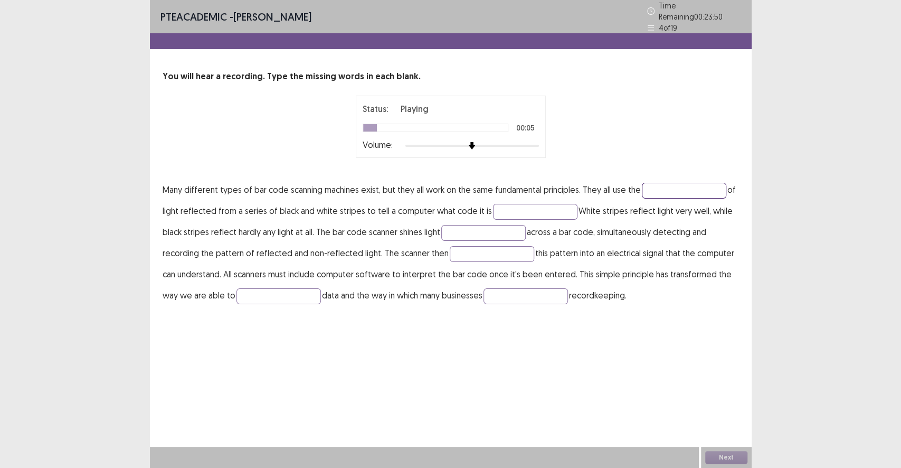
click at [673, 189] on input "text" at bounding box center [684, 191] width 84 height 16
click at [683, 189] on input "text" at bounding box center [684, 191] width 84 height 16
type input "*"
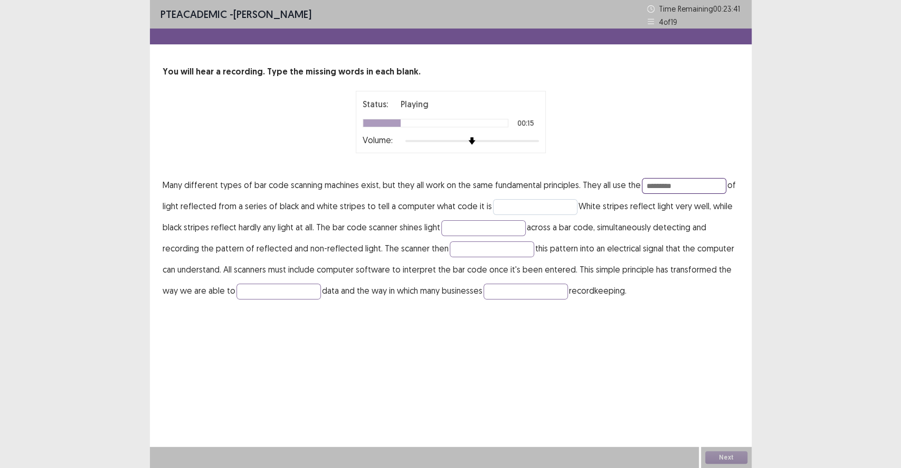
type input "*********"
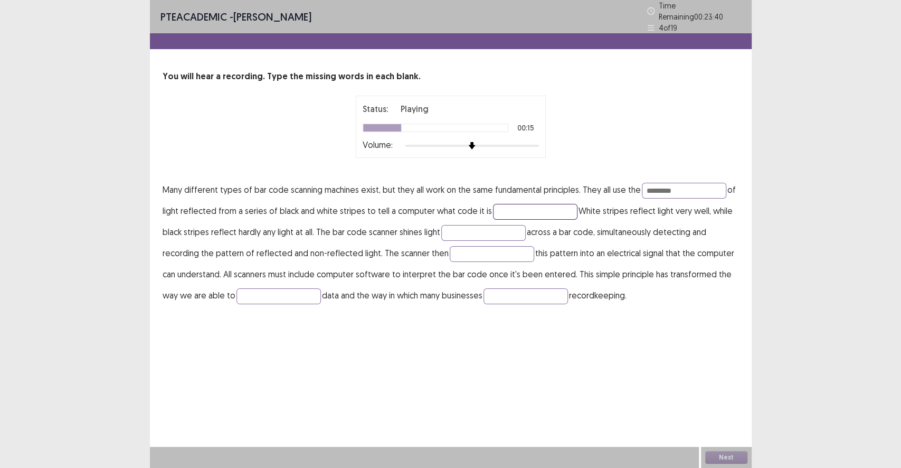
click at [505, 211] on input "text" at bounding box center [535, 212] width 84 height 16
type input "***"
click at [492, 227] on input "text" at bounding box center [483, 233] width 84 height 16
click at [498, 225] on input "text" at bounding box center [483, 233] width 84 height 16
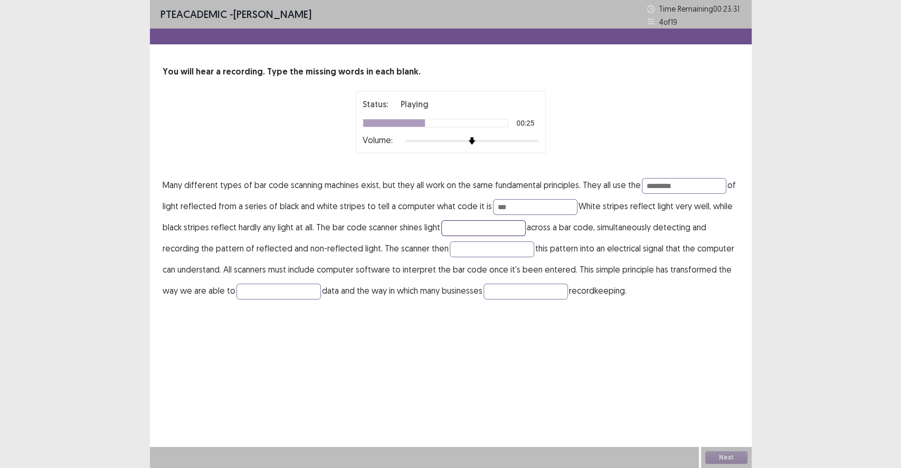
click at [490, 230] on input "text" at bounding box center [483, 228] width 84 height 16
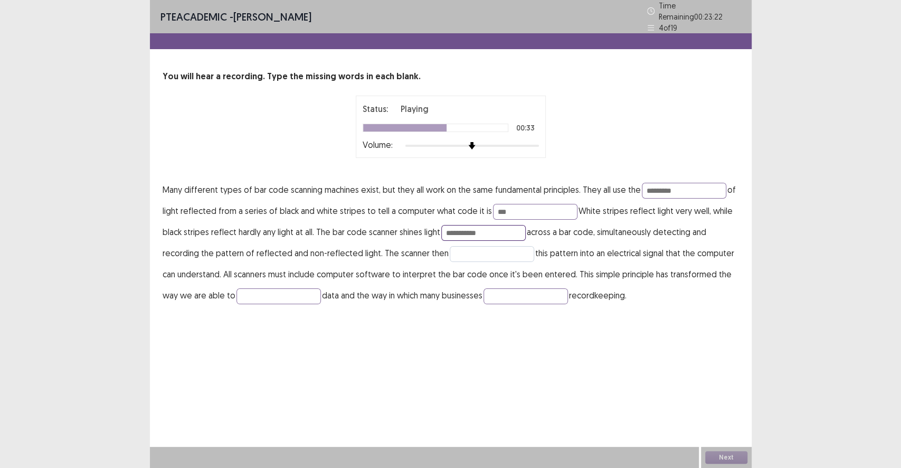
type input "**********"
click at [475, 246] on input "text" at bounding box center [492, 254] width 84 height 16
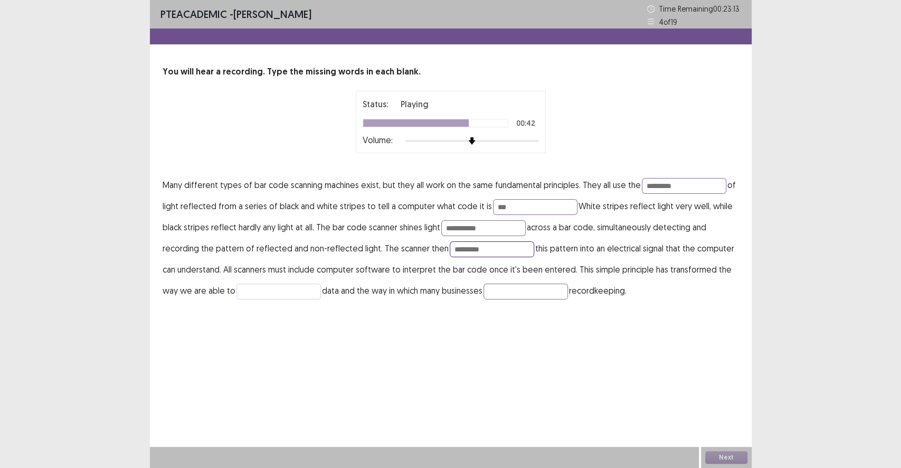
type input "*********"
click at [251, 291] on input "text" at bounding box center [279, 292] width 84 height 16
click at [293, 289] on input "text" at bounding box center [279, 292] width 84 height 16
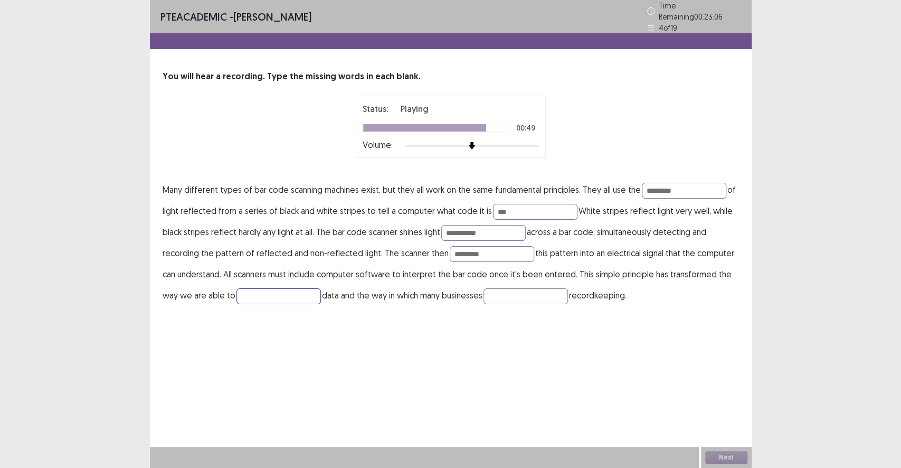
click at [275, 295] on input "text" at bounding box center [279, 296] width 84 height 16
click at [259, 296] on input "text" at bounding box center [279, 296] width 84 height 16
type input "*"
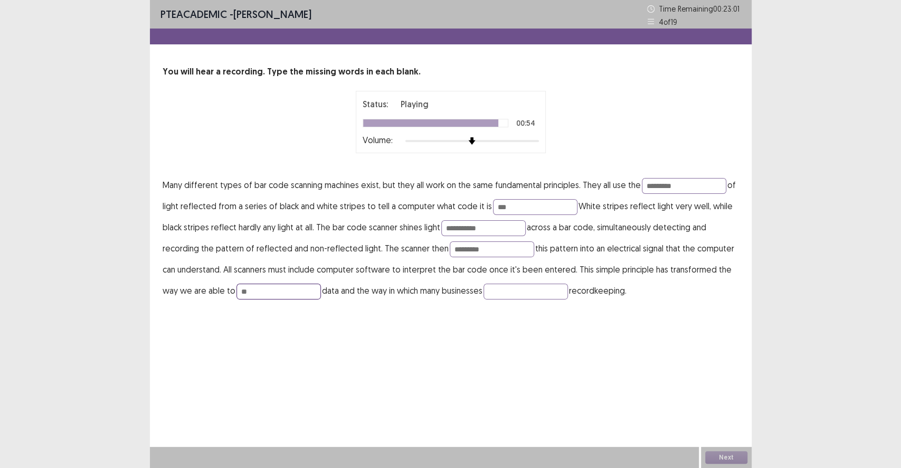
type input "*"
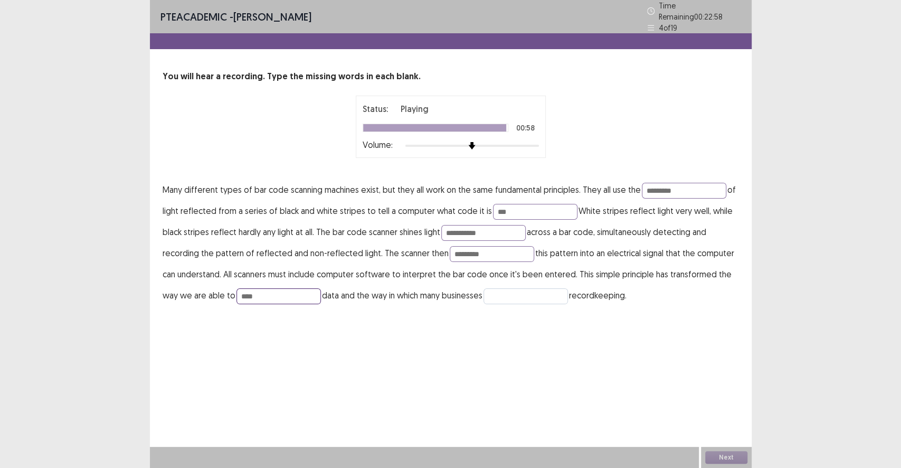
type input "****"
click at [544, 288] on input "text" at bounding box center [526, 296] width 84 height 16
type input "*******"
click at [290, 298] on input "****" at bounding box center [279, 296] width 84 height 16
type input "**********"
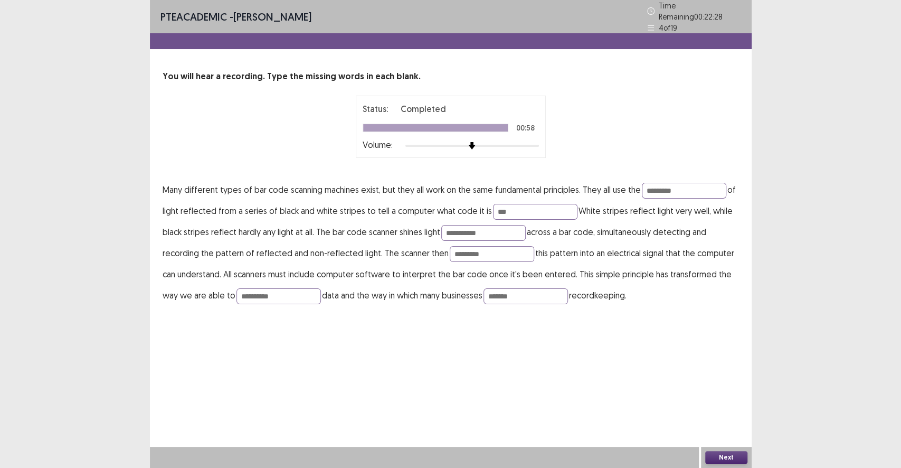
click at [720, 431] on button "Next" at bounding box center [727, 457] width 42 height 13
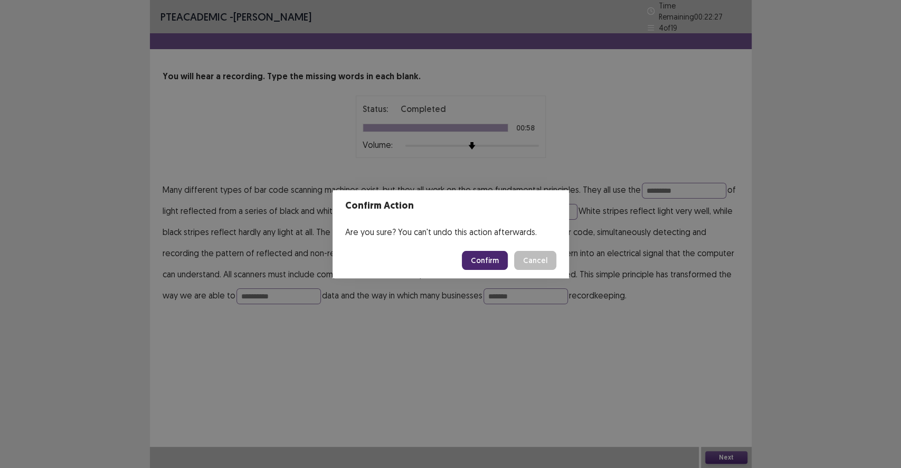
click at [494, 264] on button "Confirm" at bounding box center [485, 260] width 46 height 19
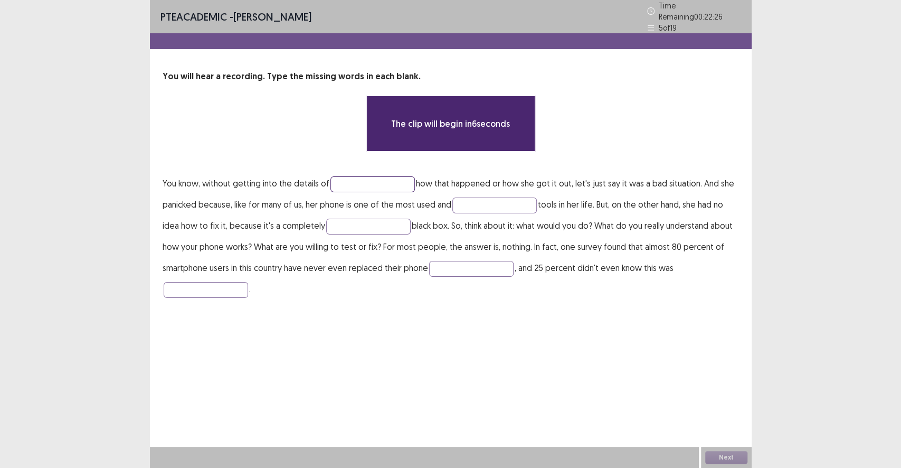
click at [343, 180] on input "text" at bounding box center [373, 184] width 84 height 16
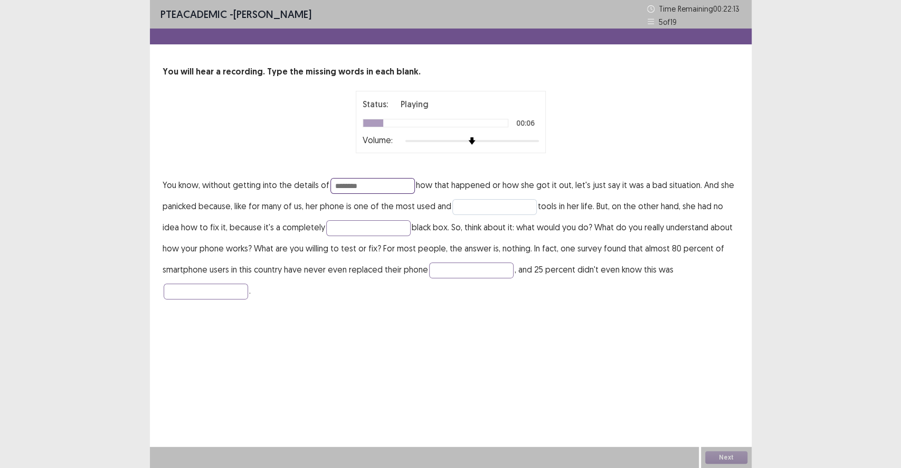
type input "*******"
click at [475, 207] on input "text" at bounding box center [495, 207] width 84 height 16
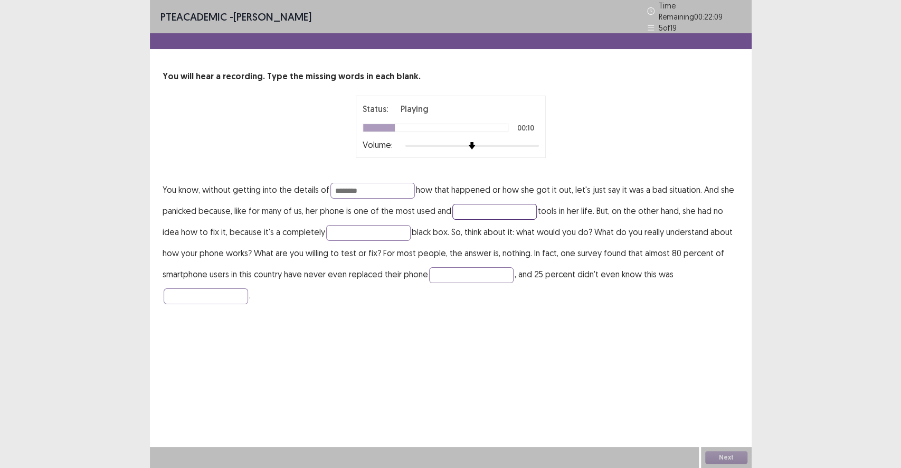
click at [466, 205] on input "text" at bounding box center [495, 212] width 84 height 16
type input "*"
type input "*********"
click at [373, 233] on input "text" at bounding box center [368, 233] width 84 height 16
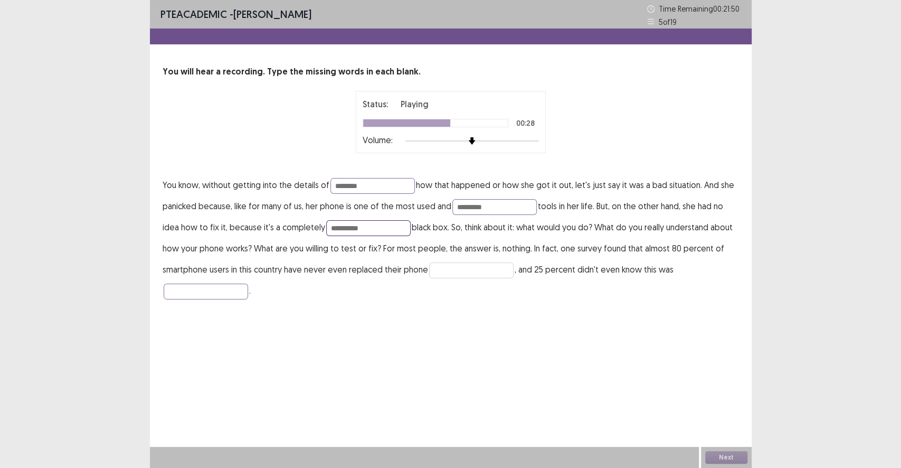
type input "**********"
click at [452, 266] on input "text" at bounding box center [471, 270] width 84 height 16
click at [388, 231] on input "**********" at bounding box center [368, 228] width 84 height 16
click at [442, 264] on input "text" at bounding box center [471, 270] width 84 height 16
click at [448, 271] on input "text" at bounding box center [471, 270] width 84 height 16
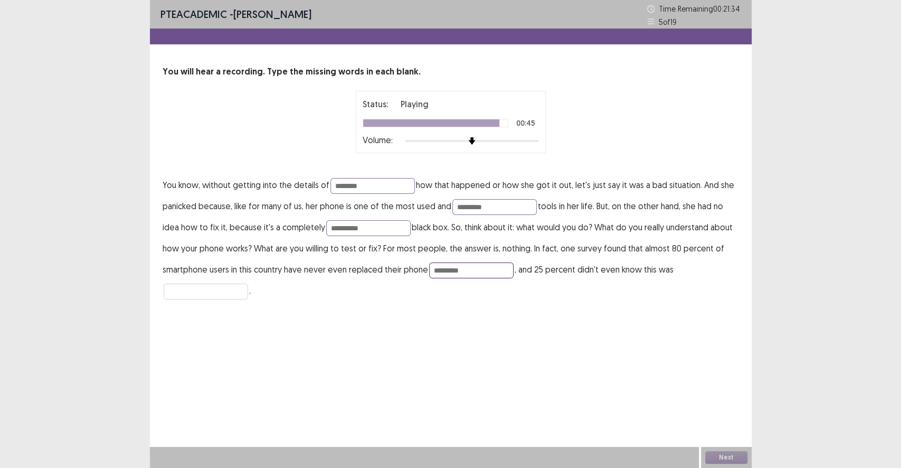
type input "*********"
click at [220, 290] on input "text" at bounding box center [206, 292] width 84 height 16
type input "********"
click at [361, 189] on input "*******" at bounding box center [373, 186] width 84 height 16
type input "*******"
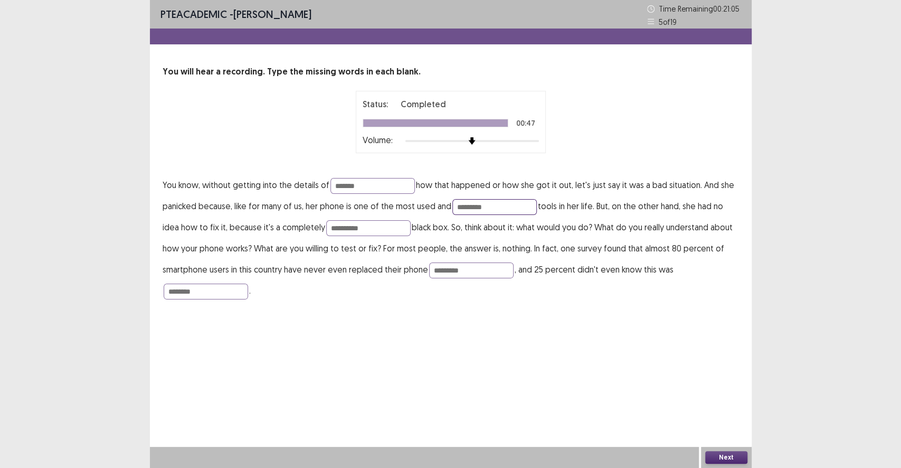
click at [489, 209] on input "*********" at bounding box center [495, 207] width 84 height 16
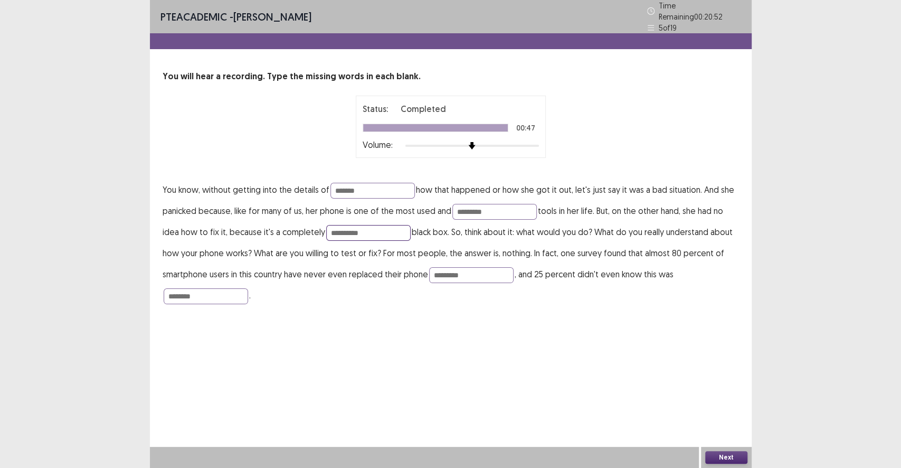
click at [375, 231] on input "**********" at bounding box center [368, 233] width 84 height 16
type input "**********"
click at [724, 431] on button "Next" at bounding box center [727, 457] width 42 height 13
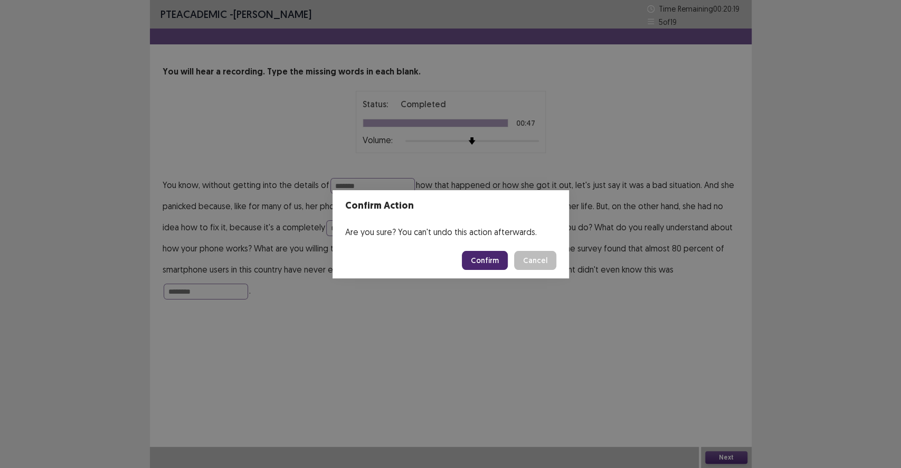
click at [504, 267] on button "Confirm" at bounding box center [485, 260] width 46 height 19
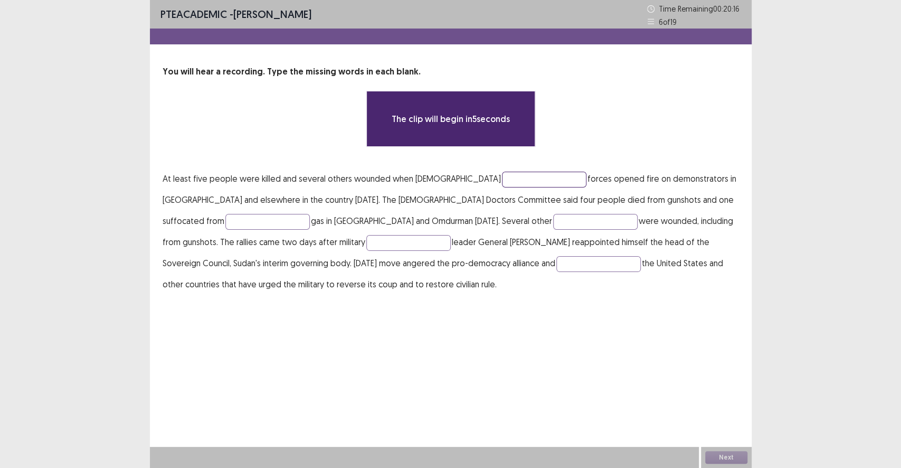
click at [502, 182] on input "text" at bounding box center [544, 180] width 84 height 16
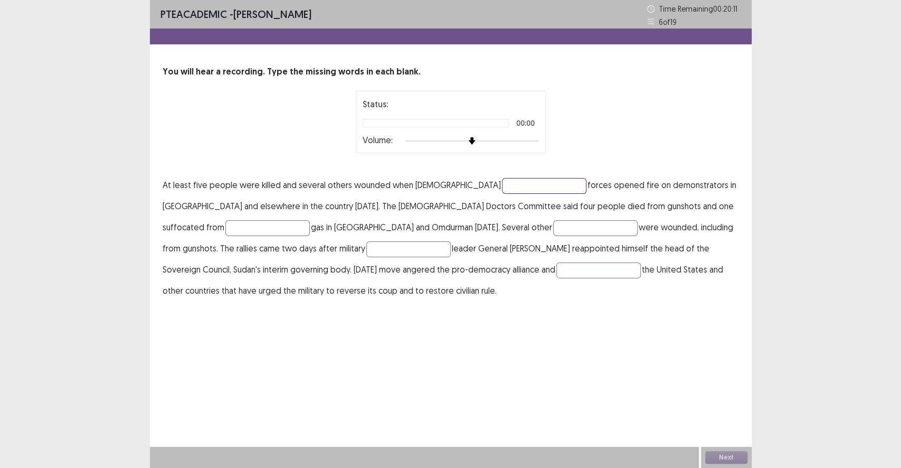
click at [502, 185] on input "text" at bounding box center [544, 186] width 84 height 16
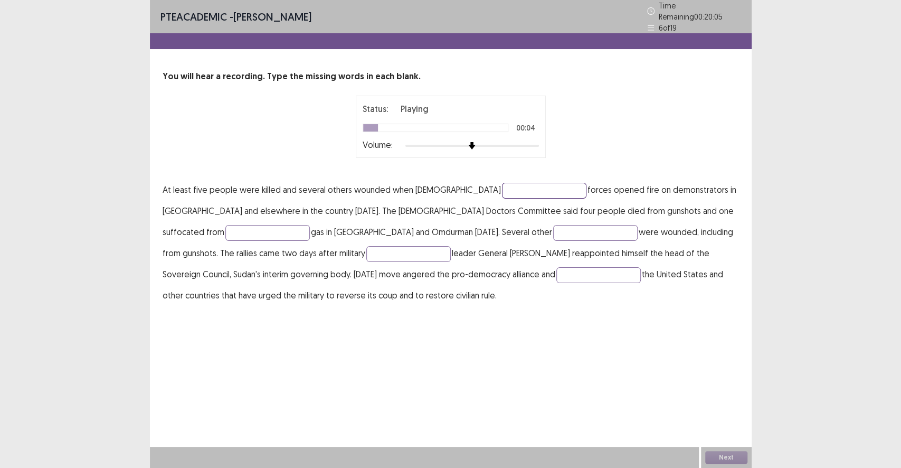
type input "*"
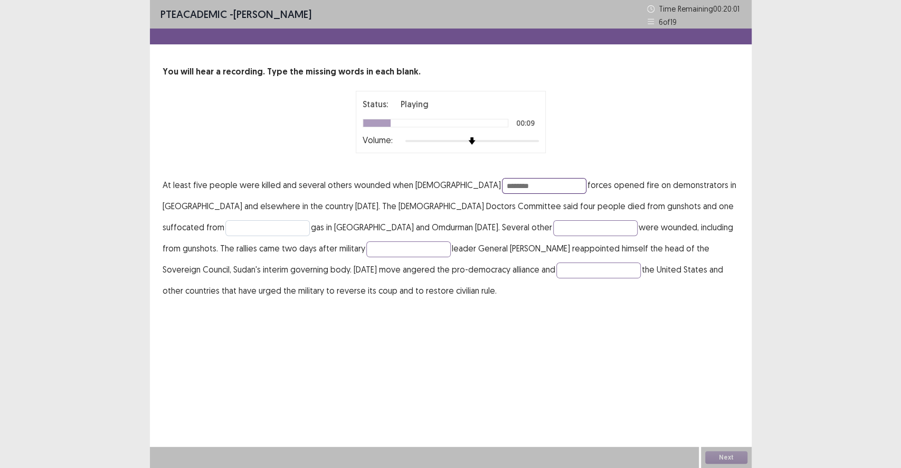
type input "********"
click at [310, 220] on input "text" at bounding box center [267, 228] width 84 height 16
type input "****"
click at [553, 229] on input "text" at bounding box center [595, 228] width 84 height 16
type input "*"
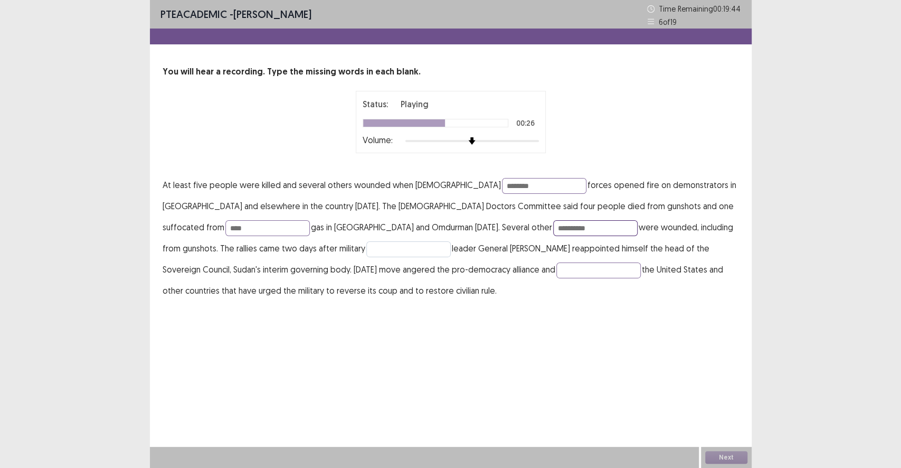
type input "**********"
click at [366, 245] on input "text" at bounding box center [408, 249] width 84 height 16
type input "***"
click at [557, 274] on input "text" at bounding box center [599, 270] width 84 height 16
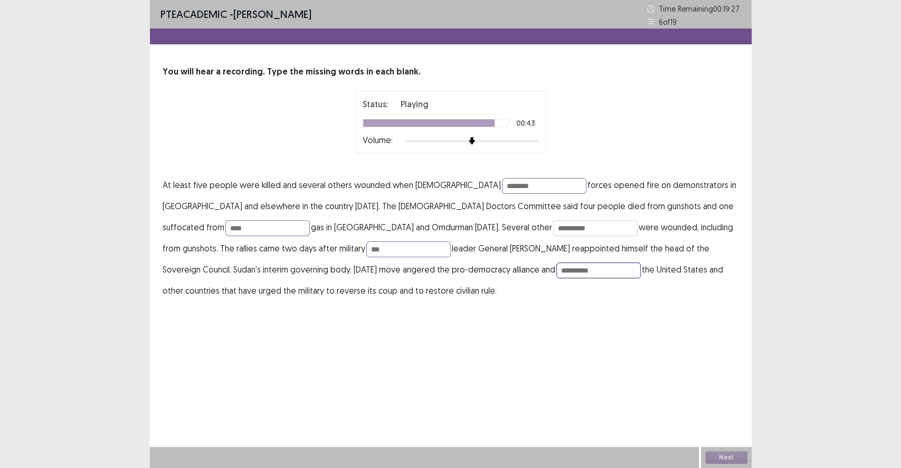
type input "**********"
click at [553, 230] on input "**********" at bounding box center [595, 228] width 84 height 16
type input "**********"
click at [310, 220] on input "****" at bounding box center [267, 228] width 84 height 16
click at [366, 249] on input "***" at bounding box center [408, 249] width 84 height 16
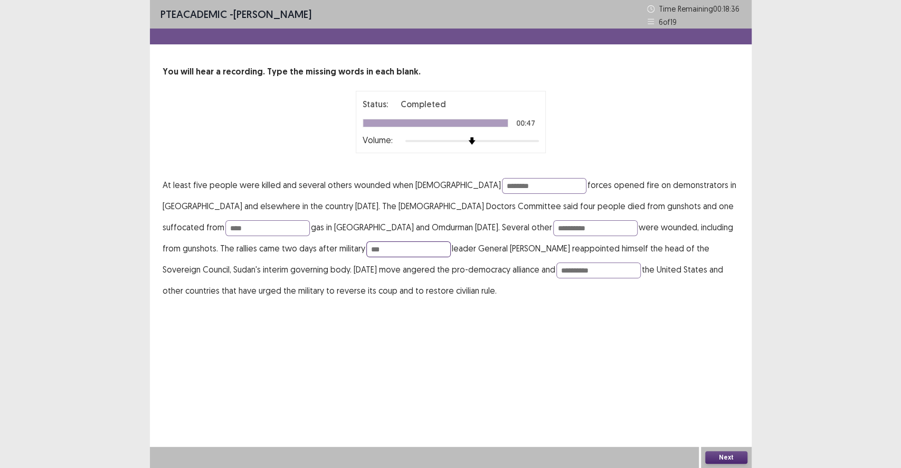
click at [366, 253] on input "***" at bounding box center [408, 249] width 84 height 16
click at [716, 431] on button "Next" at bounding box center [727, 457] width 42 height 13
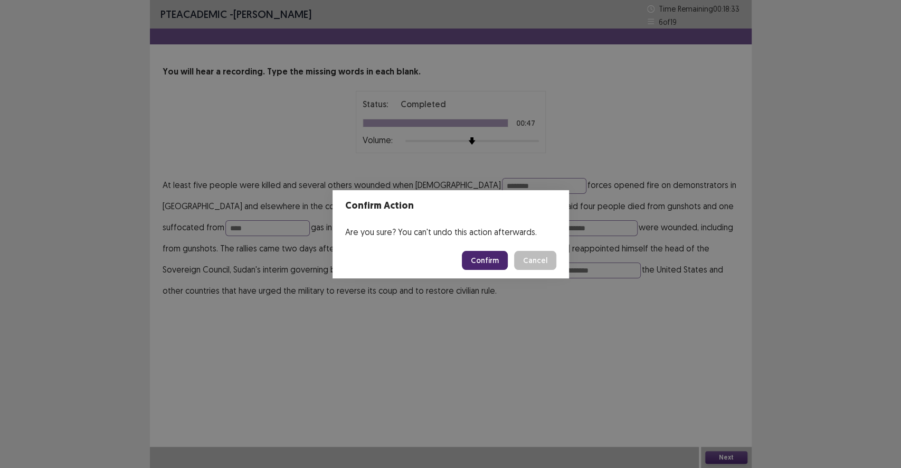
click at [489, 259] on button "Confirm" at bounding box center [485, 260] width 46 height 19
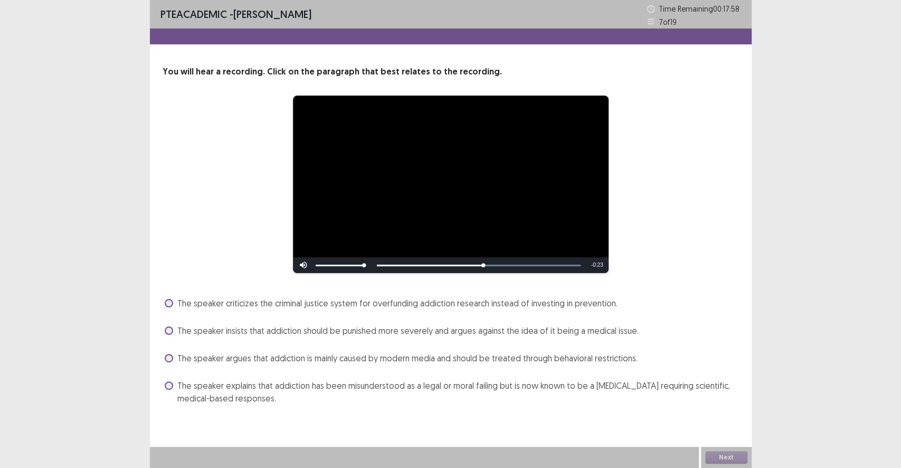
click at [654, 390] on span "The speaker explains that addiction has been misunderstood as a legal or moral …" at bounding box center [458, 391] width 562 height 25
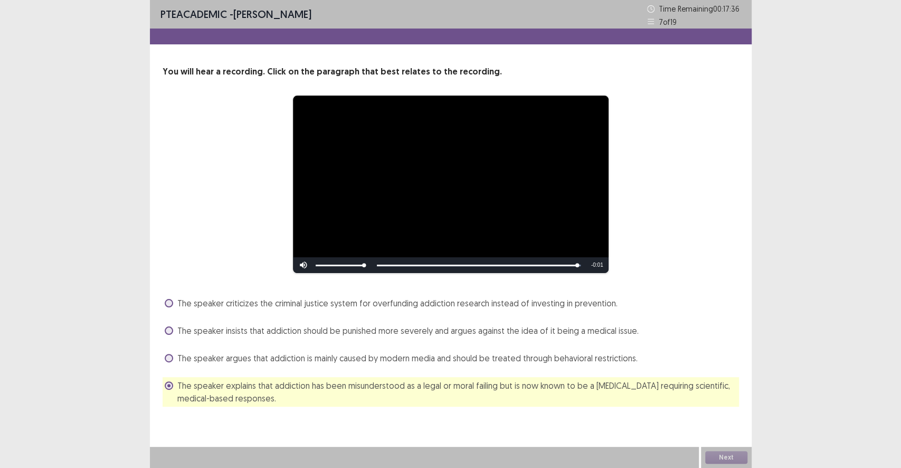
click at [713, 431] on div "Next" at bounding box center [726, 457] width 51 height 21
click at [714, 431] on button "Next" at bounding box center [727, 457] width 42 height 13
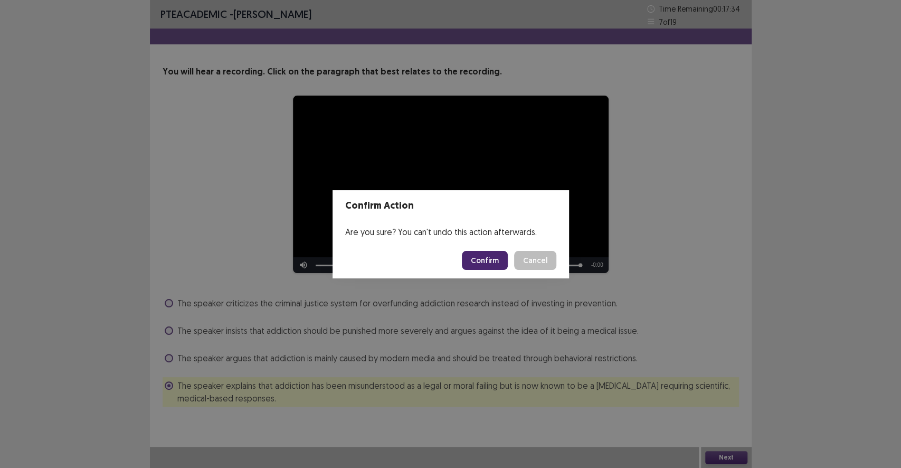
click at [495, 244] on footer "Confirm Cancel" at bounding box center [451, 260] width 237 height 36
click at [492, 256] on button "Confirm" at bounding box center [485, 260] width 46 height 19
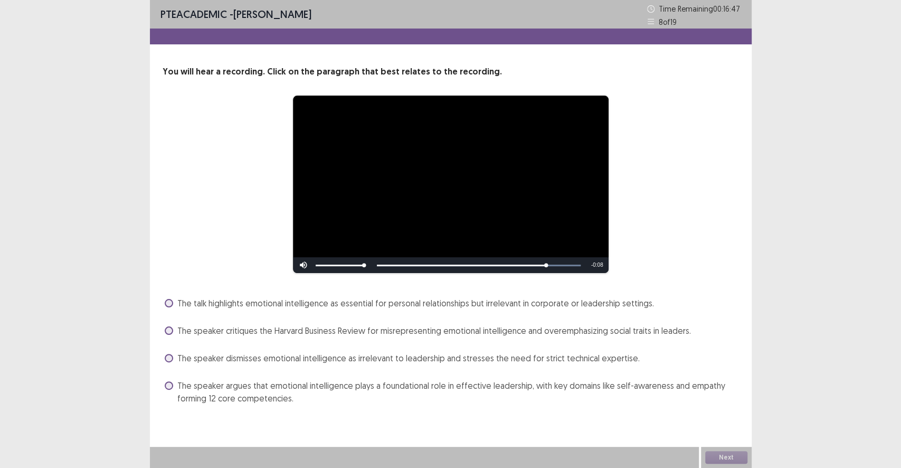
click at [593, 390] on span "The speaker argues that emotional intelligence plays a foundational role in eff…" at bounding box center [458, 391] width 562 height 25
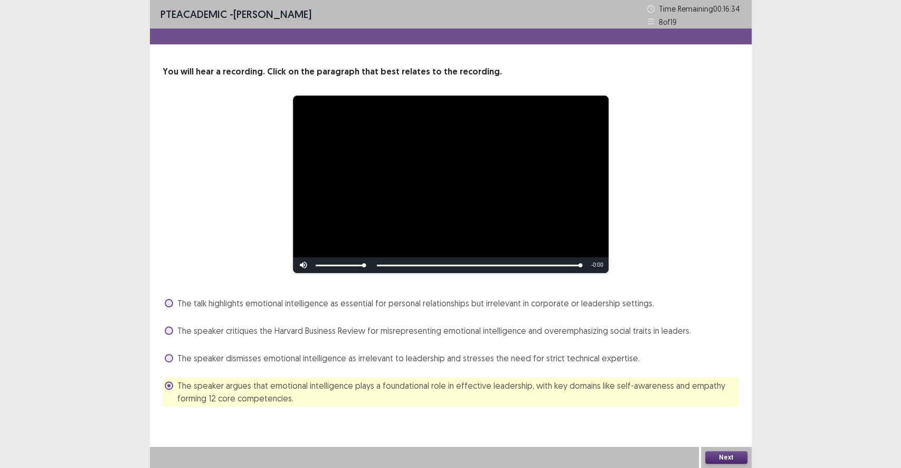
click at [738, 431] on button "Next" at bounding box center [727, 457] width 42 height 13
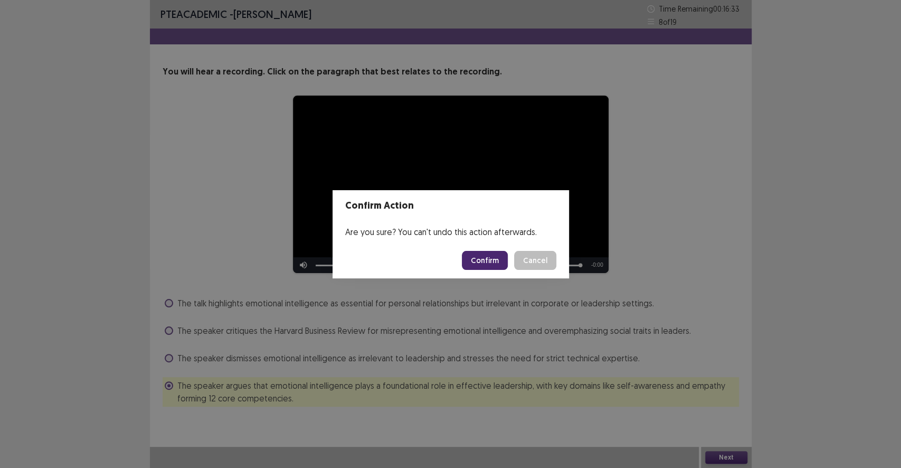
click at [483, 264] on button "Confirm" at bounding box center [485, 260] width 46 height 19
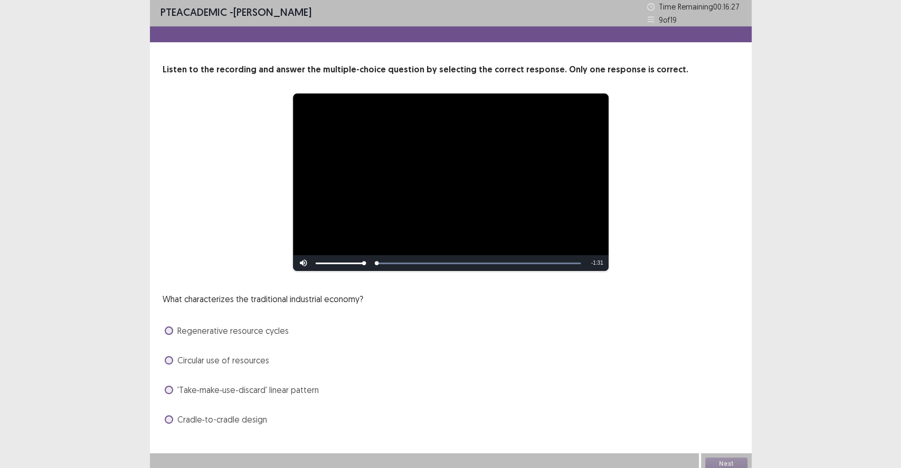
scroll to position [8, 0]
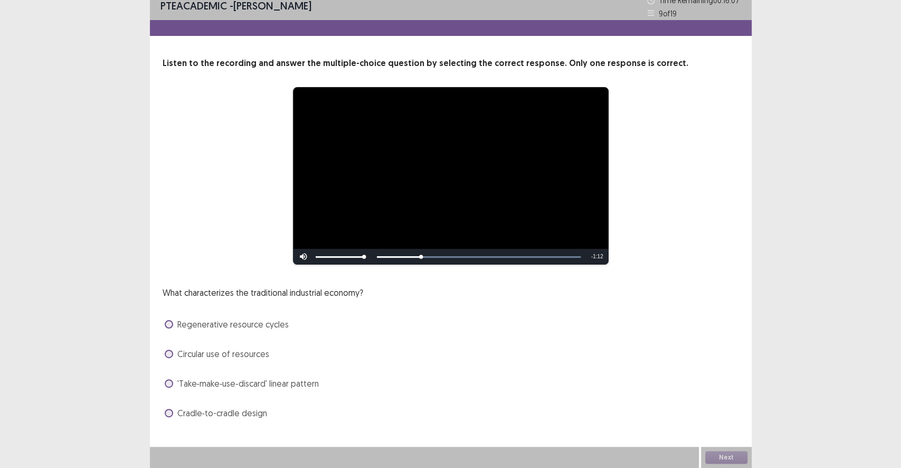
click at [257, 386] on span "'Take‑make‑use‑discard' linear pattern" at bounding box center [248, 383] width 142 height 13
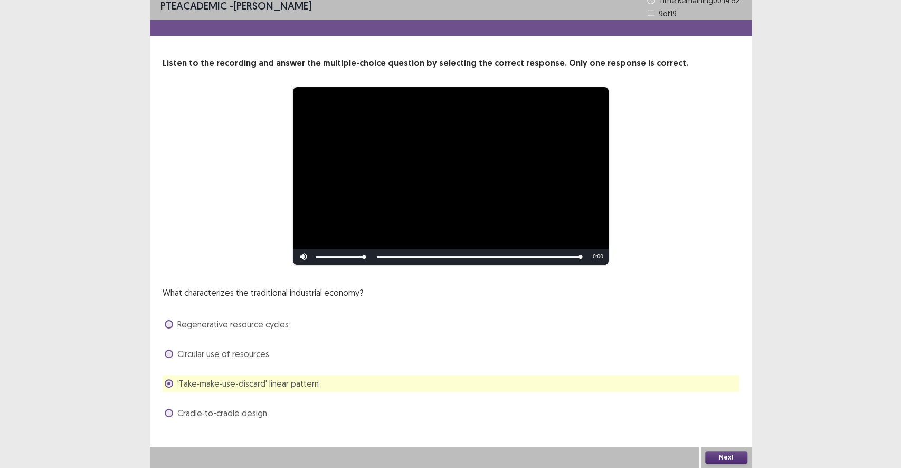
click at [725, 431] on button "Next" at bounding box center [727, 457] width 42 height 13
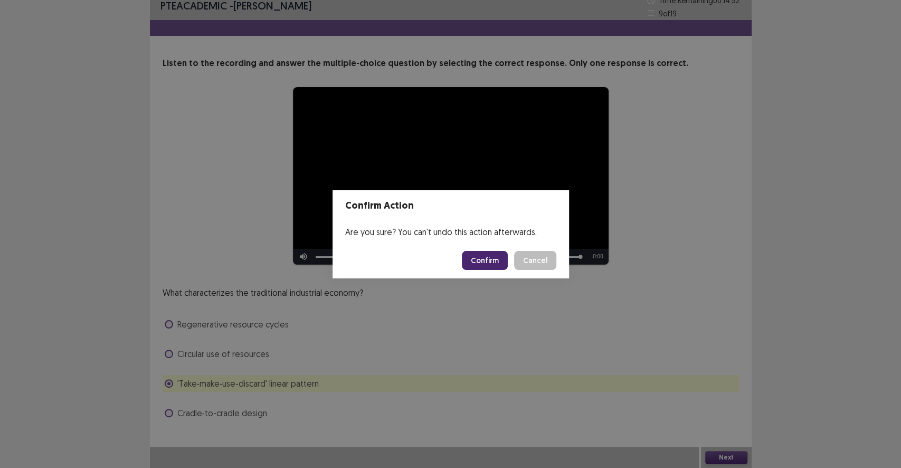
click at [486, 262] on button "Confirm" at bounding box center [485, 260] width 46 height 19
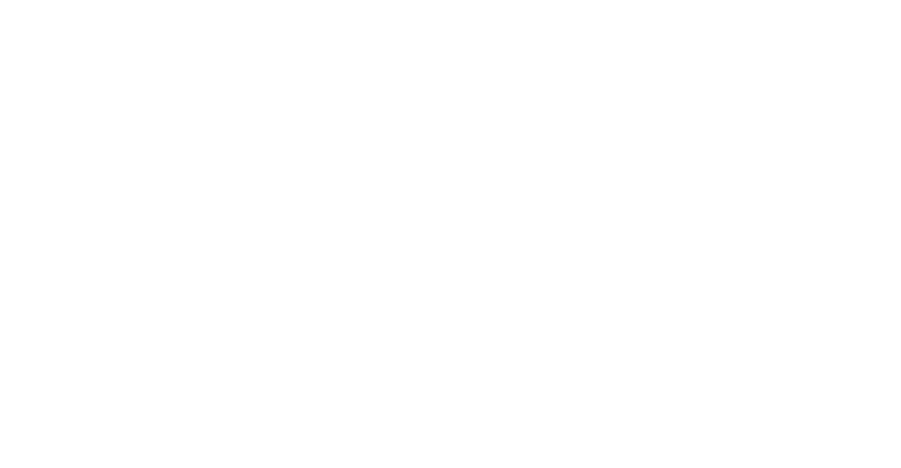
scroll to position [0, 0]
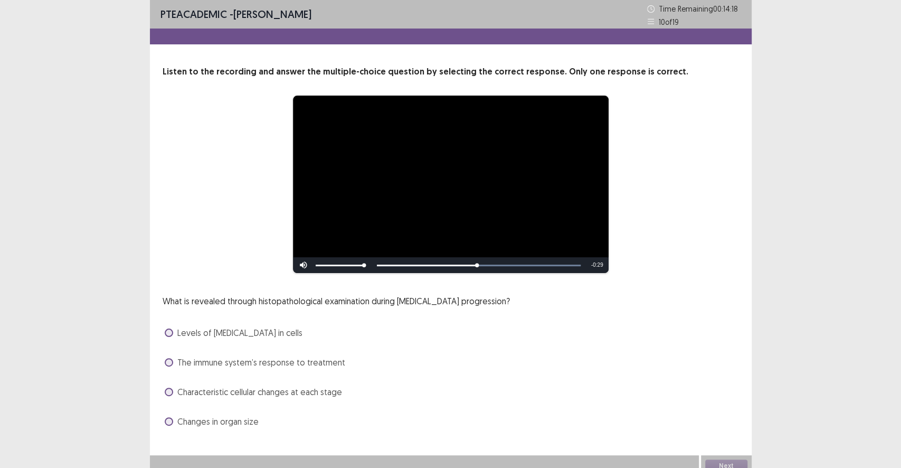
click at [321, 402] on div "What is revealed through histopathological examination during [MEDICAL_DATA] pr…" at bounding box center [451, 362] width 577 height 135
click at [321, 399] on div "Characteristic cellular changes at each stage" at bounding box center [451, 391] width 577 height 17
click at [322, 392] on span "Characteristic cellular changes at each stage" at bounding box center [259, 392] width 165 height 13
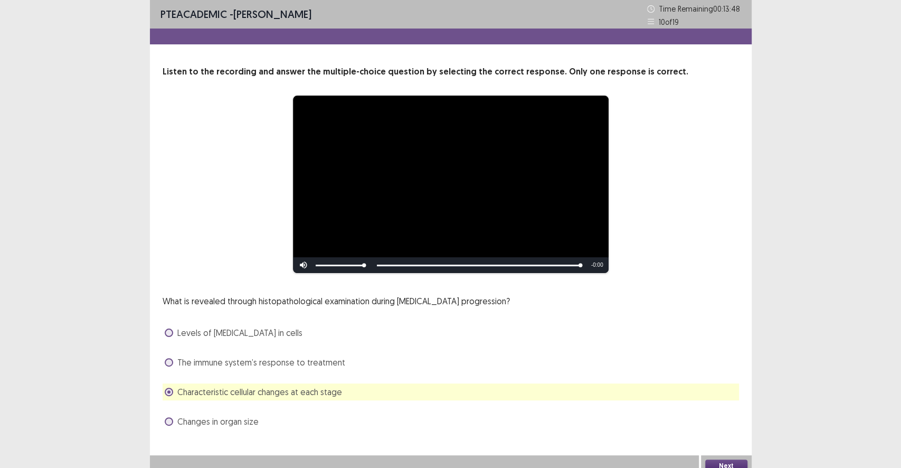
click at [739, 431] on button "Next" at bounding box center [727, 465] width 42 height 13
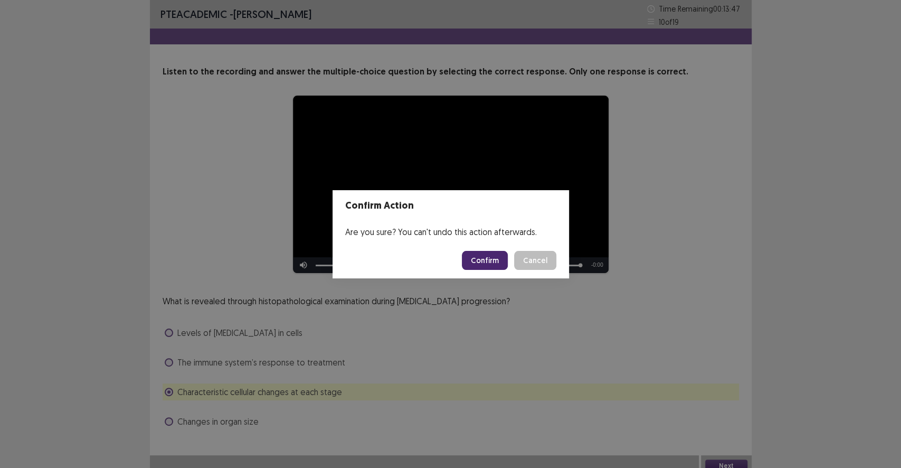
click at [481, 264] on button "Confirm" at bounding box center [485, 260] width 46 height 19
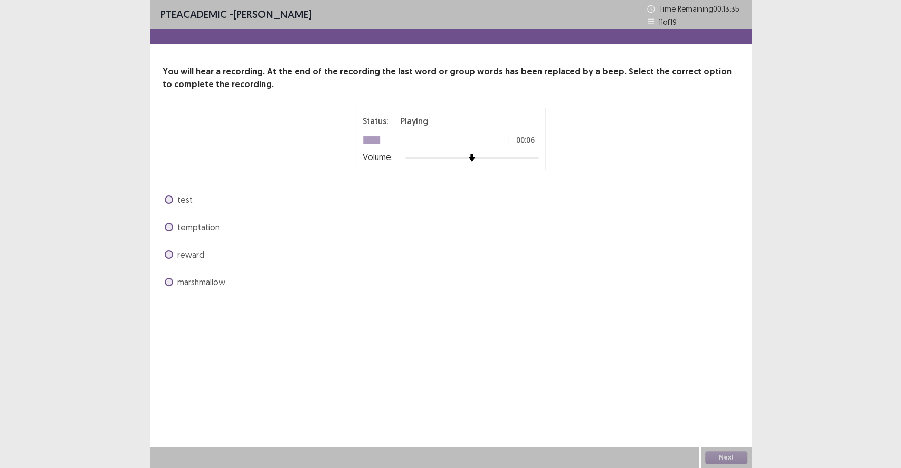
click at [201, 280] on span "marshmallow" at bounding box center [201, 282] width 48 height 13
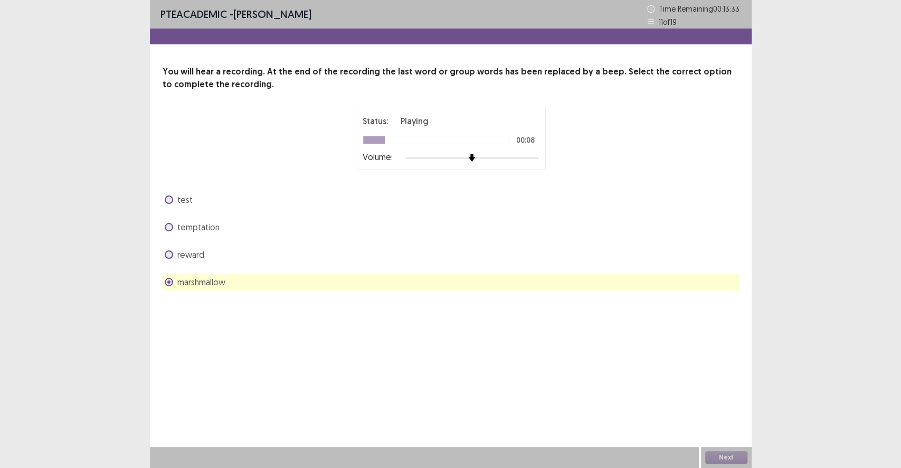
click at [190, 205] on div "test" at bounding box center [451, 199] width 577 height 17
click at [181, 199] on span "test" at bounding box center [184, 199] width 15 height 13
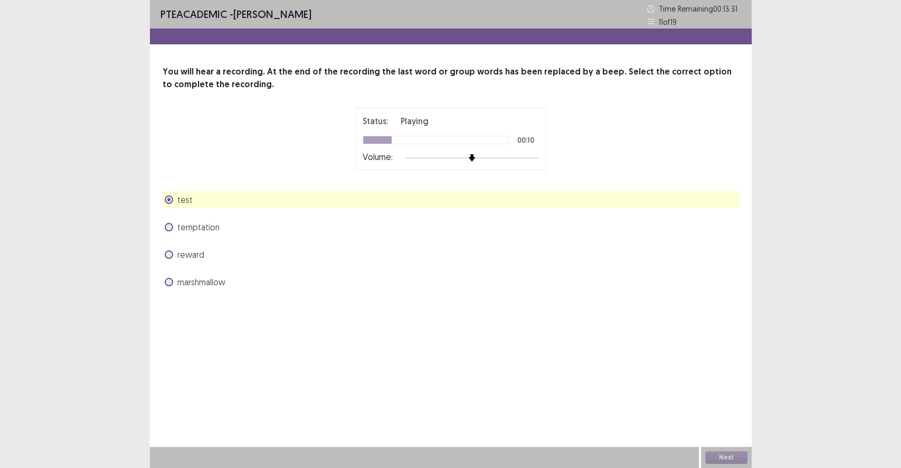
click at [195, 284] on span "marshmallow" at bounding box center [201, 282] width 48 height 13
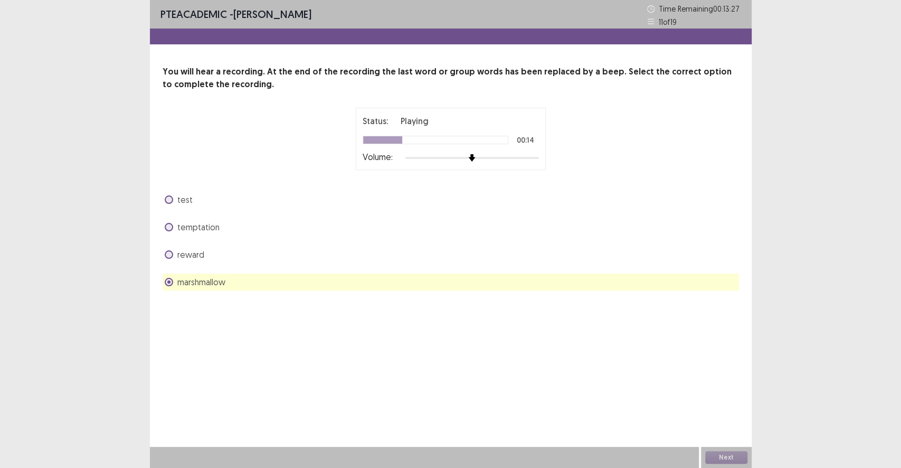
click at [193, 284] on span "marshmallow" at bounding box center [201, 282] width 48 height 13
click at [243, 203] on div "test" at bounding box center [451, 199] width 577 height 17
click at [192, 241] on div "test temptation reward marshmallow" at bounding box center [451, 240] width 577 height 99
click at [190, 232] on span "temptation" at bounding box center [198, 227] width 42 height 13
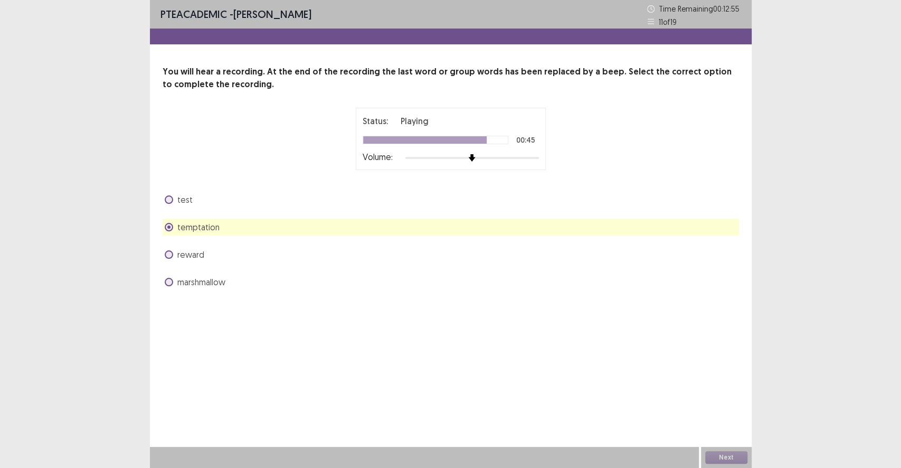
click at [192, 256] on span "reward" at bounding box center [190, 254] width 27 height 13
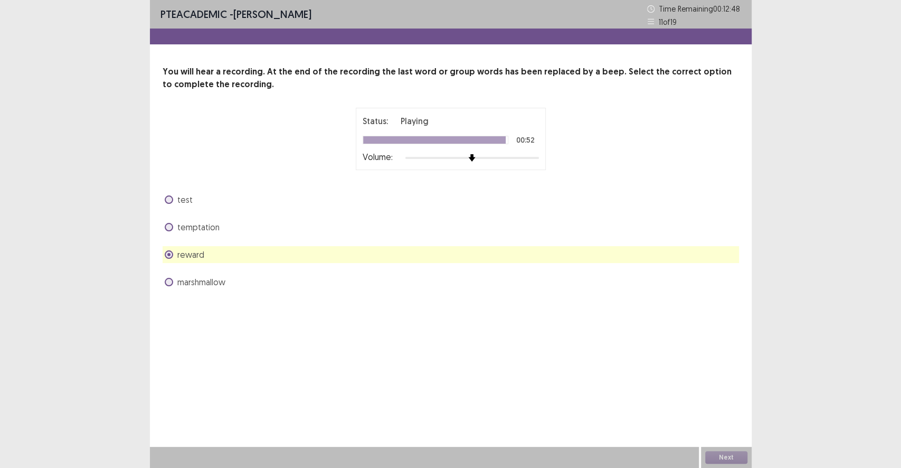
click at [194, 279] on span "marshmallow" at bounding box center [201, 282] width 48 height 13
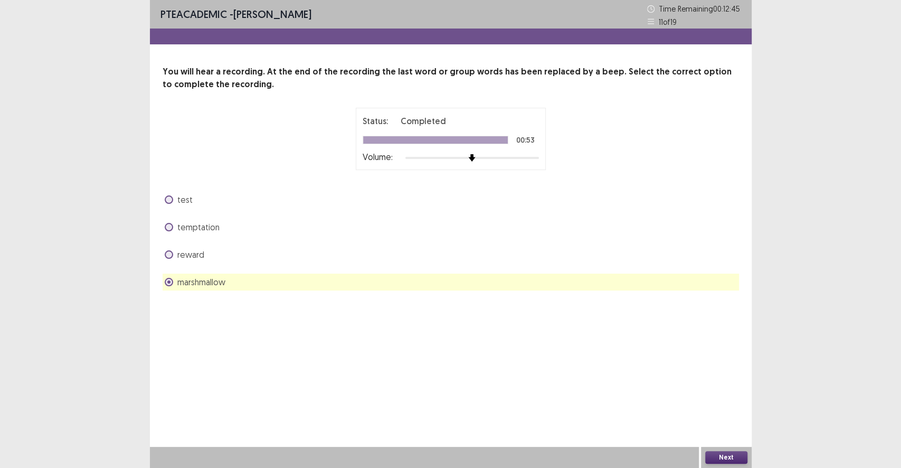
click at [718, 431] on button "Next" at bounding box center [727, 457] width 42 height 13
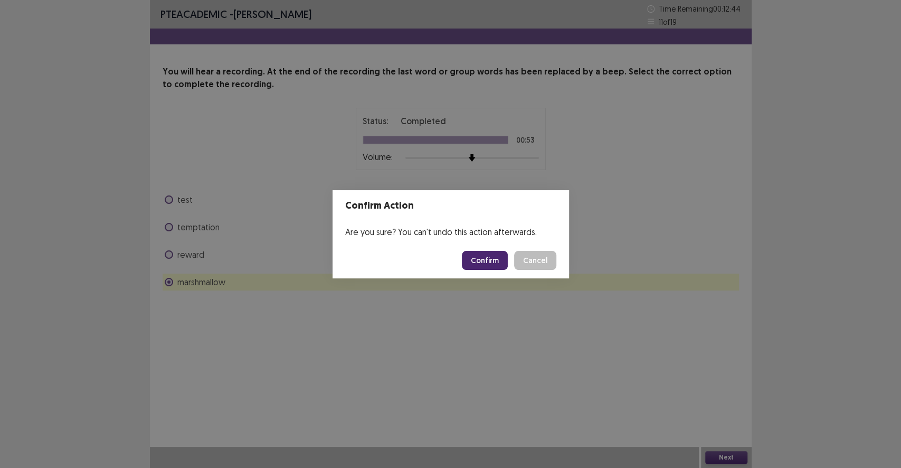
click at [488, 270] on footer "Confirm Cancel" at bounding box center [451, 260] width 237 height 36
click at [489, 264] on button "Confirm" at bounding box center [485, 260] width 46 height 19
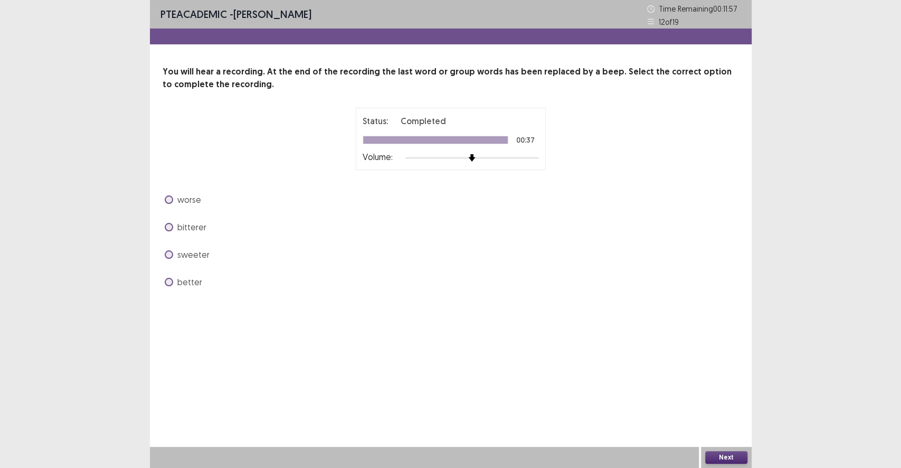
click at [189, 284] on span "better" at bounding box center [189, 282] width 25 height 13
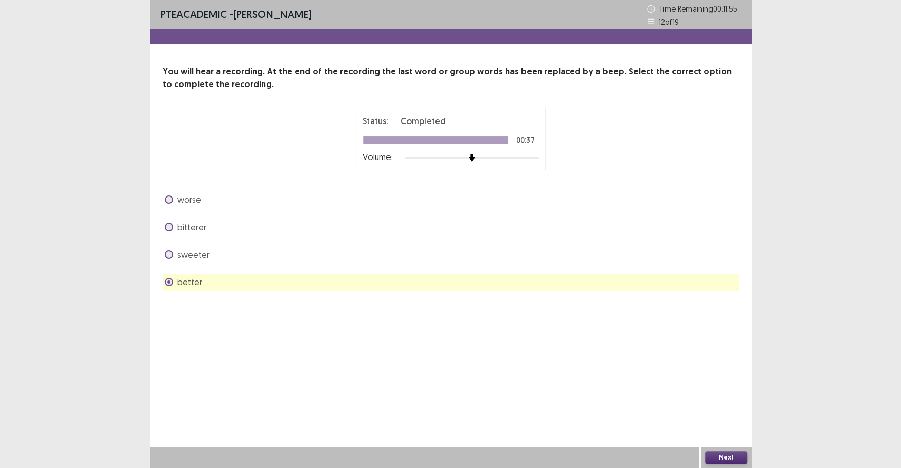
click at [189, 254] on span "sweeter" at bounding box center [193, 254] width 32 height 13
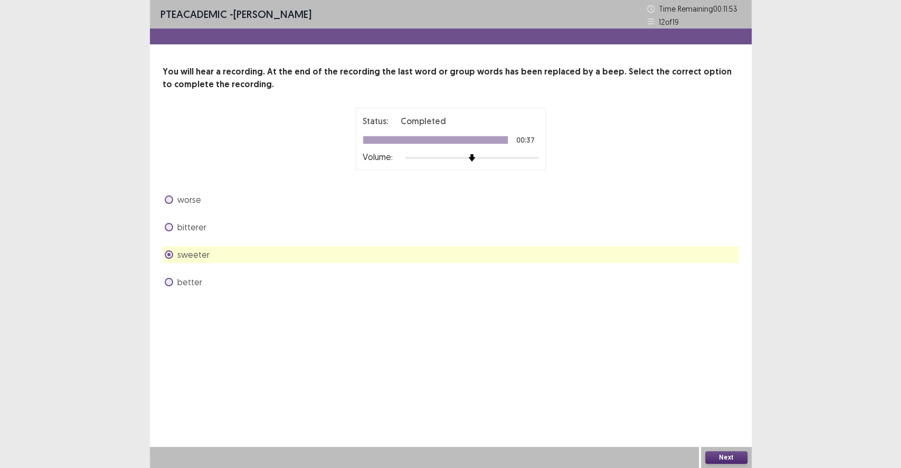
click at [711, 431] on button "Next" at bounding box center [727, 457] width 42 height 13
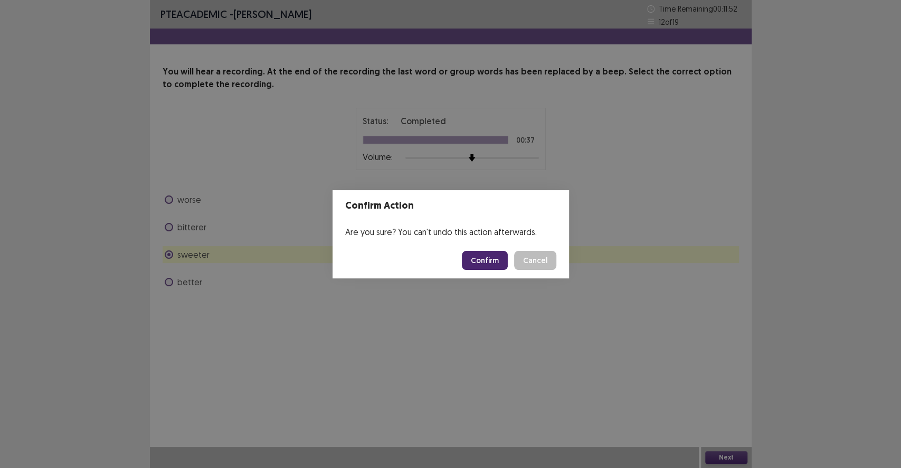
click at [481, 270] on footer "Confirm Cancel" at bounding box center [451, 260] width 237 height 36
click at [482, 265] on button "Confirm" at bounding box center [485, 260] width 46 height 19
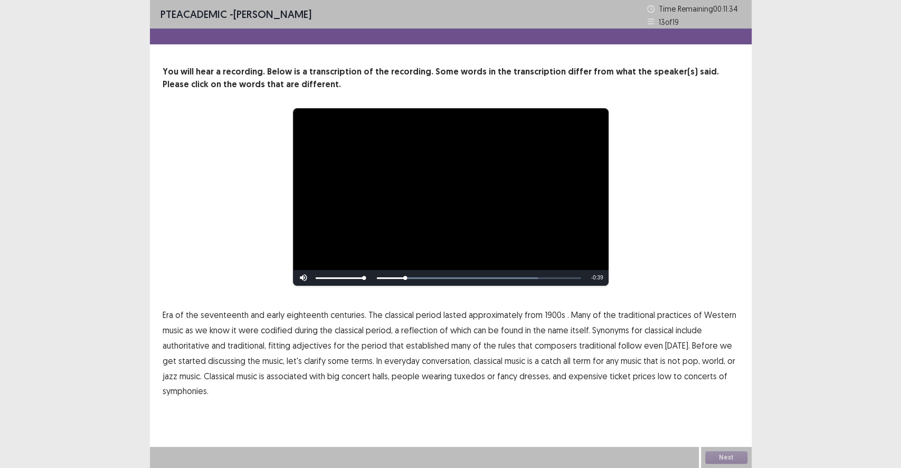
click at [549, 315] on span "1900s" at bounding box center [555, 314] width 21 height 13
click at [601, 347] on span "traditional" at bounding box center [597, 345] width 37 height 13
click at [188, 390] on span "symphonies." at bounding box center [186, 390] width 46 height 13
click at [726, 431] on button "Next" at bounding box center [727, 457] width 42 height 13
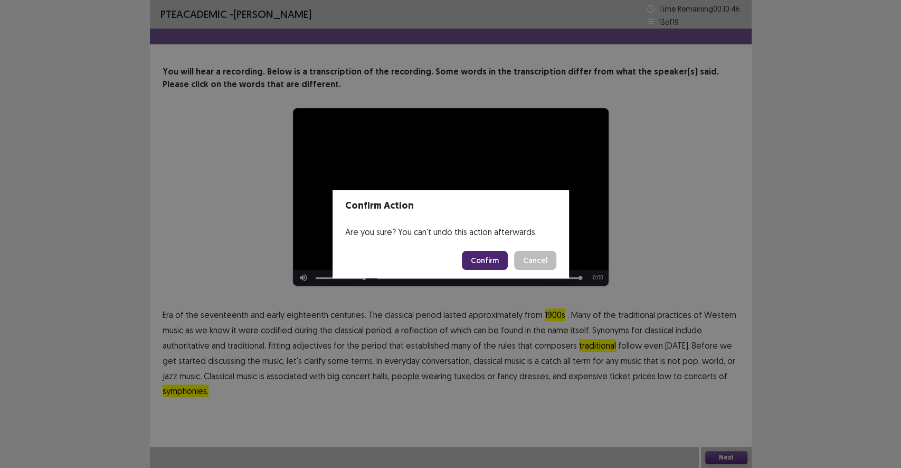
click at [490, 261] on button "Confirm" at bounding box center [485, 260] width 46 height 19
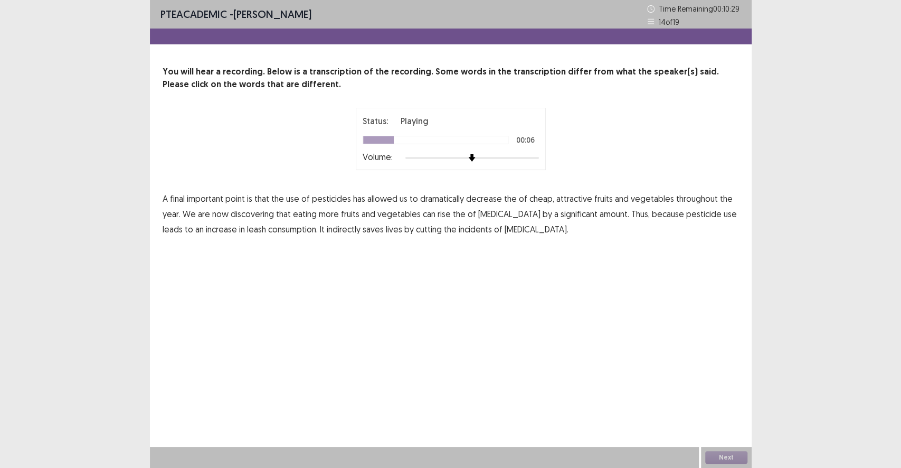
click at [478, 200] on span "decrease" at bounding box center [484, 198] width 36 height 13
click at [440, 217] on span "rise" at bounding box center [444, 214] width 13 height 13
click at [247, 233] on span "leash" at bounding box center [256, 229] width 19 height 13
click at [718, 431] on button "Next" at bounding box center [727, 457] width 42 height 13
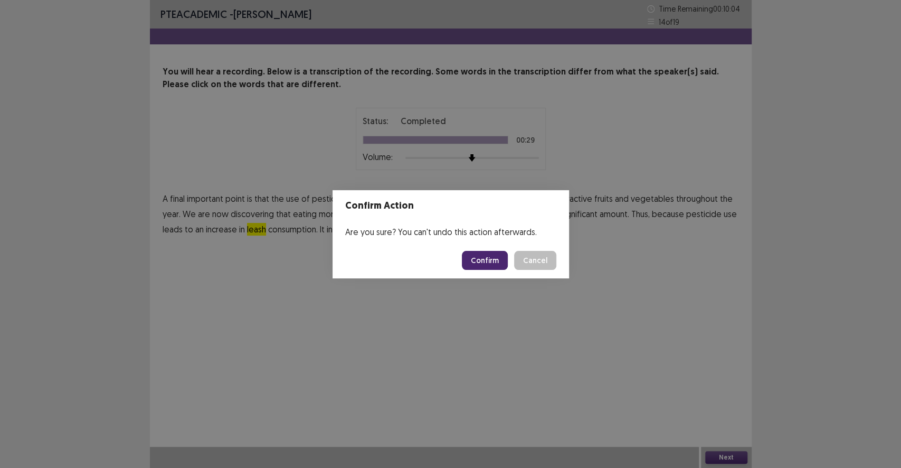
click at [482, 255] on button "Confirm" at bounding box center [485, 260] width 46 height 19
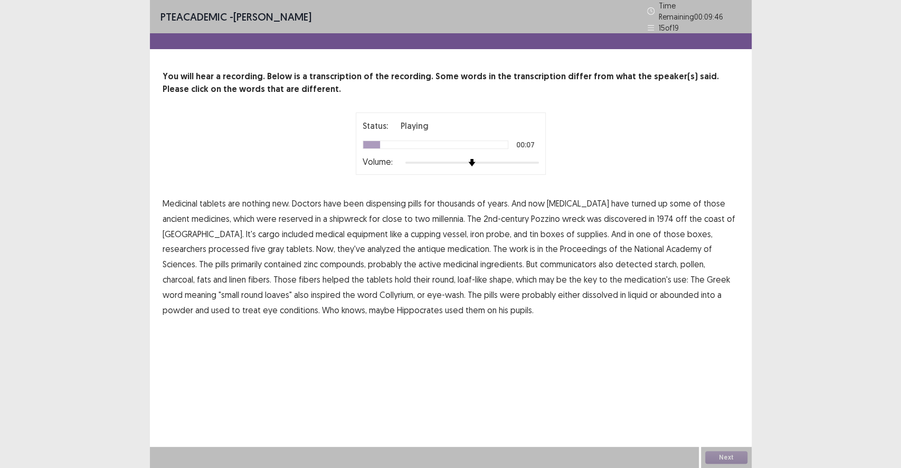
click at [582, 201] on span "[MEDICAL_DATA]" at bounding box center [578, 203] width 62 height 13
click at [279, 218] on span "reserved" at bounding box center [296, 218] width 34 height 13
click at [249, 242] on span "processed" at bounding box center [229, 248] width 41 height 13
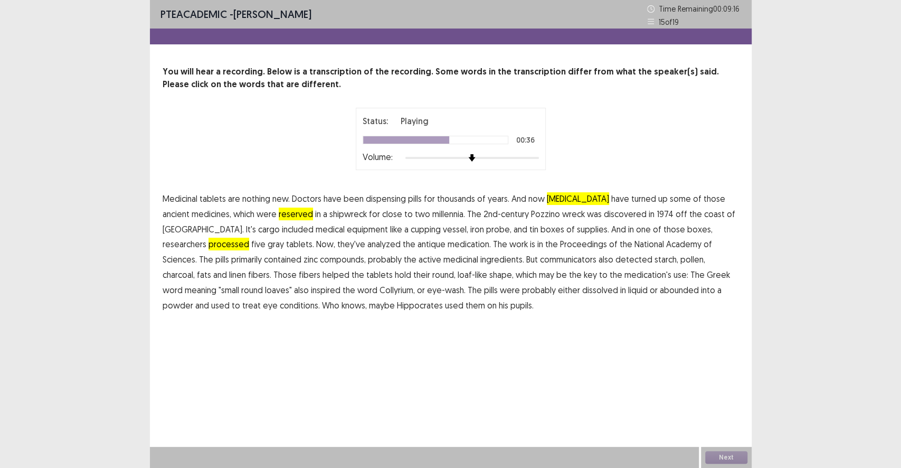
click at [540, 260] on span "communicators" at bounding box center [568, 259] width 57 height 13
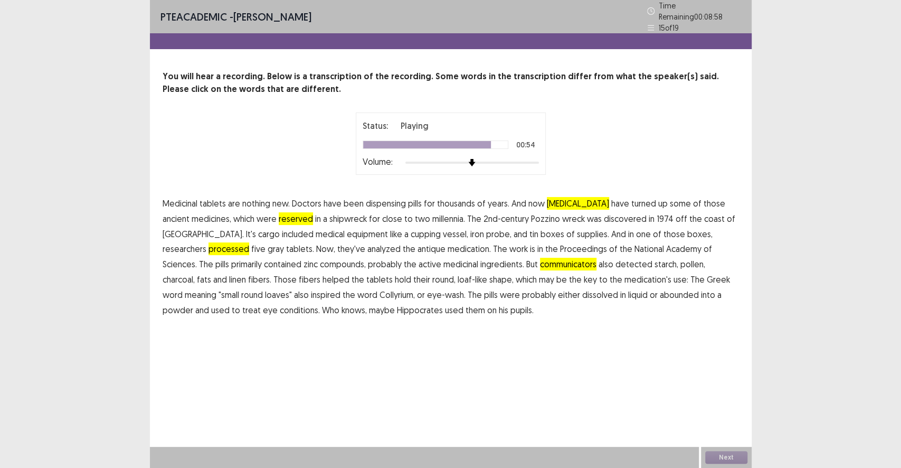
click at [660, 293] on span "abounded" at bounding box center [679, 294] width 39 height 13
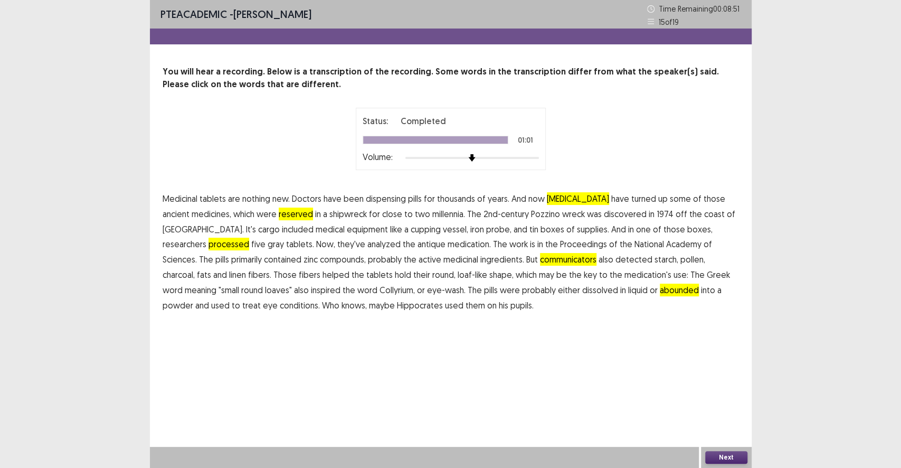
click at [511, 308] on span "pupils." at bounding box center [522, 305] width 23 height 13
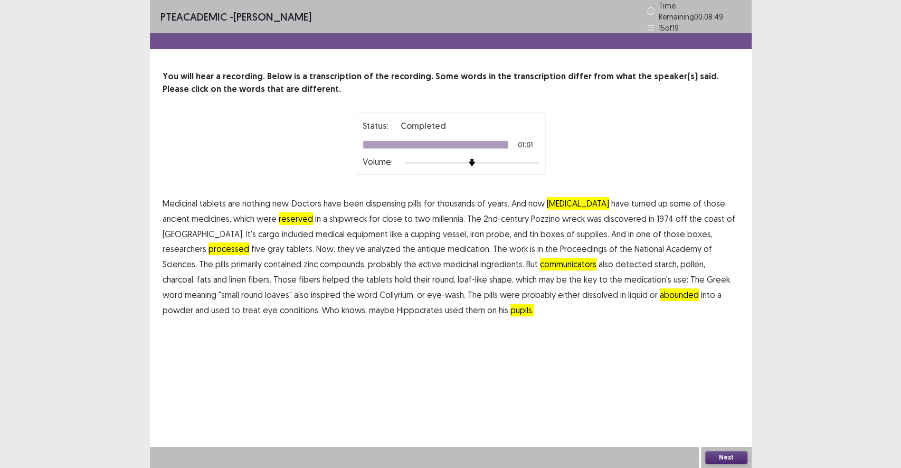
click at [711, 431] on button "Next" at bounding box center [727, 457] width 42 height 13
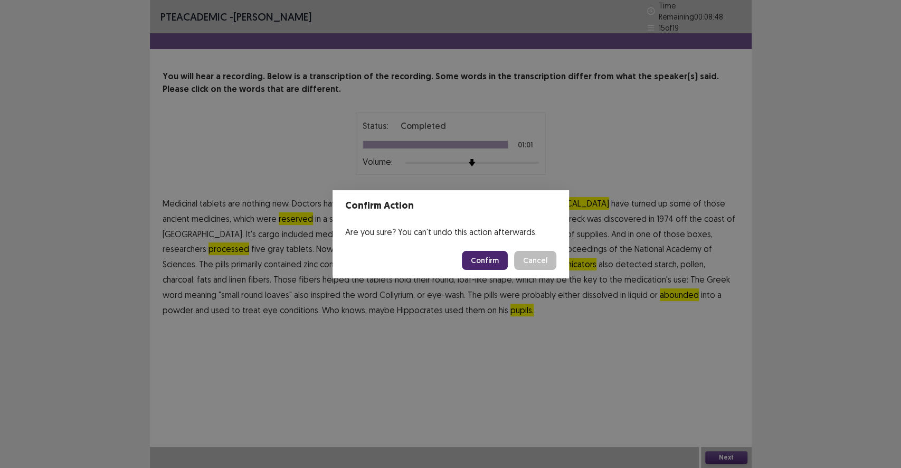
click at [491, 264] on button "Confirm" at bounding box center [485, 260] width 46 height 19
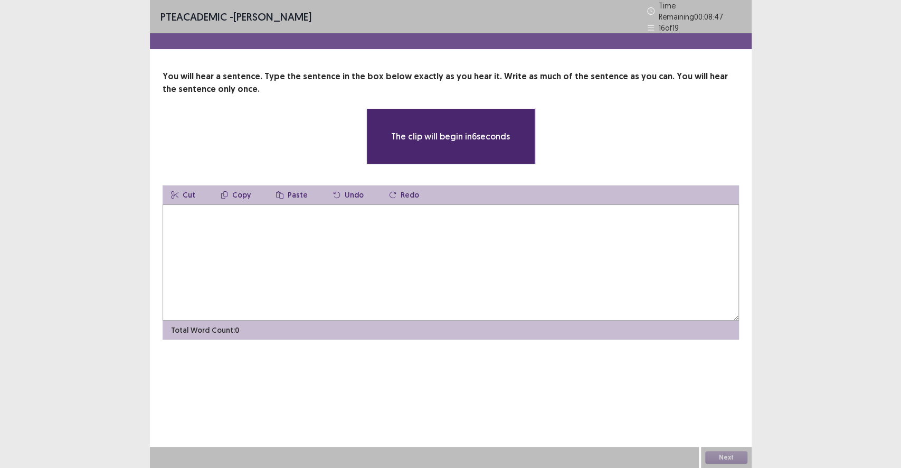
click at [304, 234] on textarea at bounding box center [451, 262] width 577 height 116
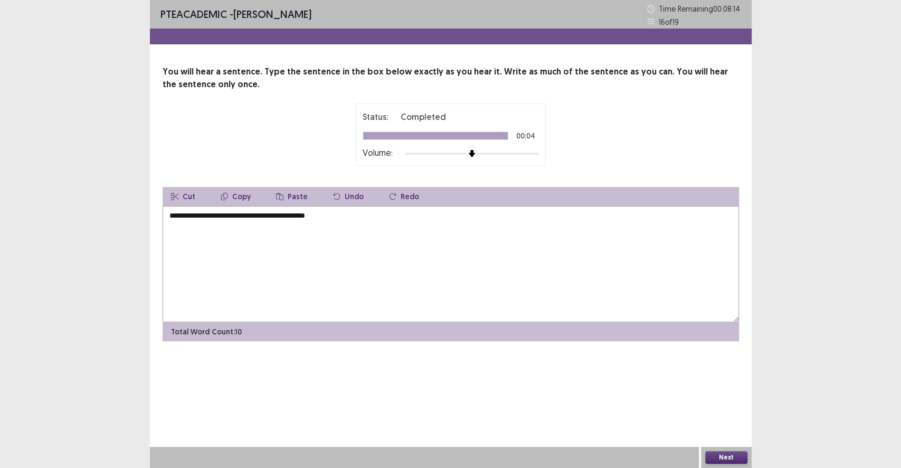
click at [174, 215] on textarea "**********" at bounding box center [451, 264] width 577 height 116
click at [366, 225] on textarea "**********" at bounding box center [451, 264] width 577 height 116
click at [271, 217] on textarea "**********" at bounding box center [451, 264] width 577 height 116
click at [270, 217] on textarea "**********" at bounding box center [451, 264] width 577 height 116
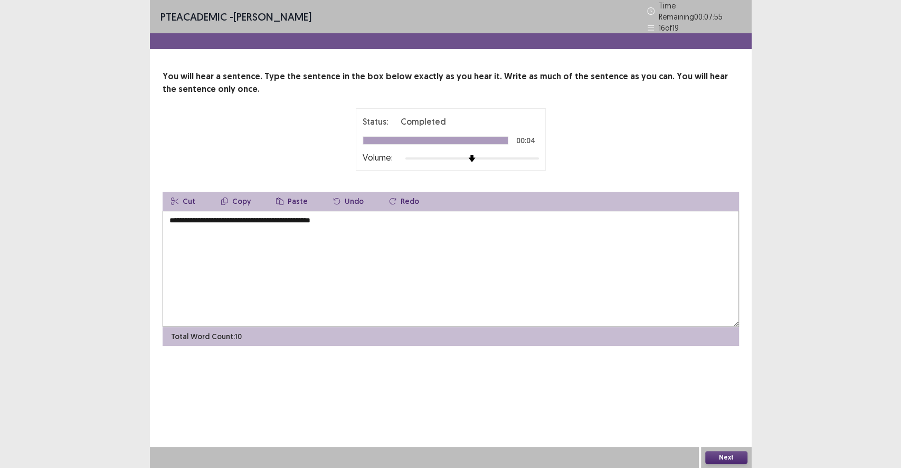
type textarea "**********"
click at [729, 431] on button "Next" at bounding box center [727, 457] width 42 height 13
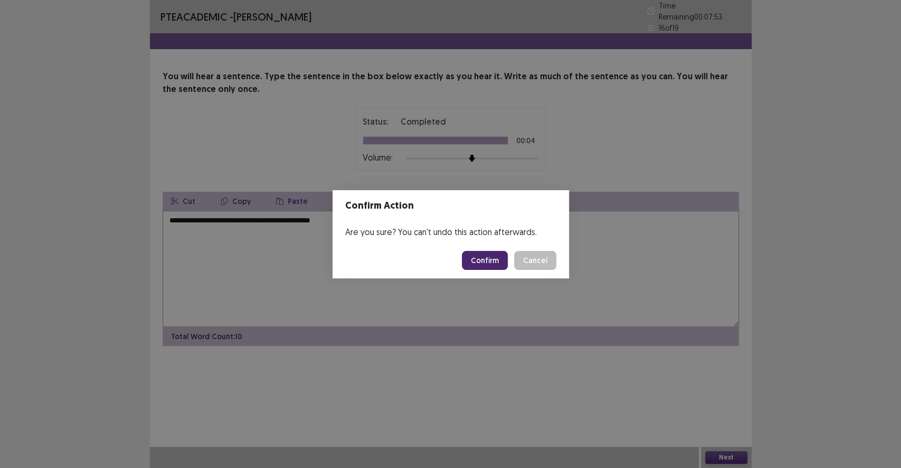
click at [482, 266] on button "Confirm" at bounding box center [485, 260] width 46 height 19
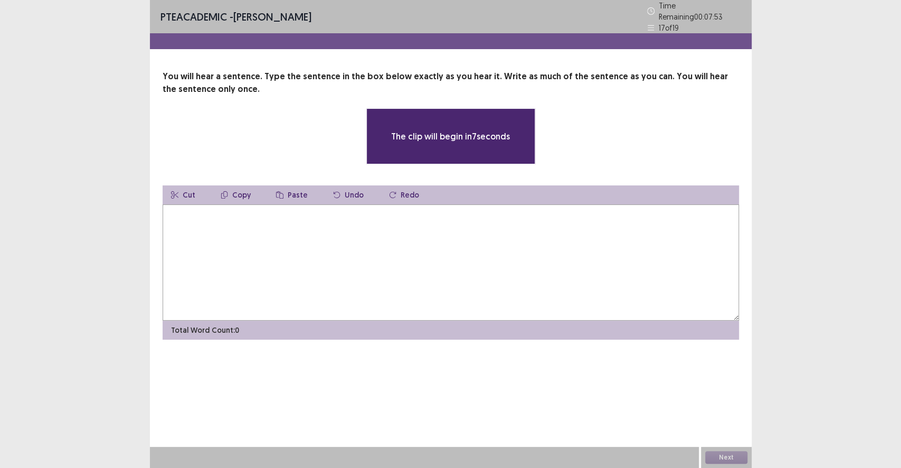
click at [254, 242] on textarea at bounding box center [451, 262] width 577 height 116
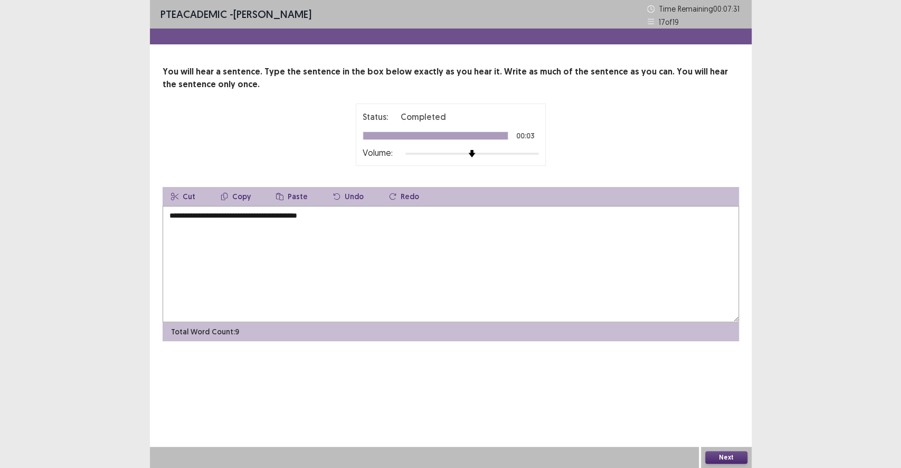
click at [170, 215] on textarea "**********" at bounding box center [451, 264] width 577 height 116
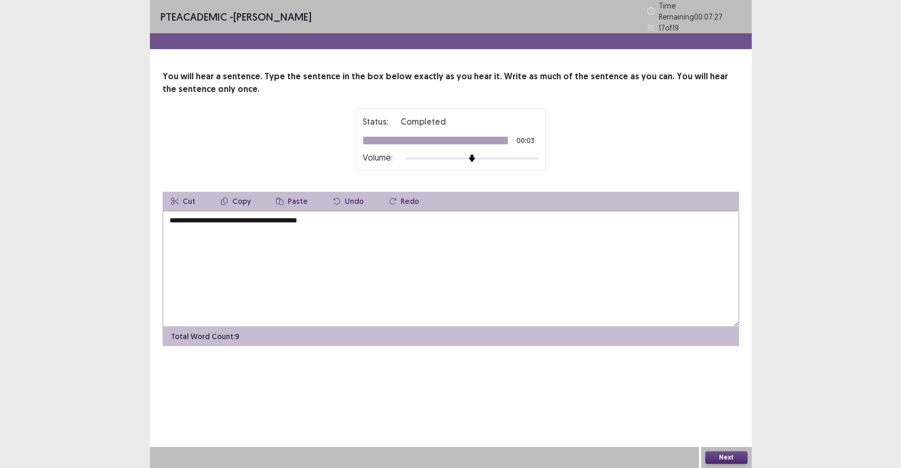
click at [379, 221] on textarea "**********" at bounding box center [451, 269] width 577 height 116
type textarea "**********"
click at [738, 431] on button "Next" at bounding box center [727, 457] width 42 height 13
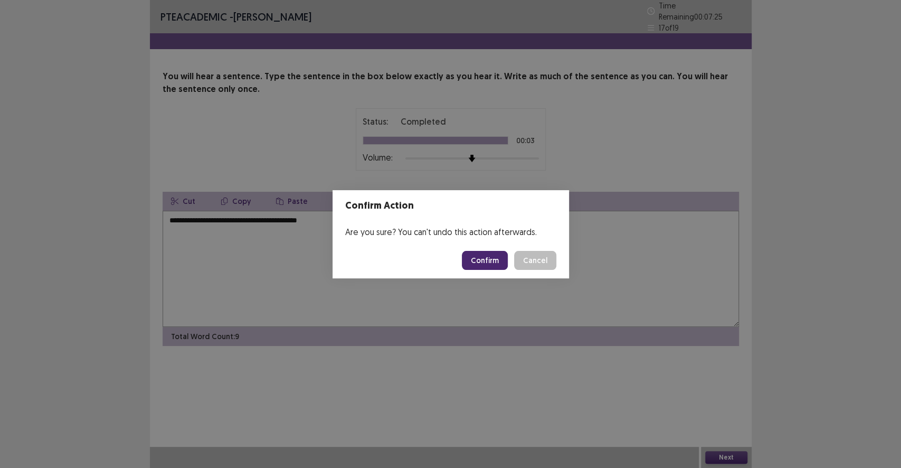
click at [501, 271] on footer "Confirm Cancel" at bounding box center [451, 260] width 237 height 36
click at [500, 261] on button "Confirm" at bounding box center [485, 260] width 46 height 19
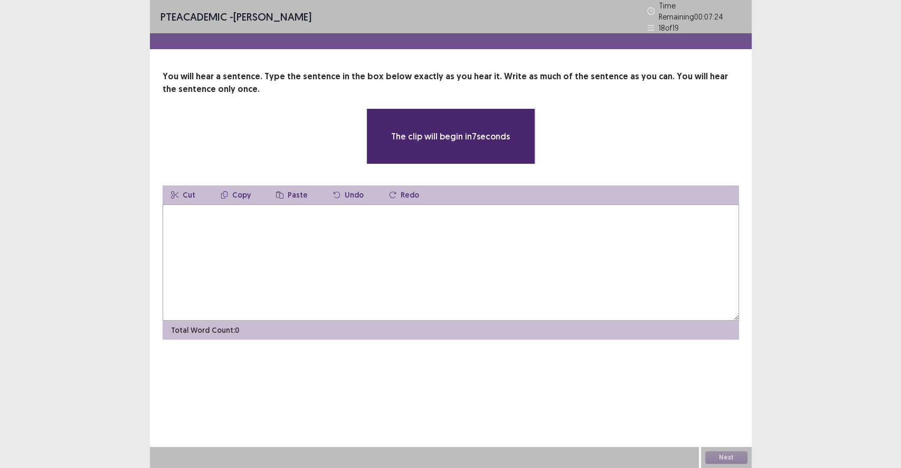
click at [245, 231] on textarea at bounding box center [451, 262] width 577 height 116
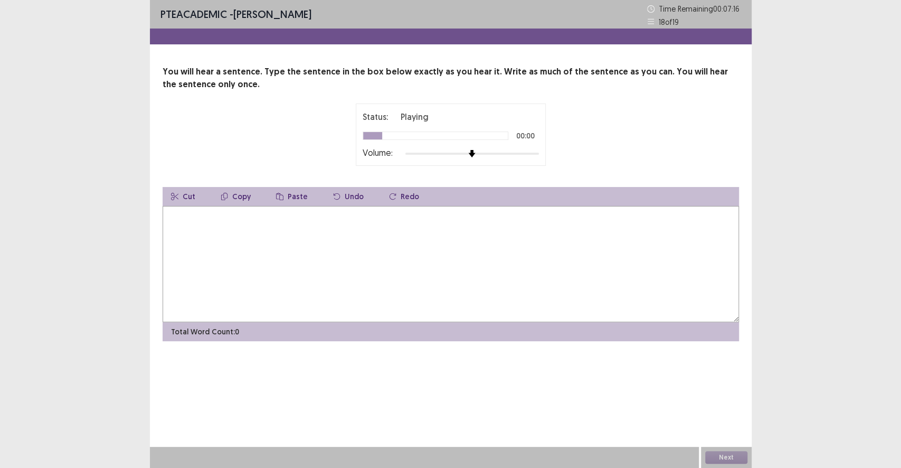
type textarea "*"
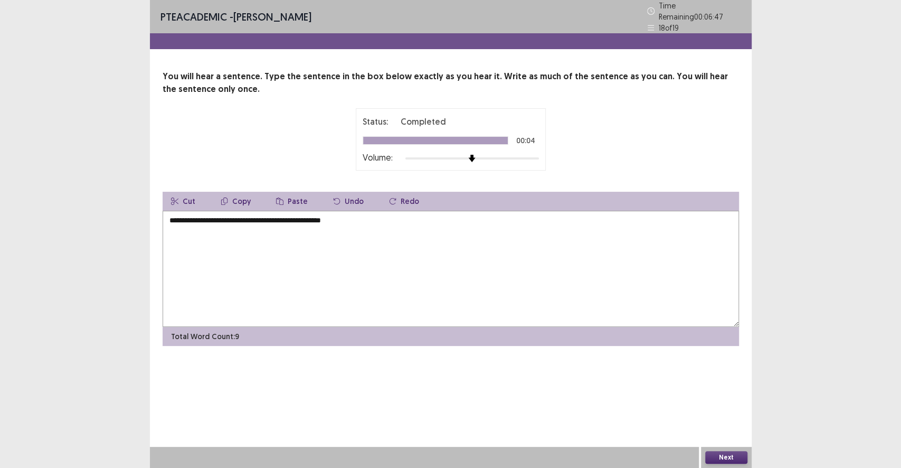
click at [174, 215] on textarea "**********" at bounding box center [451, 269] width 577 height 116
click at [172, 219] on textarea "**********" at bounding box center [451, 269] width 577 height 116
click at [306, 218] on textarea "**********" at bounding box center [451, 269] width 577 height 116
click at [309, 217] on textarea "**********" at bounding box center [451, 269] width 577 height 116
type textarea "**********"
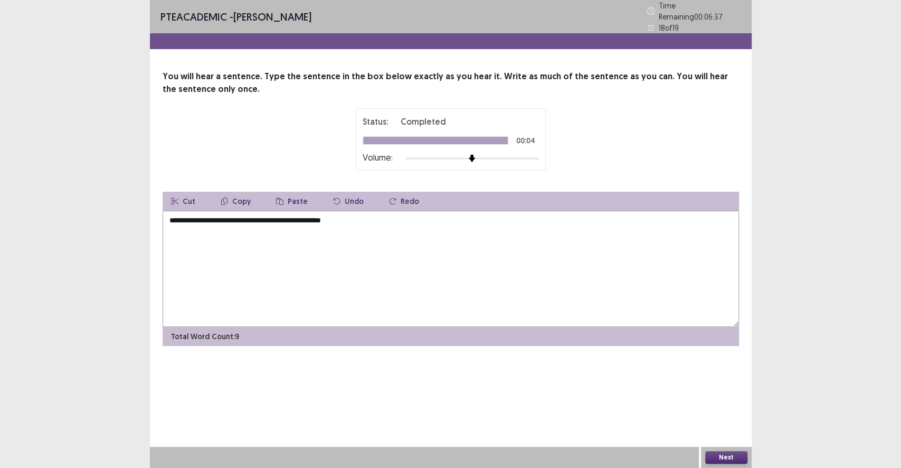
click at [719, 431] on button "Next" at bounding box center [727, 457] width 42 height 13
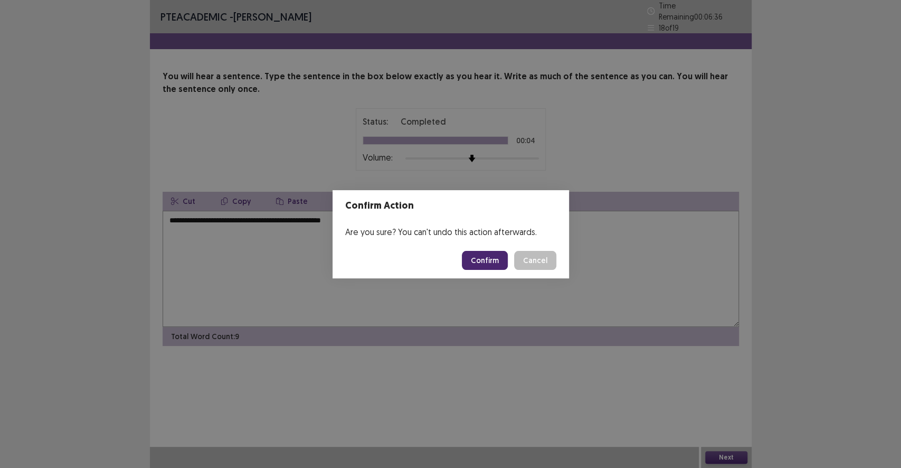
click at [495, 256] on button "Confirm" at bounding box center [485, 260] width 46 height 19
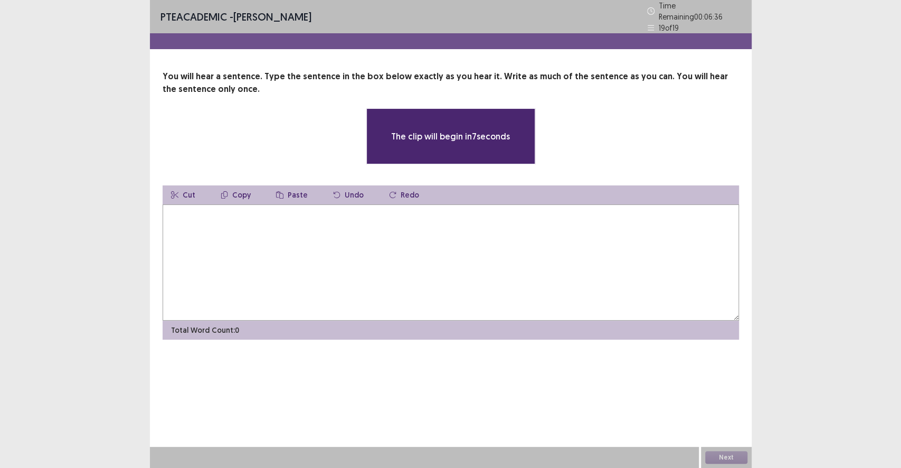
click at [237, 211] on textarea at bounding box center [451, 262] width 577 height 116
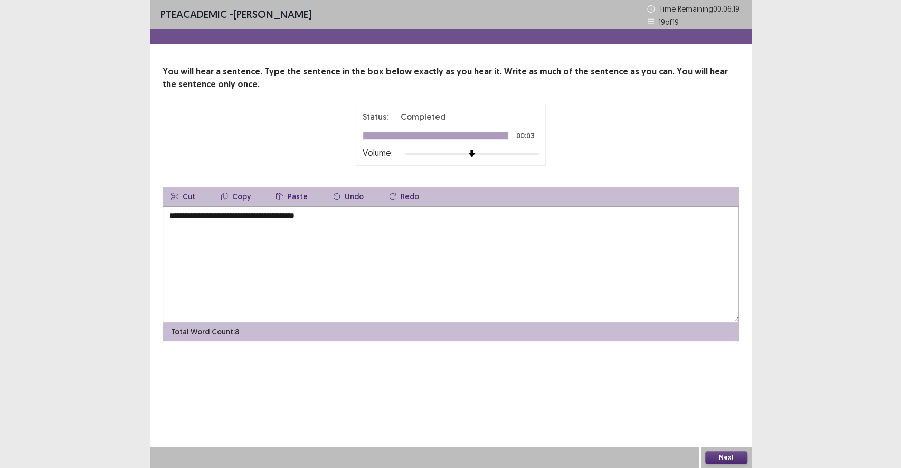
click at [173, 222] on textarea "**********" at bounding box center [451, 264] width 577 height 116
click at [169, 214] on textarea "**********" at bounding box center [451, 264] width 577 height 116
click at [175, 215] on textarea "**********" at bounding box center [451, 264] width 577 height 116
type textarea "**********"
click at [720, 431] on button "Next" at bounding box center [727, 457] width 42 height 13
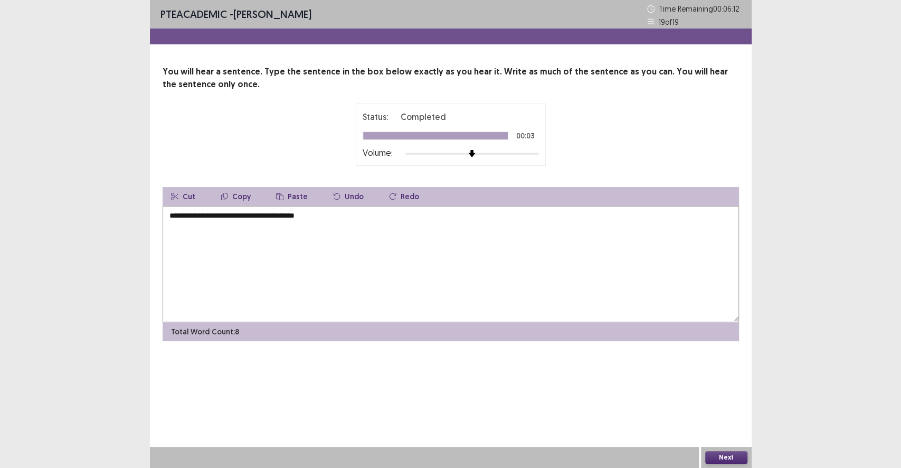
click at [720, 431] on div "Confirm Action Are you sure? You can't undo this action afterwards. Confirm Can…" at bounding box center [450, 234] width 901 height 468
click at [732, 431] on button "Next" at bounding box center [727, 457] width 42 height 13
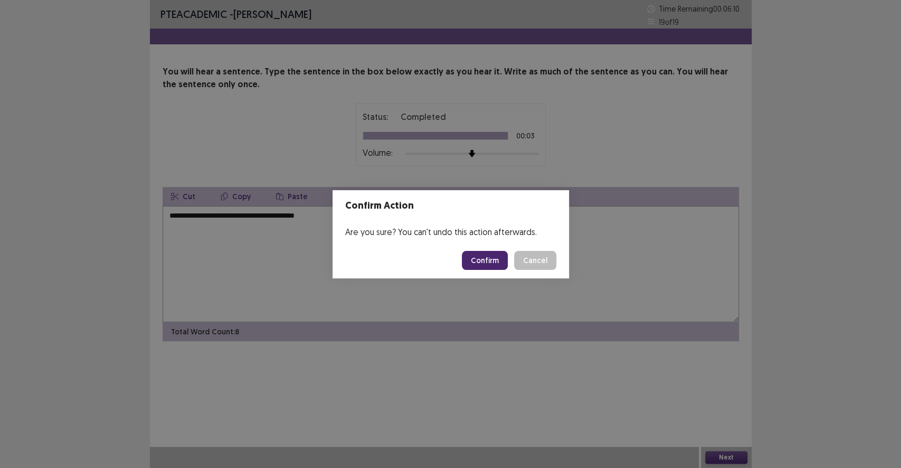
click at [496, 259] on button "Confirm" at bounding box center [485, 260] width 46 height 19
